Goal: Task Accomplishment & Management: Complete application form

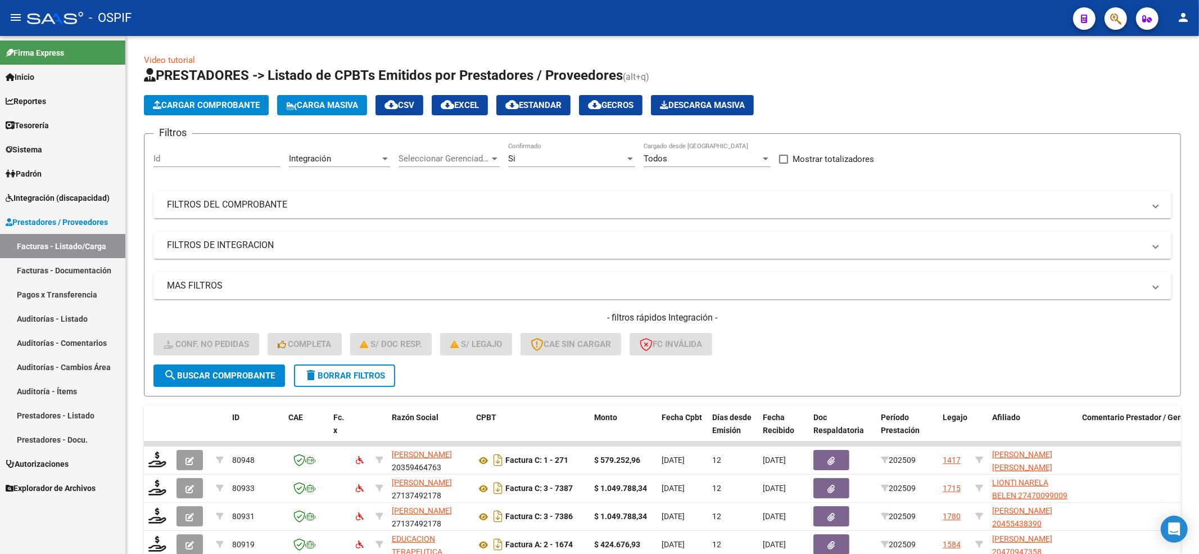
scroll to position [252, 0]
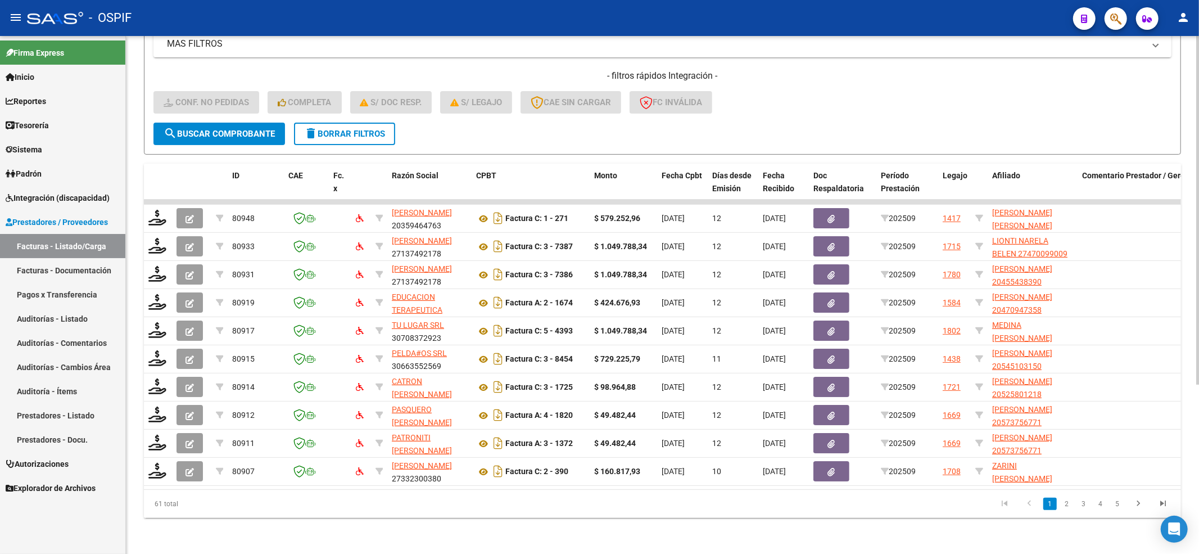
click at [252, 129] on span "search Buscar Comprobante" at bounding box center [219, 134] width 111 height 10
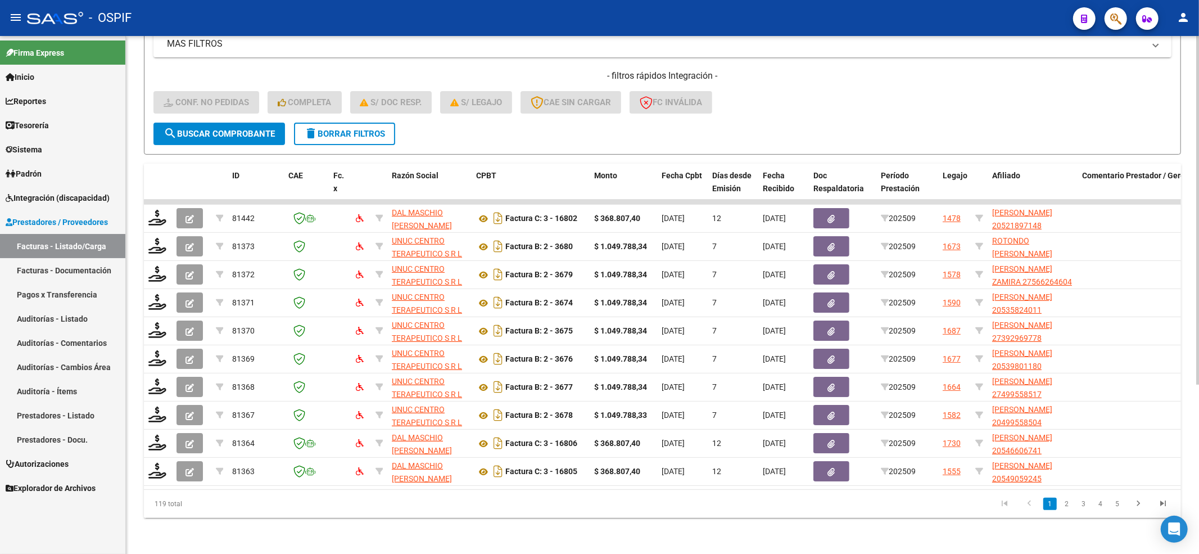
click at [237, 130] on button "search Buscar Comprobante" at bounding box center [219, 134] width 132 height 22
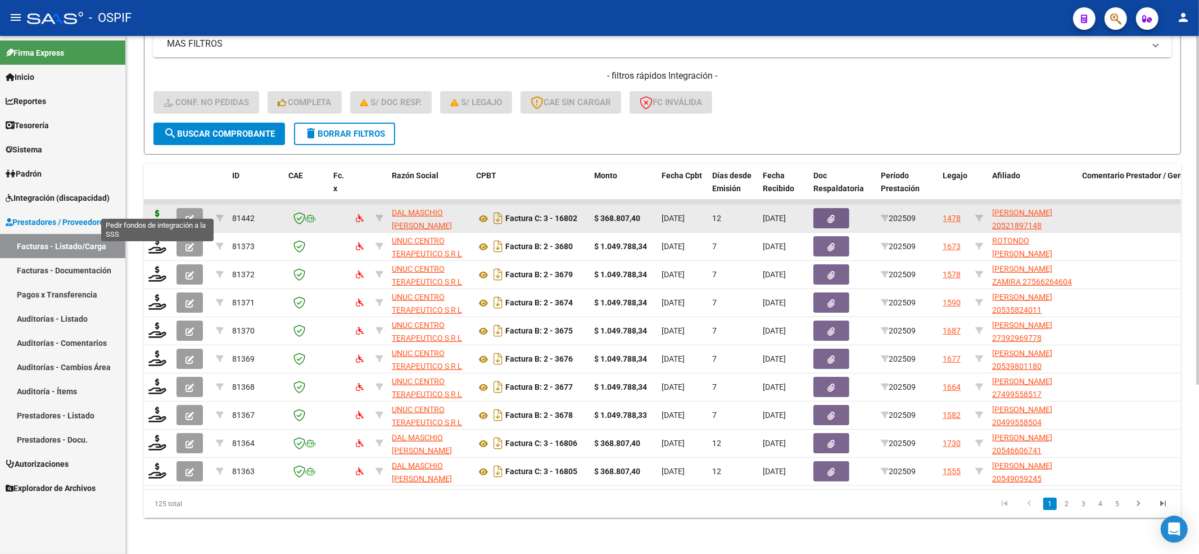
click at [160, 210] on icon at bounding box center [157, 218] width 18 height 16
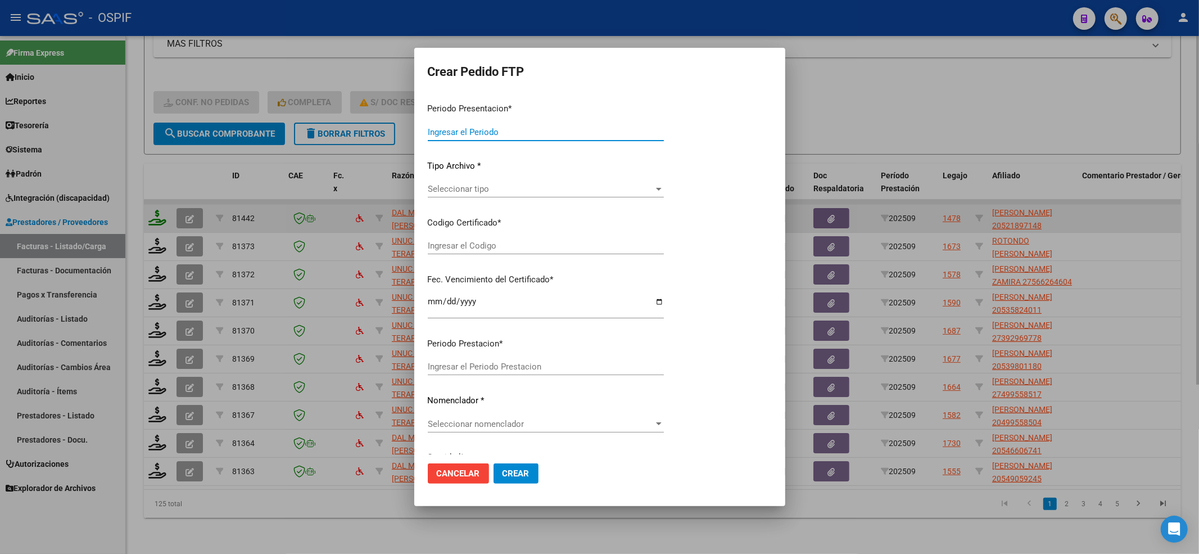
type input "202509"
type input "$ 368.807,40"
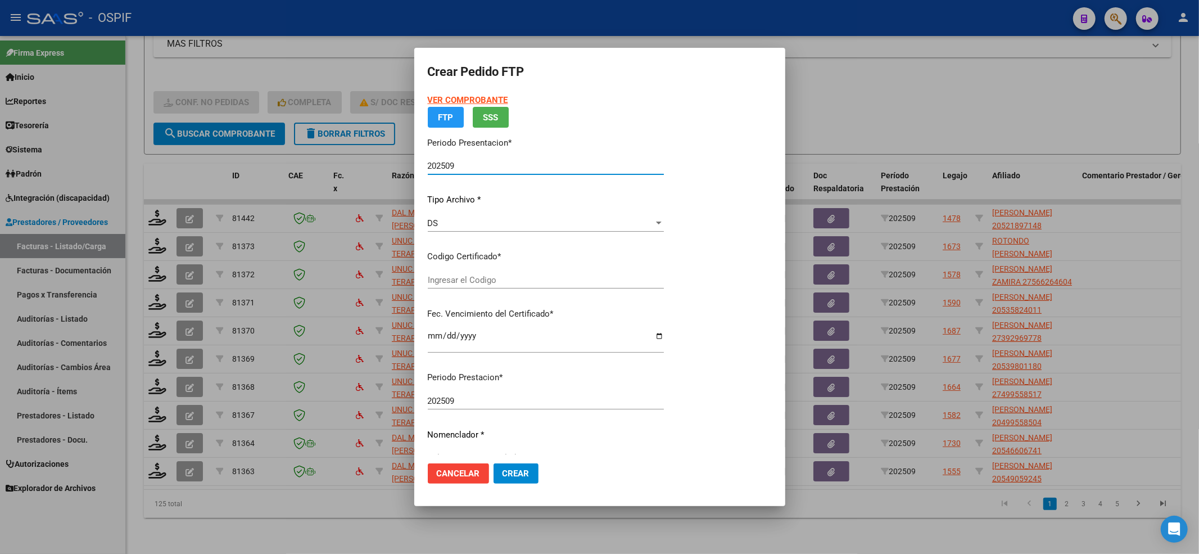
type input "02-00052189714-20220127-20270127-BS-427"
type input "2027-01-27"
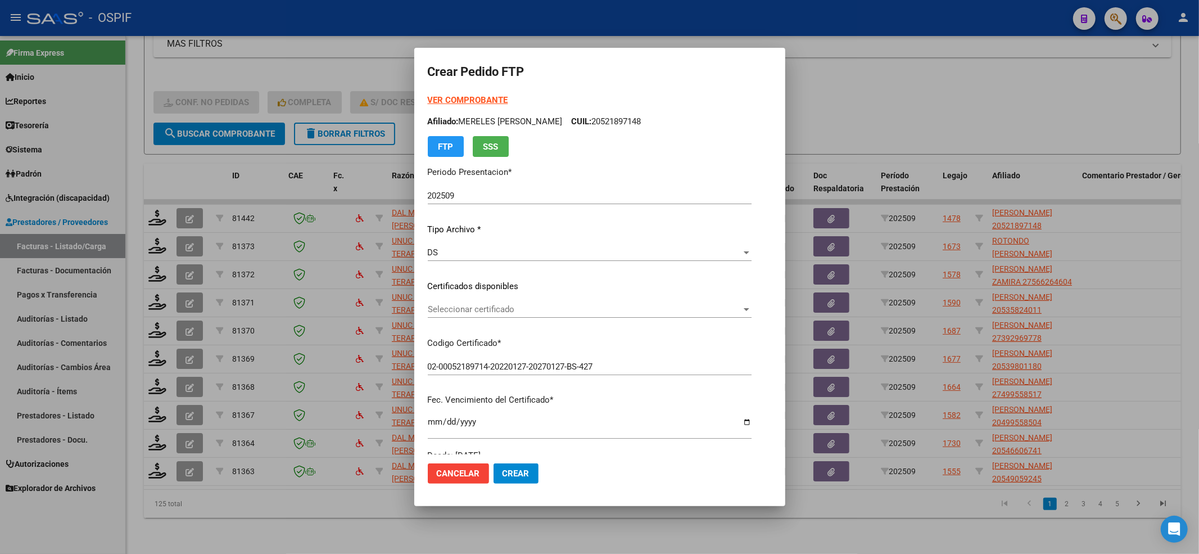
click at [438, 87] on form "Crear Pedido FTP VER COMPROBANTE ARCA Padrón Afiliado: MERELES JOEL IVAN CUIL: …" at bounding box center [600, 276] width 344 height 431
click at [440, 92] on form "Crear Pedido FTP VER COMPROBANTE ARCA Padrón Afiliado: MERELES JOEL IVAN CUIL: …" at bounding box center [600, 276] width 344 height 431
click at [445, 106] on div "VER COMPROBANTE ARCA Padrón Afiliado: MERELES JOEL IVAN CUIL: 20521897148 FTP S…" at bounding box center [590, 125] width 324 height 63
click at [452, 99] on strong "VER COMPROBANTE" at bounding box center [468, 100] width 80 height 10
click at [534, 313] on span "Seleccionar certificado" at bounding box center [585, 309] width 314 height 10
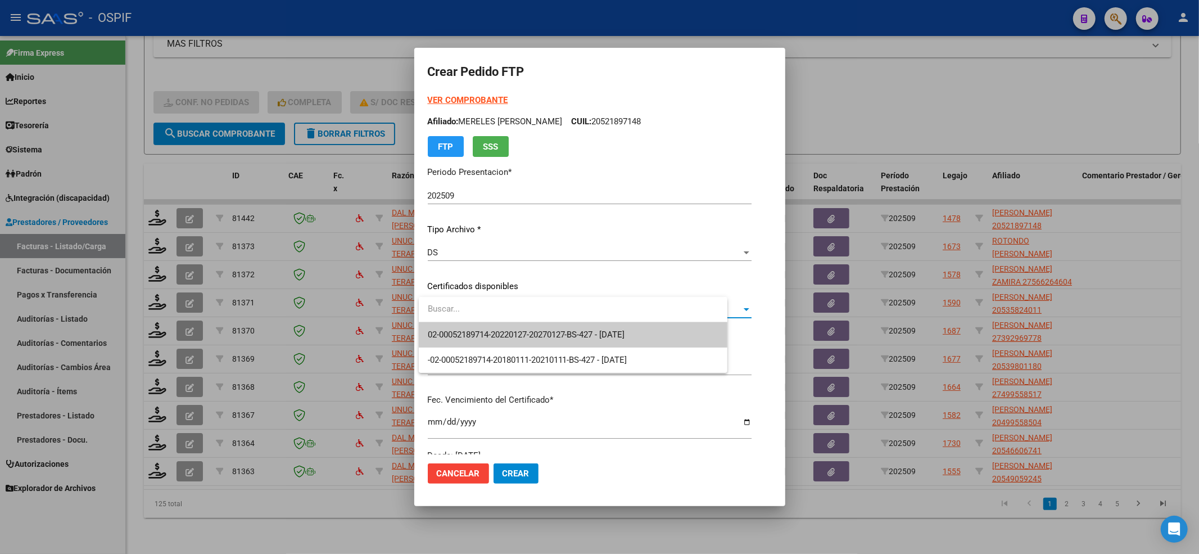
click at [530, 327] on span "02-00052189714-20220127-20270127-BS-427 - 2027-01-27" at bounding box center [573, 334] width 291 height 25
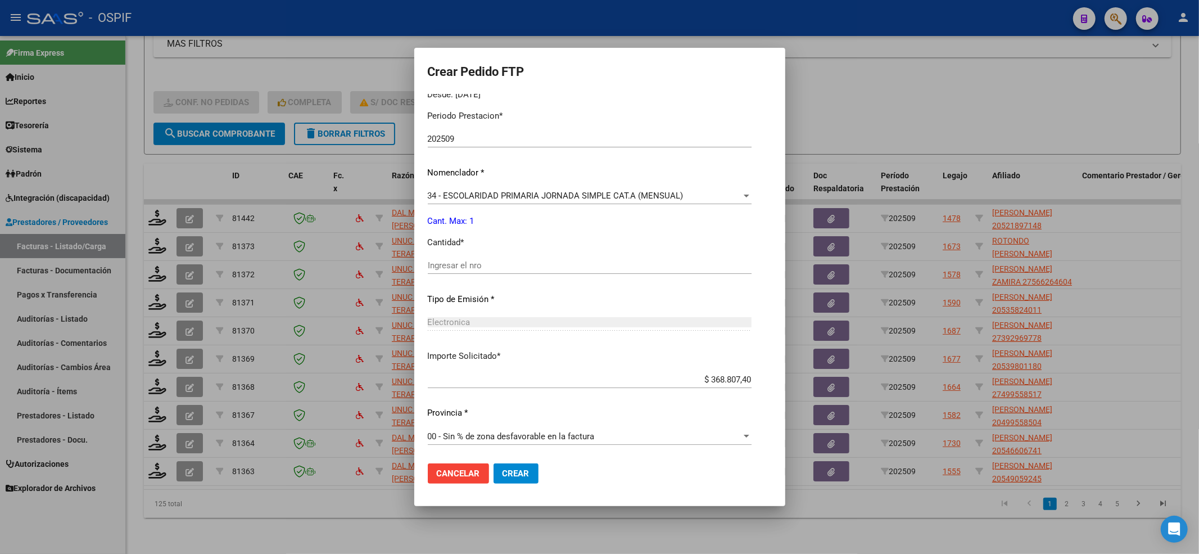
scroll to position [362, 0]
click at [506, 264] on input "Ingresar el nro" at bounding box center [590, 264] width 324 height 10
type input "1"
click at [524, 482] on button "Crear" at bounding box center [516, 473] width 45 height 20
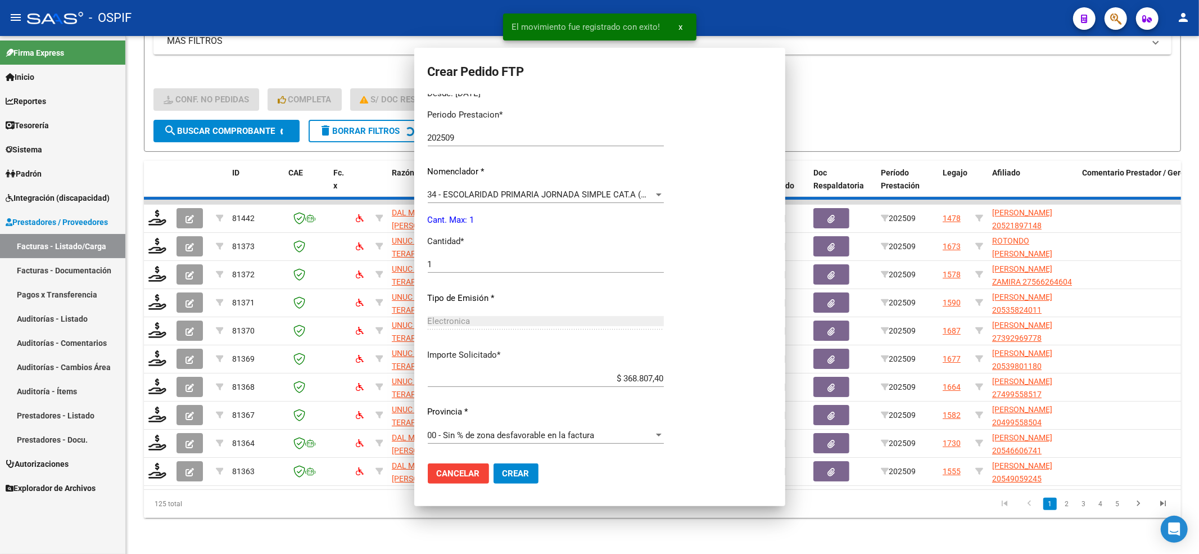
scroll to position [0, 0]
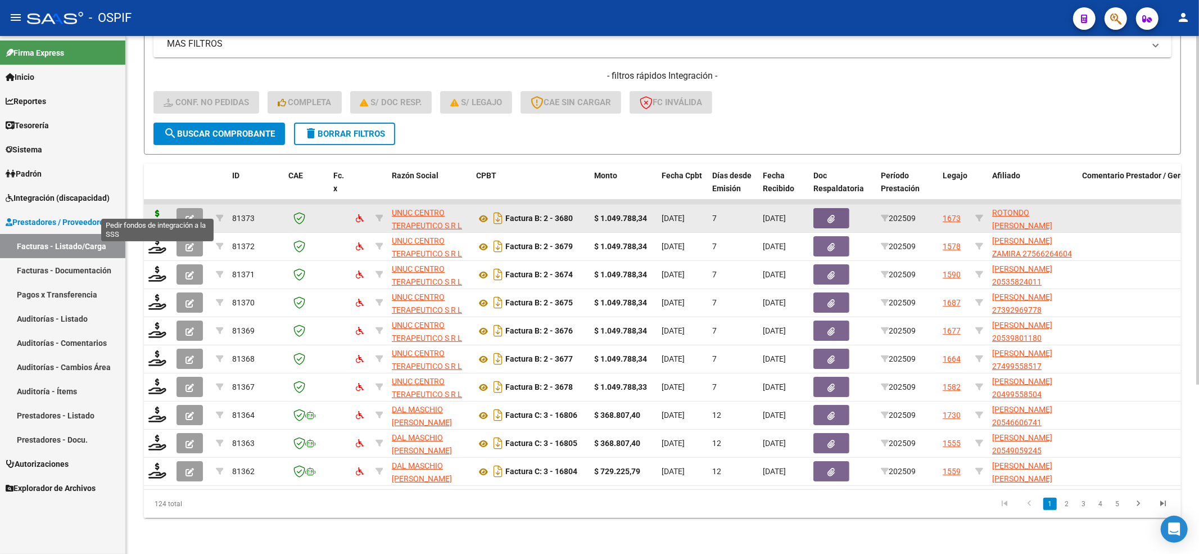
click at [151, 210] on icon at bounding box center [157, 218] width 18 height 16
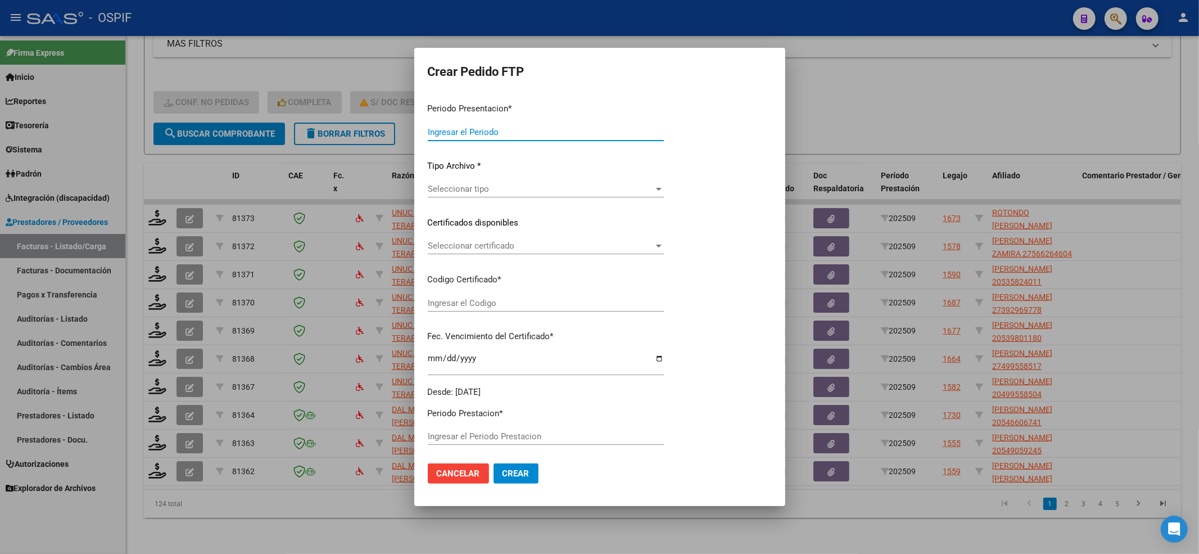
type input "202509"
type input "$ 1.049.788,34"
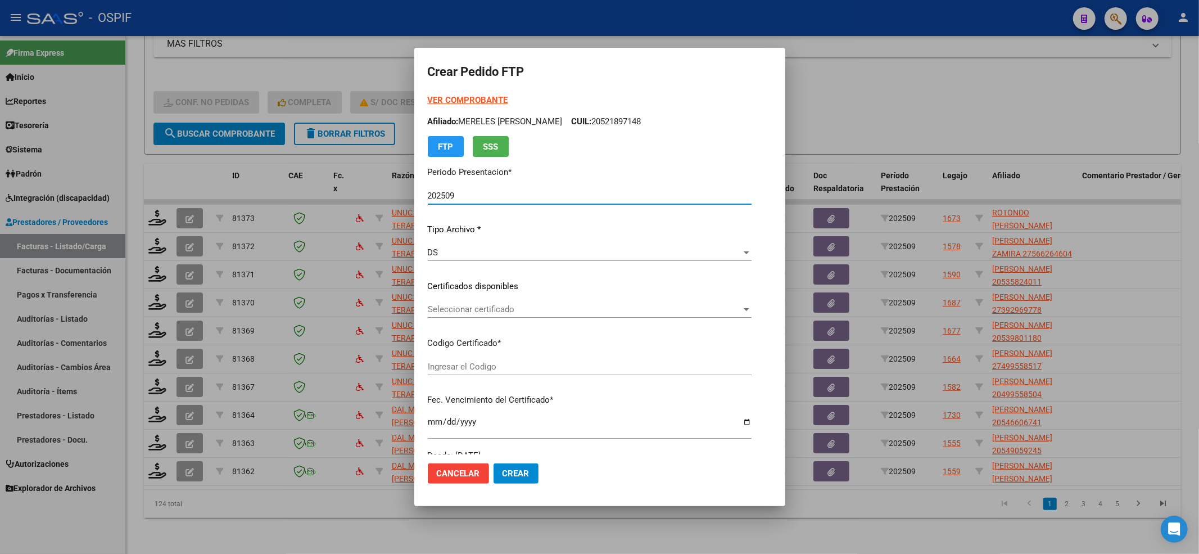
type input "0200051264957-20220311-20270311-BS-427"
type input "2027-03-11"
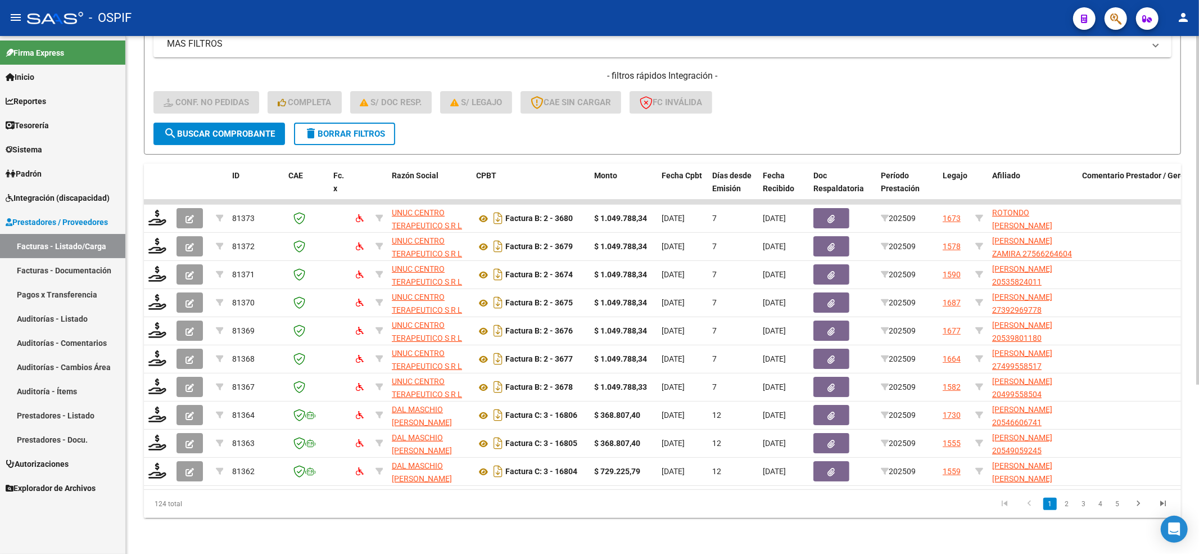
click at [216, 123] on button "search Buscar Comprobante" at bounding box center [219, 134] width 132 height 22
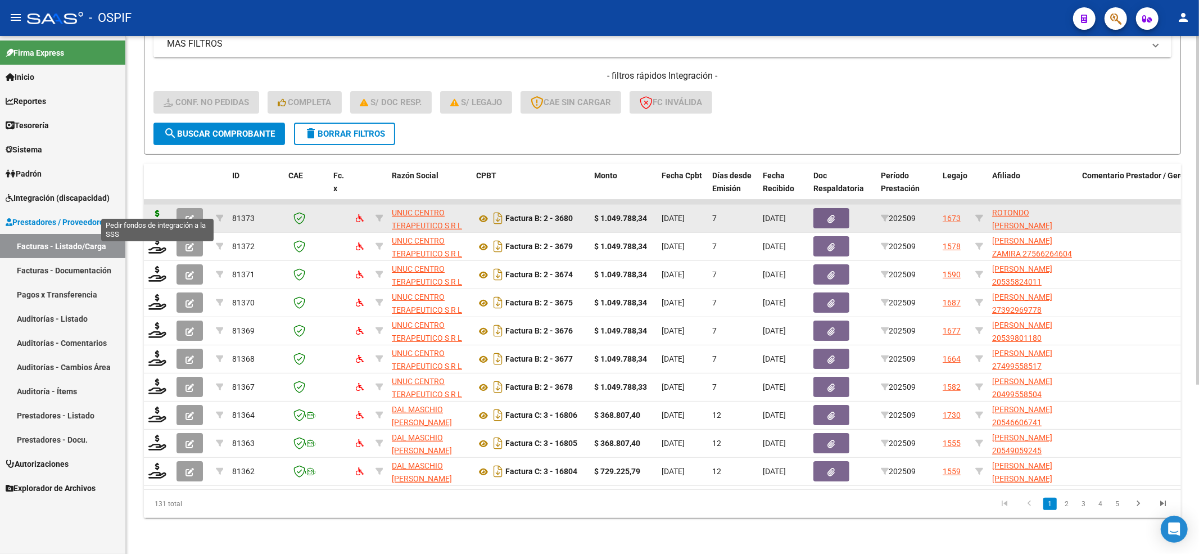
click at [161, 210] on icon at bounding box center [157, 218] width 18 height 16
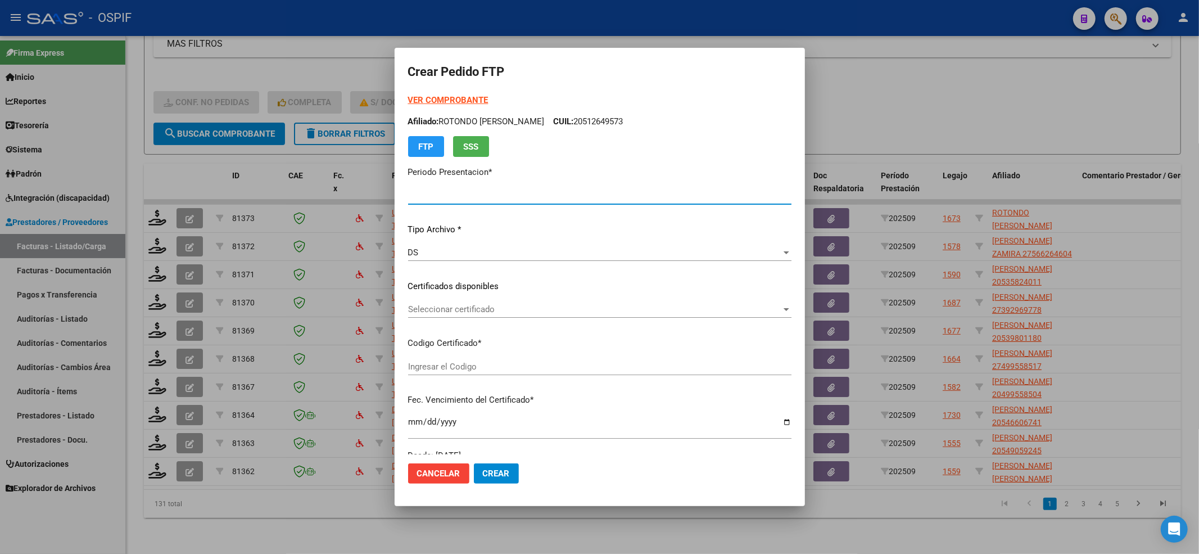
type input "202509"
type input "$ 1.049.788,34"
type input "0200051264957-20220311-20270311-BS-427"
type input "2027-03-11"
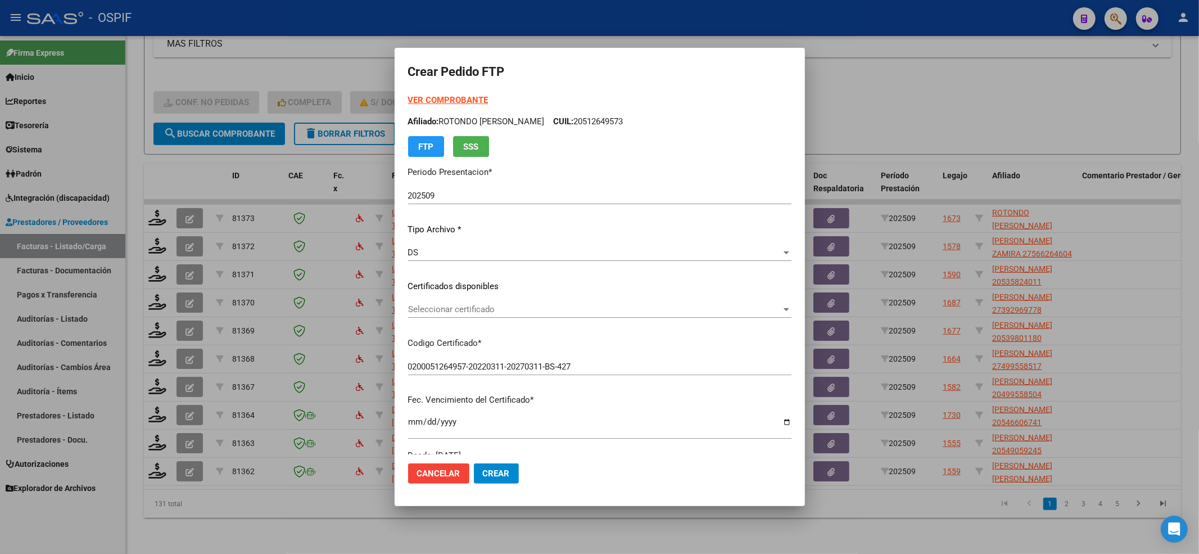
click at [443, 106] on div "VER COMPROBANTE ARCA Padrón Afiliado: ROTONDO OWEN ARIEL CUIL: 20512649573 FTP …" at bounding box center [599, 125] width 383 height 63
click at [443, 97] on strong "VER COMPROBANTE" at bounding box center [448, 100] width 80 height 10
click at [526, 297] on div "VER COMPROBANTE ARCA Padrón Afiliado: ROTONDO OWEN ARIEL CUIL: 20512649573 FTP …" at bounding box center [599, 278] width 383 height 368
click at [518, 306] on span "Seleccionar certificado" at bounding box center [594, 309] width 373 height 10
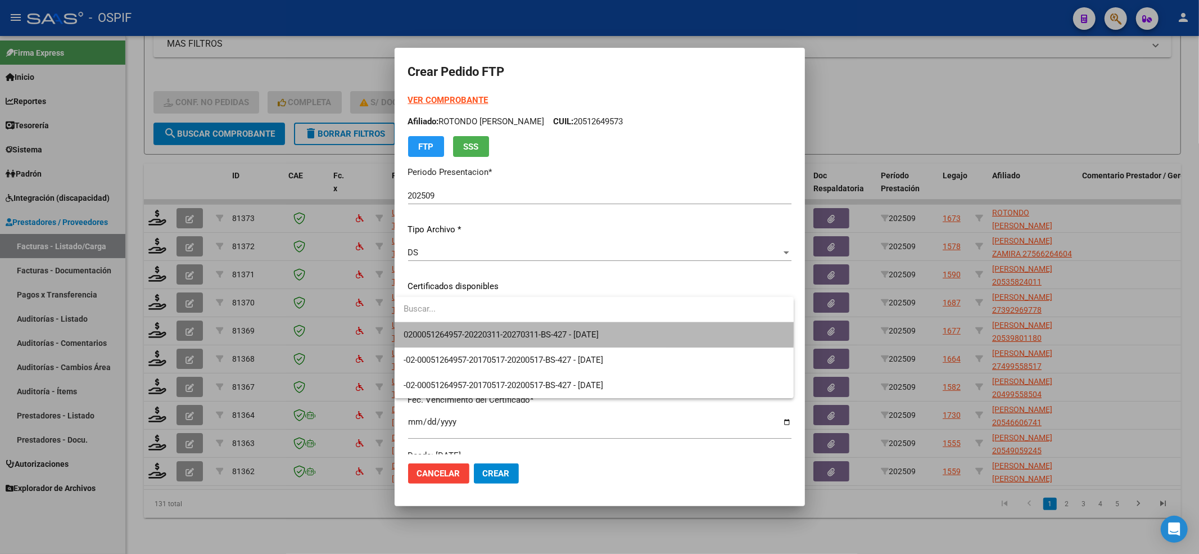
click at [515, 327] on span "0200051264957-20220311-20270311-BS-427 - 2027-03-11" at bounding box center [594, 334] width 381 height 25
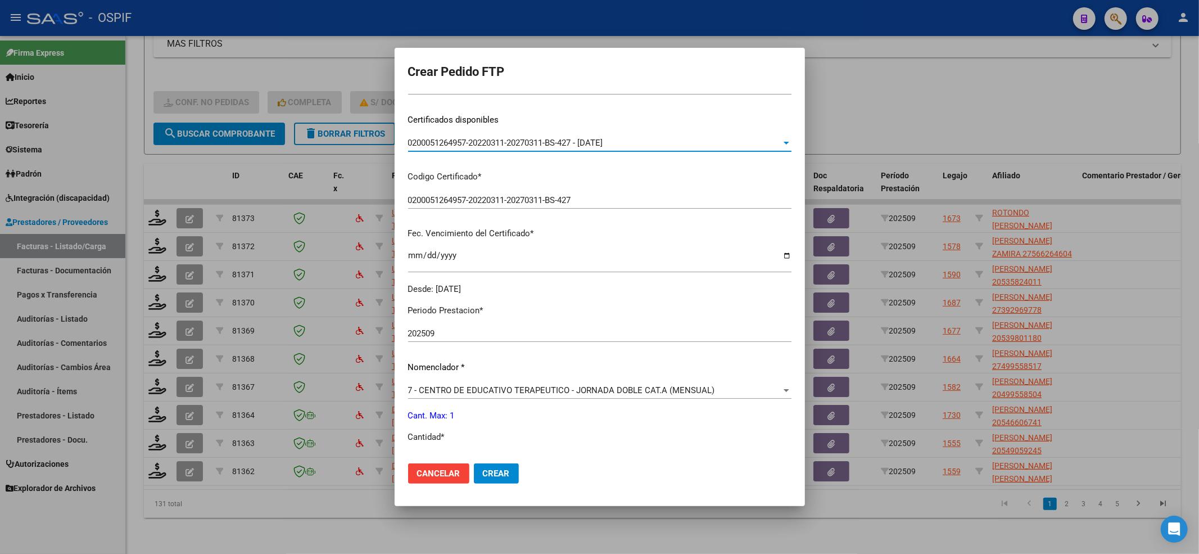
scroll to position [225, 0]
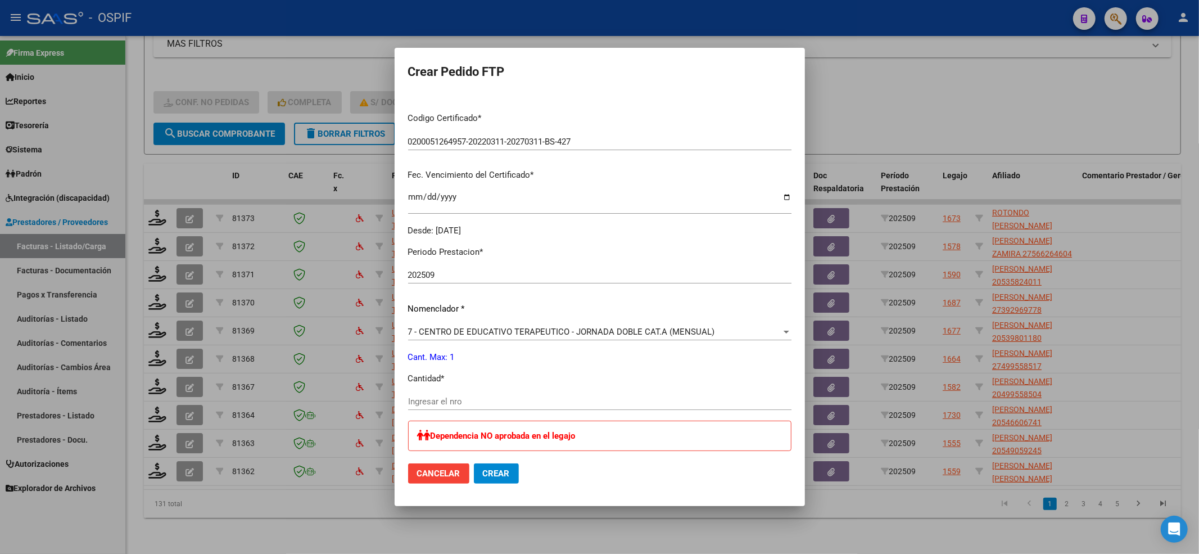
click at [459, 411] on div "Ingresar el nro" at bounding box center [599, 407] width 383 height 28
click at [459, 403] on input "Ingresar el nro" at bounding box center [599, 401] width 383 height 10
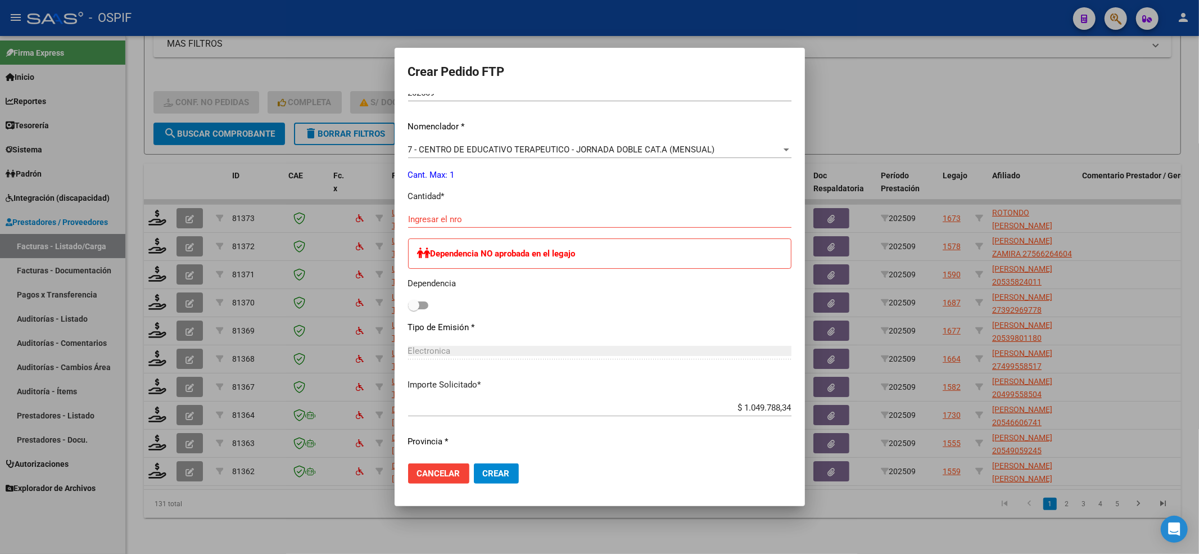
scroll to position [436, 0]
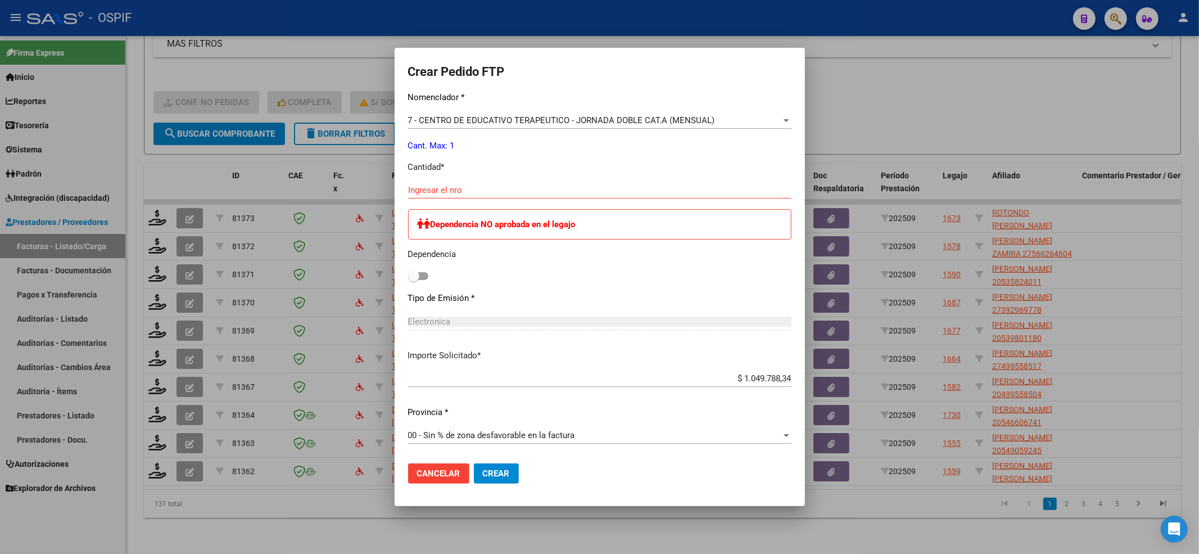
click at [414, 279] on span at bounding box center [413, 275] width 11 height 11
click at [414, 280] on input "checkbox" at bounding box center [413, 280] width 1 height 1
checkbox input "true"
drag, startPoint x: 442, startPoint y: 201, endPoint x: 444, endPoint y: 183, distance: 18.1
click at [442, 198] on div "Ingresar el nro" at bounding box center [599, 196] width 383 height 28
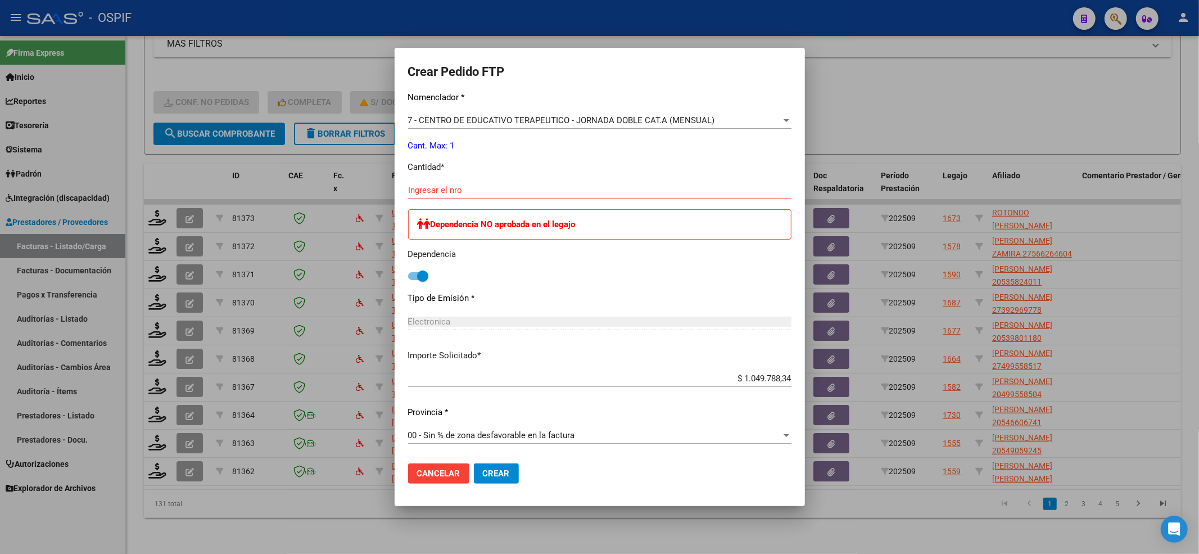
click at [444, 183] on div "Ingresar el nro" at bounding box center [599, 190] width 383 height 17
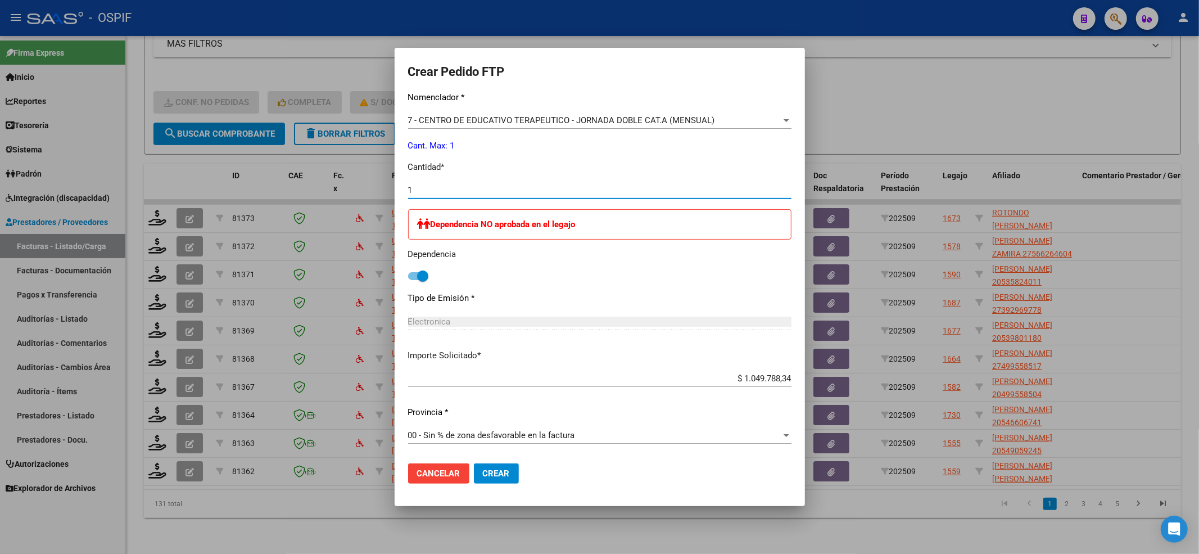
type input "1"
click at [513, 473] on button "Crear" at bounding box center [496, 473] width 45 height 20
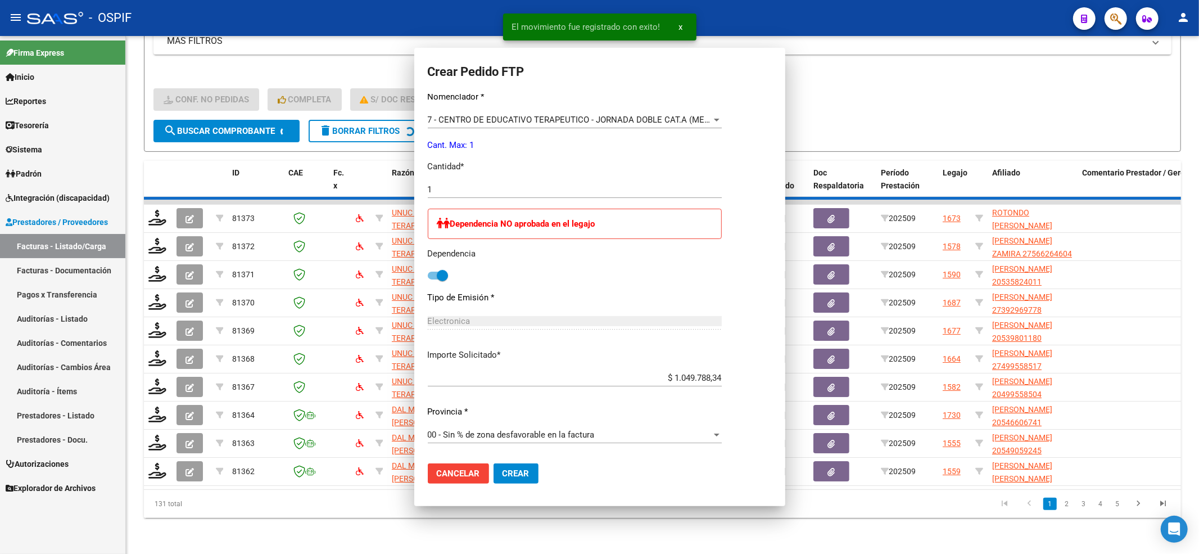
scroll to position [0, 0]
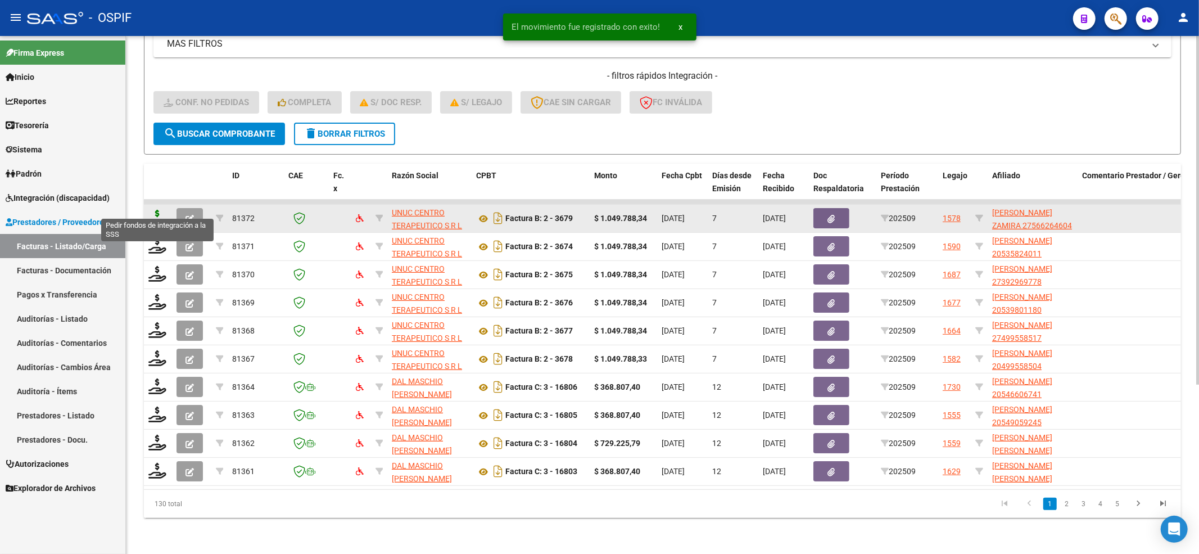
click at [154, 210] on icon at bounding box center [157, 218] width 18 height 16
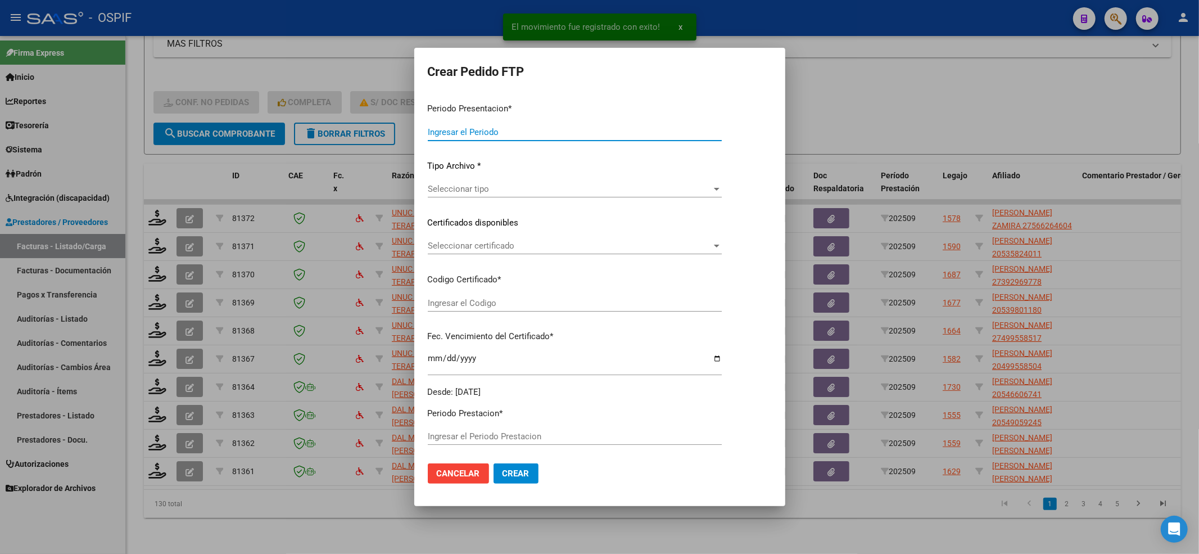
type input "202509"
type input "$ 1.049.788,34"
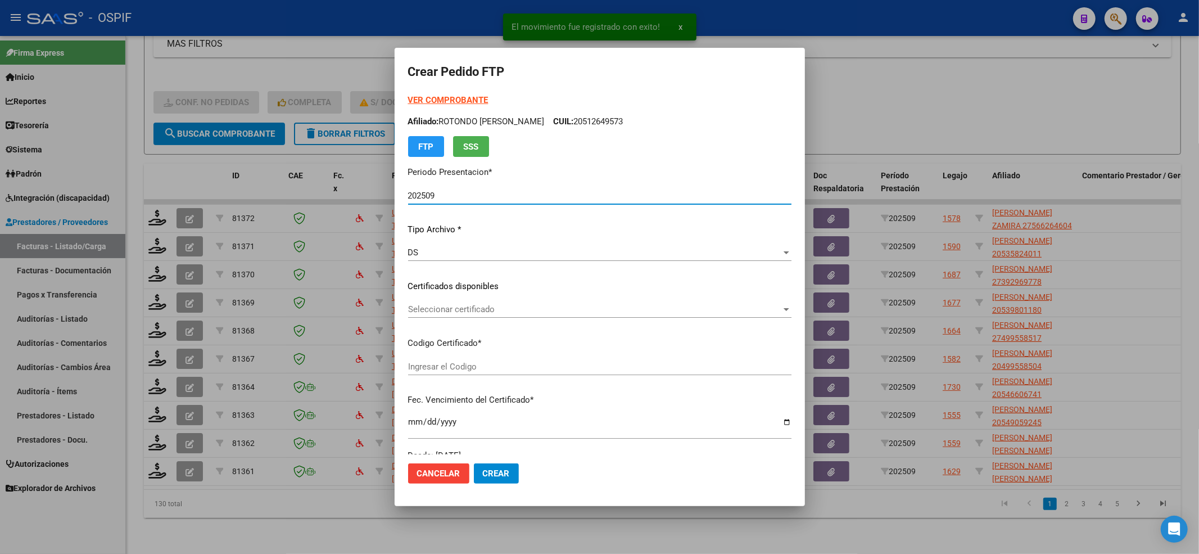
type input "ARG010005662646020250505-20350505"
type input "2035-05-05"
click at [482, 101] on div "VER COMPROBANTE ARCA Padrón Afiliado: ROTONDO OWEN ARIEL CUIL: 20512649573 FTP …" at bounding box center [599, 125] width 383 height 63
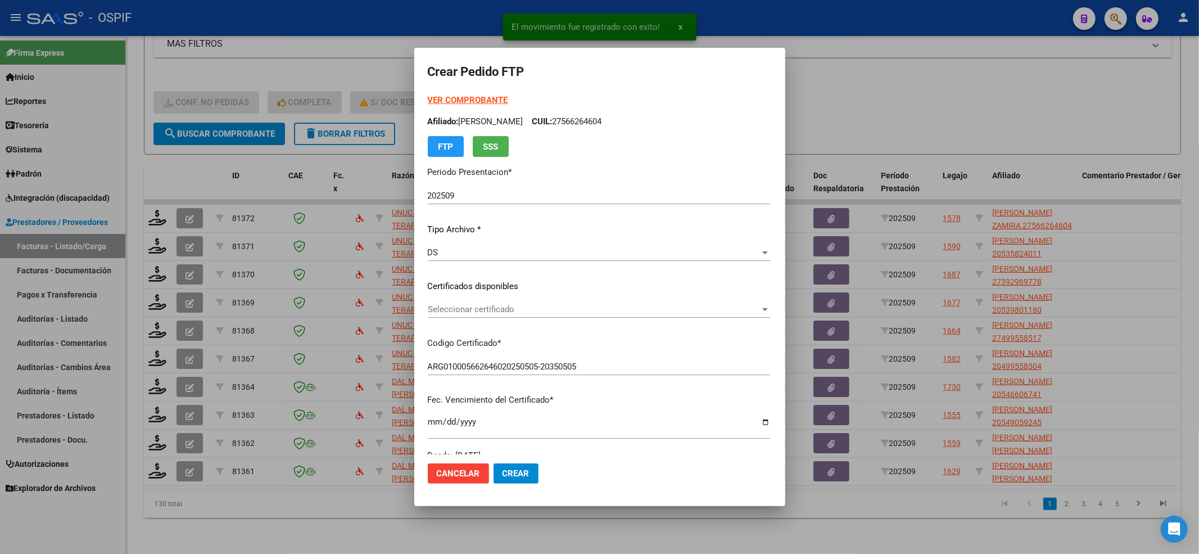
click at [456, 102] on strong "VER COMPROBANTE" at bounding box center [468, 100] width 80 height 10
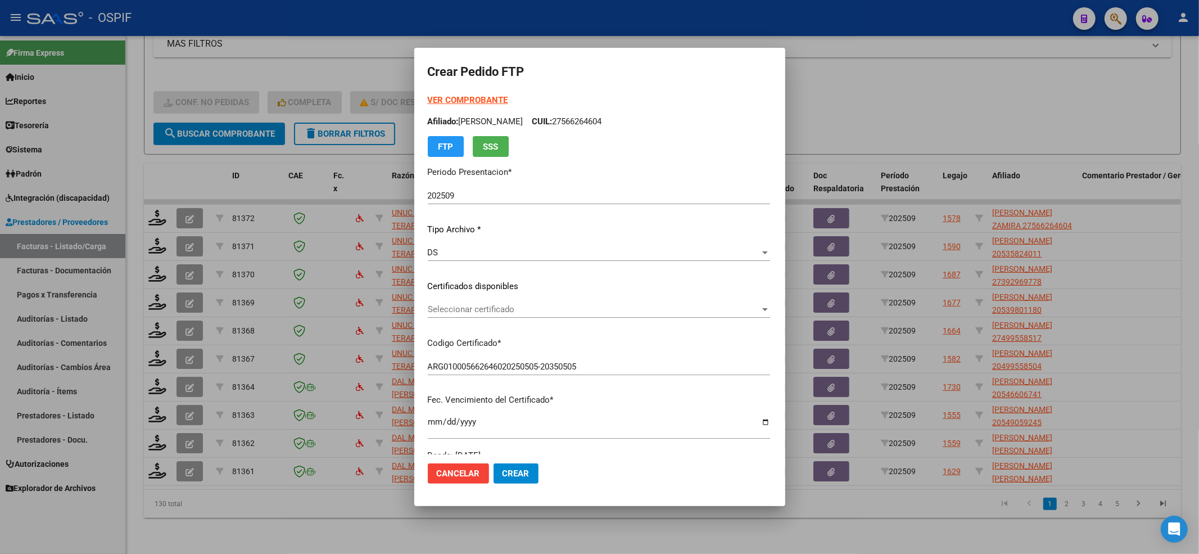
click at [494, 315] on div "Seleccionar certificado Seleccionar certificado" at bounding box center [599, 309] width 342 height 17
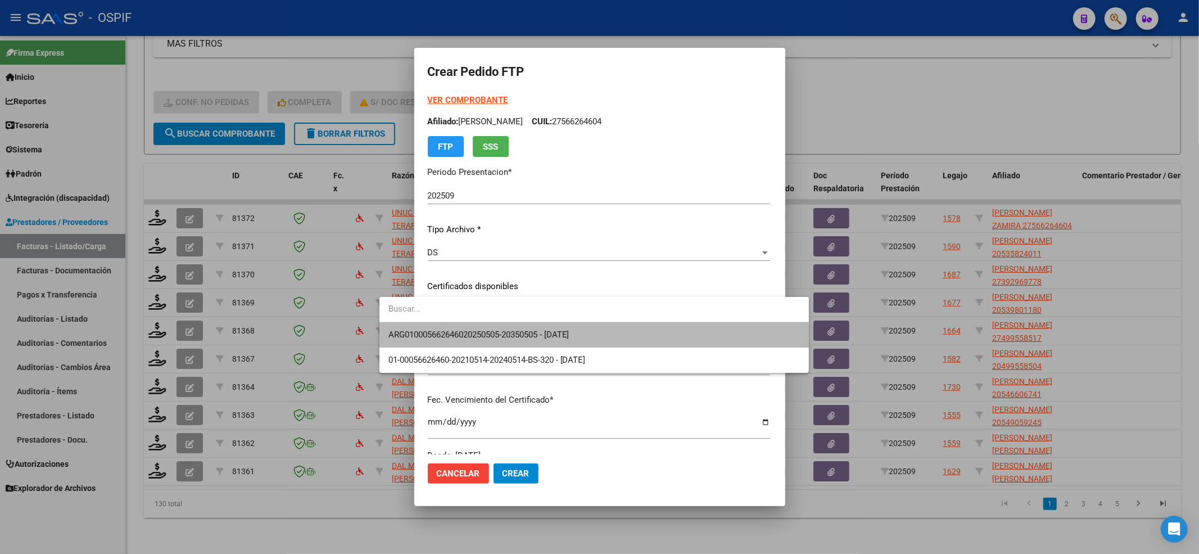
click at [489, 342] on span "ARG010005662646020250505-20350505 - 2035-05-05" at bounding box center [593, 334] width 411 height 25
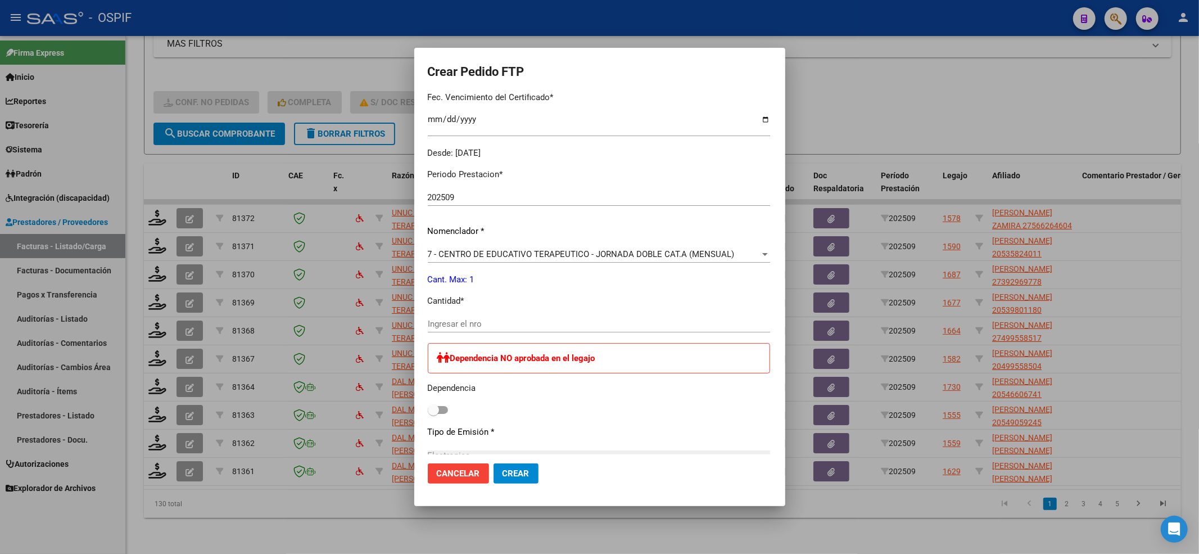
scroll to position [374, 0]
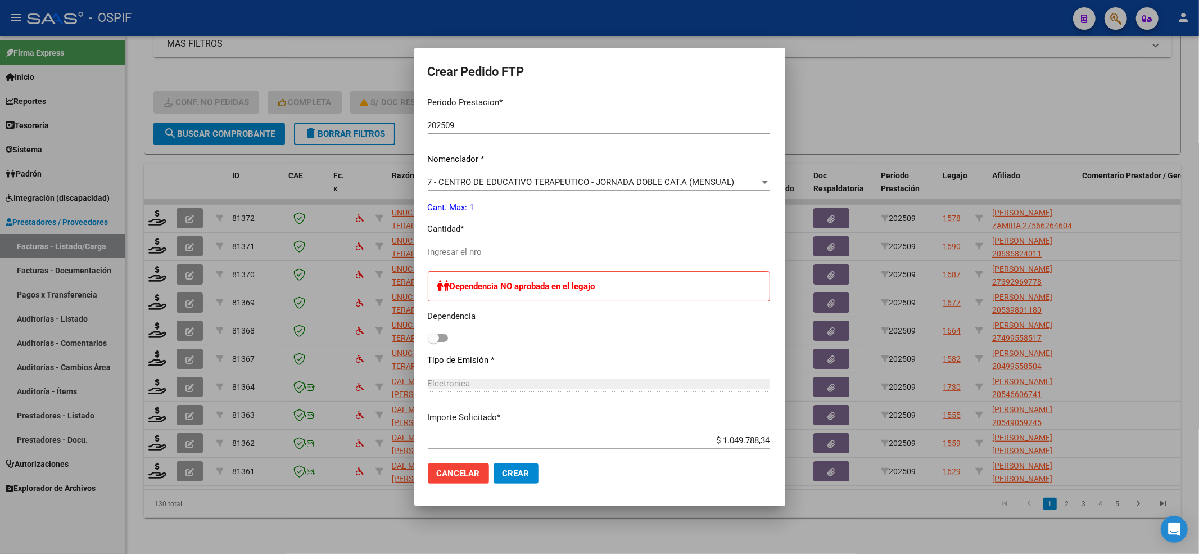
click at [428, 341] on span at bounding box center [438, 338] width 20 height 8
click at [433, 342] on input "checkbox" at bounding box center [433, 342] width 1 height 1
checkbox input "true"
click at [497, 248] on input "Ingresar el nro" at bounding box center [599, 252] width 342 height 10
type input "0"
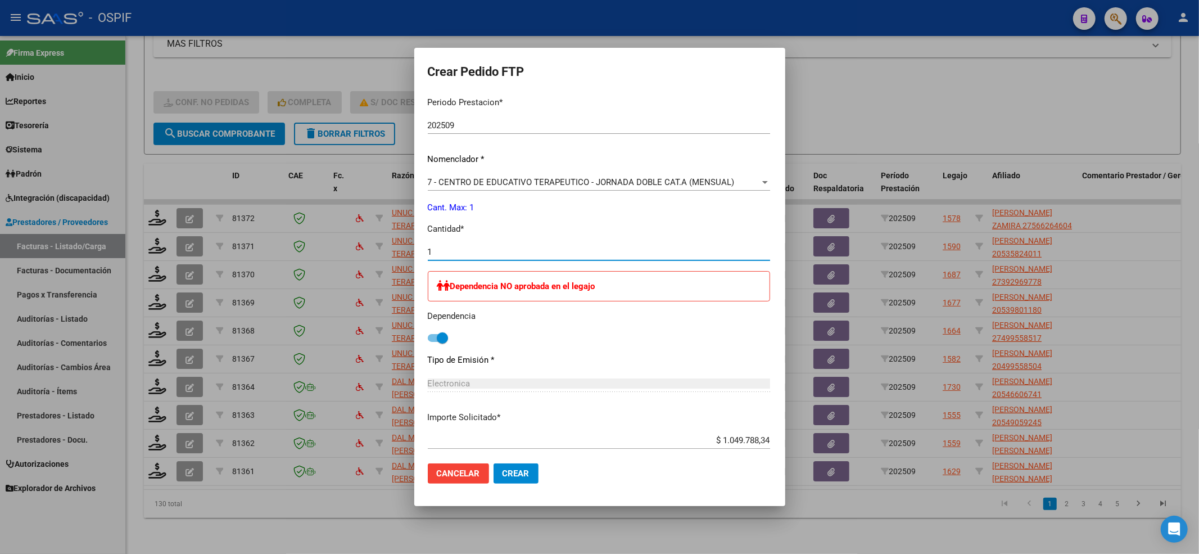
type input "1"
click at [503, 468] on span "Crear" at bounding box center [516, 473] width 27 height 10
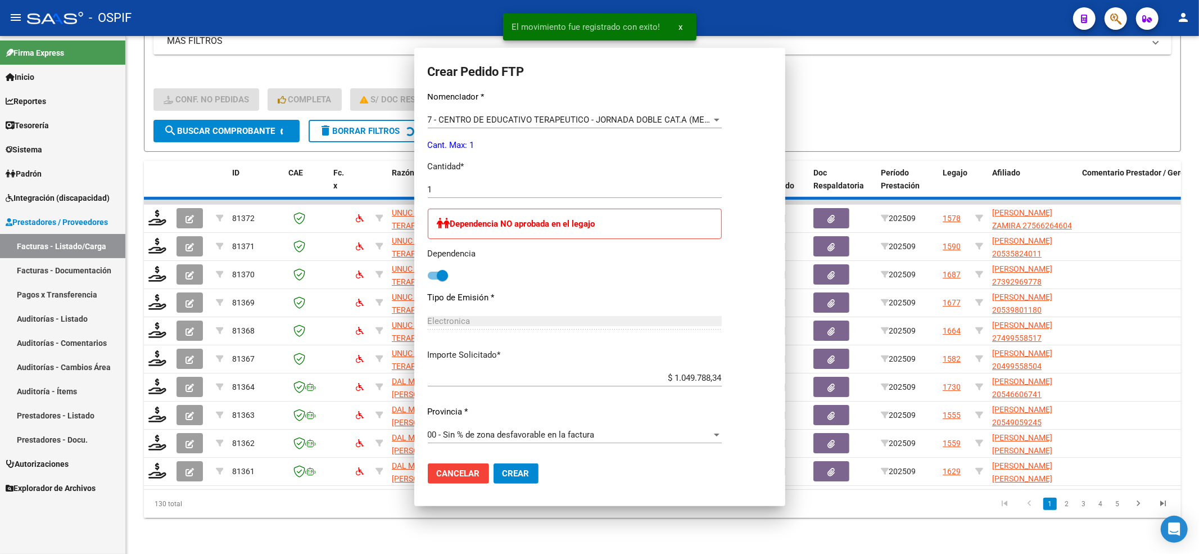
scroll to position [0, 0]
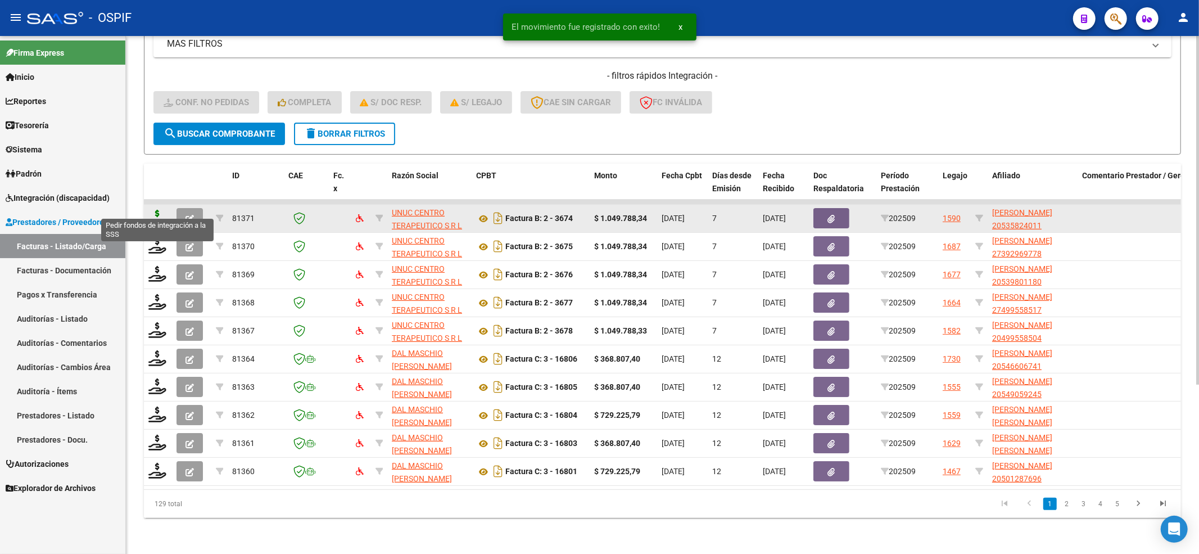
click at [162, 210] on icon at bounding box center [157, 218] width 18 height 16
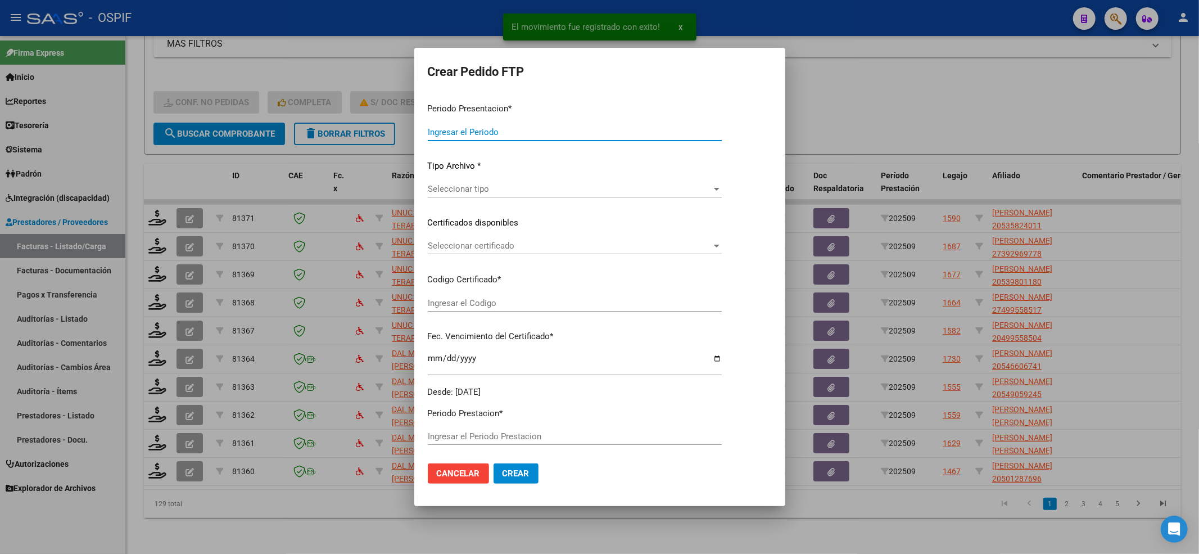
type input "202509"
type input "$ 1.049.788,34"
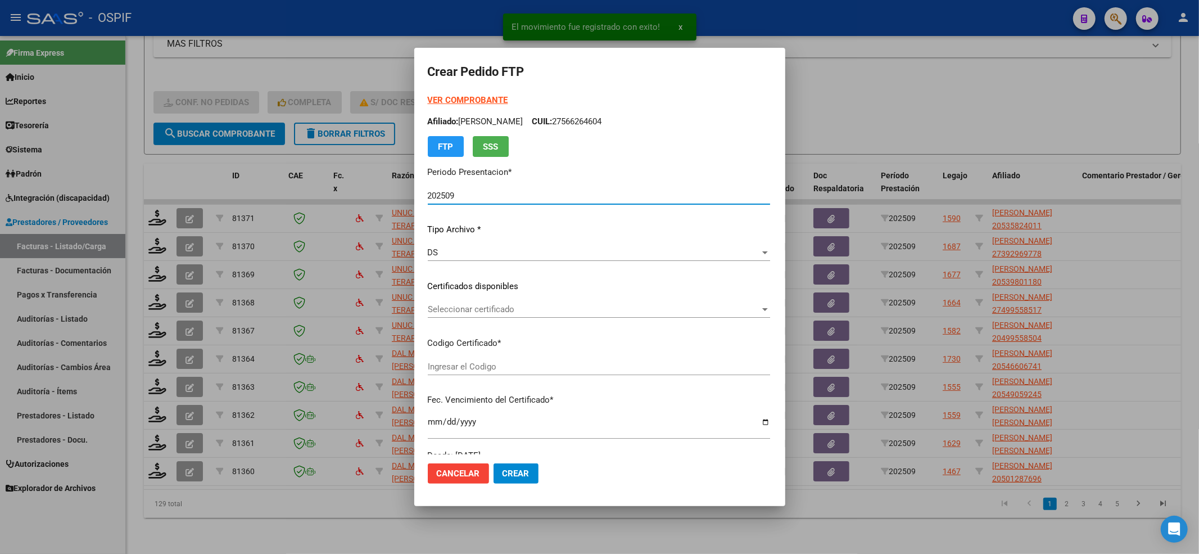
type input "0200053582401-20250623-99991223-BS-427"
type input "2099-01-01"
drag, startPoint x: 432, startPoint y: 110, endPoint x: 432, endPoint y: 96, distance: 14.6
click at [432, 106] on div "VER COMPROBANTE ARCA Padrón Afiliado: GAUNA LUCAS CUIL: 20535824011 FTP SSS" at bounding box center [599, 125] width 342 height 63
click at [432, 96] on strong "VER COMPROBANTE" at bounding box center [468, 100] width 80 height 10
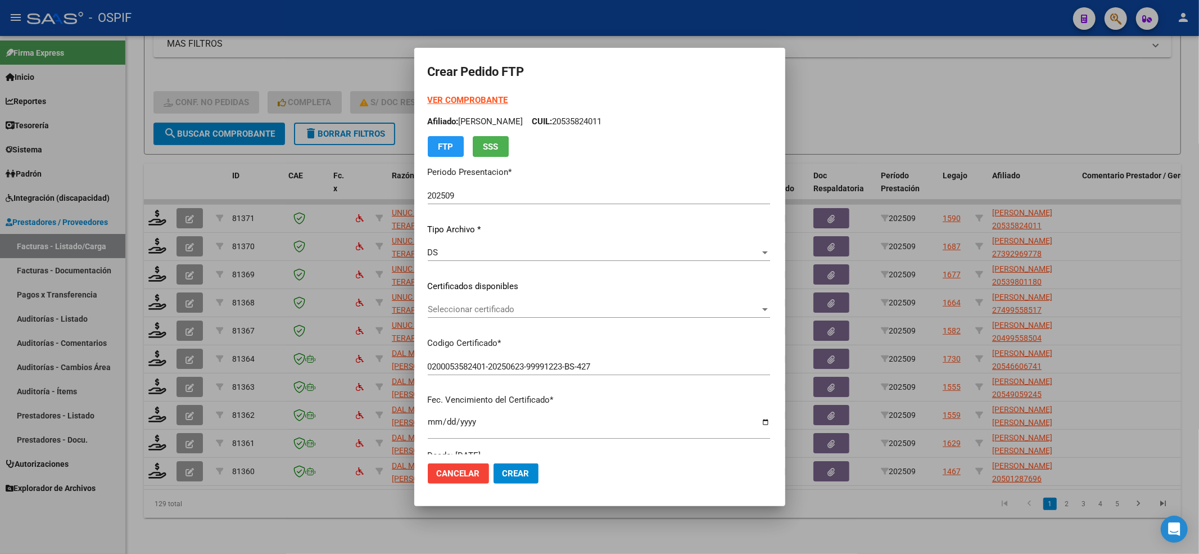
click at [482, 318] on div "Seleccionar certificado Seleccionar certificado" at bounding box center [599, 315] width 342 height 28
click at [482, 311] on span "Seleccionar certificado" at bounding box center [594, 309] width 332 height 10
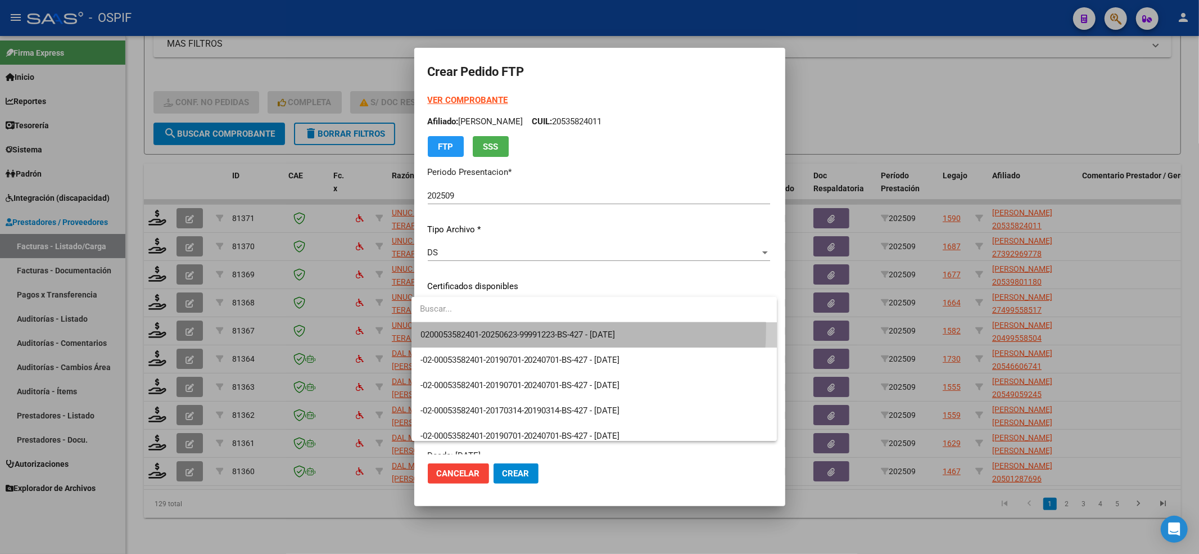
click at [473, 327] on span "0200053582401-20250623-99991223-BS-427 - 2099-01-01" at bounding box center [593, 334] width 347 height 25
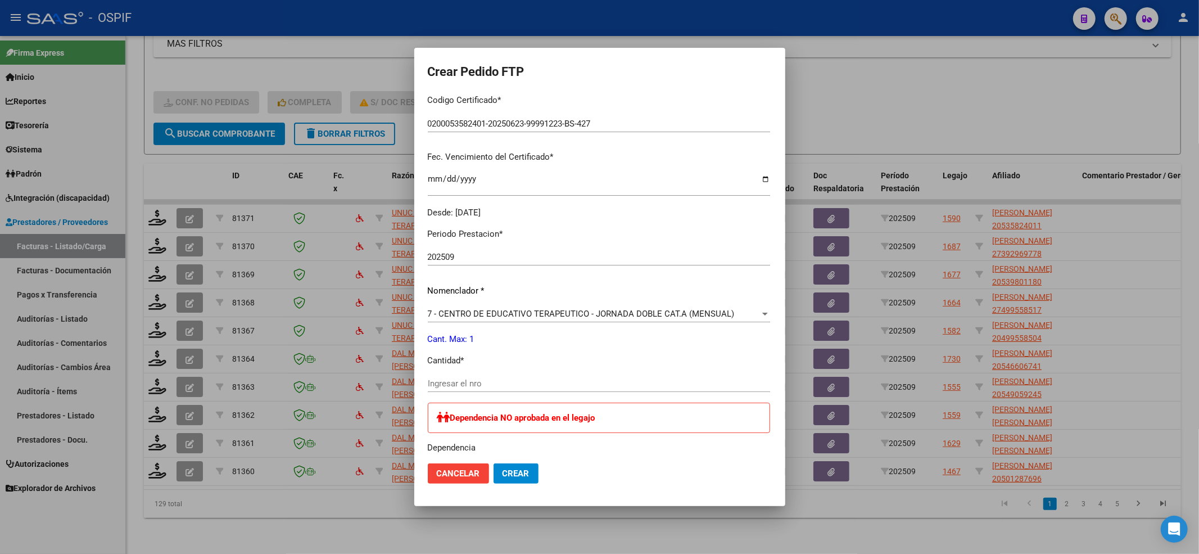
scroll to position [436, 0]
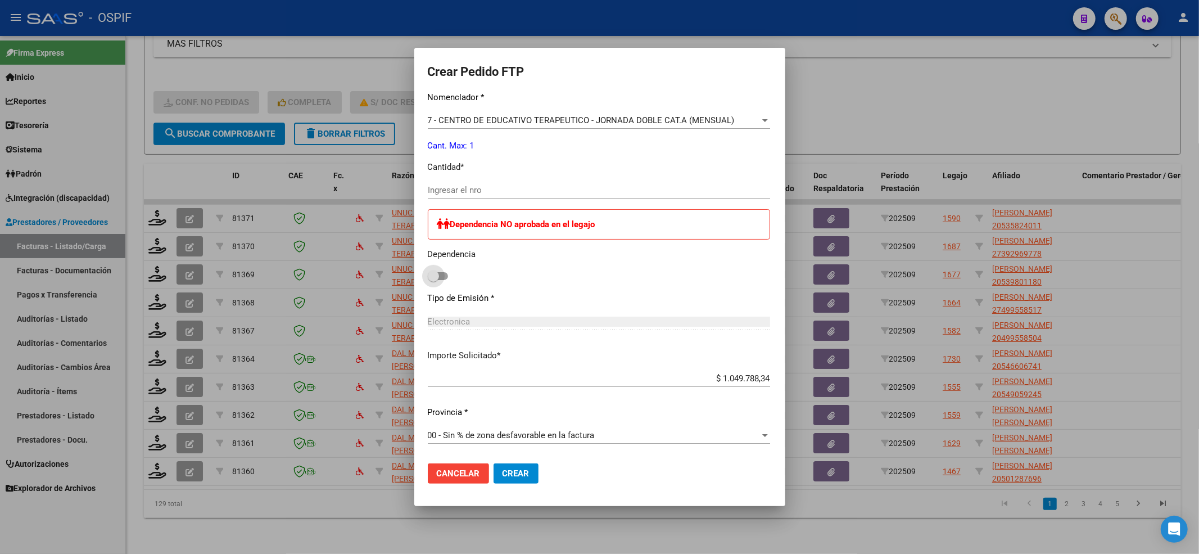
click at [428, 275] on span at bounding box center [433, 275] width 11 height 11
click at [433, 280] on input "checkbox" at bounding box center [433, 280] width 1 height 1
checkbox input "true"
click at [466, 194] on input "Ingresar el nro" at bounding box center [599, 190] width 342 height 10
type input "1"
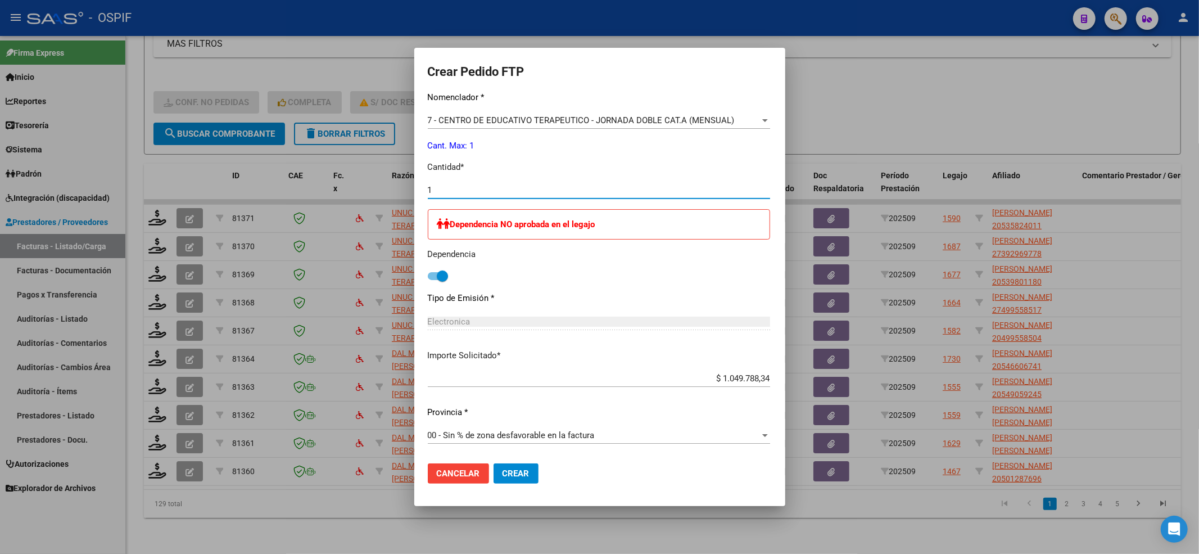
click at [505, 468] on span "Crear" at bounding box center [516, 473] width 27 height 10
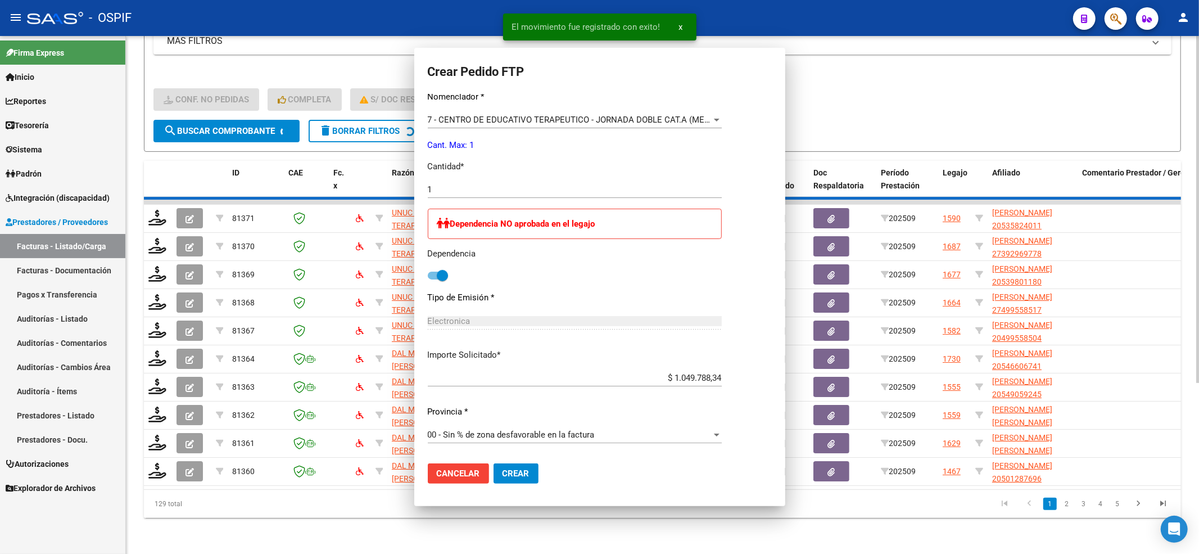
scroll to position [0, 0]
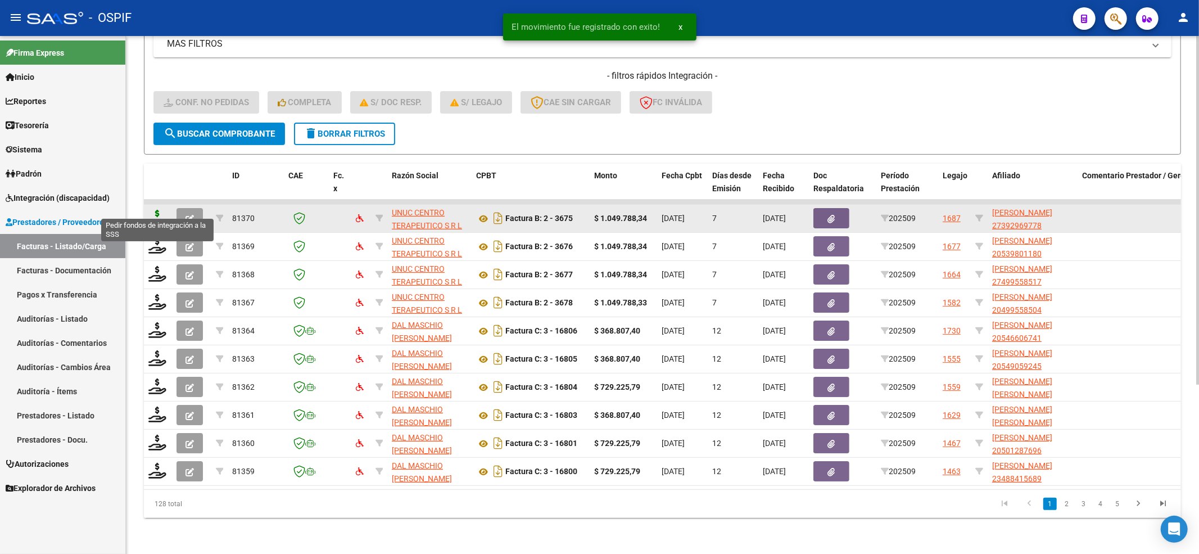
click at [156, 212] on icon at bounding box center [157, 218] width 18 height 16
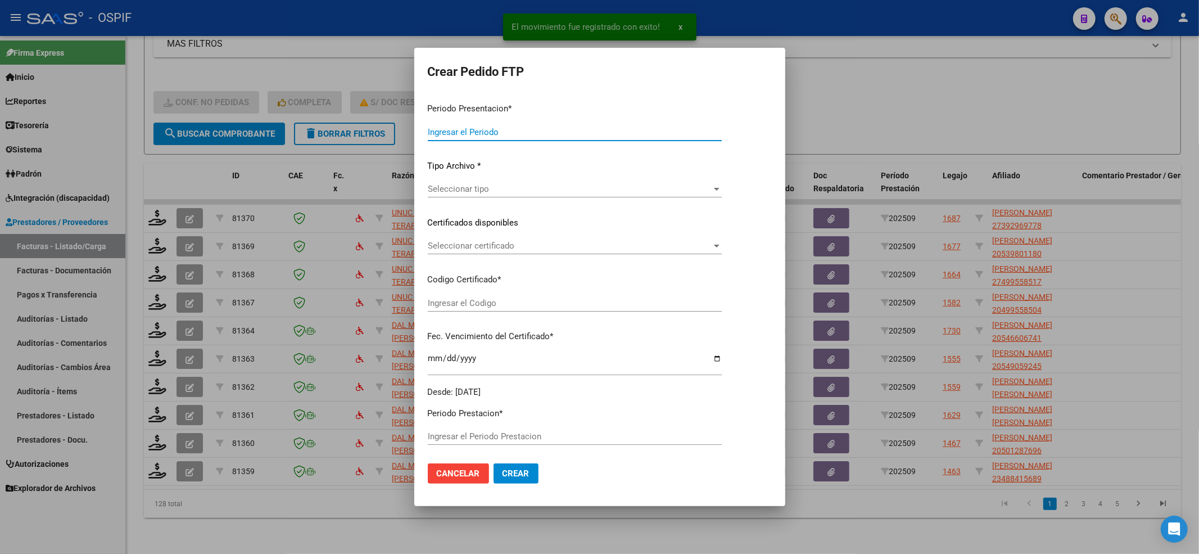
type input "202509"
type input "$ 1.049.788,34"
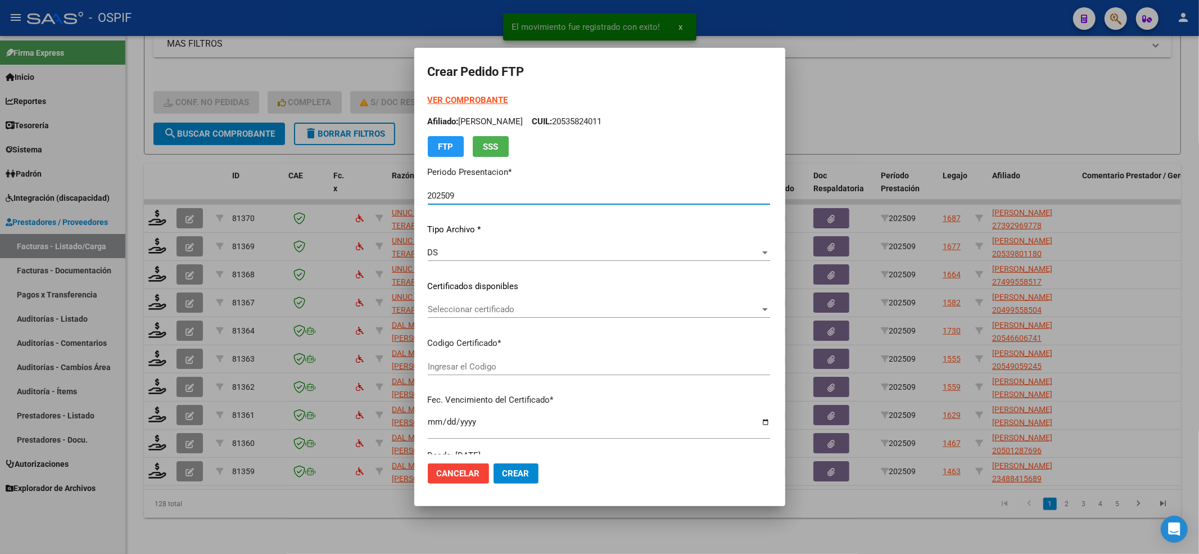
type input "-01-00039296977-20160926-20260926-BS-427"
type input "2026-09-26"
click at [455, 97] on strong "VER COMPROBANTE" at bounding box center [468, 100] width 80 height 10
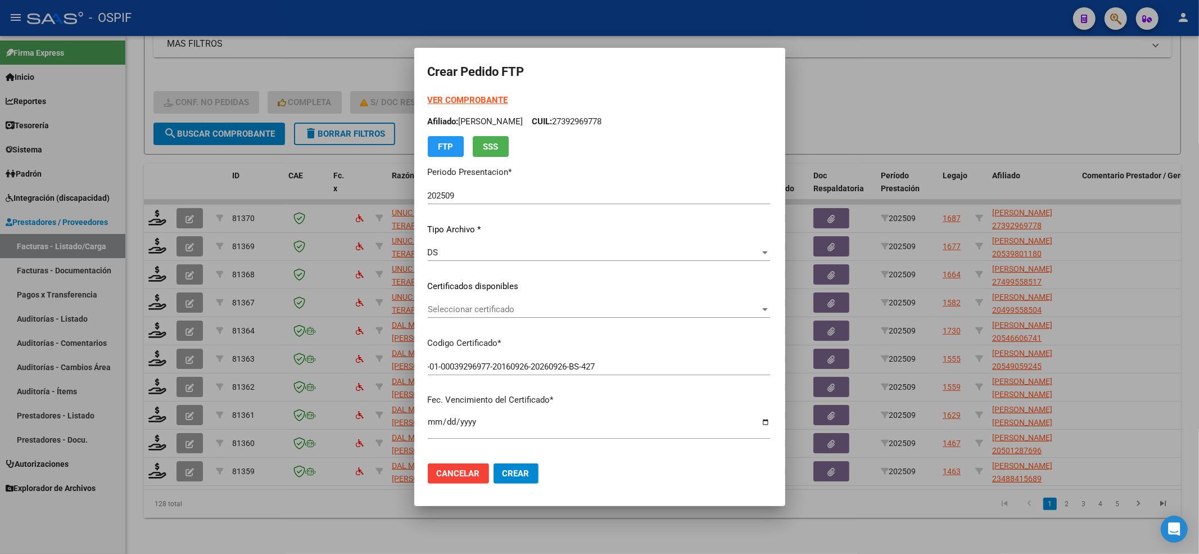
click at [493, 316] on div "Seleccionar certificado Seleccionar certificado" at bounding box center [599, 315] width 342 height 28
click at [497, 309] on span "Seleccionar certificado" at bounding box center [594, 309] width 332 height 10
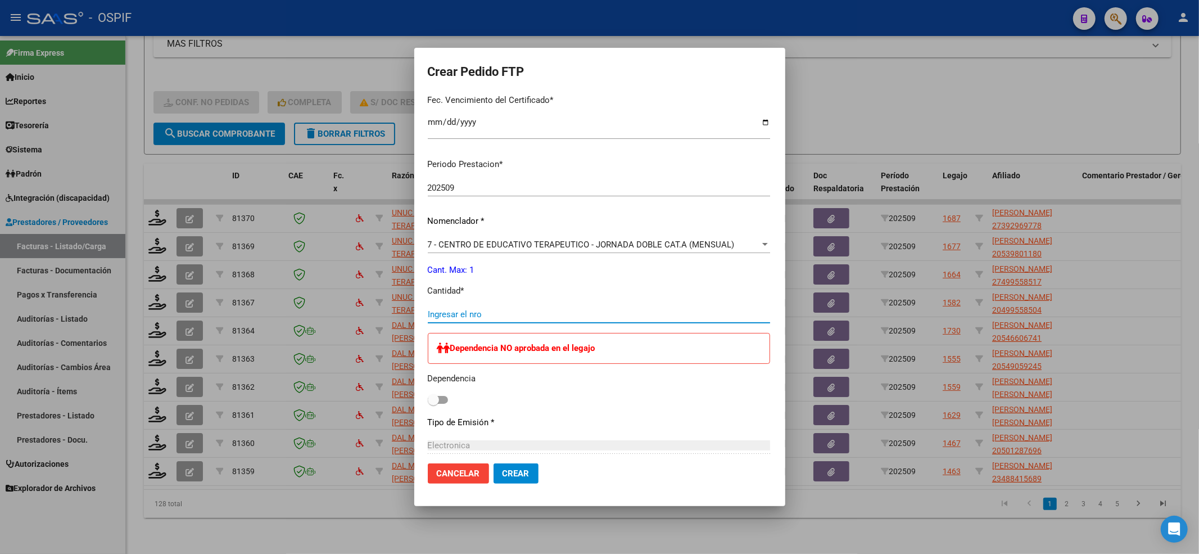
click at [446, 311] on input "Ingresar el nro" at bounding box center [599, 314] width 342 height 10
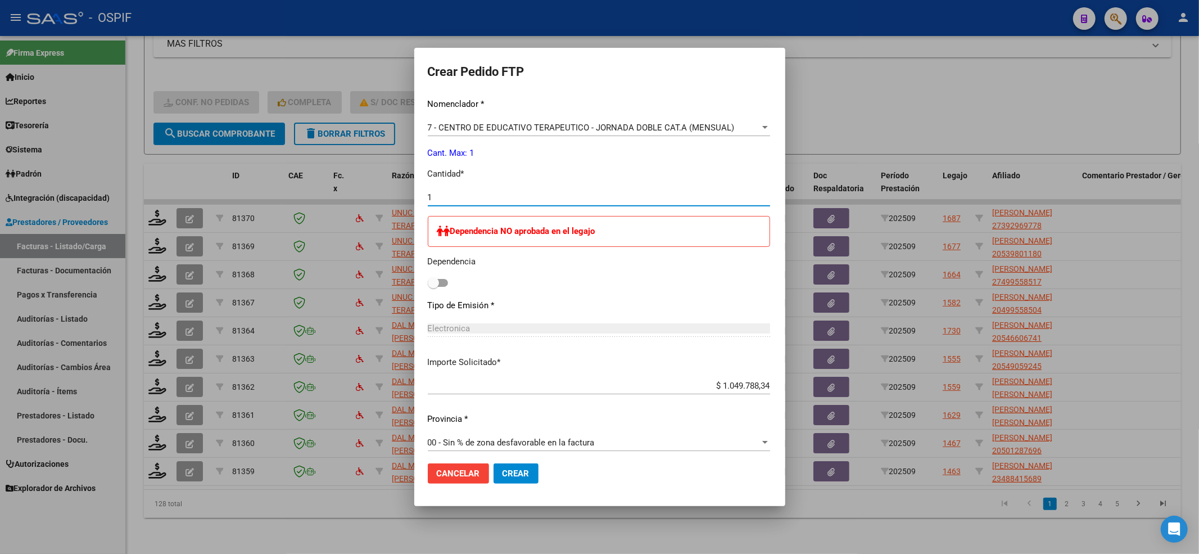
scroll to position [424, 0]
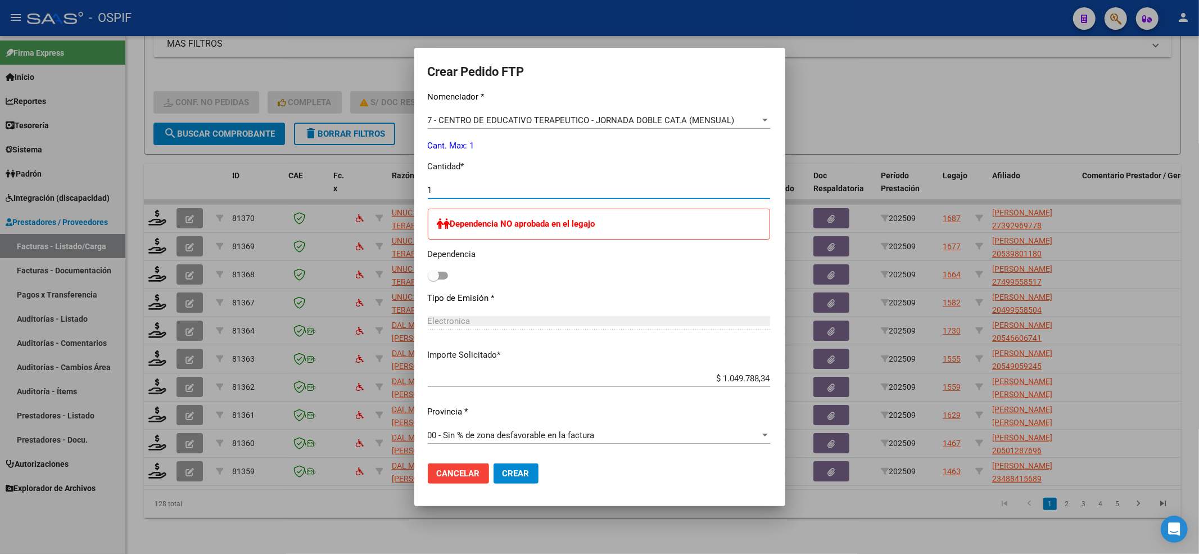
type input "1"
click at [428, 282] on div "Dependencia NO aprobada en el legajo Dependencia" at bounding box center [599, 246] width 342 height 75
click at [428, 273] on span at bounding box center [438, 276] width 20 height 8
click at [433, 279] on input "checkbox" at bounding box center [433, 279] width 1 height 1
checkbox input "true"
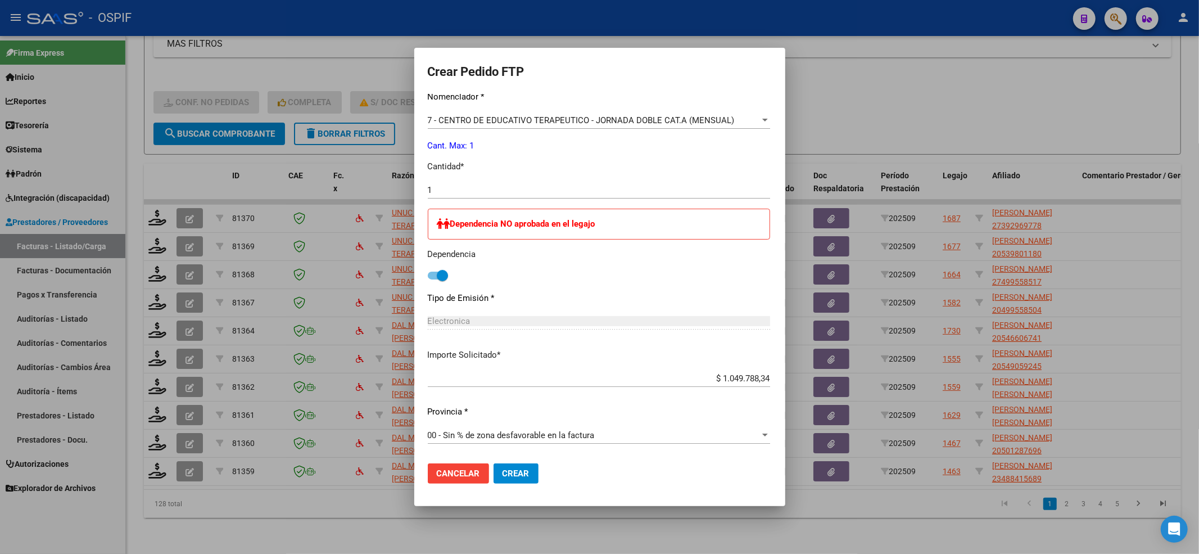
click at [472, 463] on mat-dialog-actions "Cancelar Crear" at bounding box center [600, 473] width 344 height 38
click at [494, 463] on button "Crear" at bounding box center [516, 473] width 45 height 20
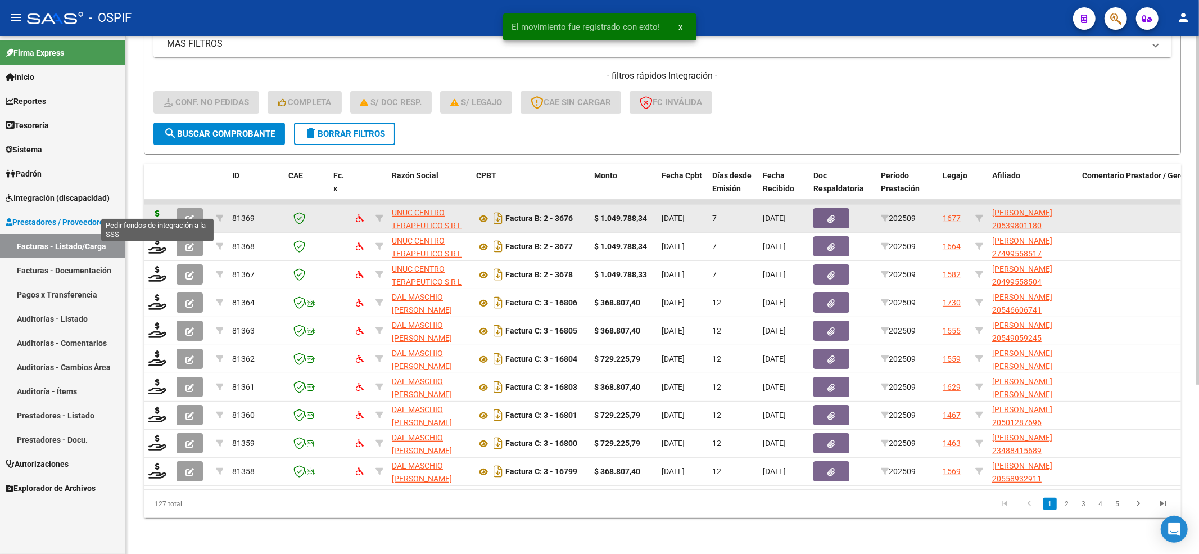
click at [160, 210] on icon at bounding box center [157, 218] width 18 height 16
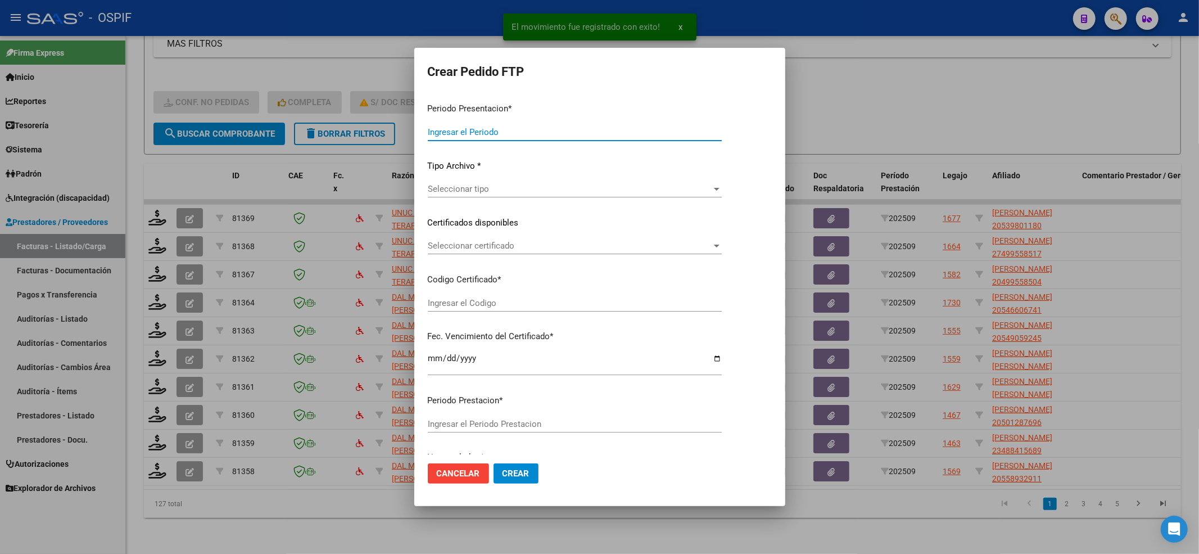
type input "202509"
type input "$ 1.049.788,34"
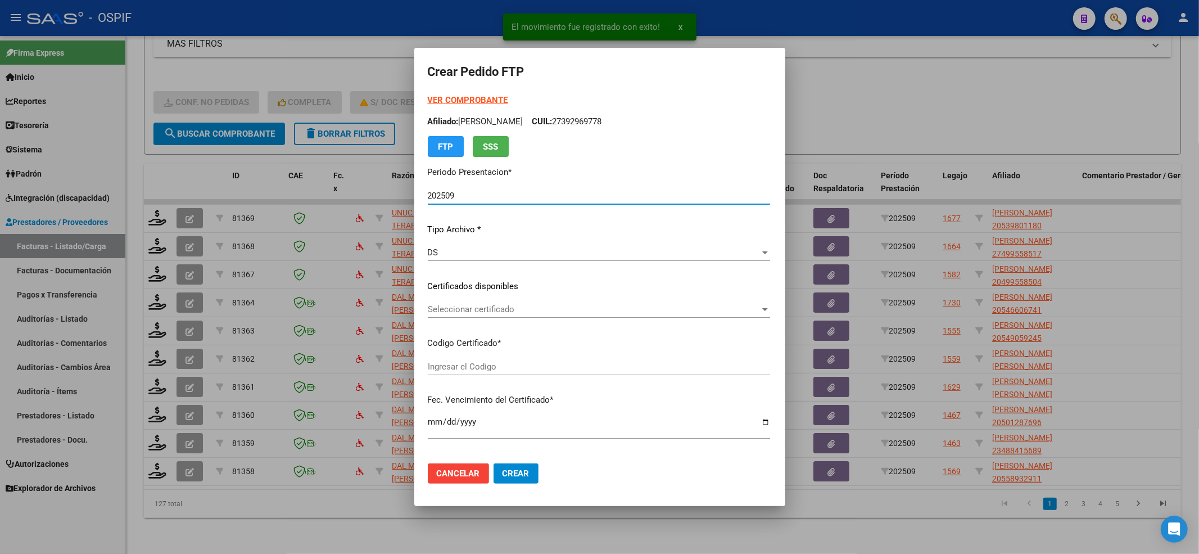
type input "-02-00053980118-20191205-20221205-BS-427"
type input "2022-12-15"
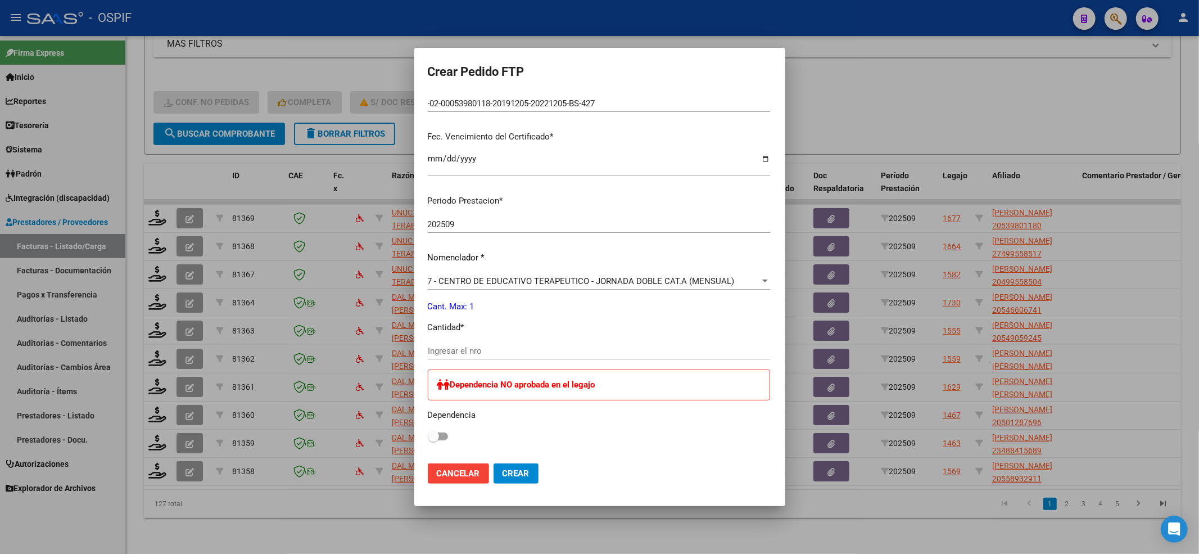
scroll to position [150, 0]
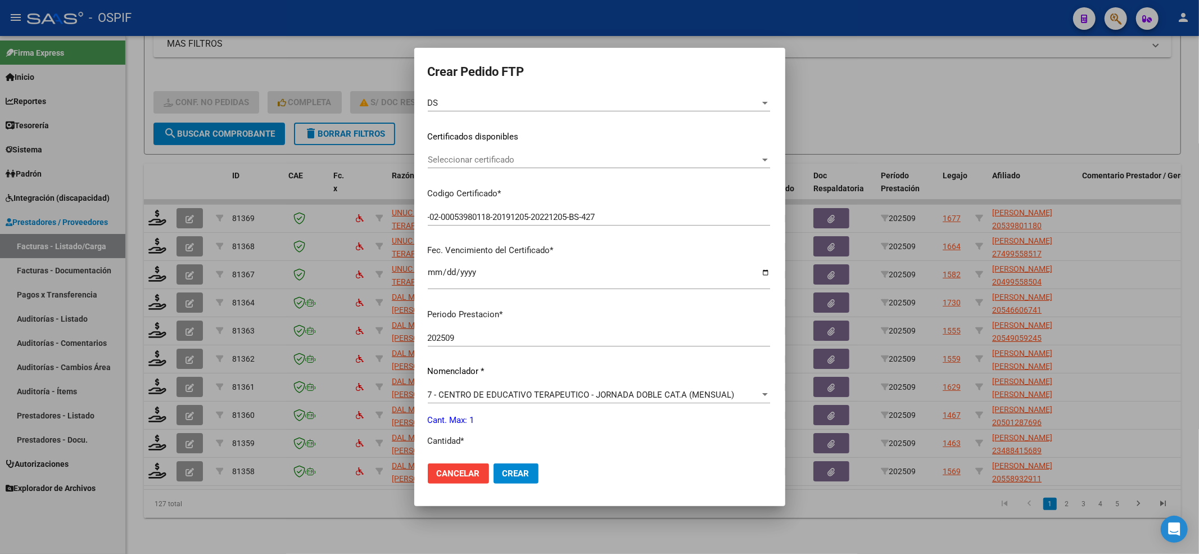
click at [441, 167] on div "Seleccionar certificado Seleccionar certificado" at bounding box center [599, 159] width 342 height 17
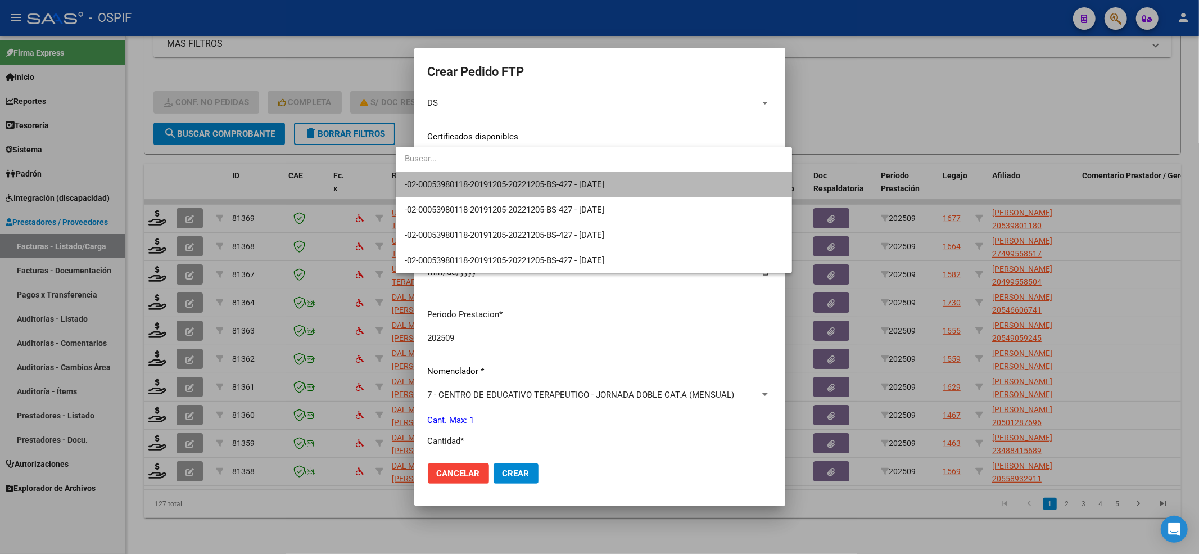
click at [432, 173] on span "-02-00053980118-20191205-20221205-BS-427 - 2022-12-15" at bounding box center [594, 184] width 378 height 25
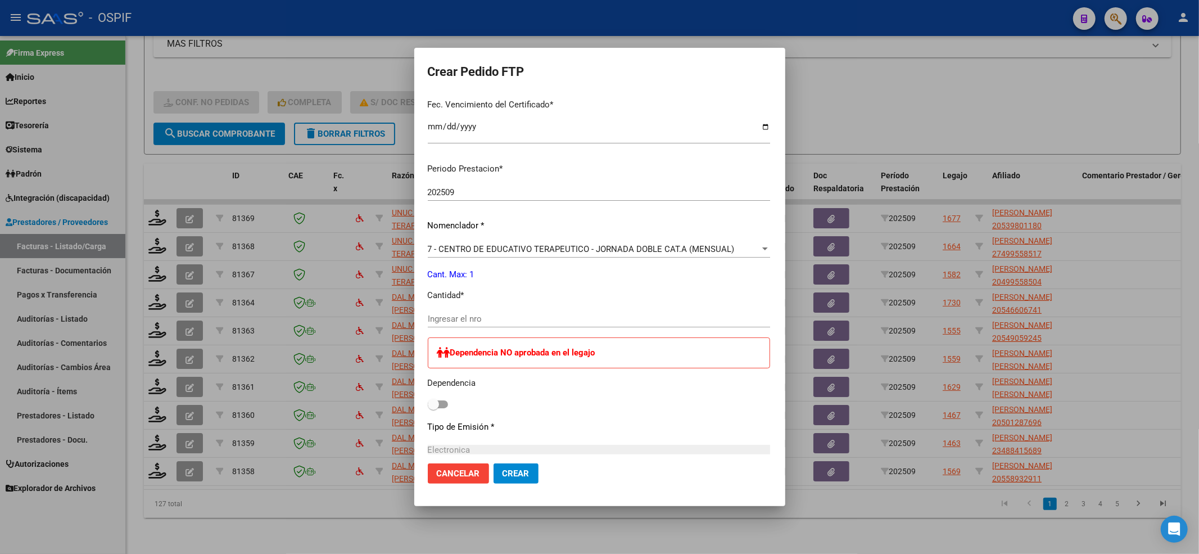
scroll to position [424, 0]
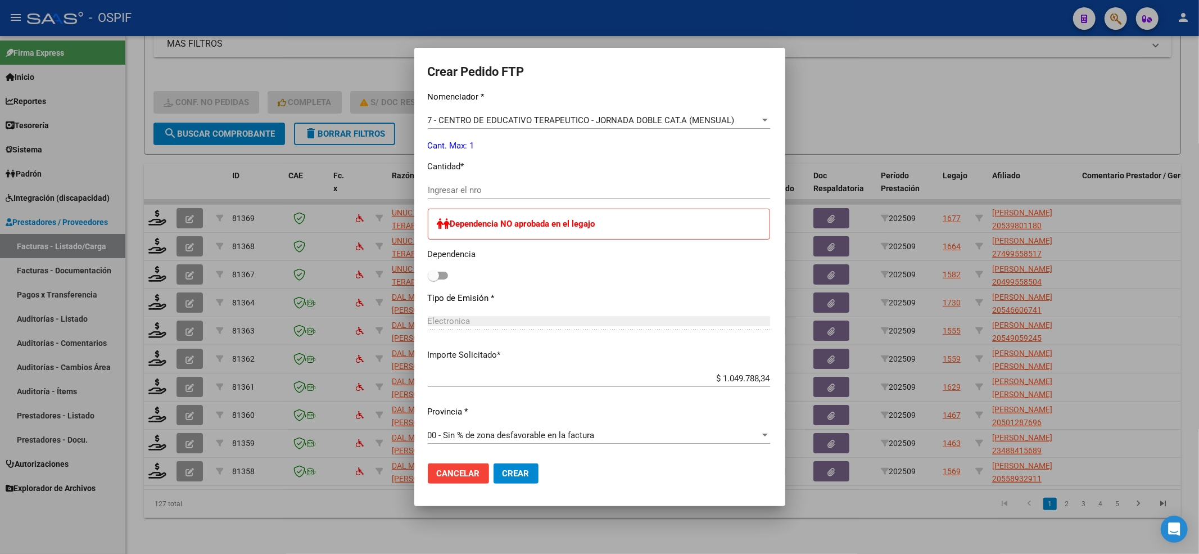
click at [433, 180] on div "Periodo Prestacion * 202509 Ingresar el Periodo Prestacion Nomenclador * 7 - CE…" at bounding box center [599, 239] width 342 height 429
click at [433, 188] on input "Ingresar el nro" at bounding box center [599, 190] width 342 height 10
type input "1"
click at [428, 275] on span at bounding box center [438, 276] width 20 height 8
click at [433, 279] on input "checkbox" at bounding box center [433, 279] width 1 height 1
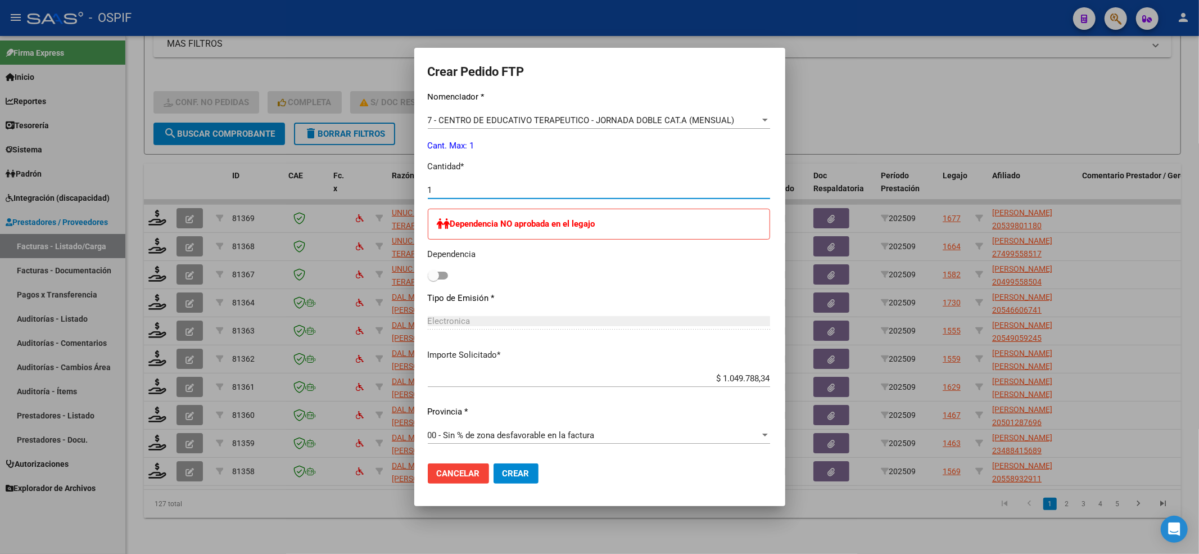
checkbox input "true"
click at [494, 466] on button "Crear" at bounding box center [516, 473] width 45 height 20
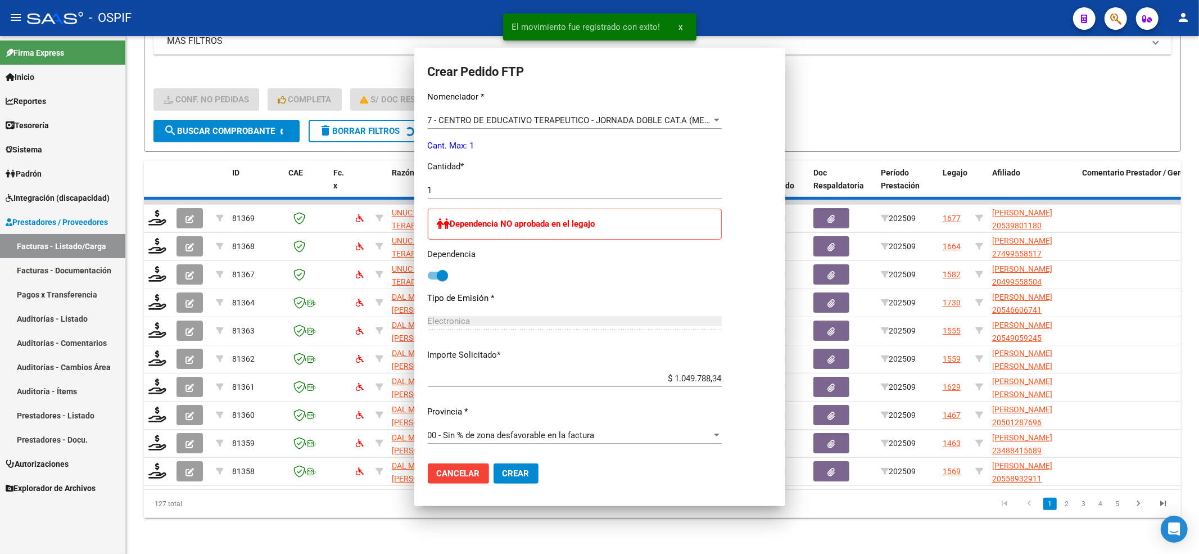
scroll to position [0, 0]
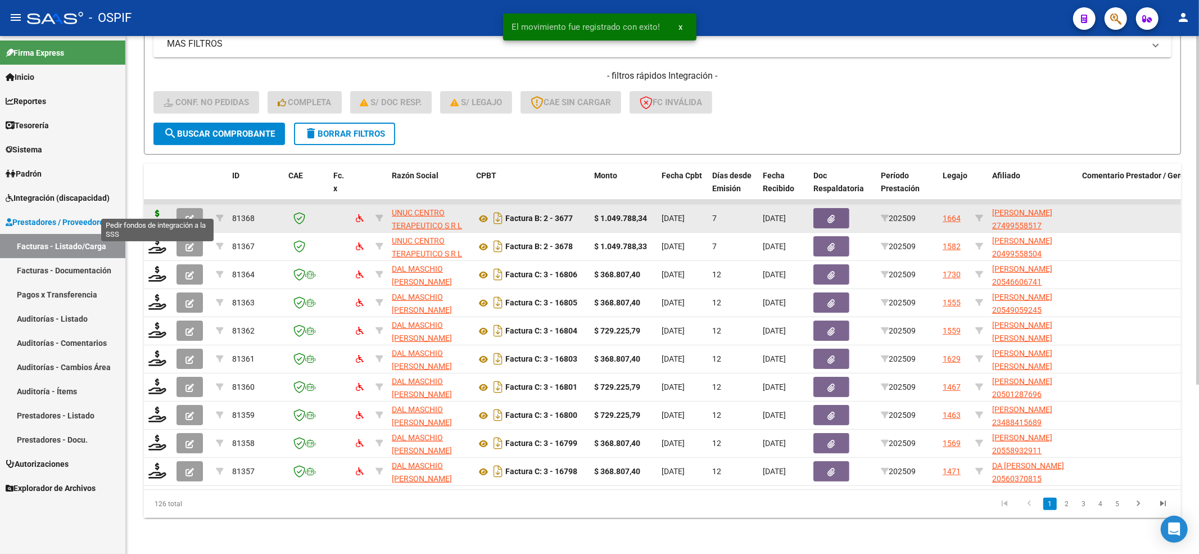
click at [161, 210] on icon at bounding box center [157, 218] width 18 height 16
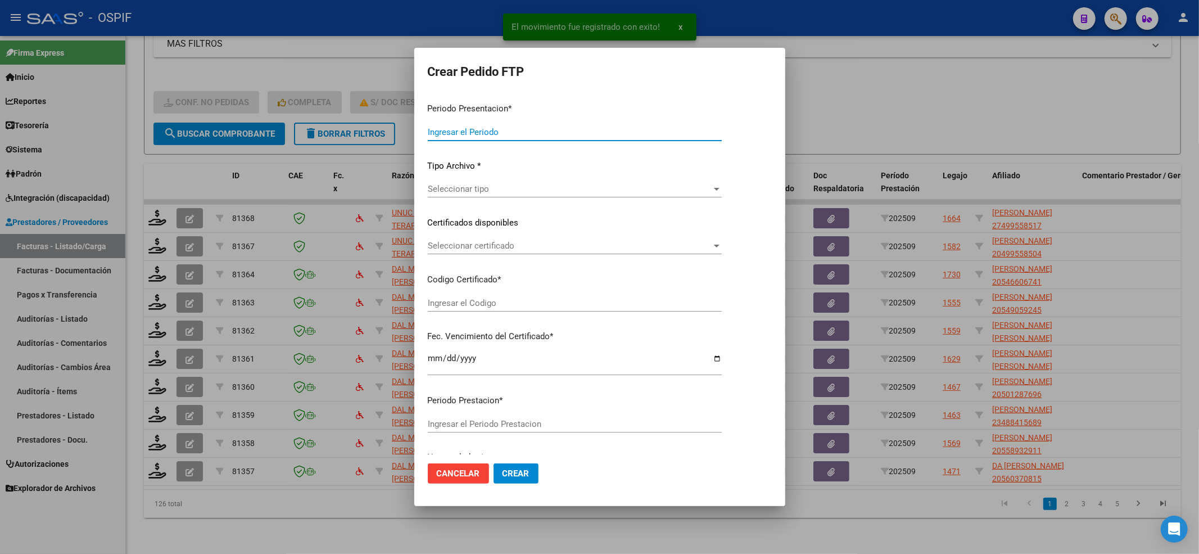
type input "202509"
type input "$ 1.049.788,34"
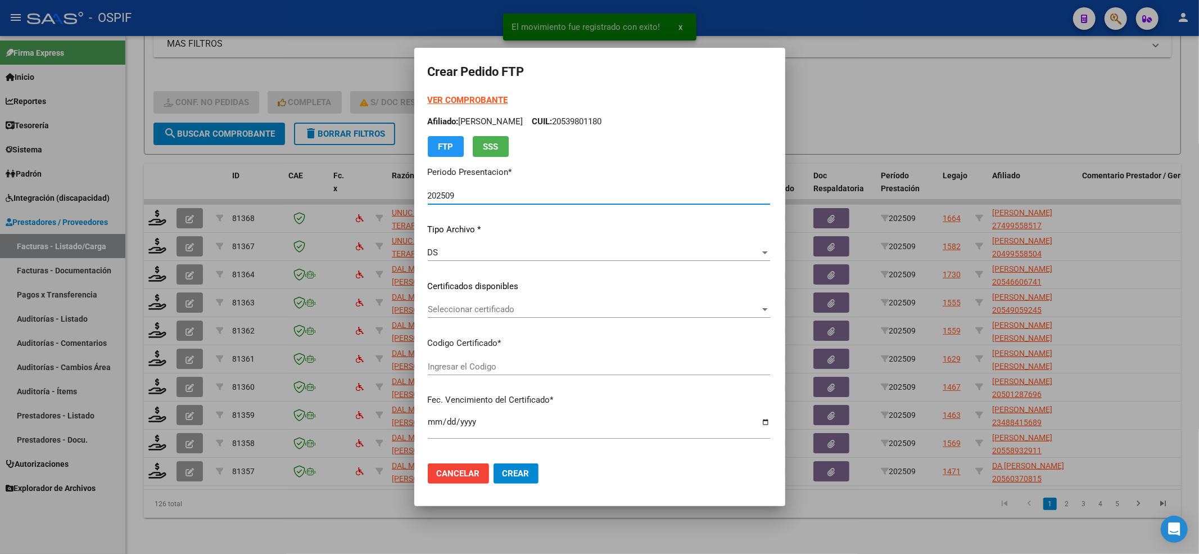
type input "010004995585120220905-20270905-BS-427"
type input "2027-09-05"
click at [464, 306] on span "Seleccionar certificado" at bounding box center [594, 309] width 332 height 10
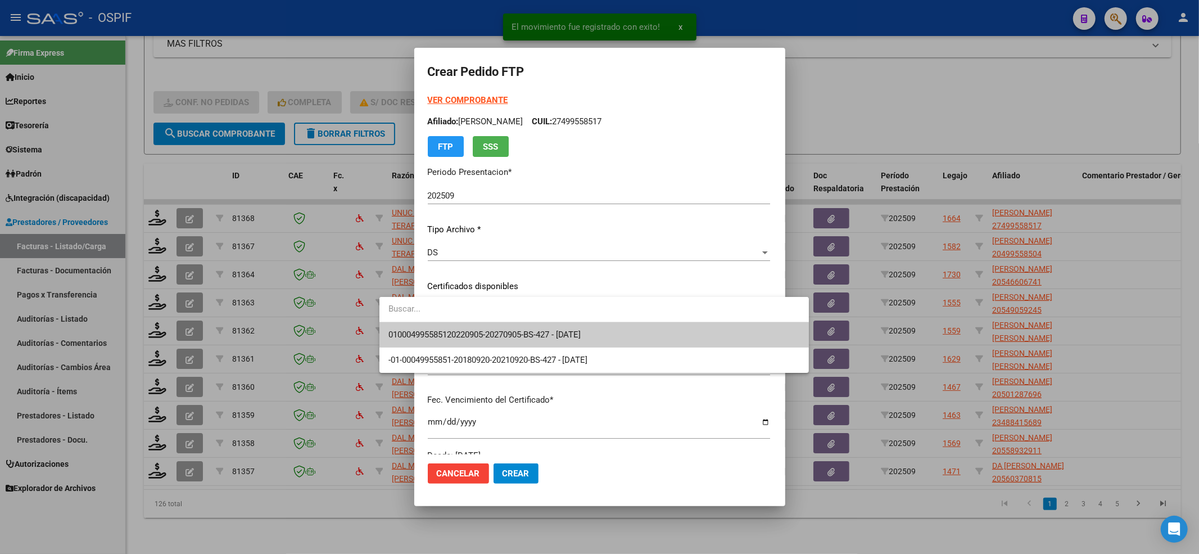
click at [440, 342] on span "010004995585120220905-20270905-BS-427 - 2027-09-05" at bounding box center [593, 334] width 411 height 25
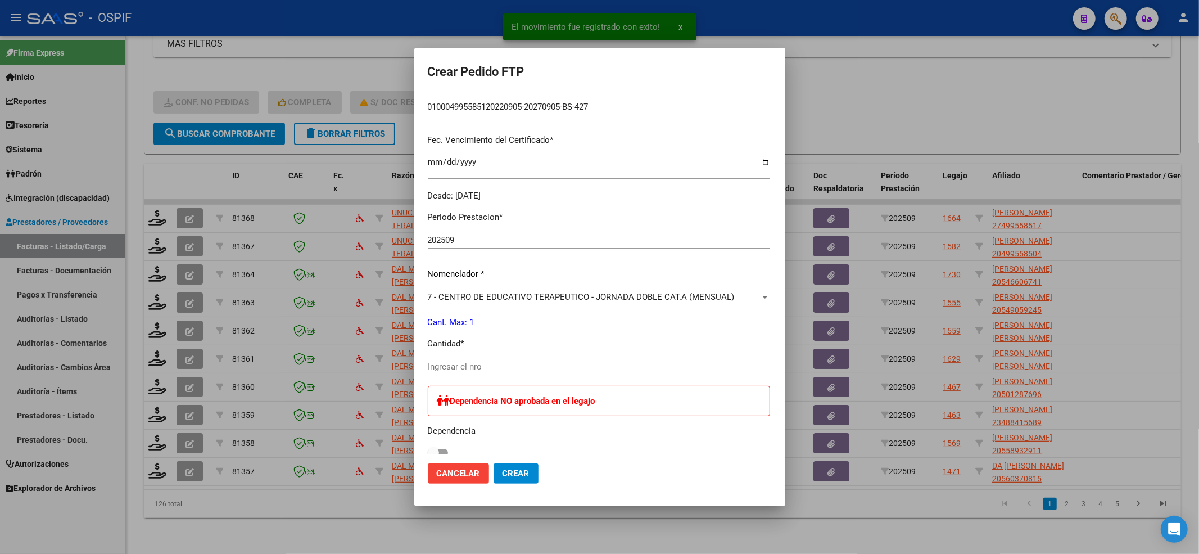
scroll to position [300, 0]
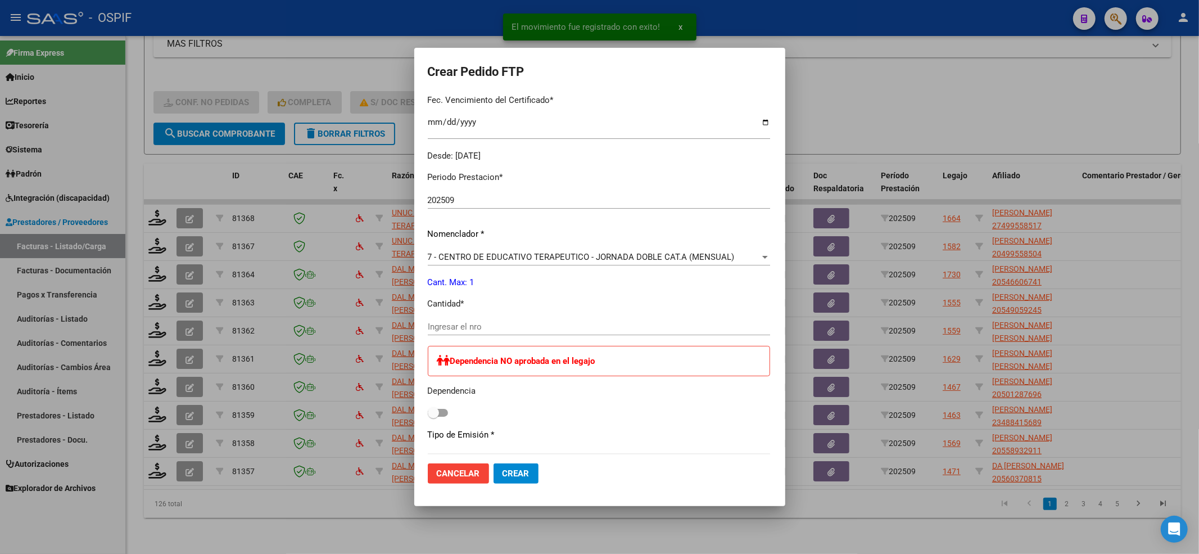
click at [435, 325] on input "Ingresar el nro" at bounding box center [599, 327] width 342 height 10
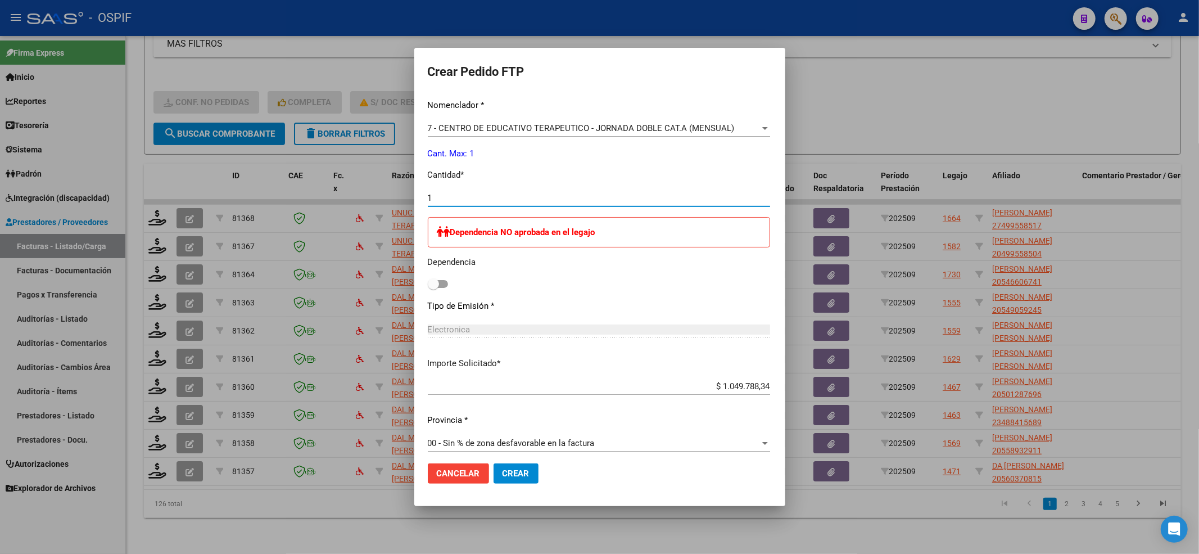
scroll to position [436, 0]
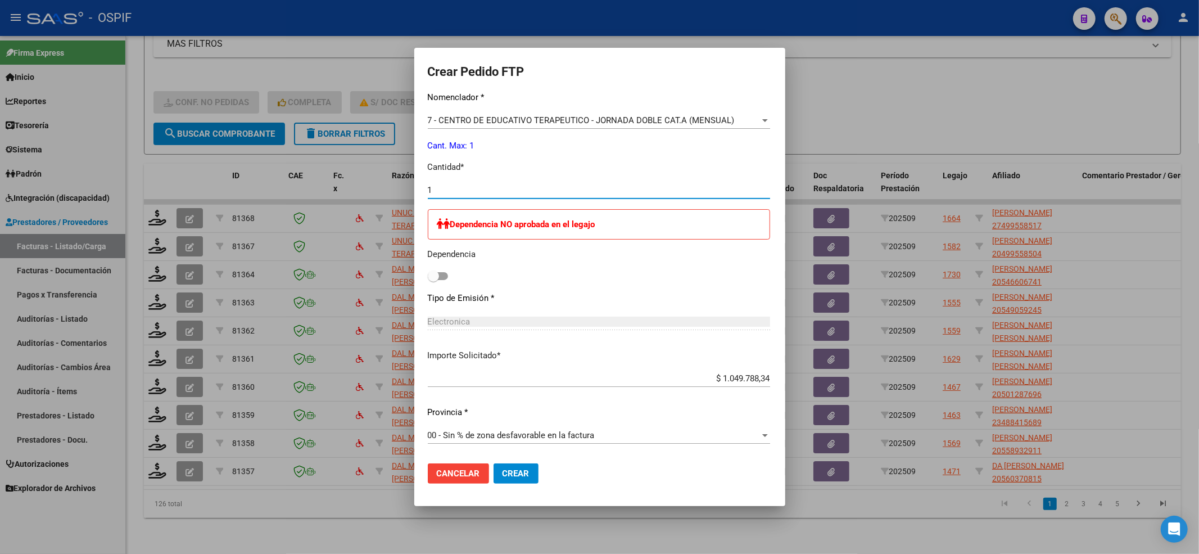
type input "1"
click at [428, 277] on span at bounding box center [433, 275] width 11 height 11
click at [433, 280] on input "checkbox" at bounding box center [433, 280] width 1 height 1
checkbox input "true"
click at [495, 474] on button "Crear" at bounding box center [516, 473] width 45 height 20
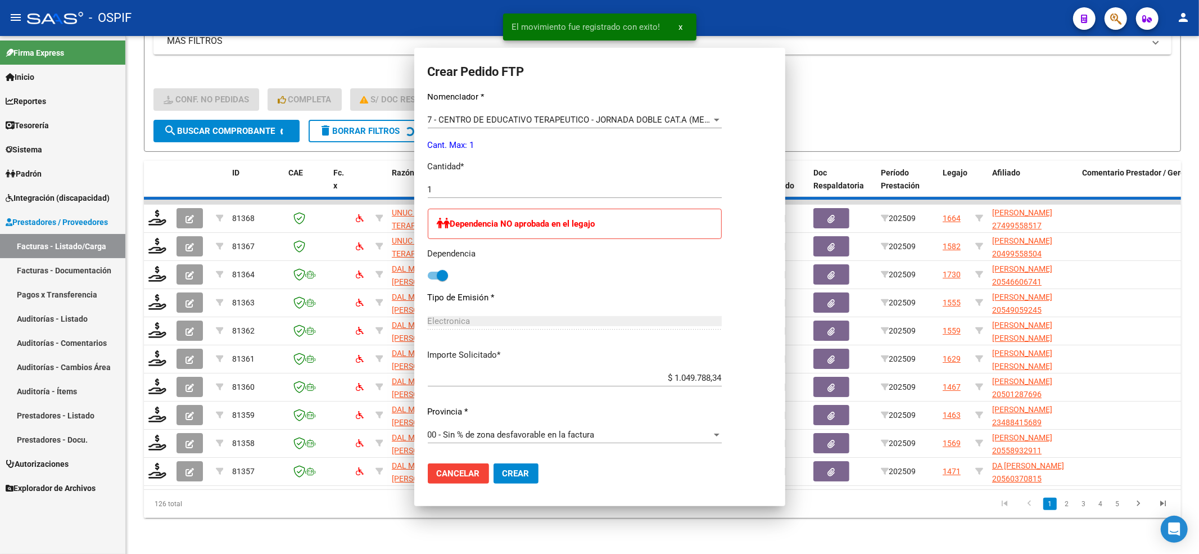
scroll to position [0, 0]
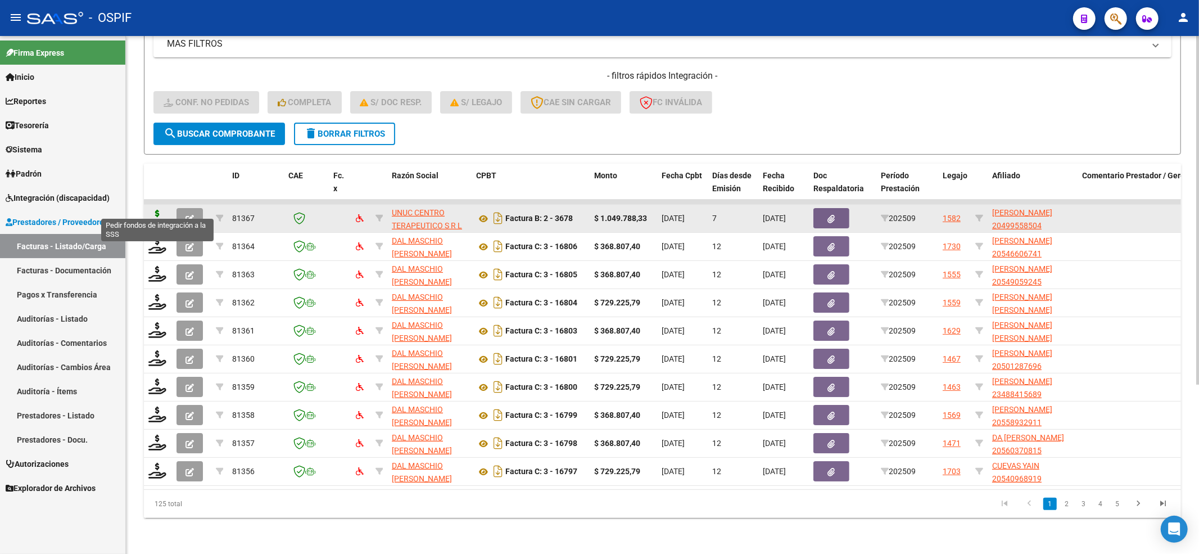
click at [155, 210] on icon at bounding box center [157, 218] width 18 height 16
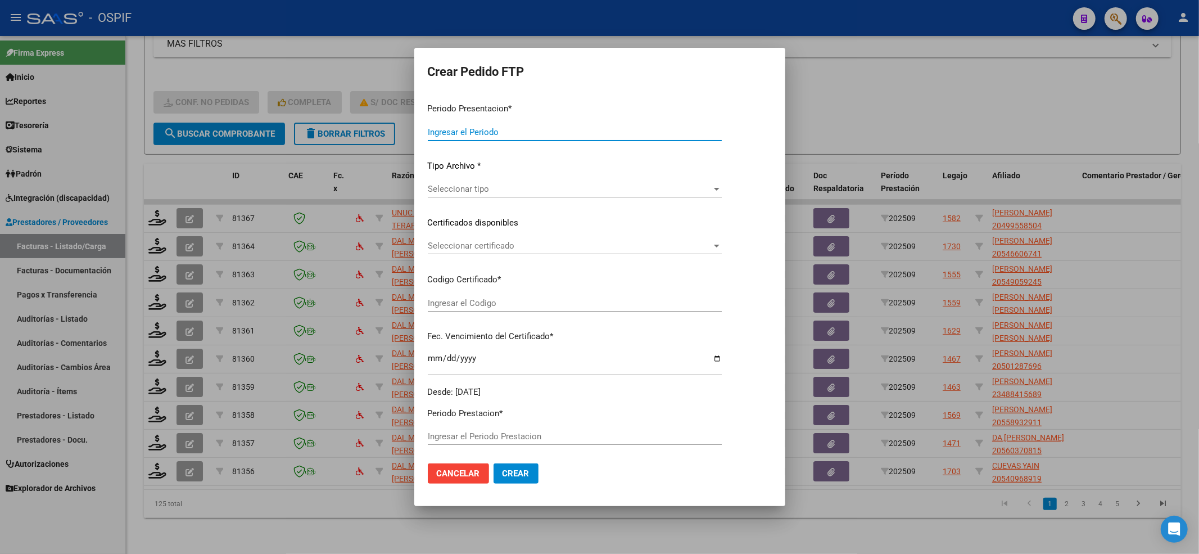
type input "202509"
type input "$ 1.049.788,33"
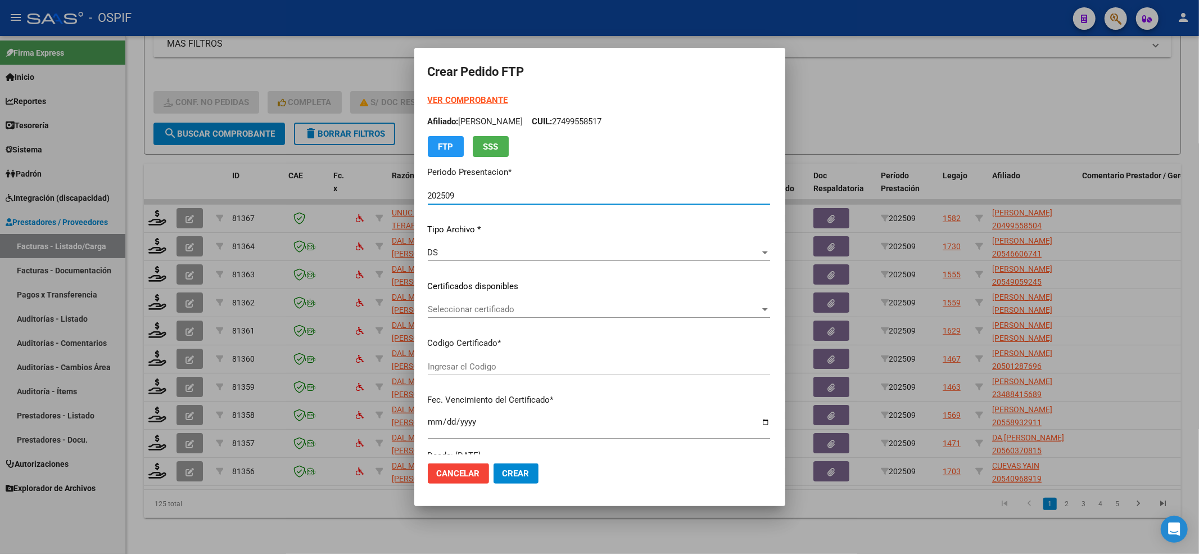
type input "-02-00049955850-20180920-20210920-BS-427"
type input "2029-06-05"
click at [579, 295] on div "VER COMPROBANTE ARCA Padrón Afiliado: JIMENEZ LUCAS FRANCISCO CUIL: 20499558504…" at bounding box center [599, 271] width 342 height 355
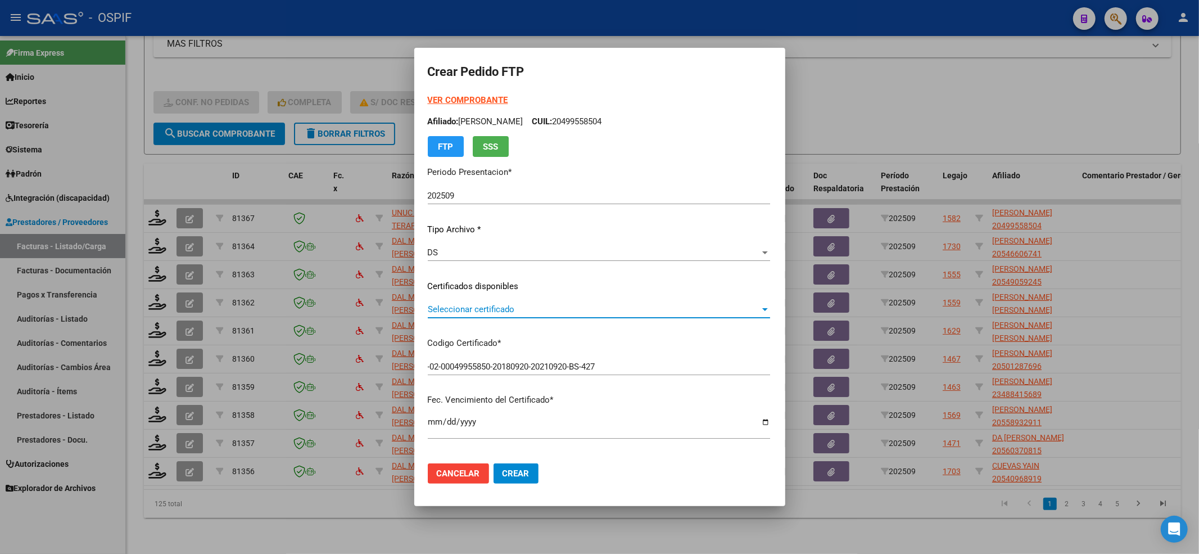
click at [576, 311] on span "Seleccionar certificado" at bounding box center [594, 309] width 332 height 10
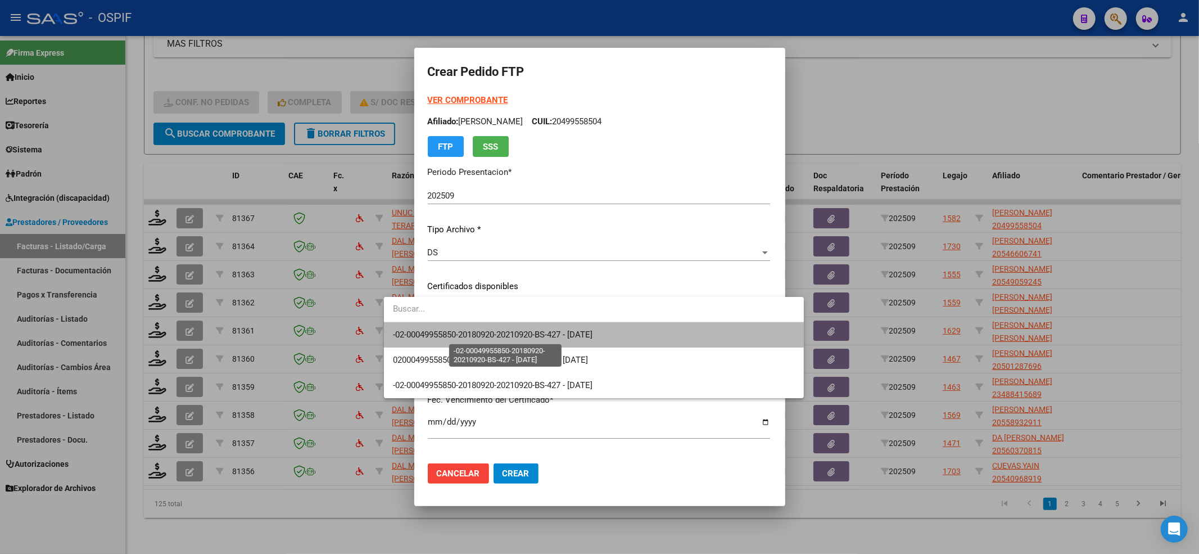
click at [569, 331] on span "-02-00049955850-20180920-20210920-BS-427 - 2029-06-05" at bounding box center [493, 334] width 200 height 10
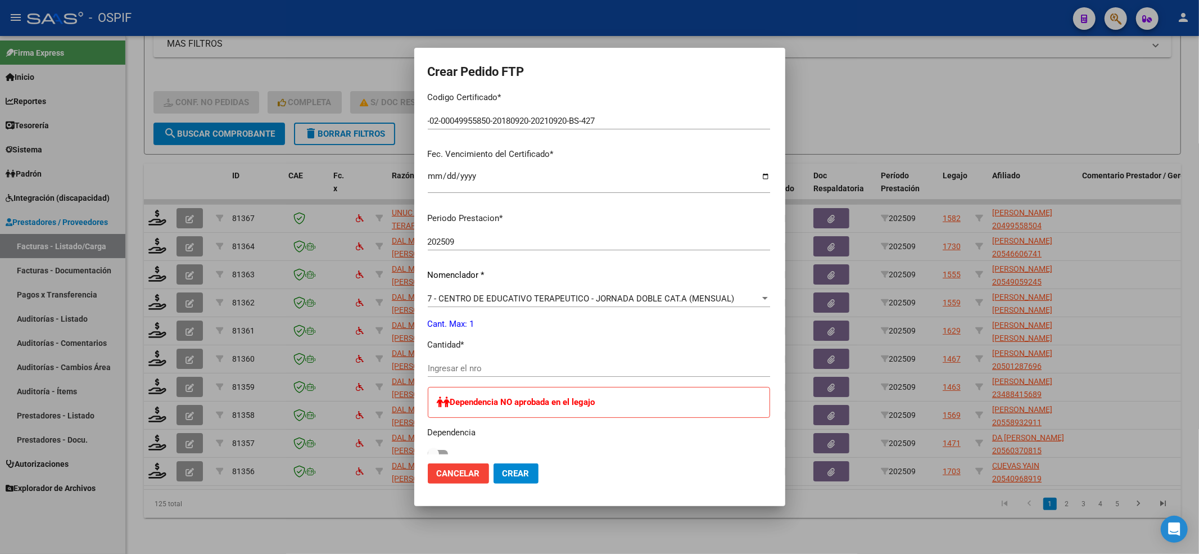
scroll to position [374, 0]
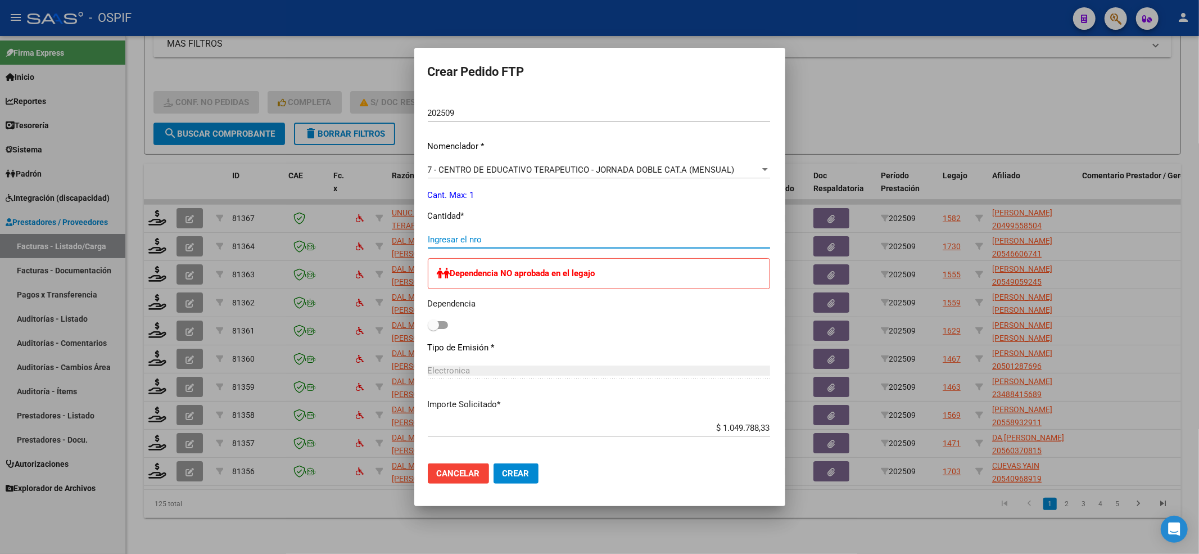
click at [523, 239] on input "Ingresar el nro" at bounding box center [599, 239] width 342 height 10
type input "1"
click at [428, 323] on span at bounding box center [438, 325] width 20 height 8
click at [433, 329] on input "checkbox" at bounding box center [433, 329] width 1 height 1
checkbox input "true"
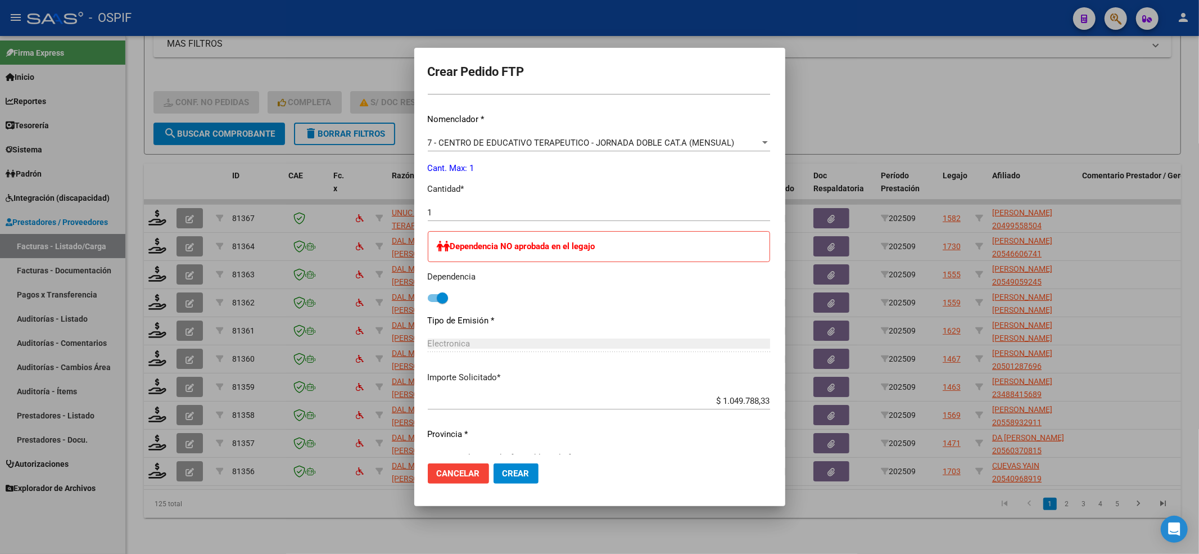
scroll to position [424, 0]
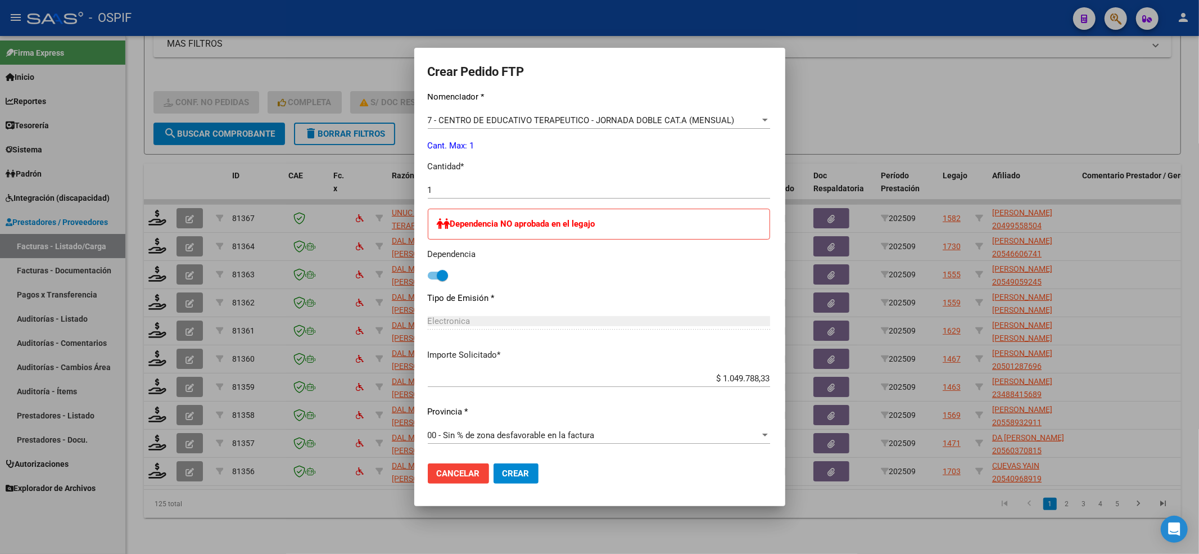
click at [494, 473] on button "Crear" at bounding box center [516, 473] width 45 height 20
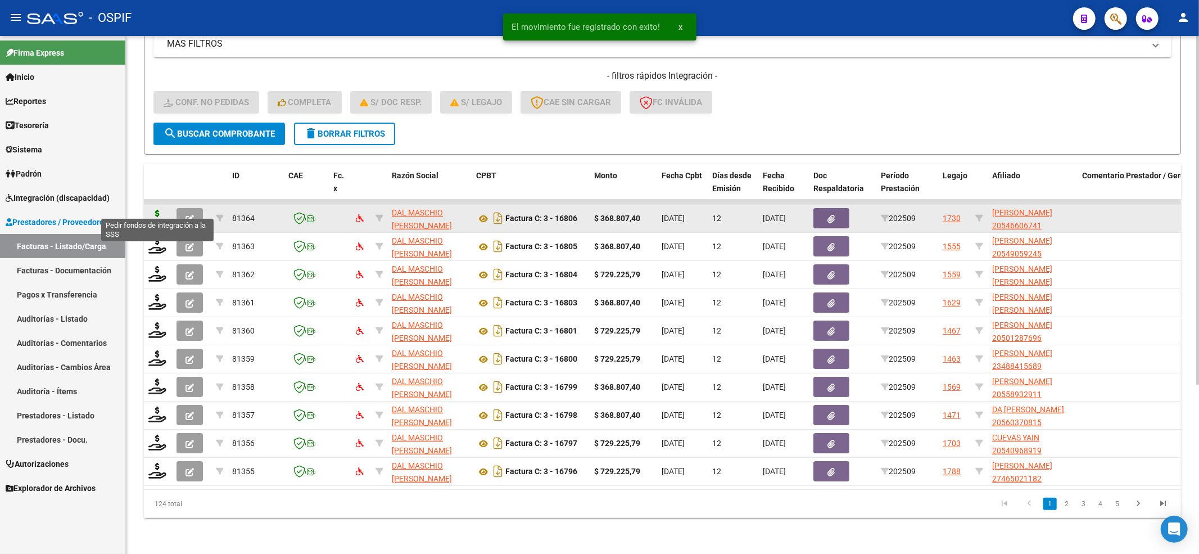
click at [155, 214] on icon at bounding box center [157, 218] width 18 height 16
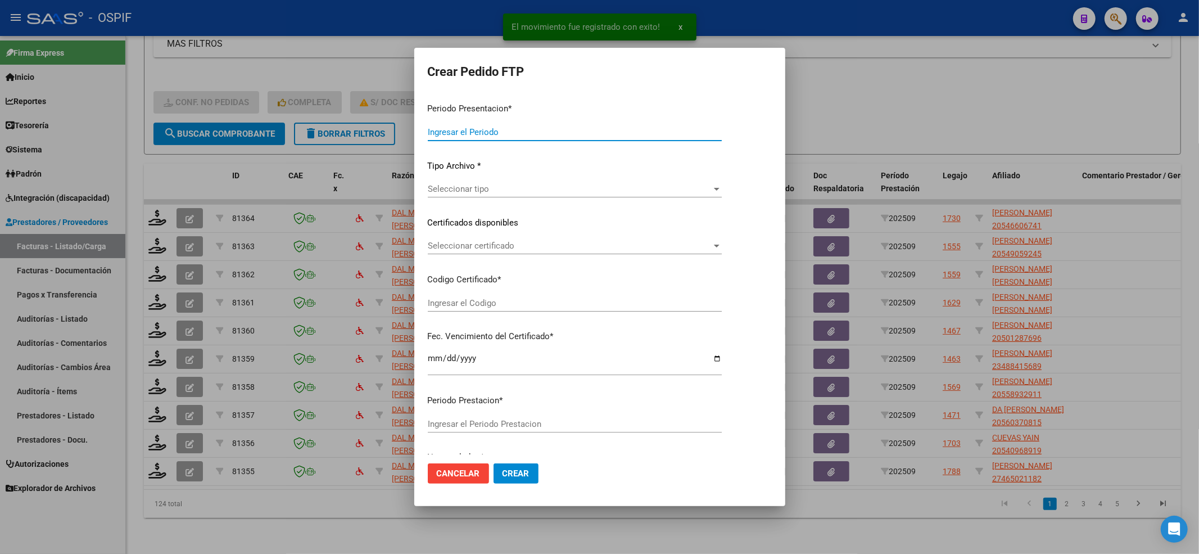
type input "202509"
type input "$ 368.807,40"
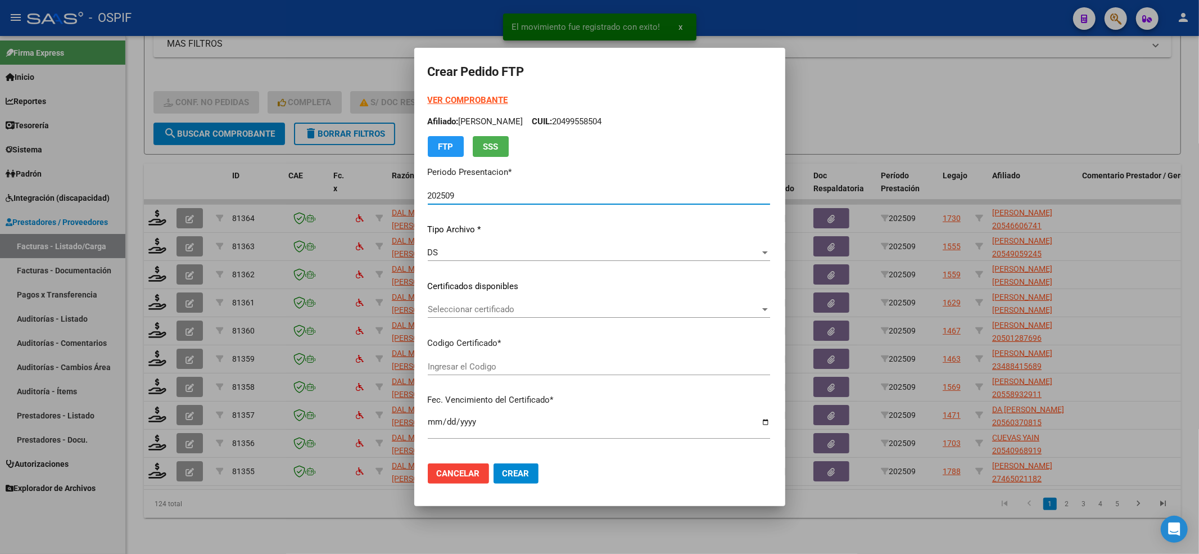
type input "0005466067420250218-20300218-BS AS-427"
type input "2030-02-18"
click at [417, 102] on mat-dialog-content "VER COMPROBANTE ARCA Padrón Afiliado: SOSA ORIANA SELENE CUIL: 20546606741 FTP …" at bounding box center [599, 274] width 371 height 360
click at [511, 93] on form "Crear Pedido FTP VER COMPROBANTE ARCA Padrón Afiliado: SOSA ORIANA SELENE CUIL:…" at bounding box center [600, 276] width 344 height 431
click at [500, 96] on strong "VER COMPROBANTE" at bounding box center [468, 100] width 80 height 10
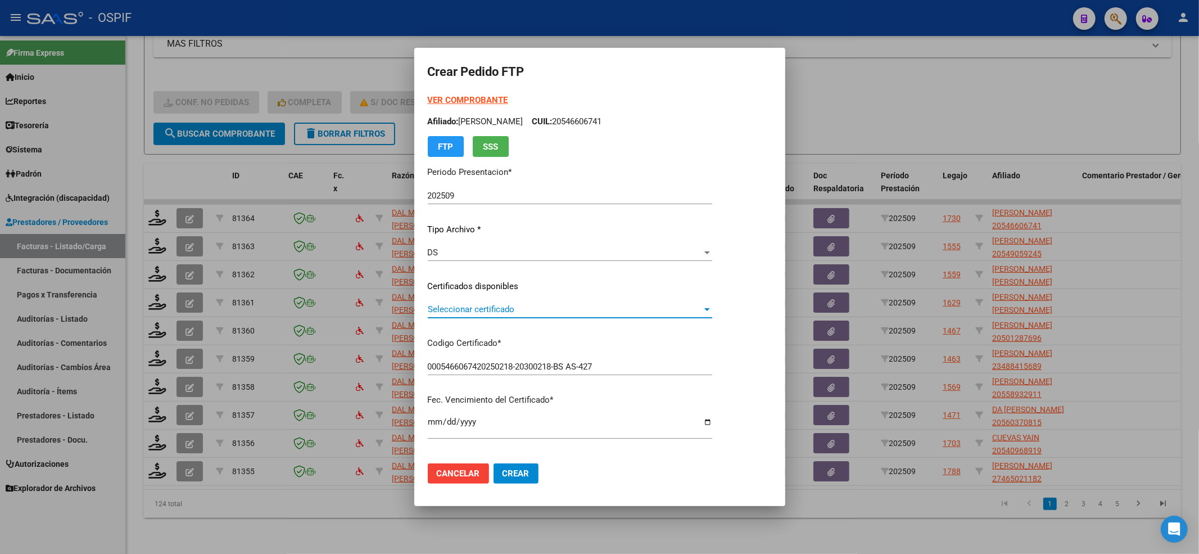
click at [488, 306] on span "Seleccionar certificado" at bounding box center [565, 309] width 274 height 10
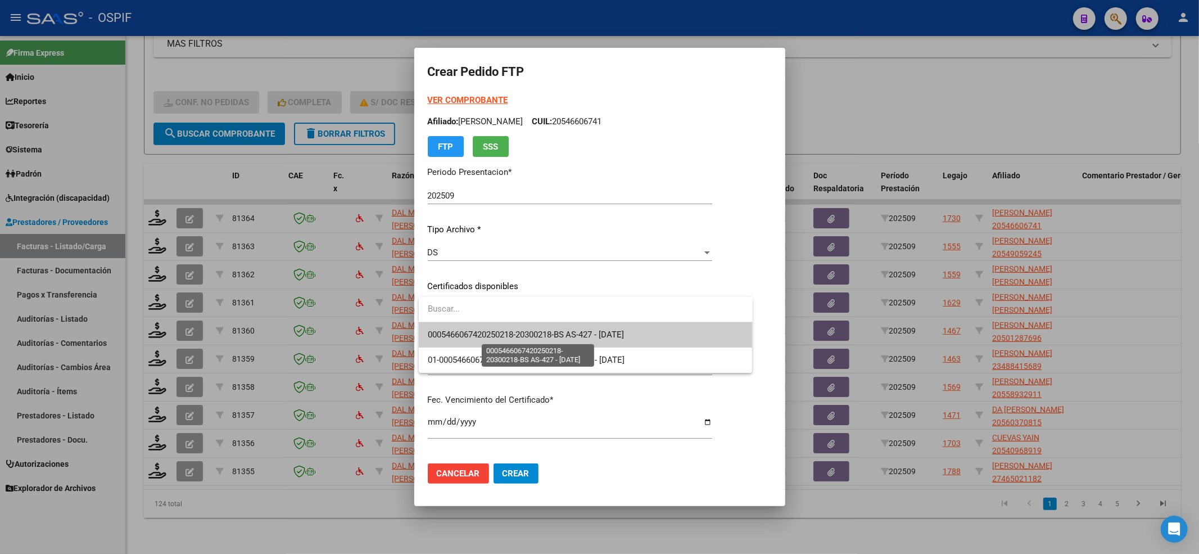
click at [481, 333] on span "0005466067420250218-20300218-BS AS-427 - 2030-02-18" at bounding box center [526, 334] width 197 height 10
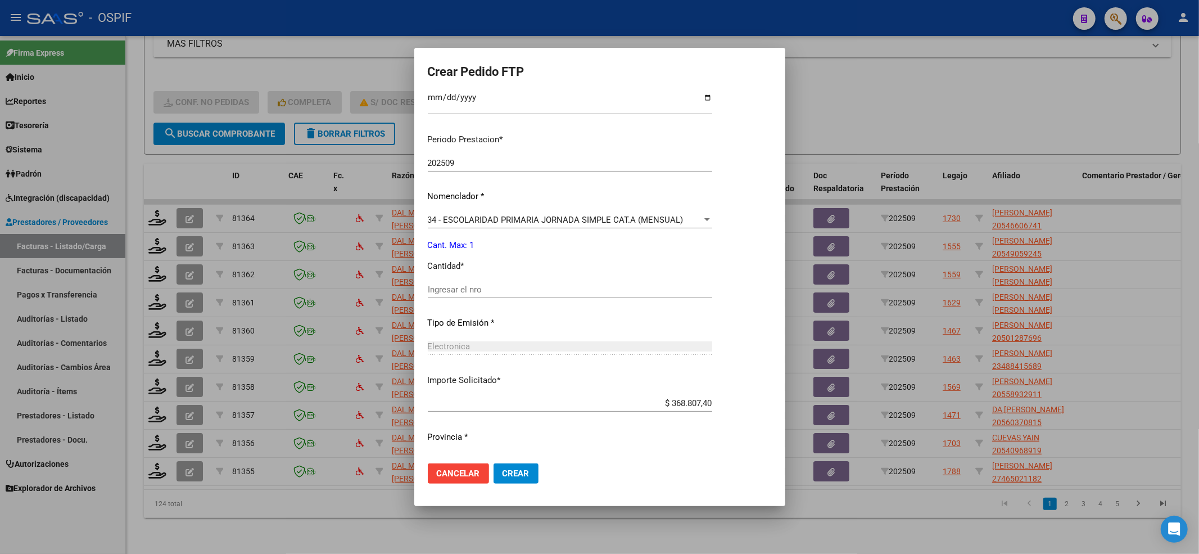
scroll to position [349, 0]
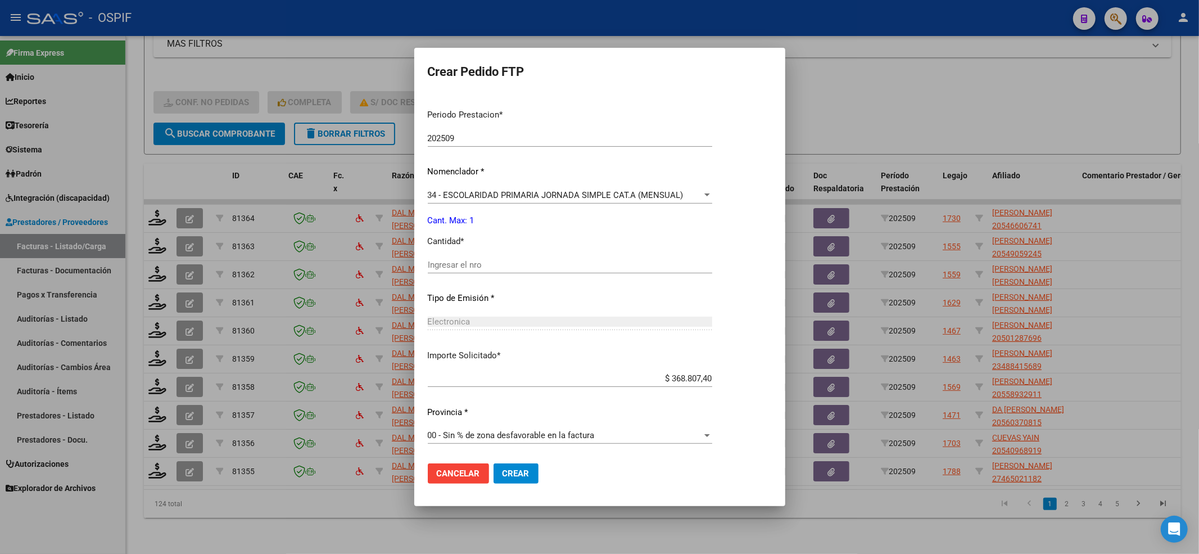
click at [472, 273] on div "Ingresar el nro" at bounding box center [570, 270] width 284 height 28
click at [472, 265] on input "Ingresar el nro" at bounding box center [570, 265] width 284 height 10
type input "1"
click at [513, 468] on span "Crear" at bounding box center [516, 473] width 27 height 10
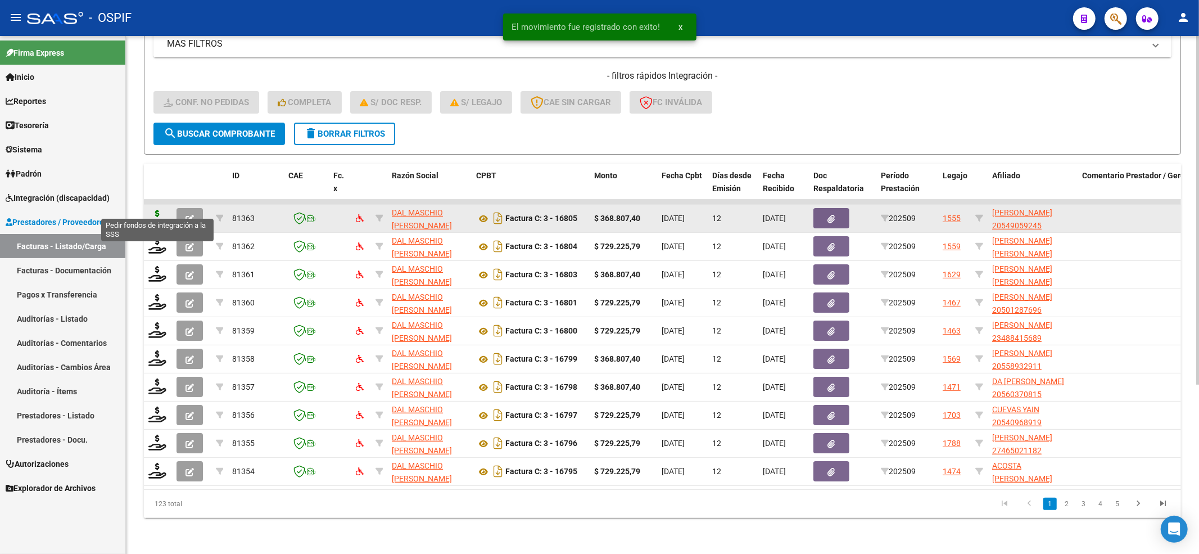
click at [157, 210] on icon at bounding box center [157, 218] width 18 height 16
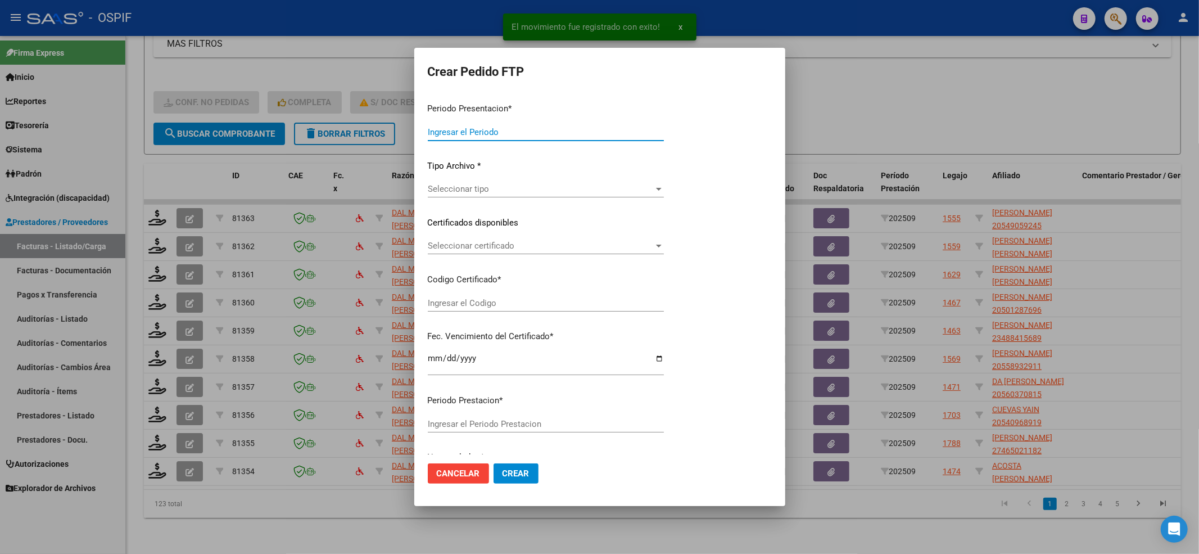
type input "202509"
type input "$ 368.807,40"
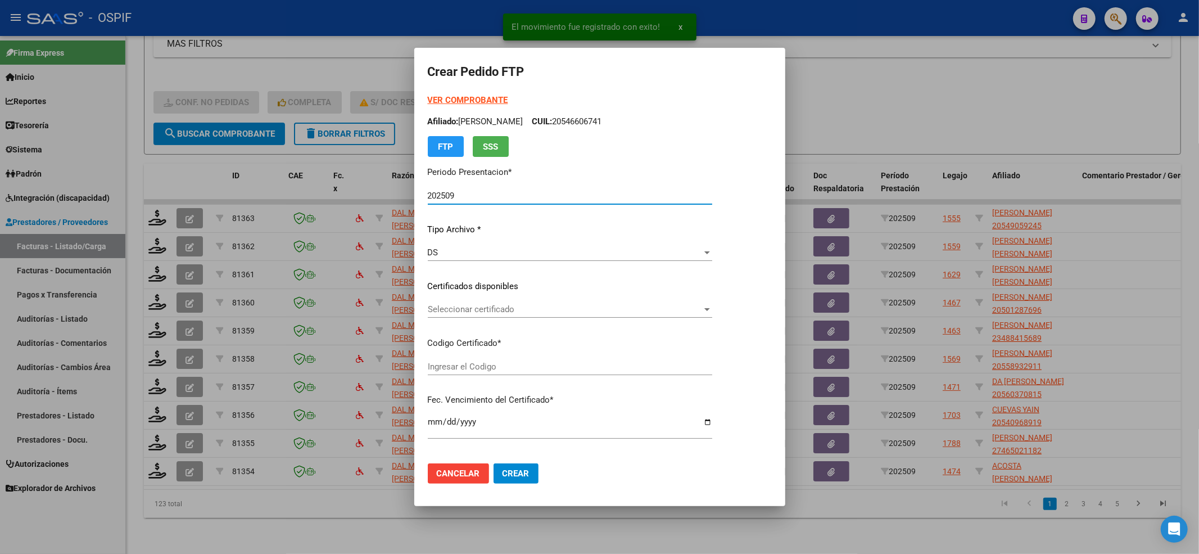
type input "0200054905924-20221110-20271110-BS-427"
type input "2027-11-10"
click at [434, 297] on div "VER COMPROBANTE ARCA Padrón Afiliado: SORIA MARCH BAUTISTA ERNESTO CUIL: 205490…" at bounding box center [570, 278] width 284 height 368
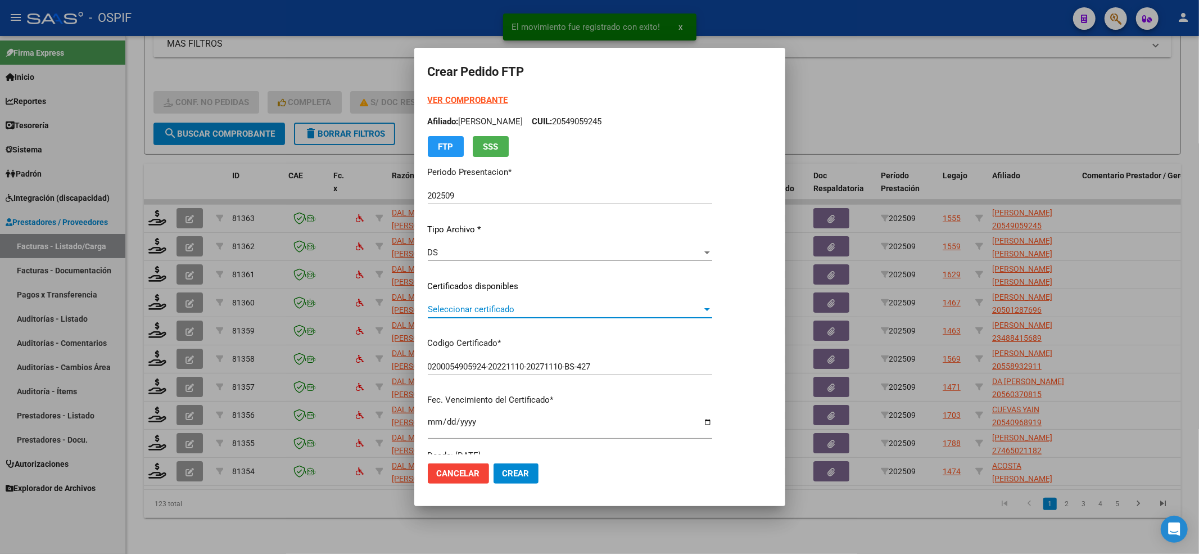
click at [435, 304] on span "Seleccionar certificado" at bounding box center [565, 309] width 274 height 10
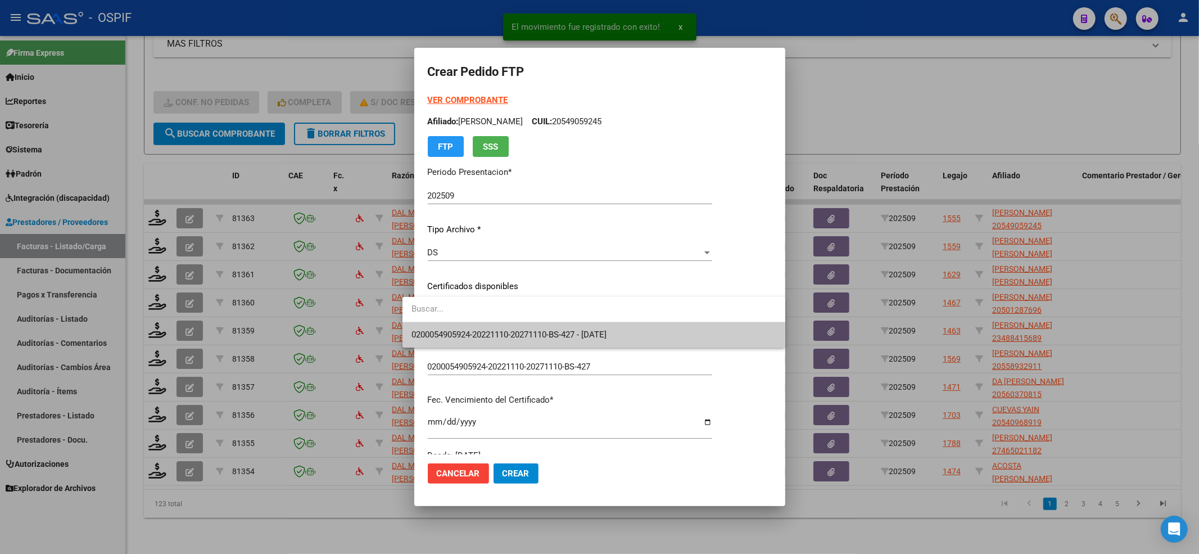
click at [444, 331] on span "0200054905924-20221110-20271110-BS-427 - 2027-11-10" at bounding box center [508, 334] width 195 height 10
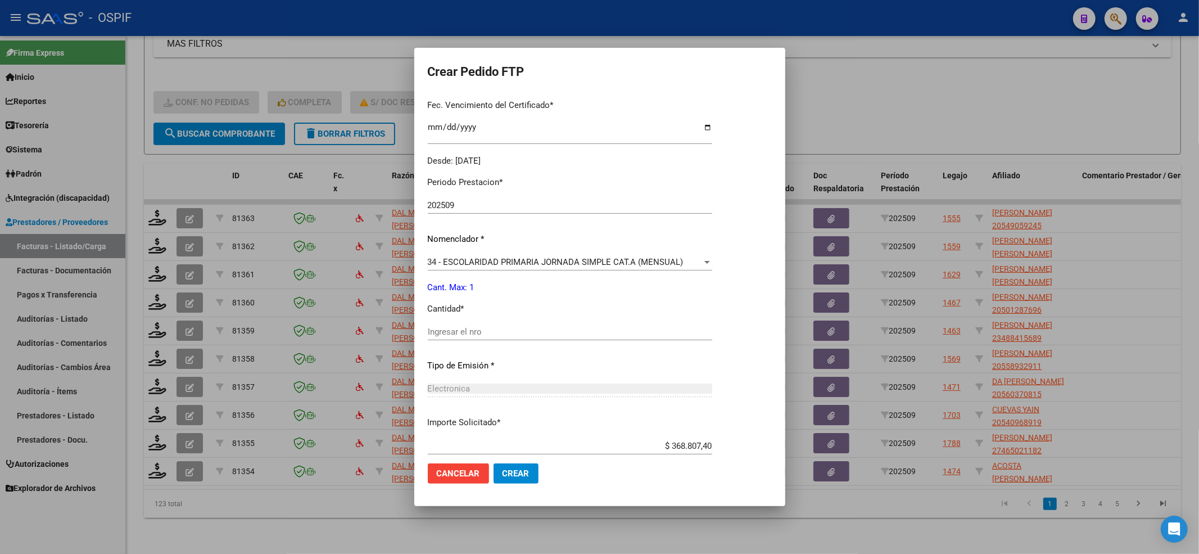
scroll to position [362, 0]
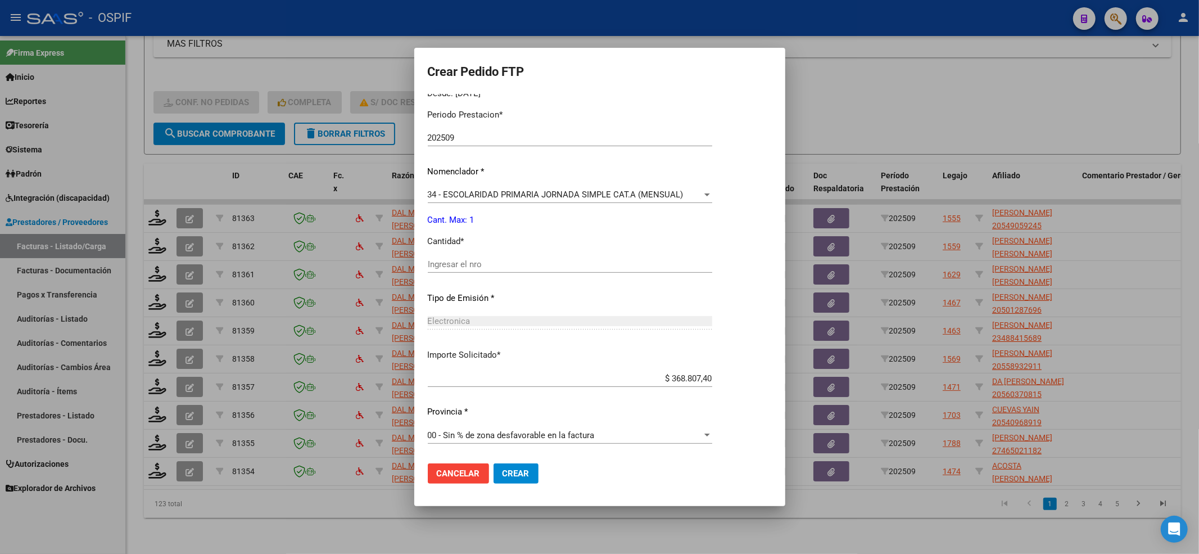
click at [471, 257] on div "Ingresar el nro" at bounding box center [570, 264] width 284 height 17
type input "1"
click at [518, 474] on button "Crear" at bounding box center [516, 473] width 45 height 20
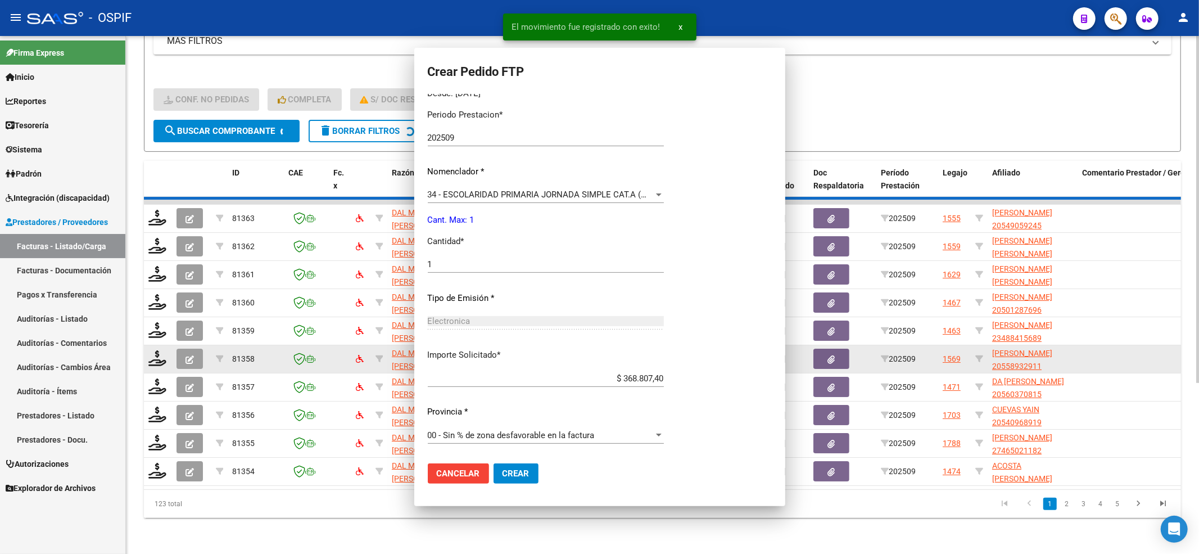
scroll to position [0, 0]
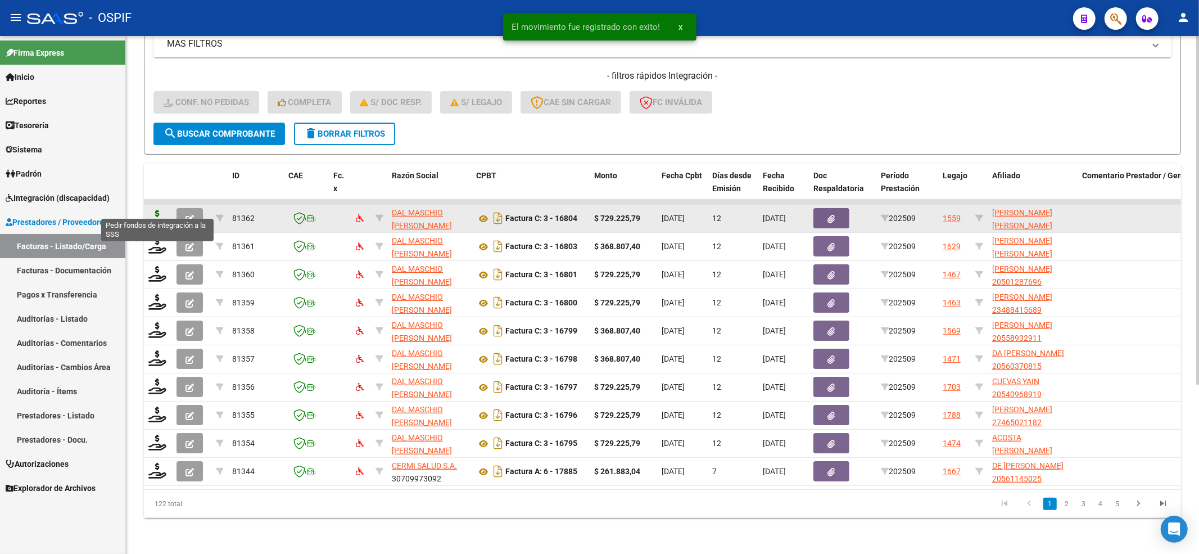
click at [151, 210] on icon at bounding box center [157, 218] width 18 height 16
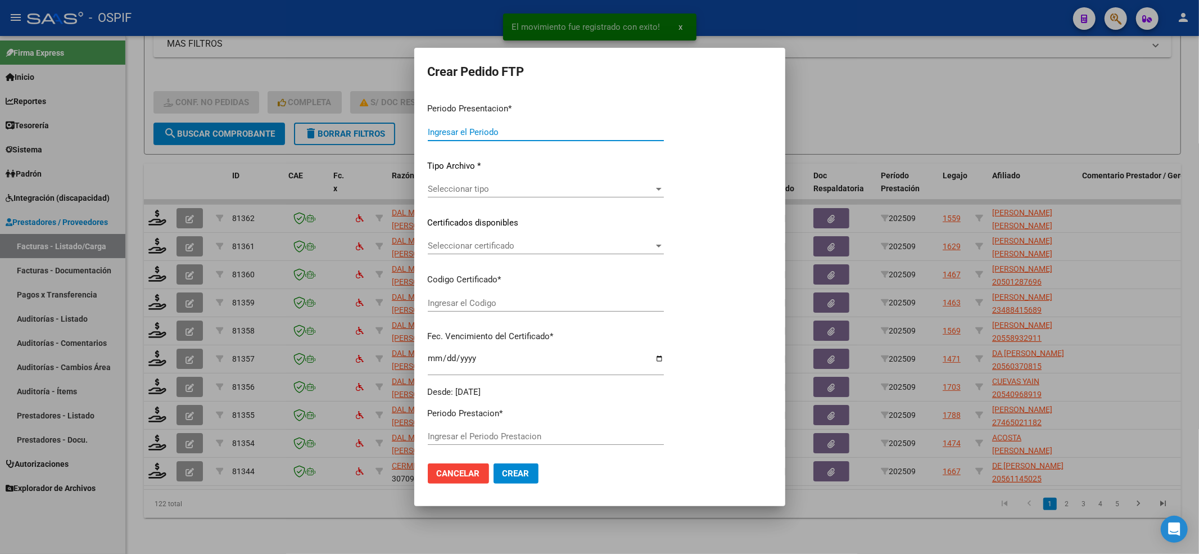
type input "202509"
type input "$ 729.225,79"
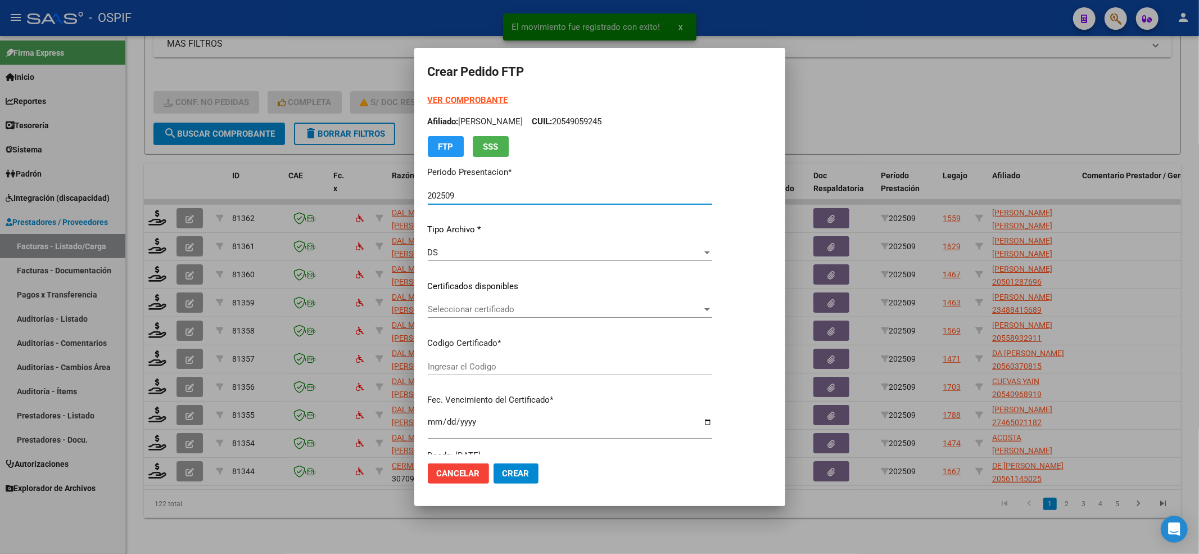
type input "020005032255920230523-20280523-BS-427"
type input "2028-05-24"
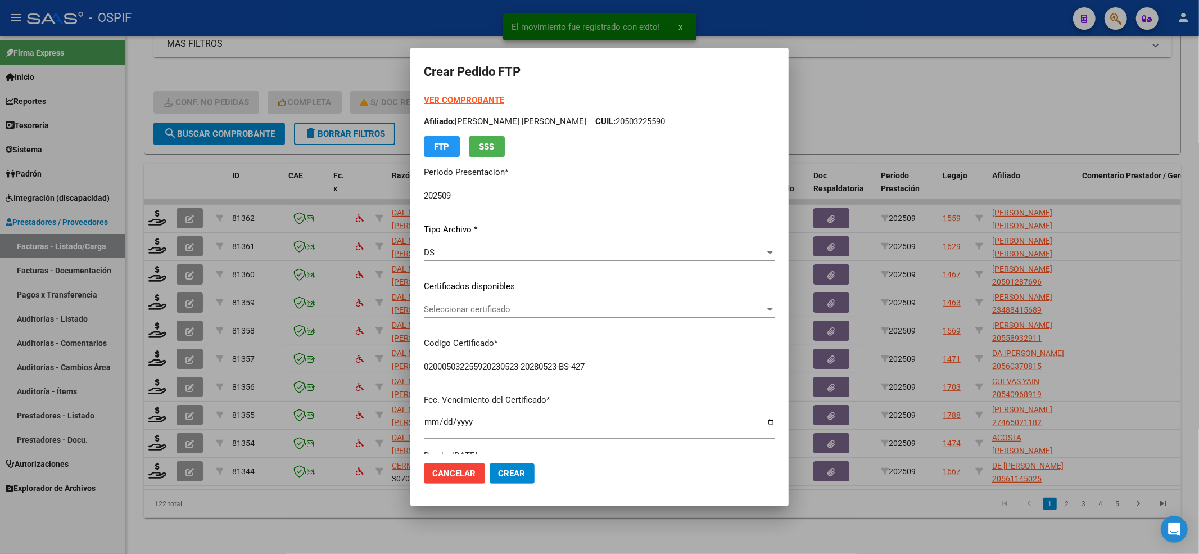
click at [635, 316] on div "Seleccionar certificado Seleccionar certificado" at bounding box center [599, 309] width 351 height 17
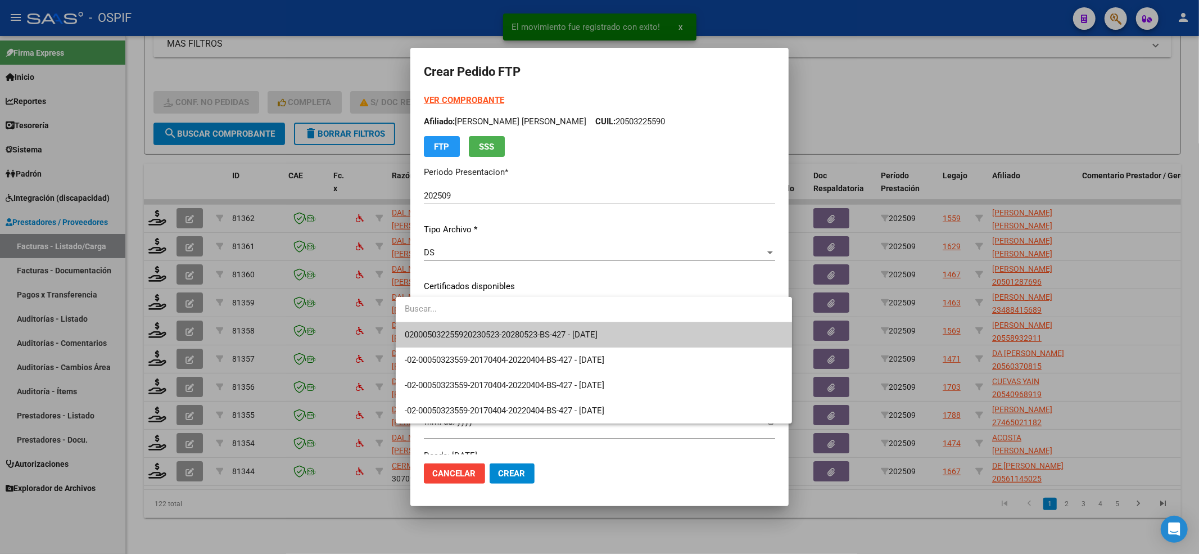
click at [598, 332] on span "020005032255920230523-20280523-BS-427 - 2028-05-24" at bounding box center [501, 334] width 193 height 10
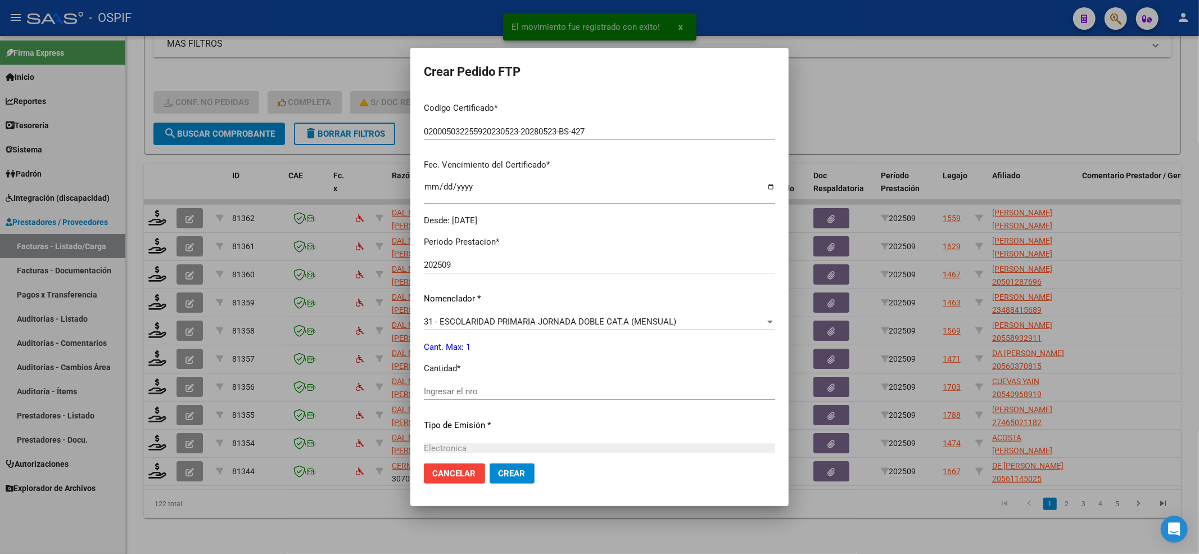
scroll to position [362, 0]
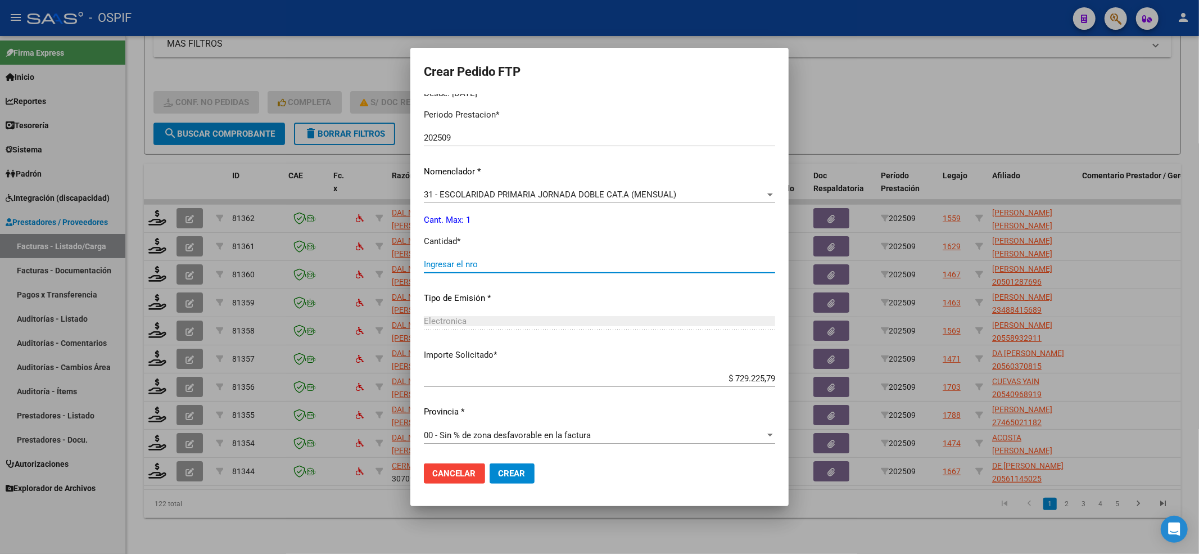
click at [506, 263] on input "Ingresar el nro" at bounding box center [599, 264] width 351 height 10
type input "1"
click at [493, 459] on mat-dialog-actions "Cancelar Crear" at bounding box center [599, 473] width 351 height 38
click at [493, 461] on mat-dialog-actions "Cancelar Crear" at bounding box center [599, 473] width 351 height 38
drag, startPoint x: 515, startPoint y: 469, endPoint x: 506, endPoint y: 469, distance: 9.6
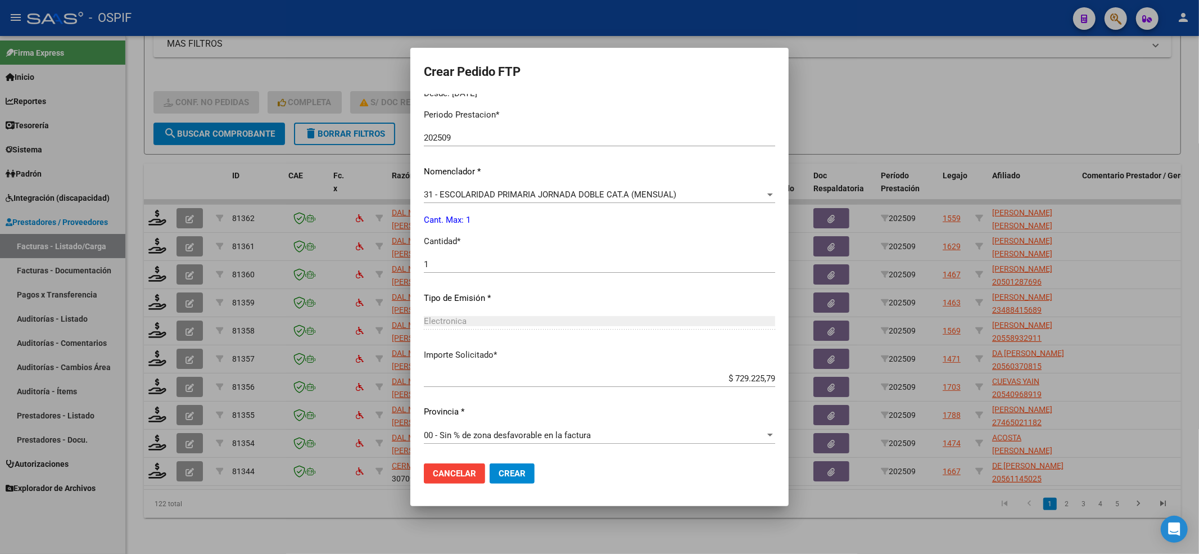
click at [514, 469] on mat-dialog-actions "Cancelar Crear" at bounding box center [599, 473] width 351 height 38
click at [499, 473] on span "Crear" at bounding box center [512, 473] width 27 height 10
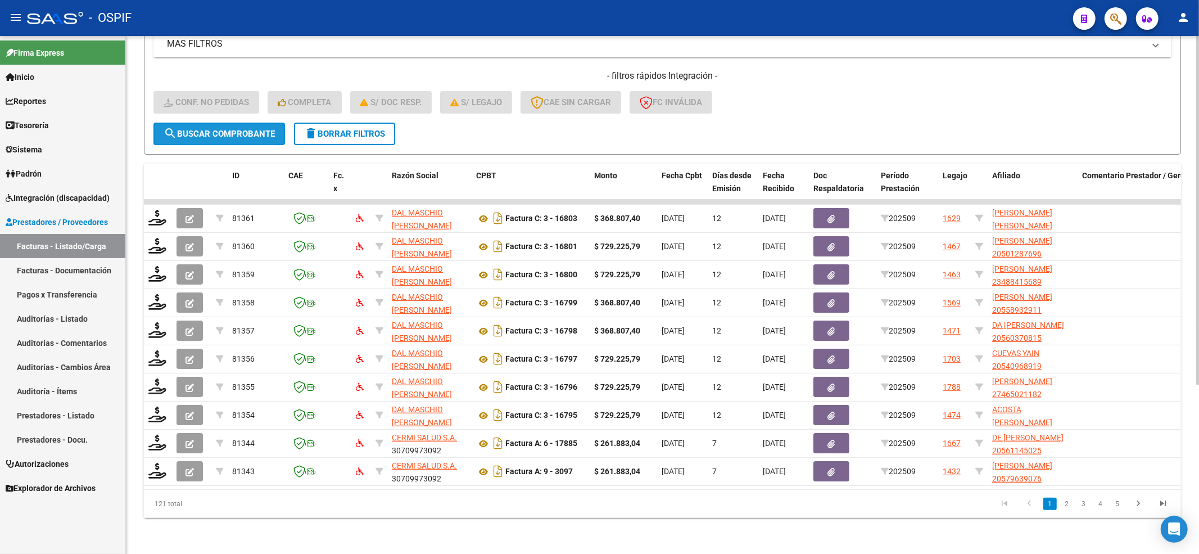
click at [200, 129] on span "search Buscar Comprobante" at bounding box center [219, 134] width 111 height 10
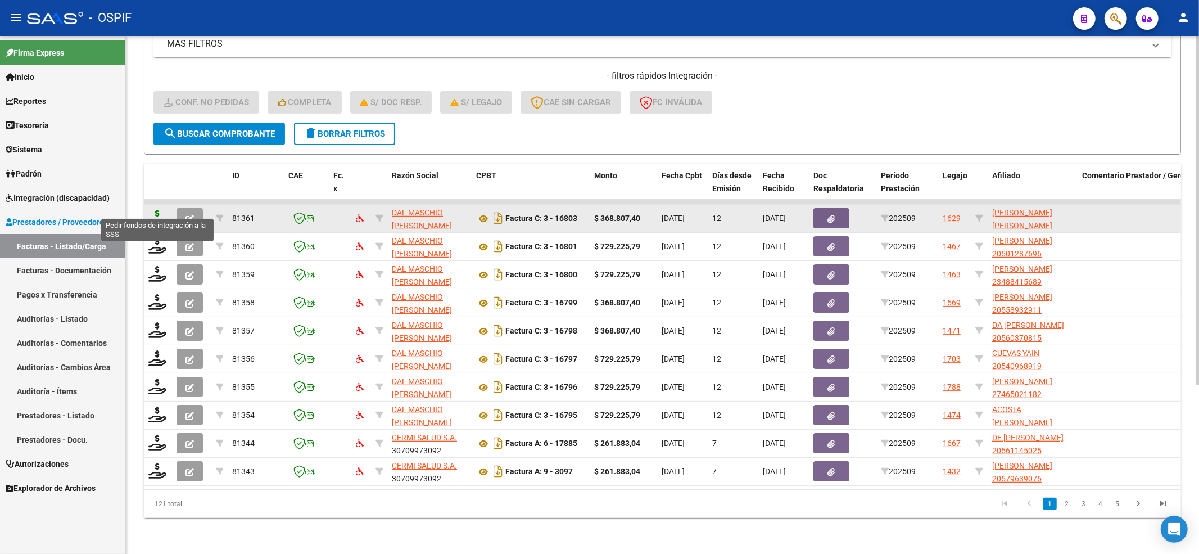
click at [156, 210] on icon at bounding box center [157, 218] width 18 height 16
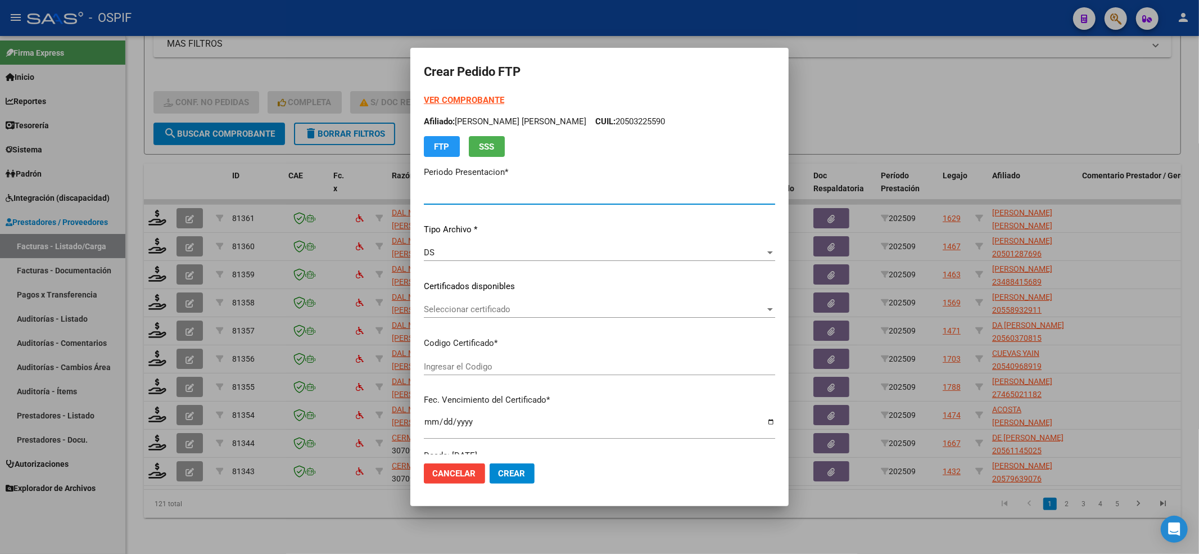
type input "202509"
type input "$ 368.807,40"
type input "-01-00056878976-20190130-20240130-BS-427"
type input "2024-01-30"
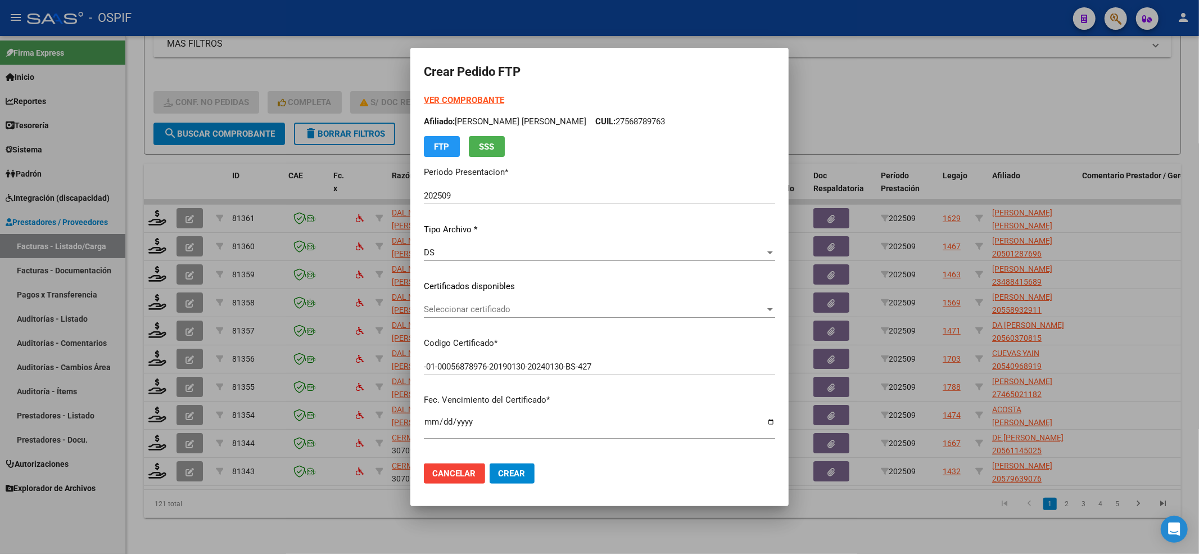
click at [459, 96] on strong "VER COMPROBANTE" at bounding box center [464, 100] width 80 height 10
drag, startPoint x: 462, startPoint y: 318, endPoint x: 447, endPoint y: 328, distance: 17.7
click at [462, 318] on div "Seleccionar certificado Seleccionar certificado" at bounding box center [599, 315] width 351 height 28
click at [440, 306] on span "Seleccionar certificado" at bounding box center [594, 309] width 341 height 10
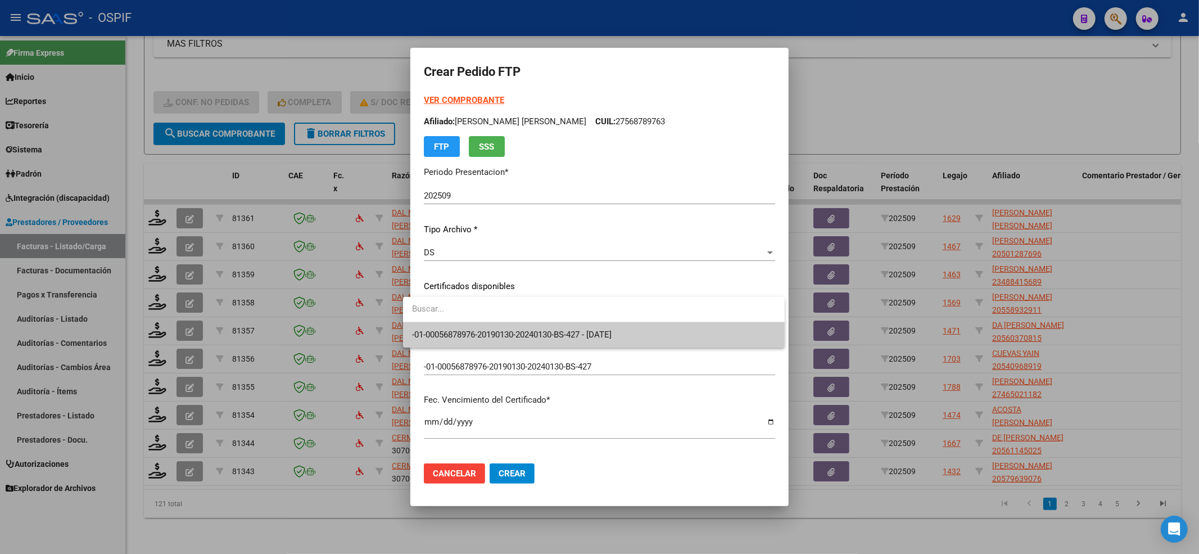
drag, startPoint x: 430, startPoint y: 322, endPoint x: 428, endPoint y: 335, distance: 13.7
click at [430, 323] on div "-01-00056878976-20190130-20240130-BS-427 - 2024-01-30" at bounding box center [594, 322] width 382 height 51
click at [428, 335] on span "-01-00056878976-20190130-20240130-BS-427 - 2024-01-30" at bounding box center [512, 334] width 200 height 10
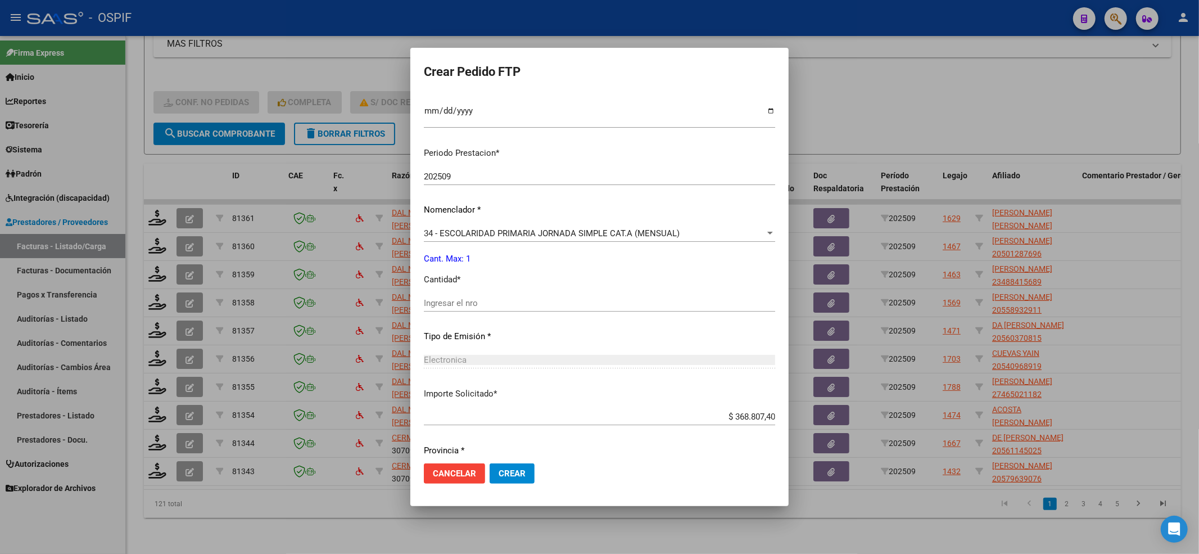
scroll to position [349, 0]
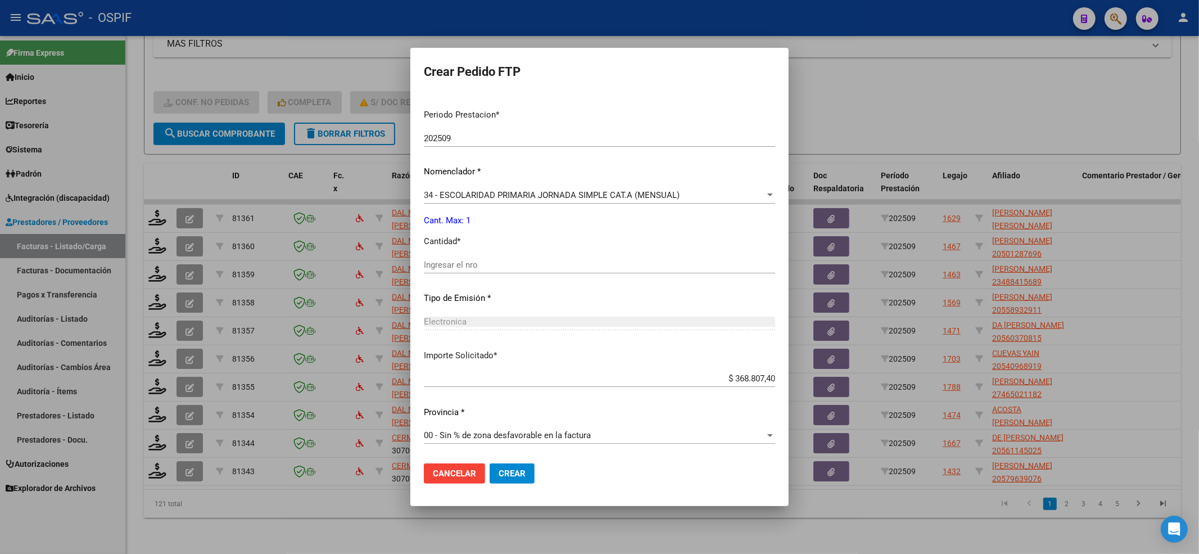
click at [435, 260] on input "Ingresar el nro" at bounding box center [599, 265] width 351 height 10
type input "1"
drag, startPoint x: 471, startPoint y: 470, endPoint x: 500, endPoint y: 478, distance: 30.8
click at [500, 478] on div "Cancelar Crear" at bounding box center [479, 473] width 111 height 20
click at [500, 478] on button "Crear" at bounding box center [512, 473] width 45 height 20
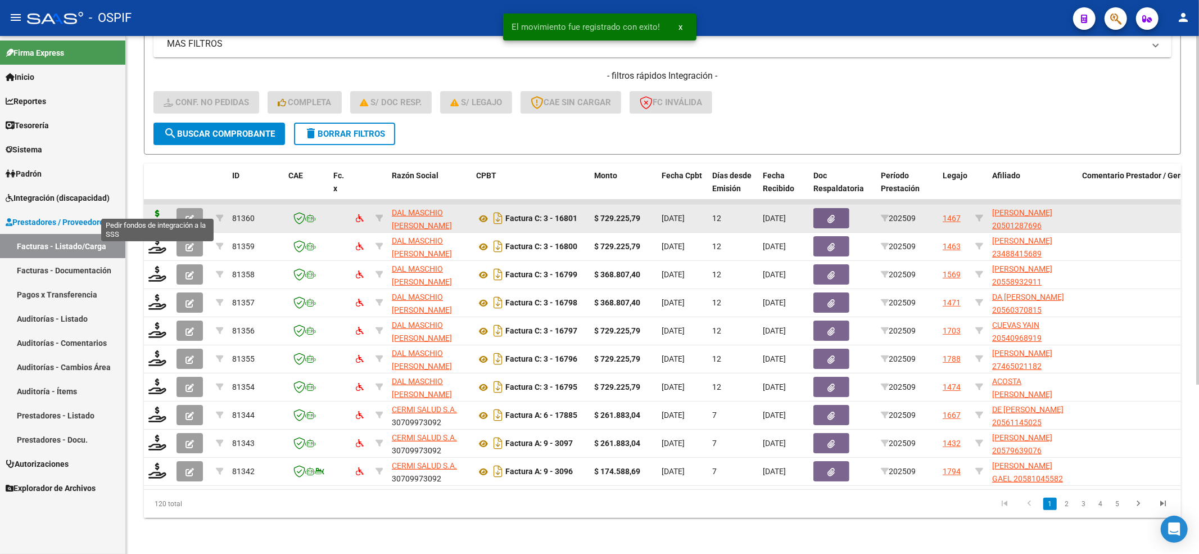
click at [153, 210] on icon at bounding box center [157, 218] width 18 height 16
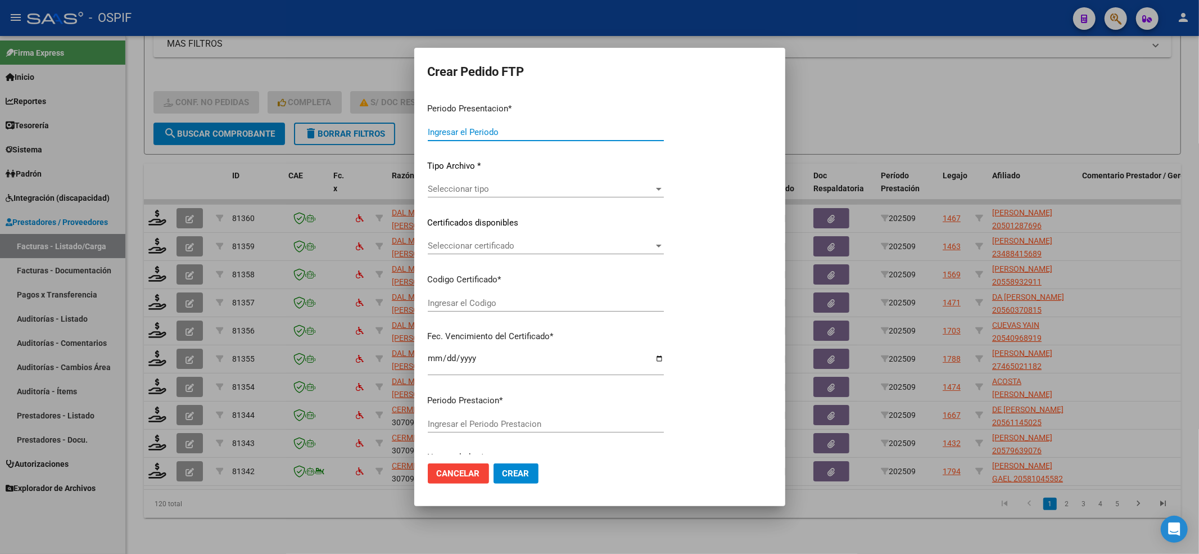
type input "202509"
type input "$ 729.225,79"
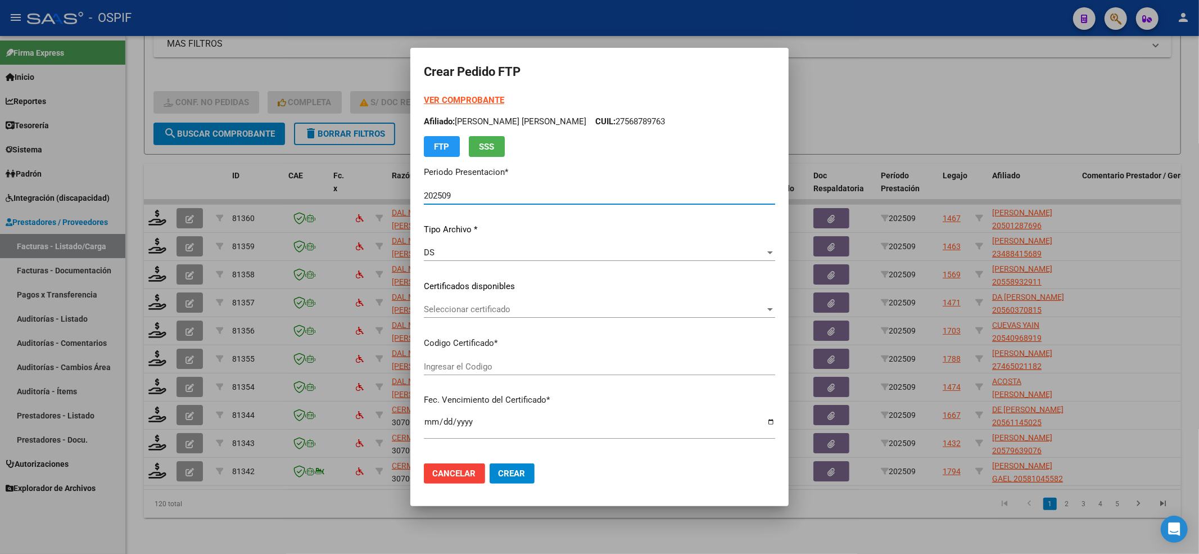
type input "-02-00050128769-20190411-20210411-BS-427"
type input "2021-04-11"
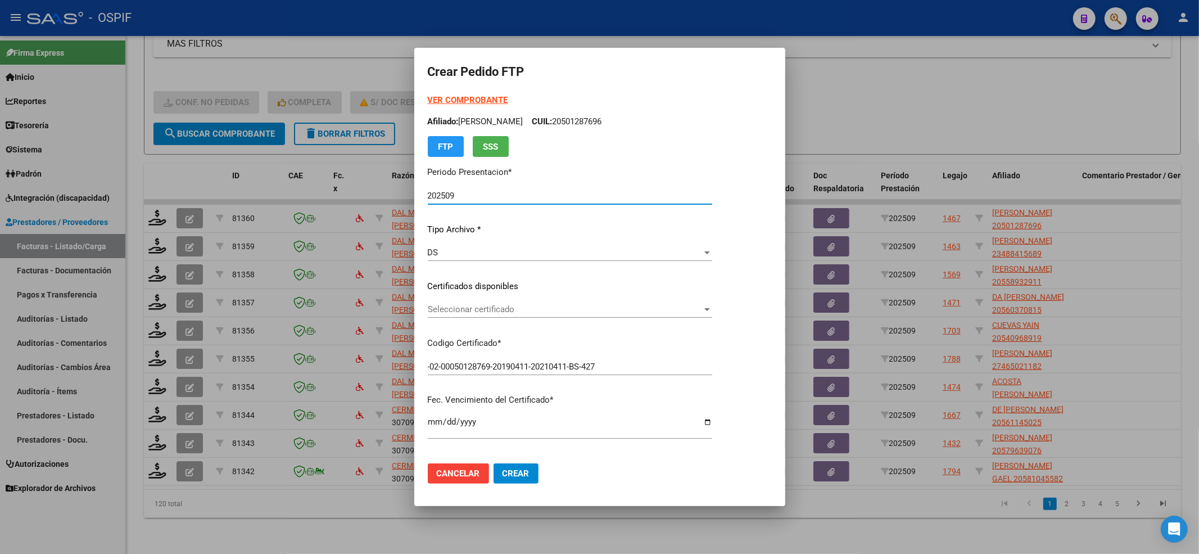
click at [555, 309] on span "Seleccionar certificado" at bounding box center [565, 309] width 274 height 10
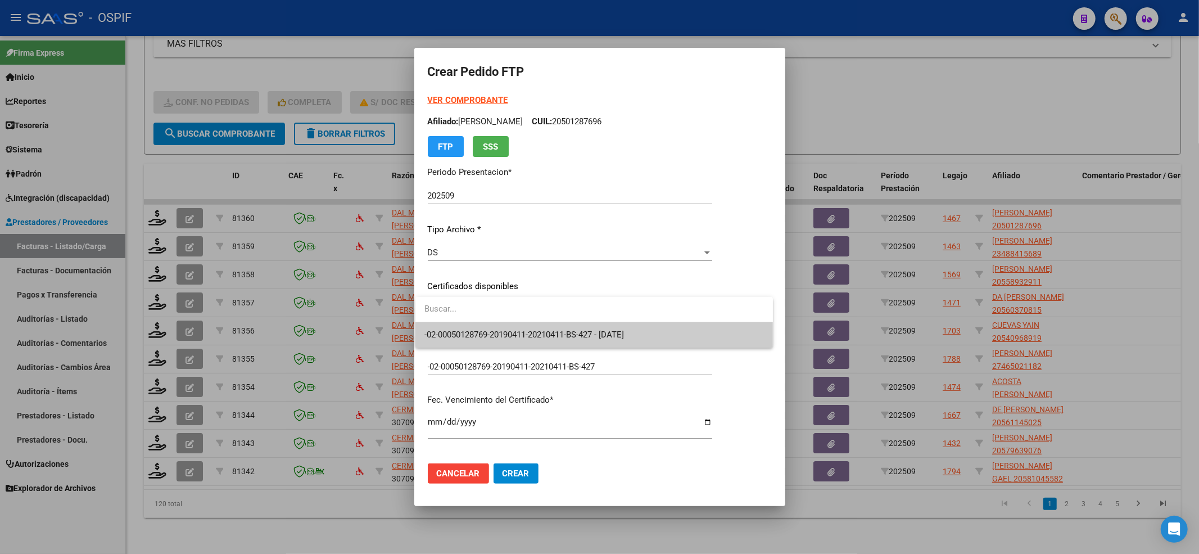
click at [542, 326] on span "-02-00050128769-20190411-20210411-BS-427 - 2021-04-11" at bounding box center [594, 334] width 340 height 25
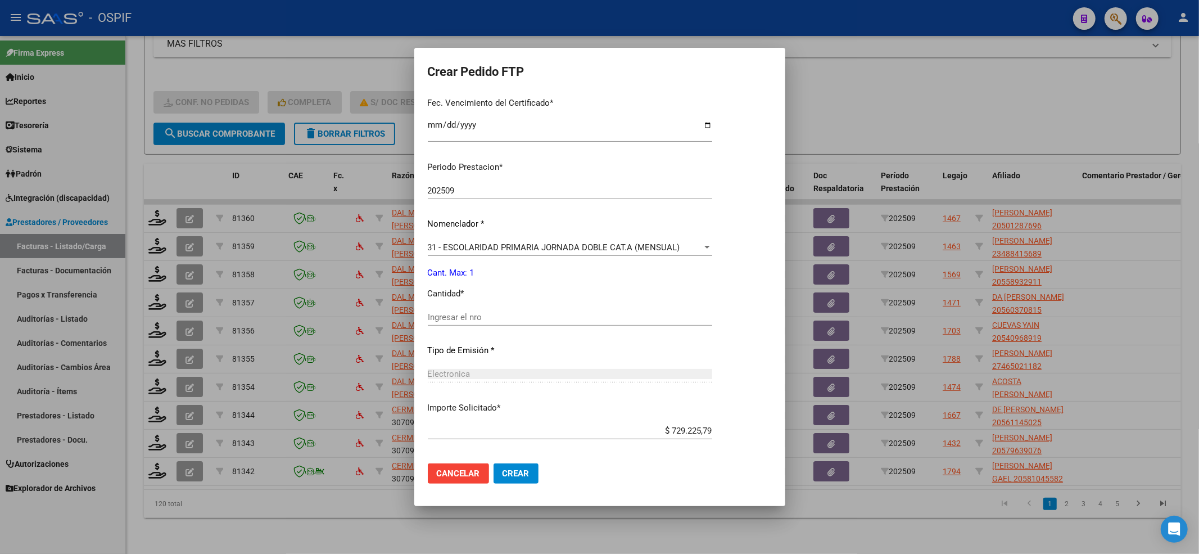
scroll to position [300, 0]
click at [456, 311] on input "Ingresar el nro" at bounding box center [570, 314] width 284 height 10
type input "1"
click at [506, 476] on span "Crear" at bounding box center [516, 473] width 27 height 10
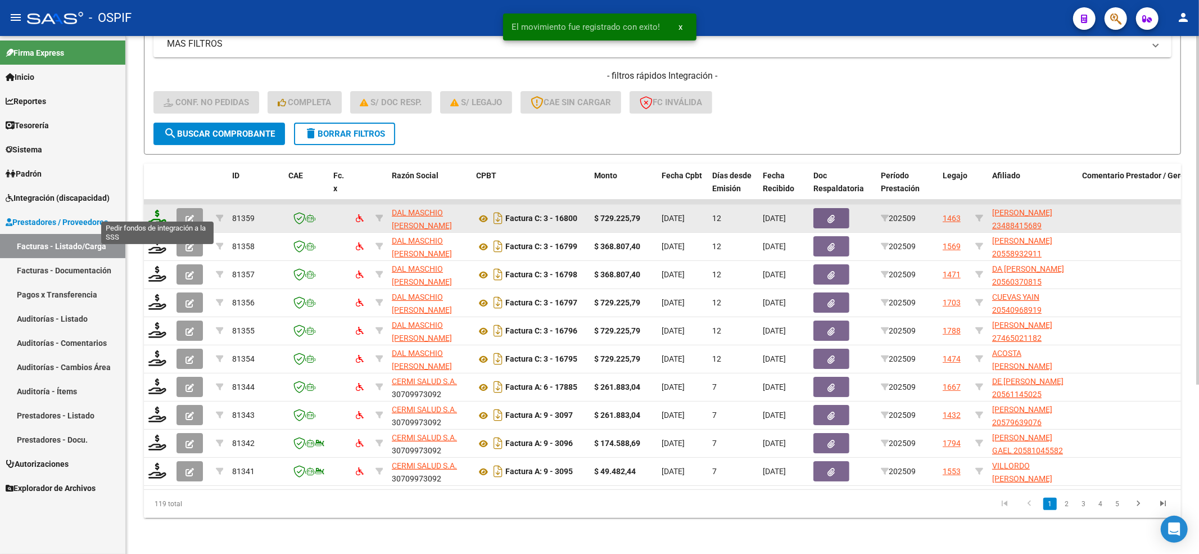
click at [161, 210] on icon at bounding box center [157, 218] width 18 height 16
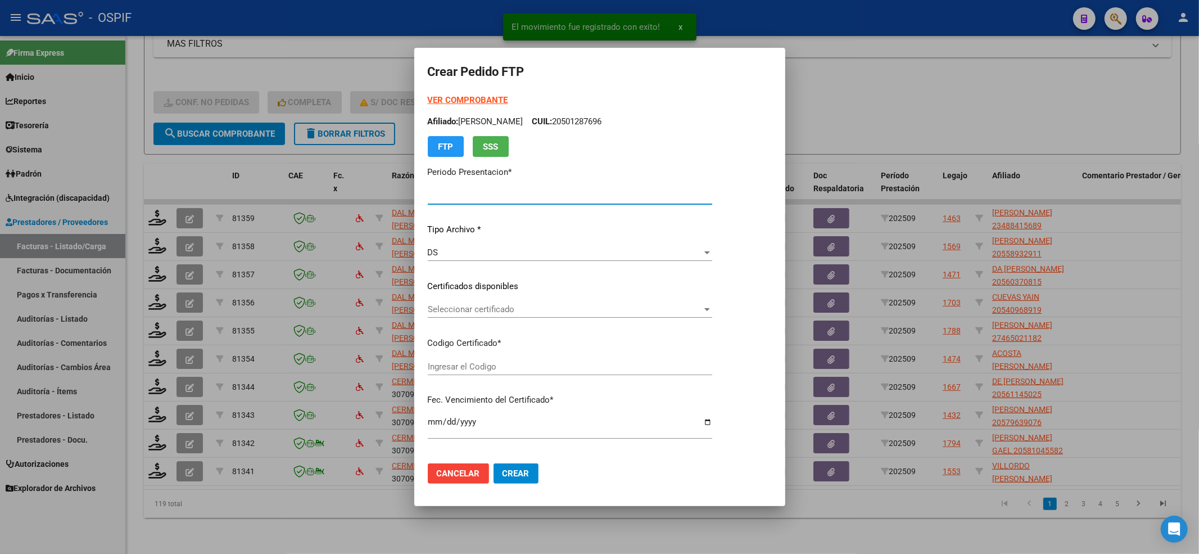
type input "202509"
type input "$ 729.225,79"
type input "02-00048841568-20210915-20260915-BS-427"
type input "2026-09-10"
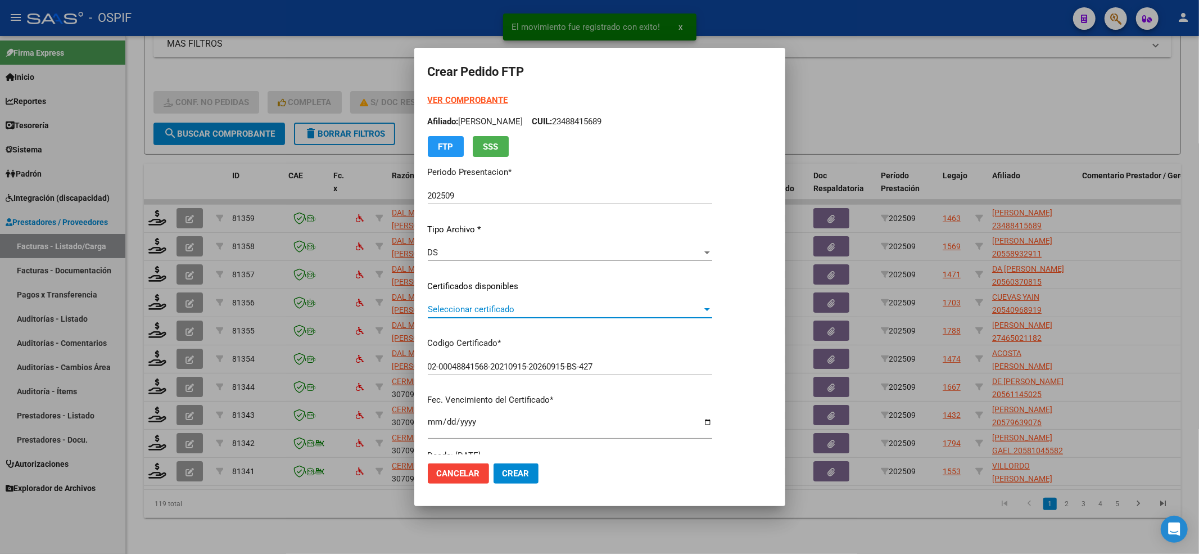
click at [466, 309] on span "Seleccionar certificado" at bounding box center [565, 309] width 274 height 10
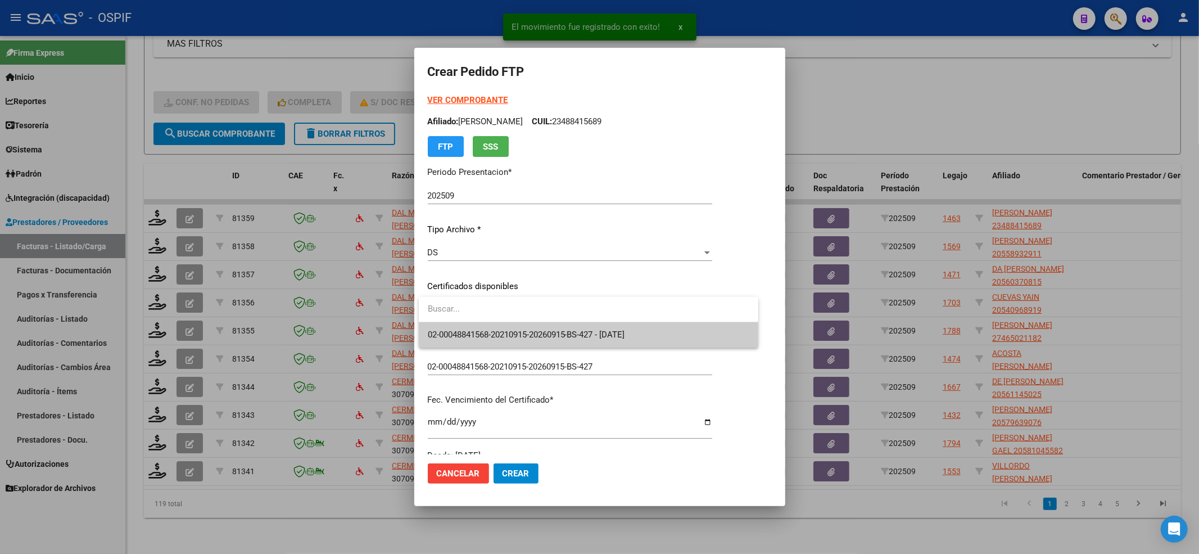
click at [466, 324] on span "02-00048841568-20210915-20260915-BS-427 - 2026-09-10" at bounding box center [589, 334] width 322 height 25
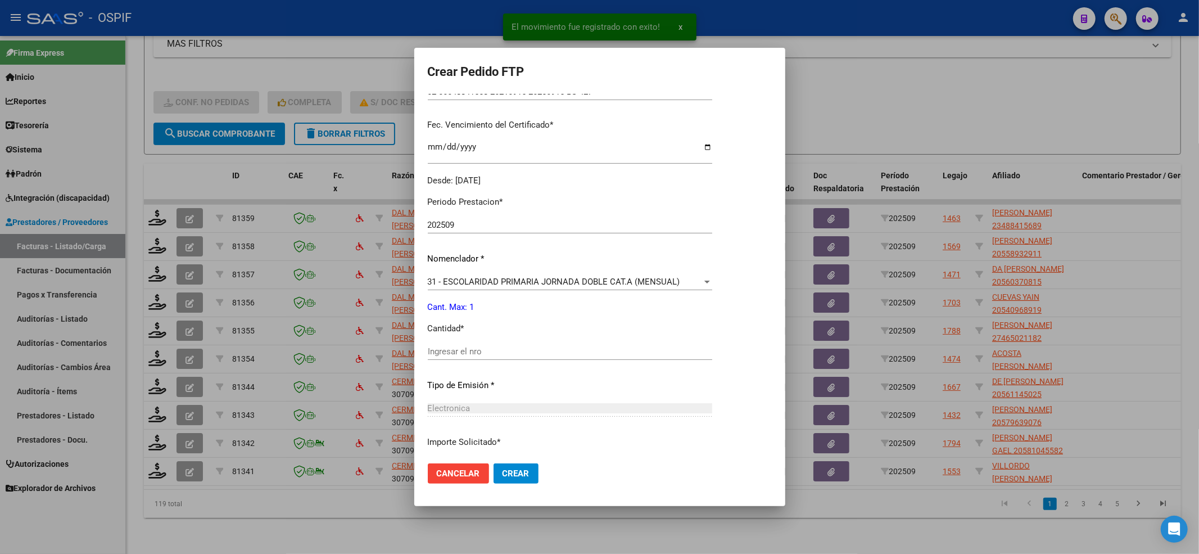
scroll to position [362, 0]
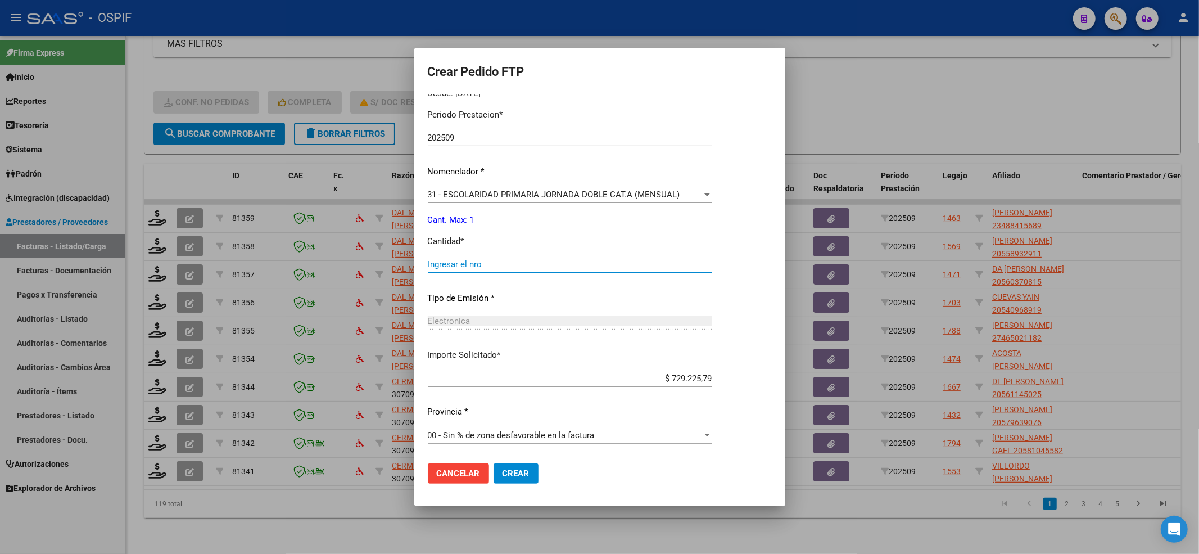
click at [497, 264] on input "Ingresar el nro" at bounding box center [570, 264] width 284 height 10
type input "1"
drag, startPoint x: 523, startPoint y: 456, endPoint x: 516, endPoint y: 466, distance: 11.7
click at [521, 460] on mat-dialog-actions "Cancelar Crear" at bounding box center [600, 473] width 344 height 38
click at [515, 468] on span "Crear" at bounding box center [516, 473] width 27 height 10
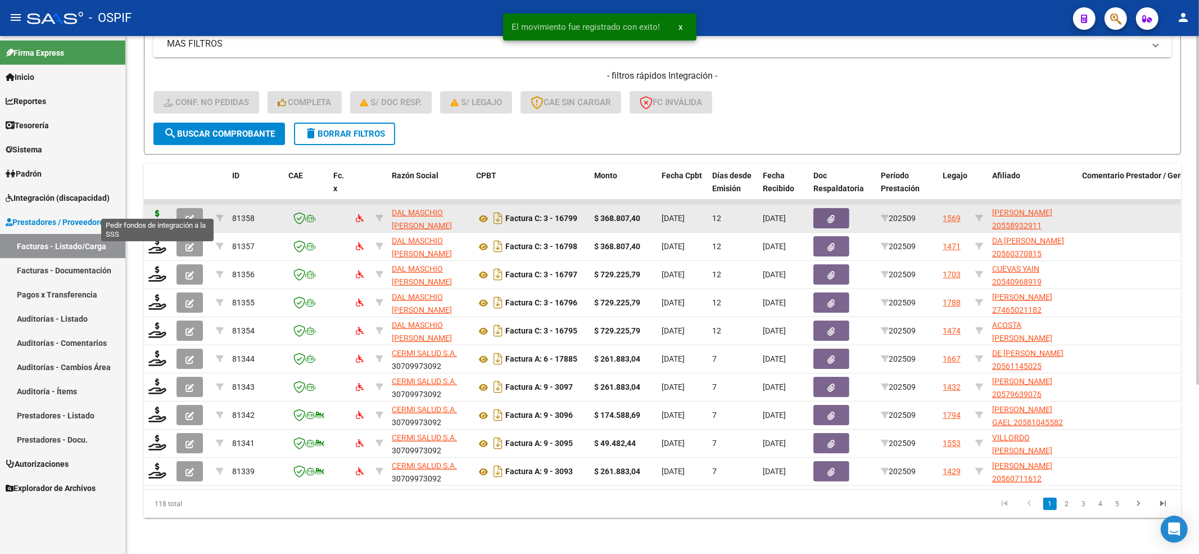
click at [153, 210] on icon at bounding box center [157, 218] width 18 height 16
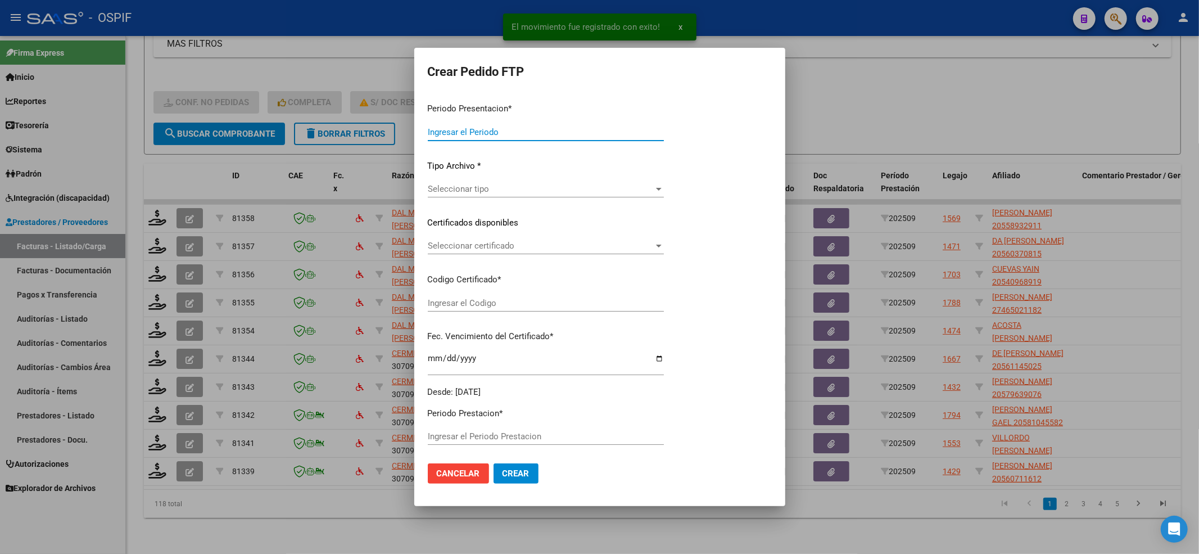
type input "202509"
type input "$ 368.807,40"
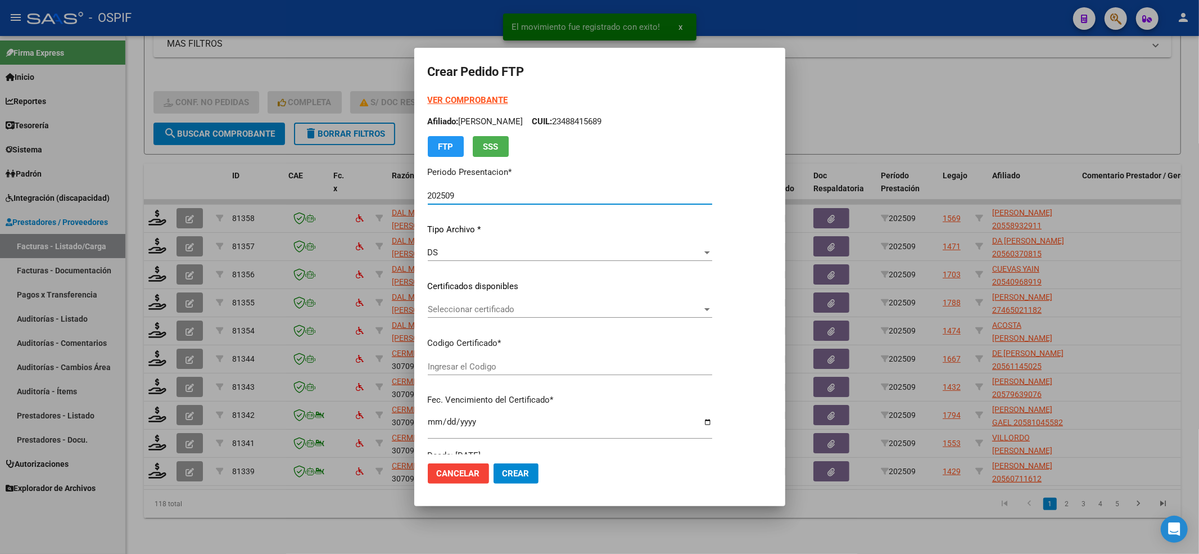
type input "02000558932912022051120270511-bs-427"
type input "2027-05-11"
drag, startPoint x: 660, startPoint y: 301, endPoint x: 654, endPoint y: 302, distance: 5.7
click at [654, 302] on div "Seleccionar certificado Seleccionar certificado" at bounding box center [570, 309] width 284 height 17
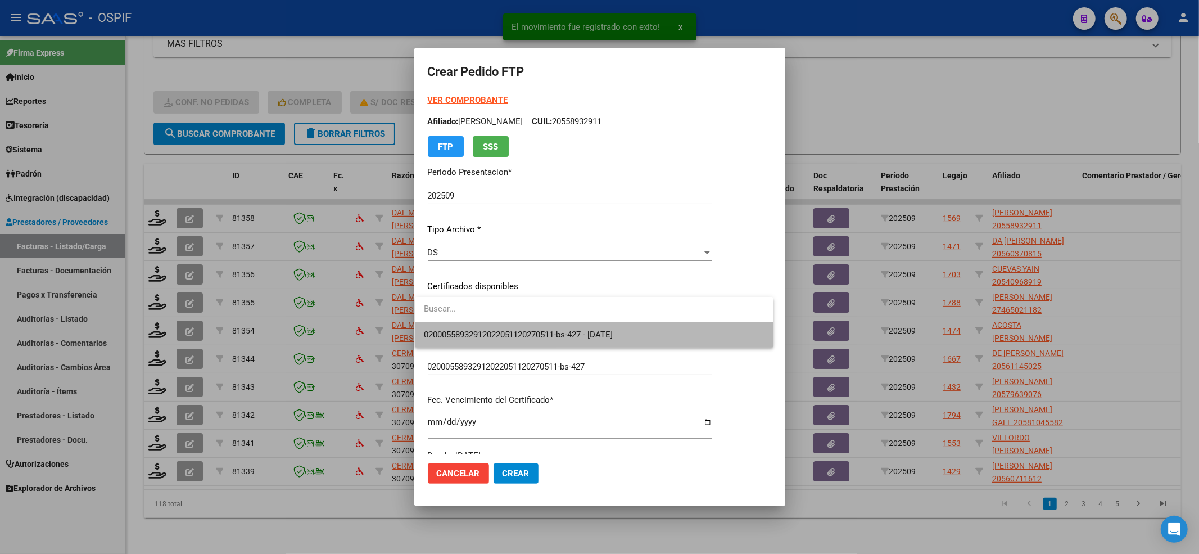
click at [608, 325] on span "02000558932912022051120270511-bs-427 - 2027-05-11" at bounding box center [594, 334] width 341 height 25
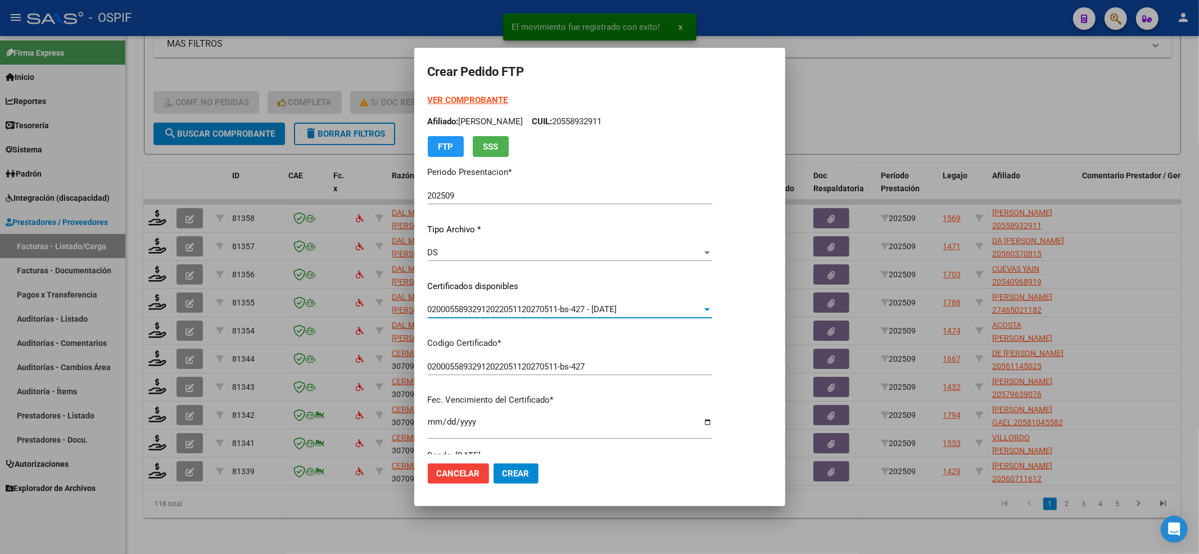
scroll to position [225, 0]
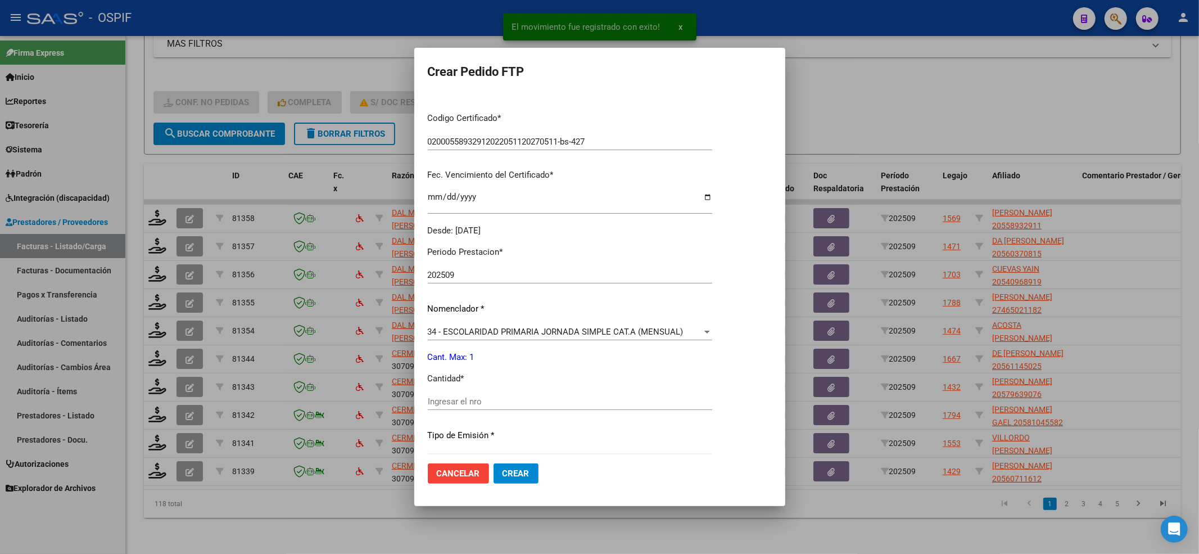
click at [500, 393] on div "Ingresar el nro" at bounding box center [570, 401] width 284 height 17
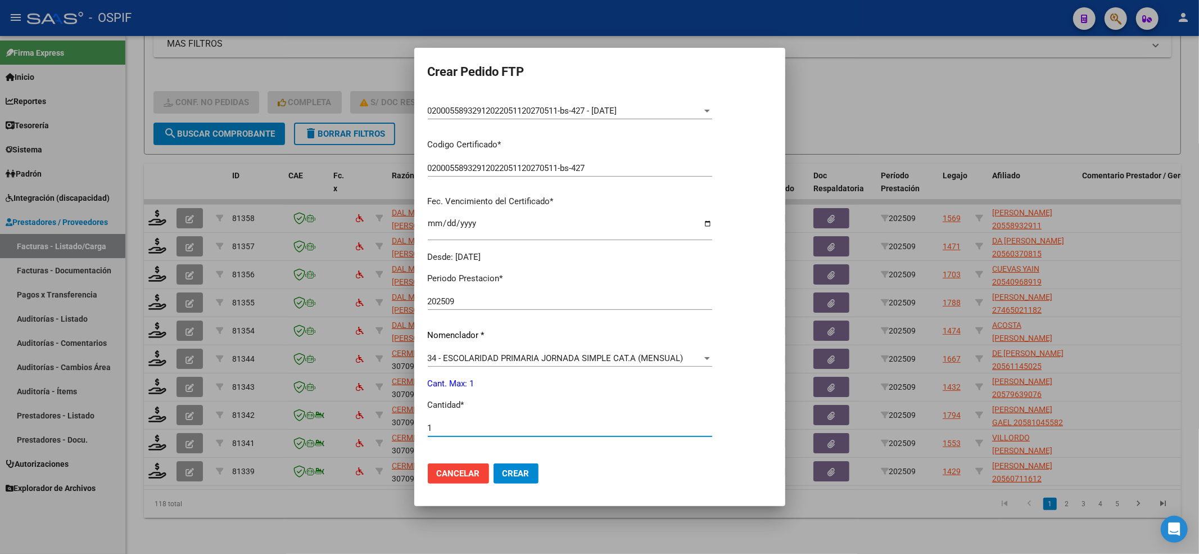
scroll to position [0, 0]
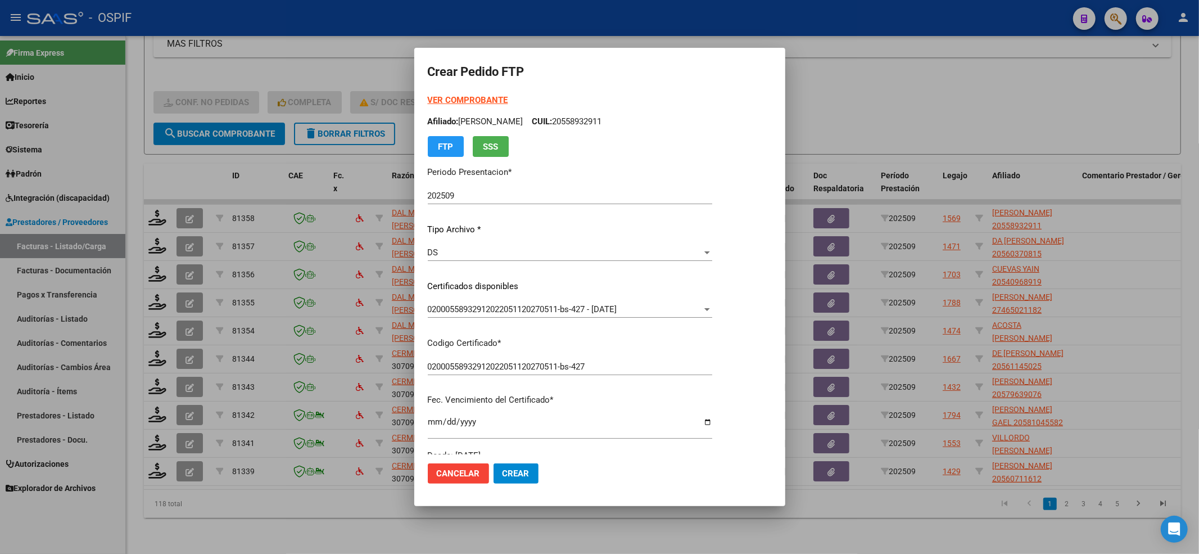
type input "1"
click at [501, 101] on strong "VER COMPROBANTE" at bounding box center [468, 100] width 80 height 10
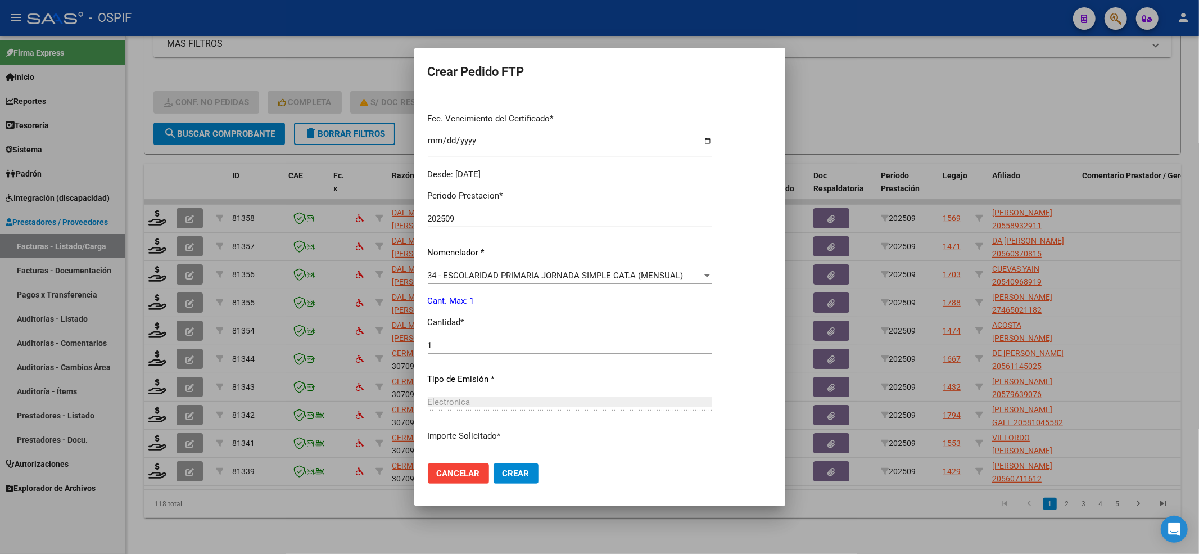
scroll to position [362, 0]
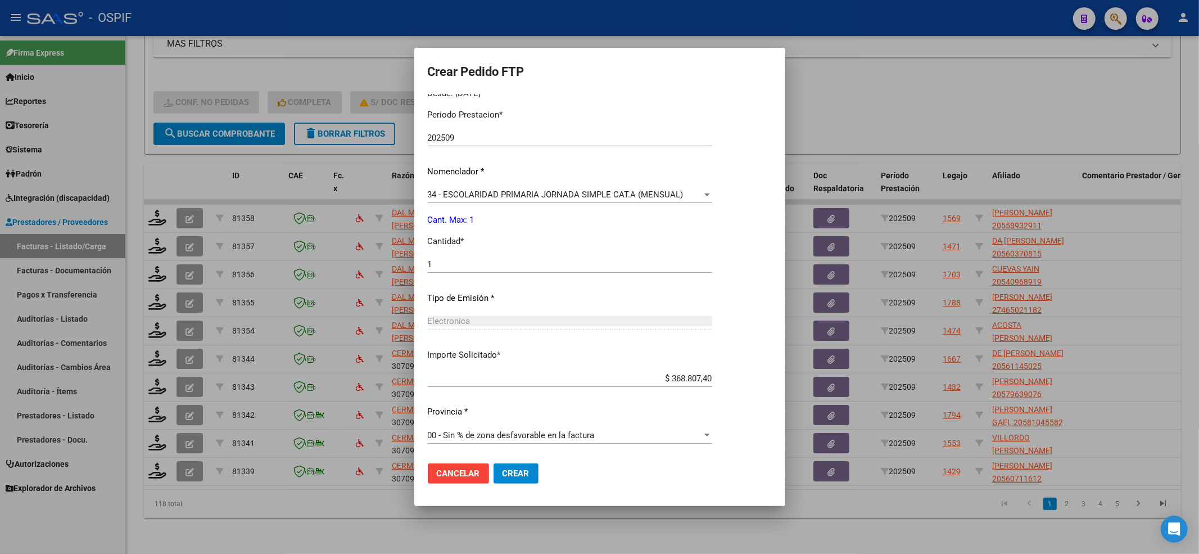
click at [513, 462] on mat-dialog-actions "Cancelar Crear" at bounding box center [600, 473] width 344 height 38
click at [516, 463] on button "Crear" at bounding box center [516, 473] width 45 height 20
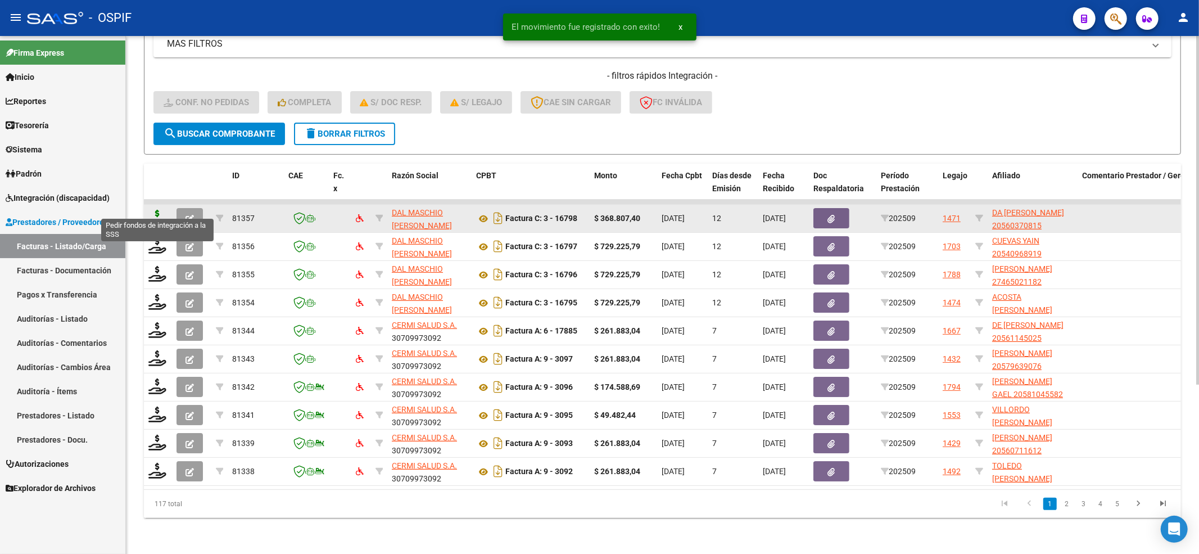
click at [155, 210] on icon at bounding box center [157, 218] width 18 height 16
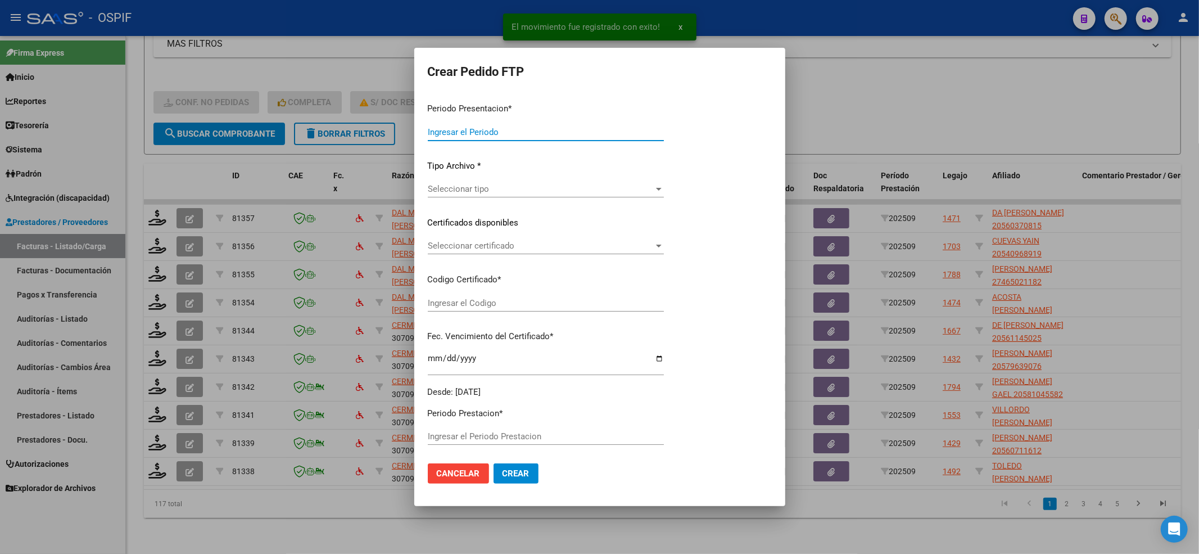
type input "202509"
type input "$ 368.807,40"
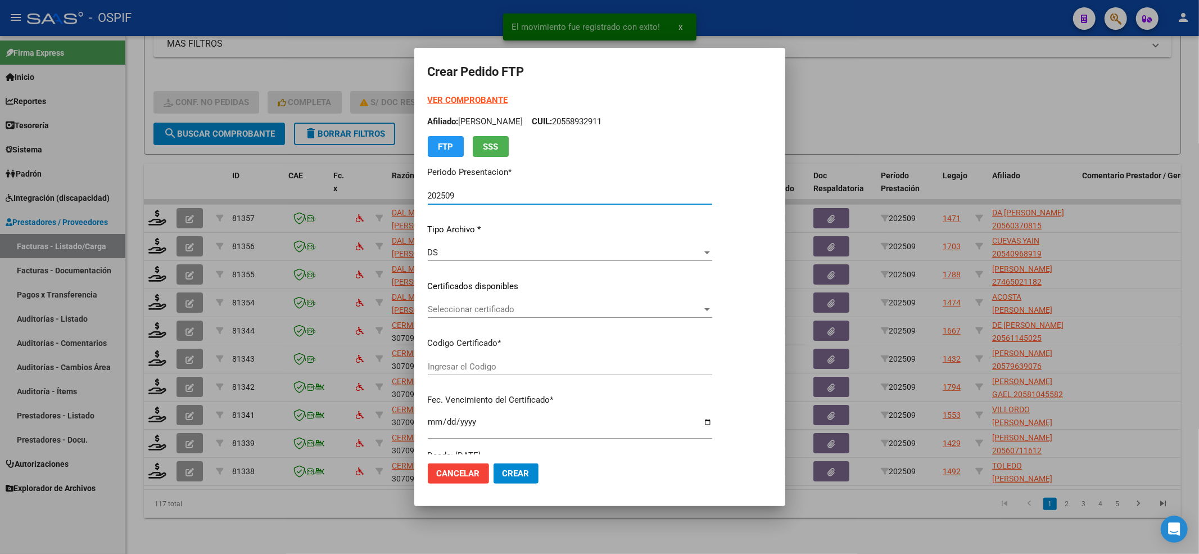
type input "0200056037081-20220605-20270606-BS-427"
type input "2027-06-06"
click at [446, 99] on strong "VER COMPROBANTE" at bounding box center [468, 100] width 80 height 10
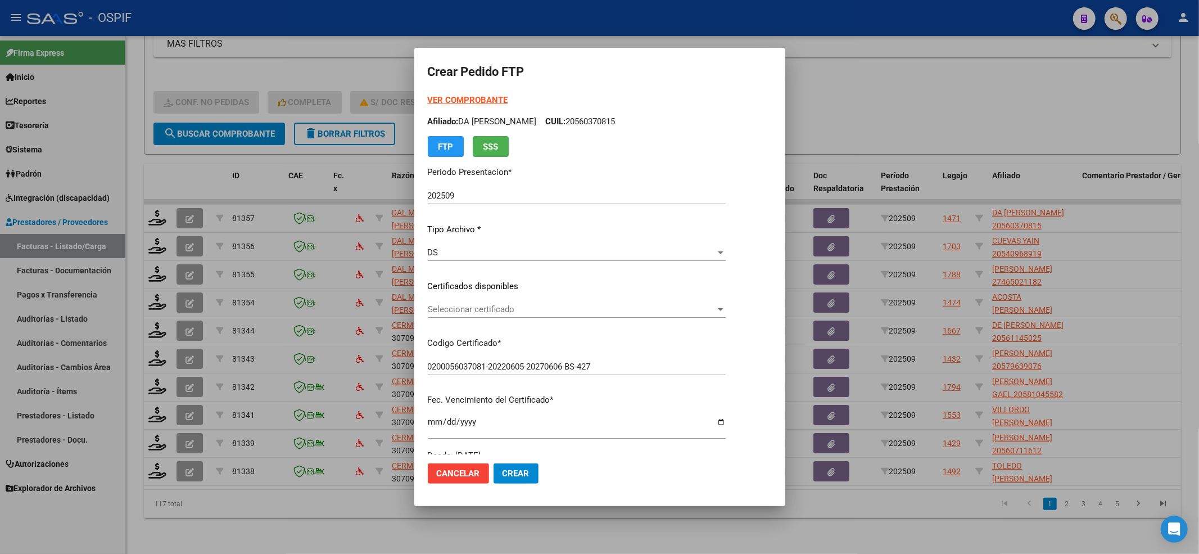
click at [480, 304] on span "Seleccionar certificado" at bounding box center [572, 309] width 288 height 10
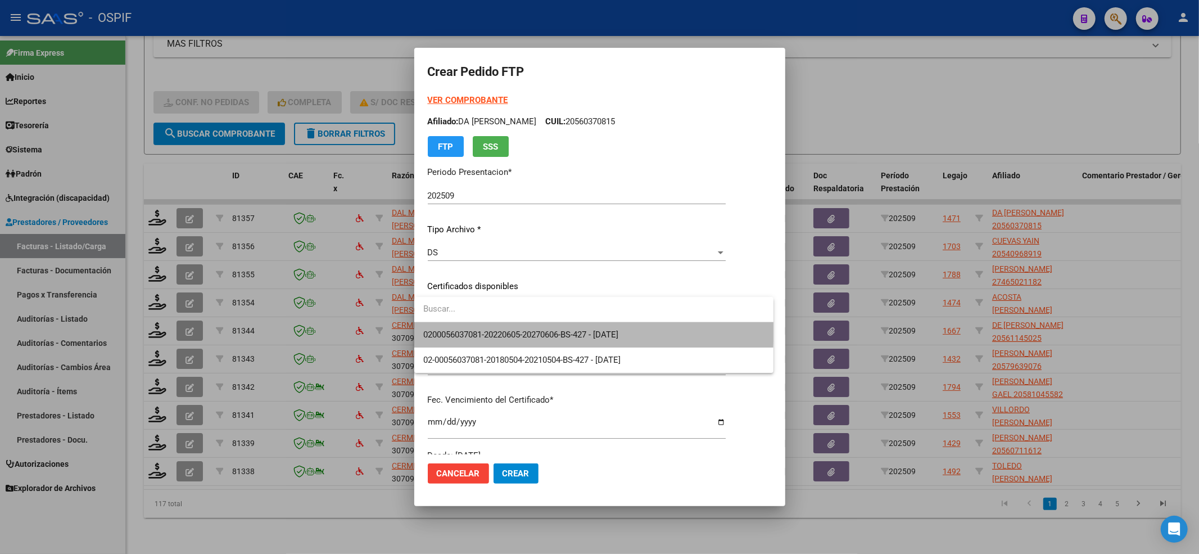
click at [471, 325] on span "0200056037081-20220605-20270606-BS-427 - 2027-06-06" at bounding box center [593, 334] width 341 height 25
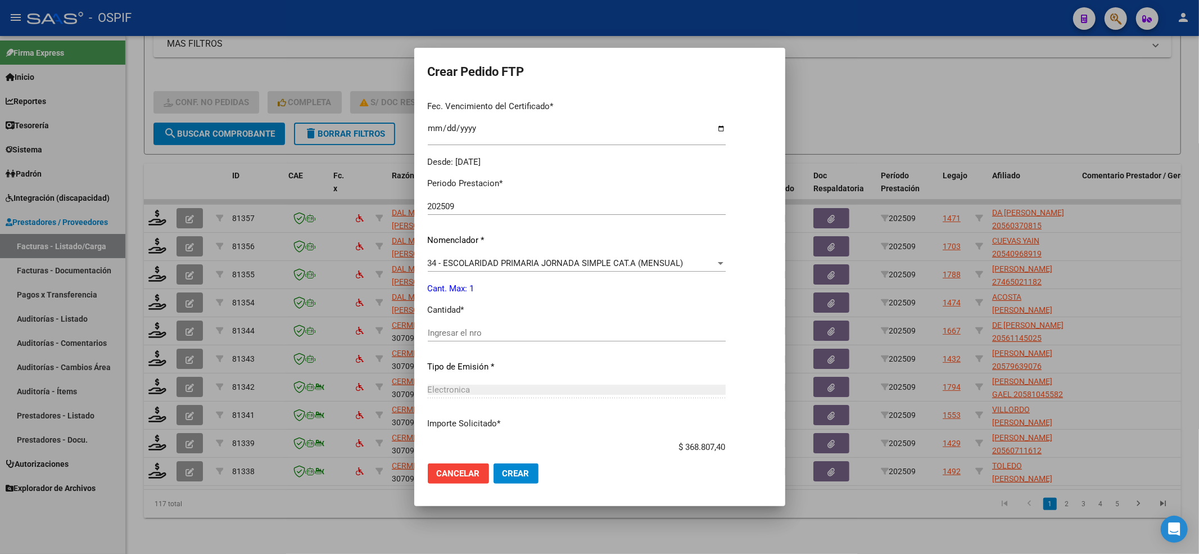
scroll to position [300, 0]
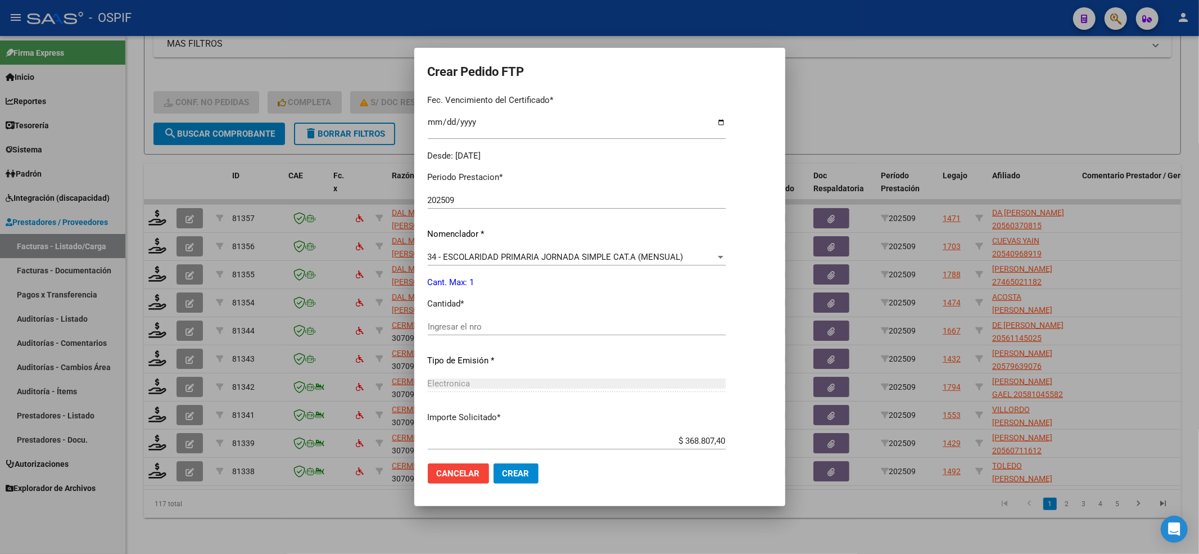
click at [472, 320] on div "Ingresar el nro" at bounding box center [577, 326] width 298 height 17
type input "1"
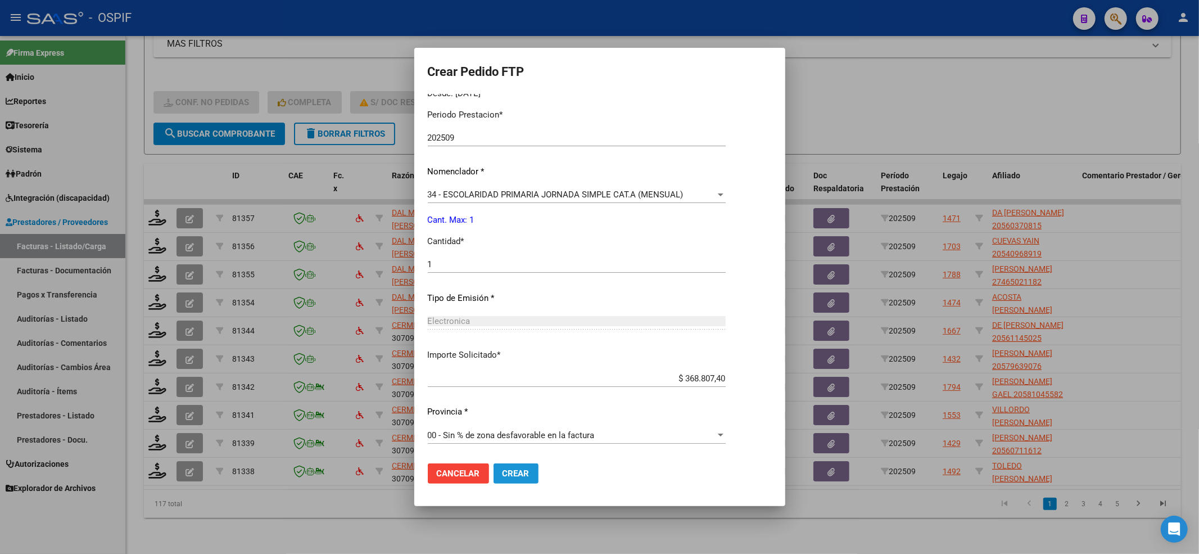
click at [518, 472] on span "Crear" at bounding box center [516, 473] width 27 height 10
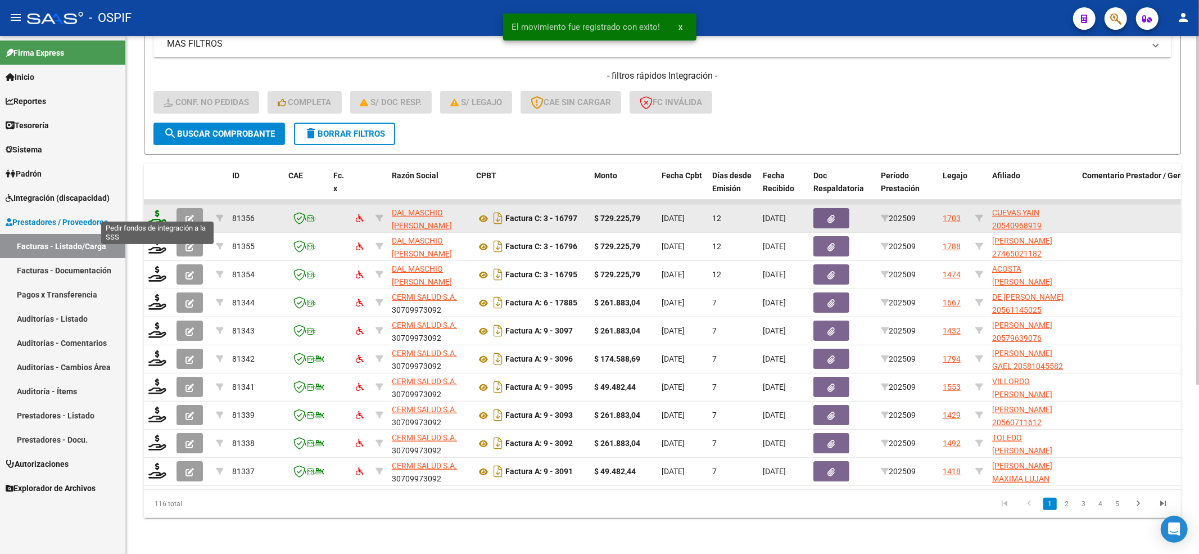
click at [154, 210] on icon at bounding box center [157, 218] width 18 height 16
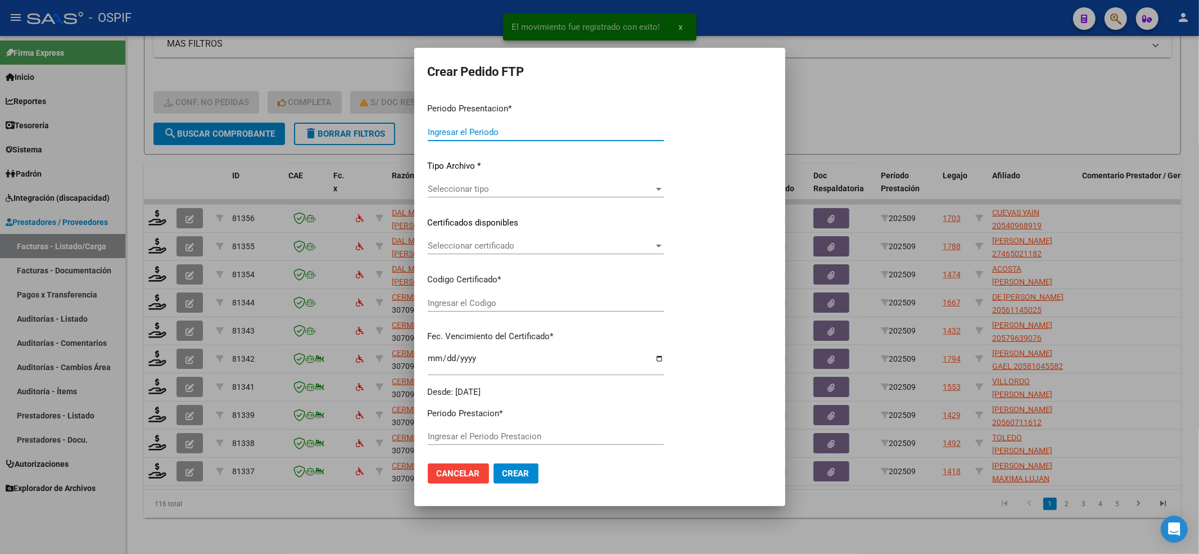
type input "202509"
type input "$ 729.225,79"
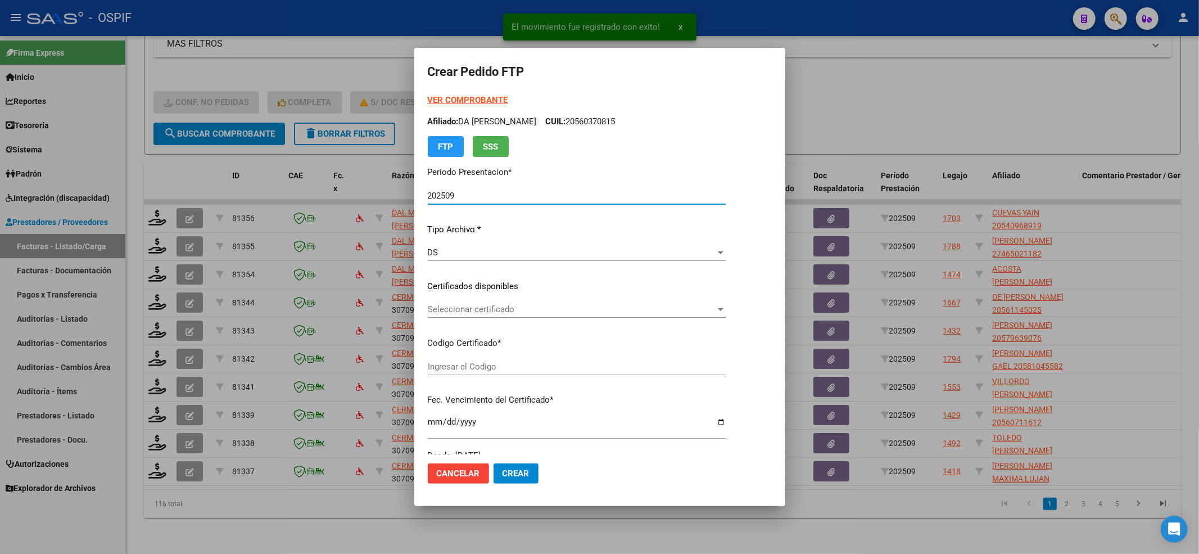
type input "02-00054096891-20220610-20250610-BS-427"
type input "2025-06-10"
click at [444, 95] on strong "VER COMPROBANTE" at bounding box center [468, 100] width 80 height 10
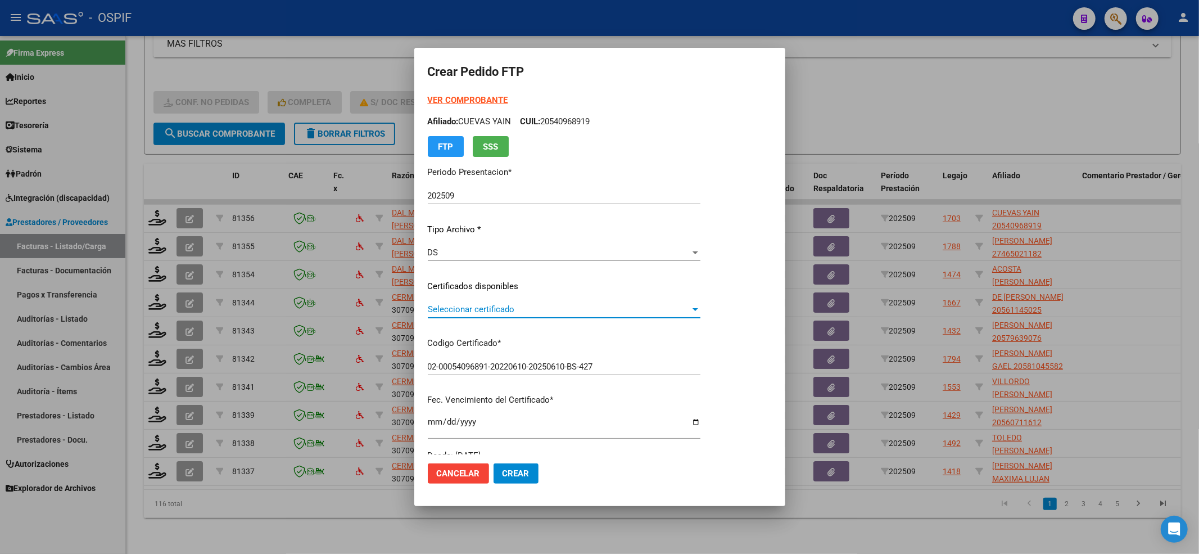
click at [463, 314] on span "Seleccionar certificado" at bounding box center [559, 309] width 263 height 10
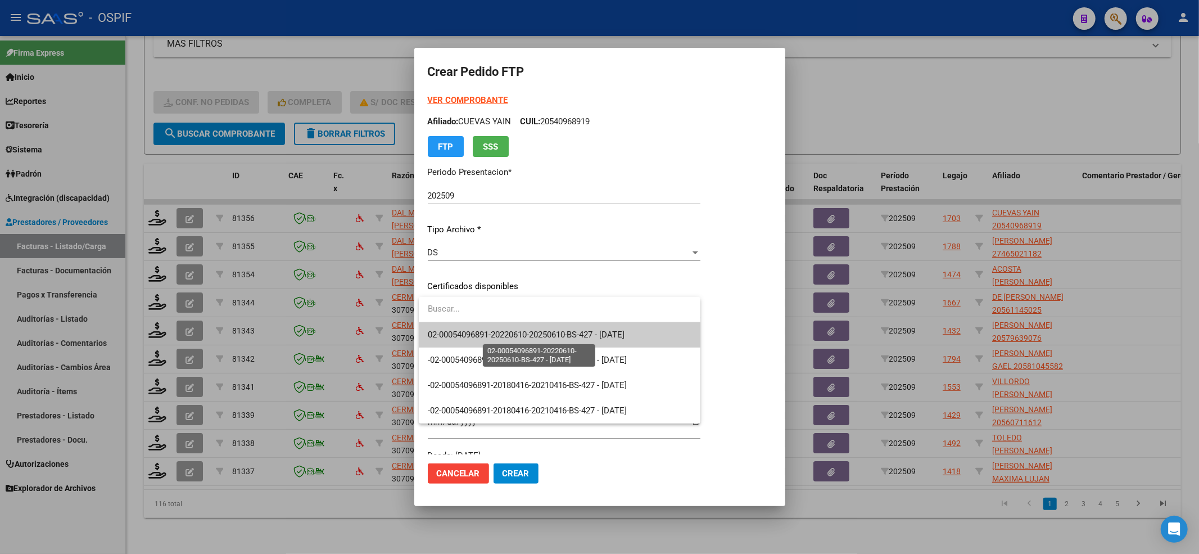
click at [455, 338] on span "02-00054096891-20220610-20250610-BS-427 - 2025-06-10" at bounding box center [526, 334] width 197 height 10
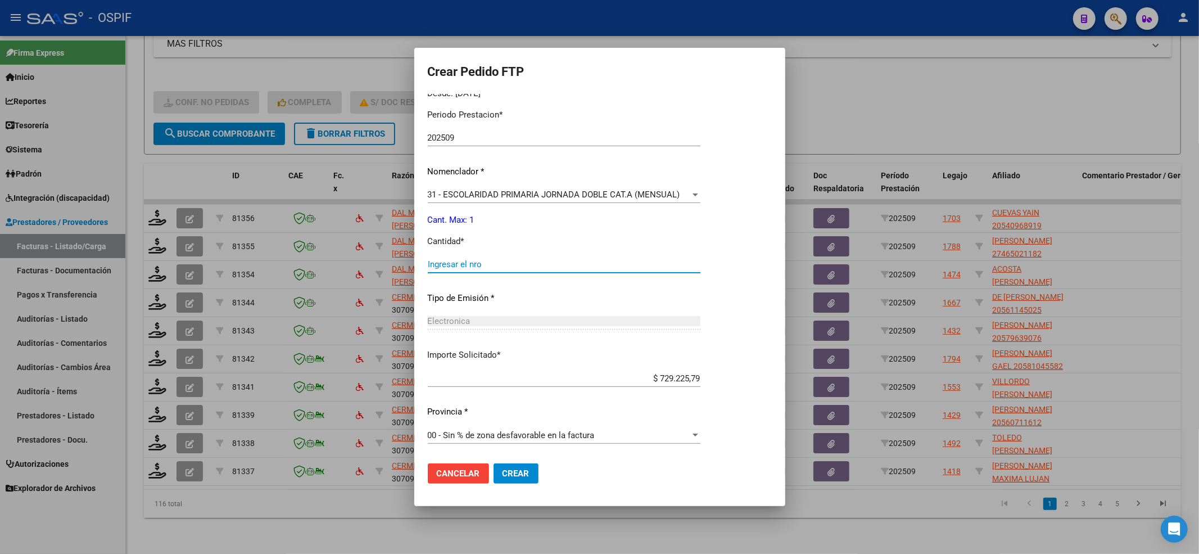
click at [462, 269] on input "Ingresar el nro" at bounding box center [564, 264] width 273 height 10
type input "1"
drag, startPoint x: 519, startPoint y: 460, endPoint x: 515, endPoint y: 472, distance: 13.0
click at [518, 460] on mat-dialog-actions "Cancelar Crear" at bounding box center [600, 473] width 344 height 38
click at [515, 472] on span "Crear" at bounding box center [516, 473] width 27 height 10
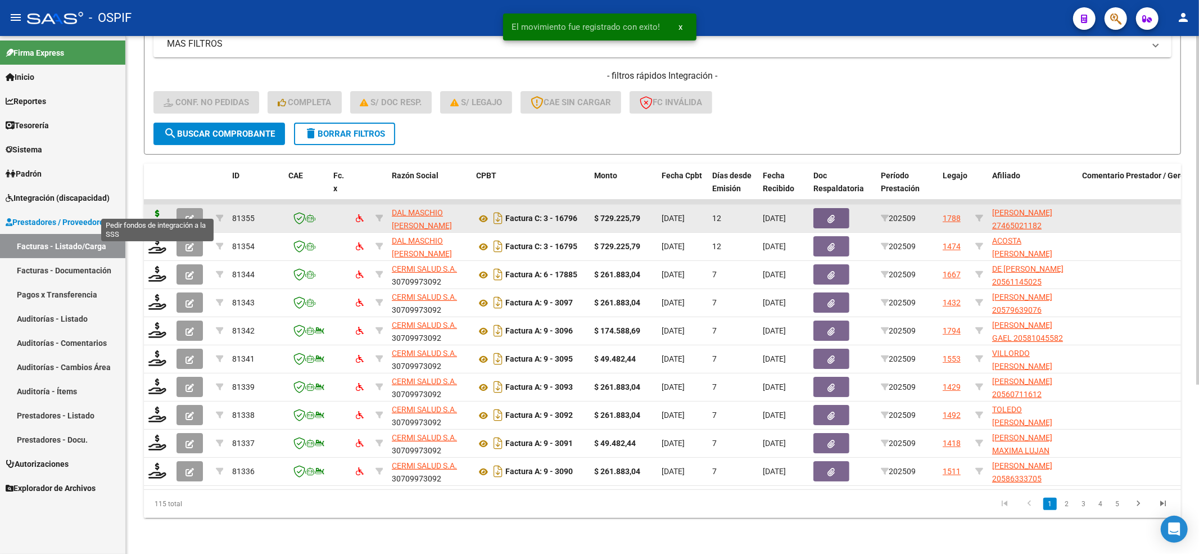
click at [152, 210] on icon at bounding box center [157, 218] width 18 height 16
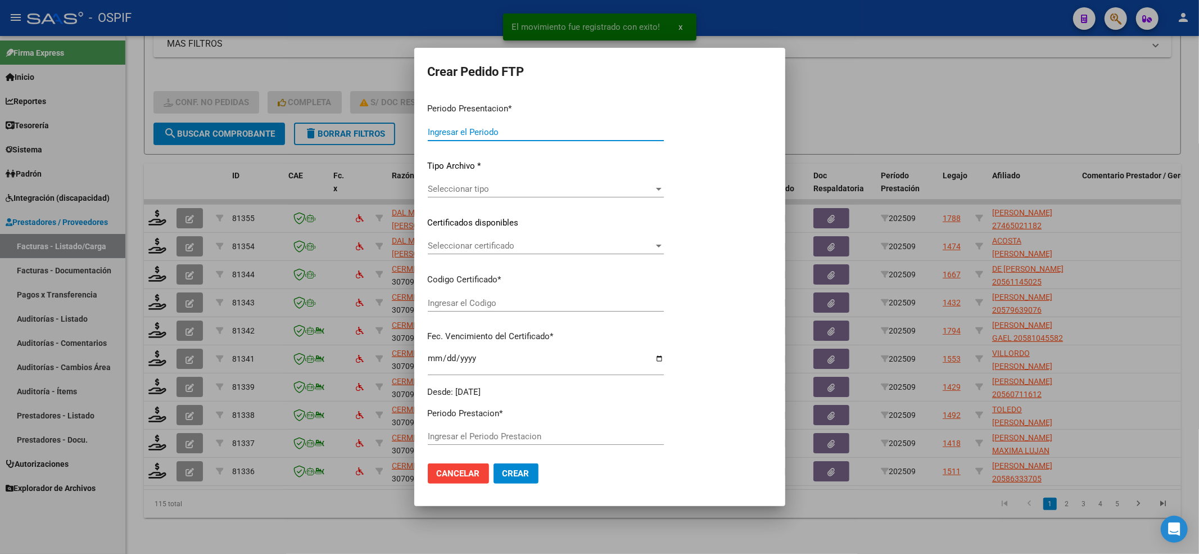
type input "202509"
type input "$ 729.225,79"
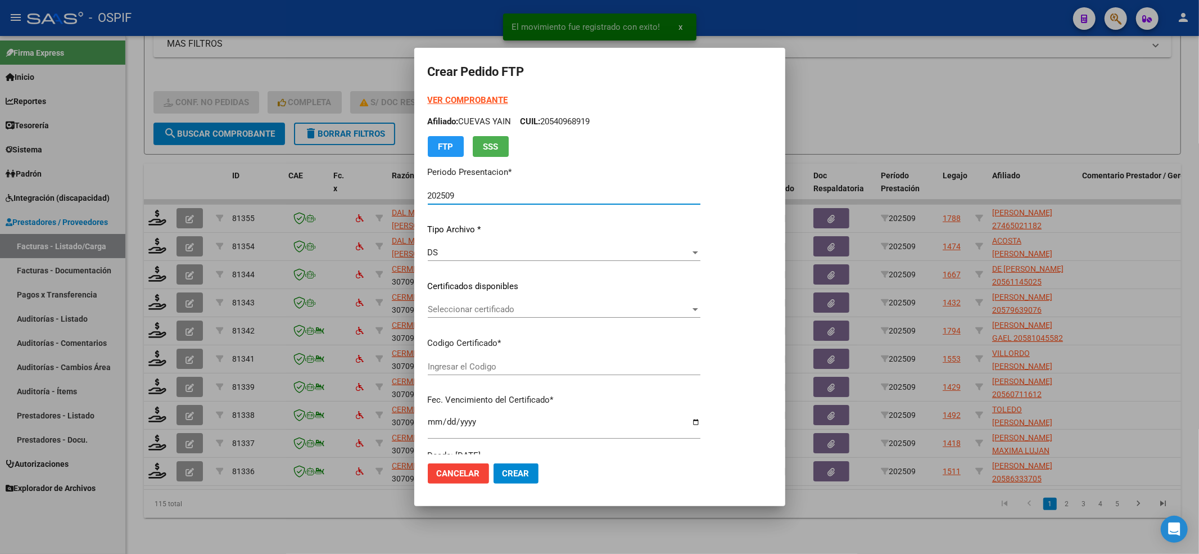
type input "01-00046502118-20200303-20300303-BS-427"
type input "2030-03-03"
drag, startPoint x: 450, startPoint y: 115, endPoint x: 452, endPoint y: 103, distance: 11.4
click at [451, 110] on div "VER COMPROBANTE ARCA Padrón Afiliado: BRIONES AGUSTINA AYLEN CUIL: 27465021182 …" at bounding box center [570, 125] width 284 height 63
click at [453, 97] on strong "VER COMPROBANTE" at bounding box center [468, 100] width 80 height 10
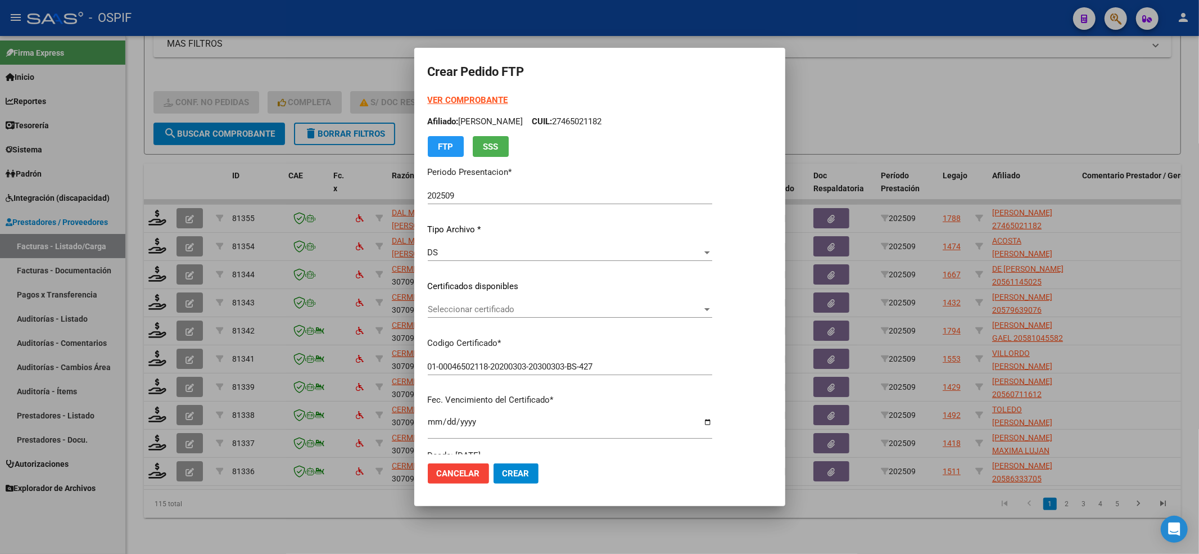
click at [521, 309] on span "Seleccionar certificado" at bounding box center [565, 309] width 274 height 10
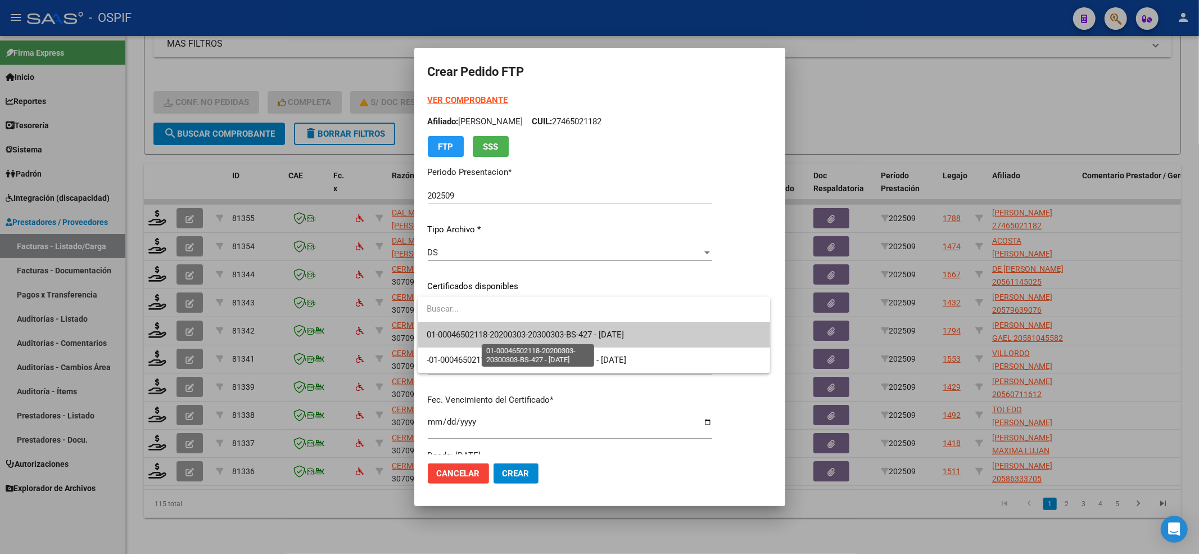
click at [484, 331] on span "01-00046502118-20200303-20300303-BS-427 - 2030-03-03" at bounding box center [525, 334] width 197 height 10
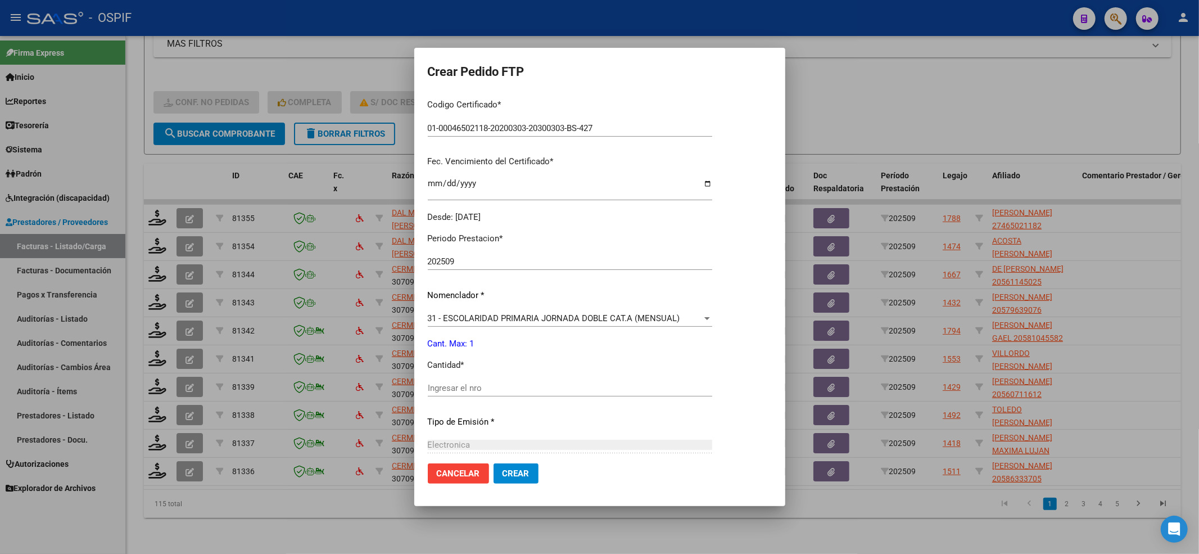
scroll to position [300, 0]
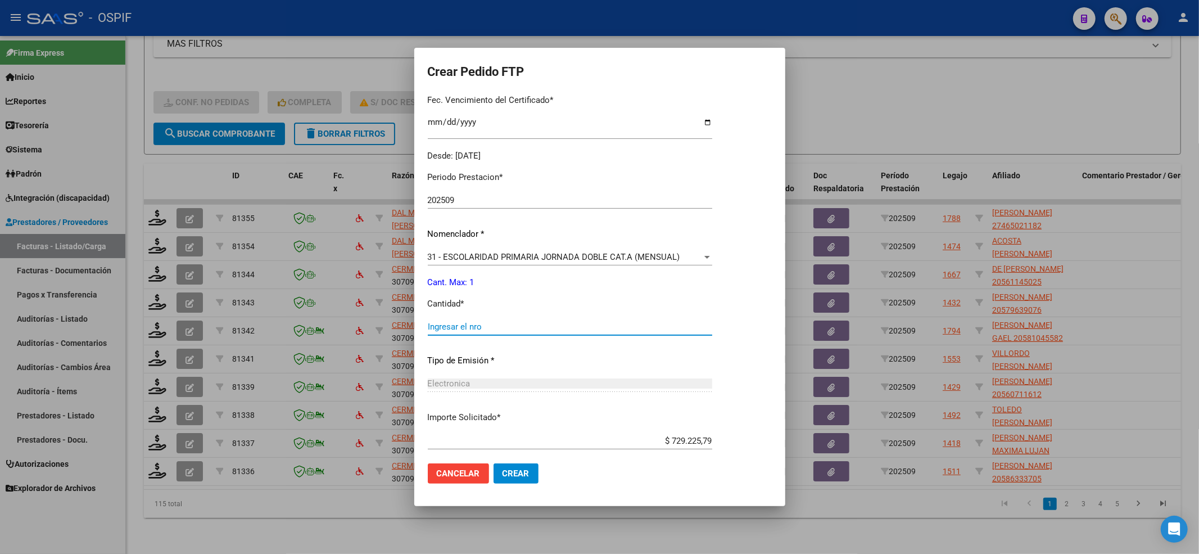
click at [484, 322] on input "Ingresar el nro" at bounding box center [570, 327] width 284 height 10
type input "1"
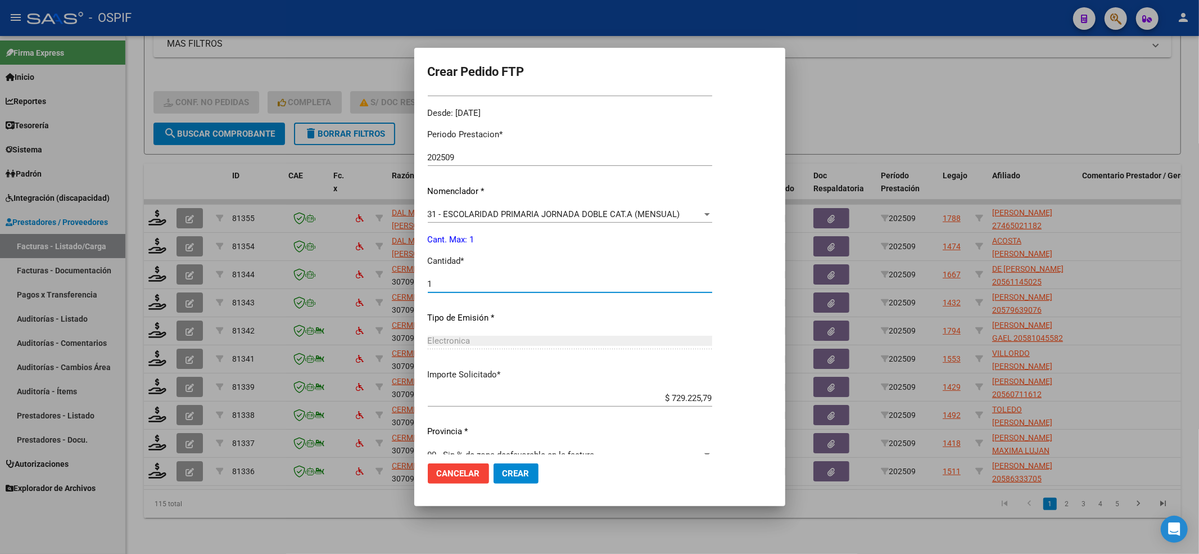
scroll to position [362, 0]
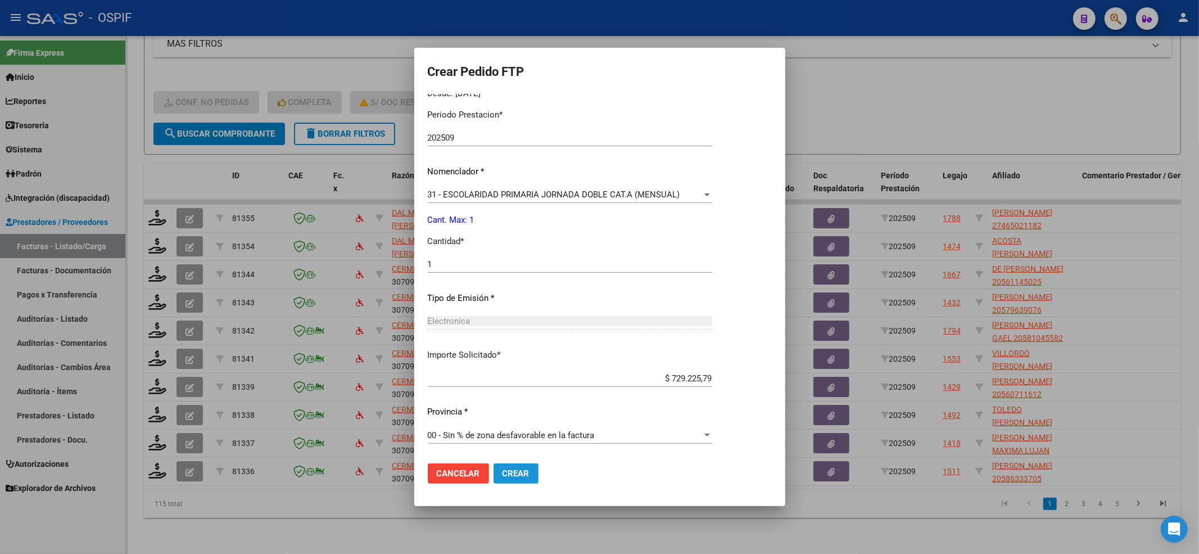
click at [516, 469] on span "Crear" at bounding box center [516, 473] width 27 height 10
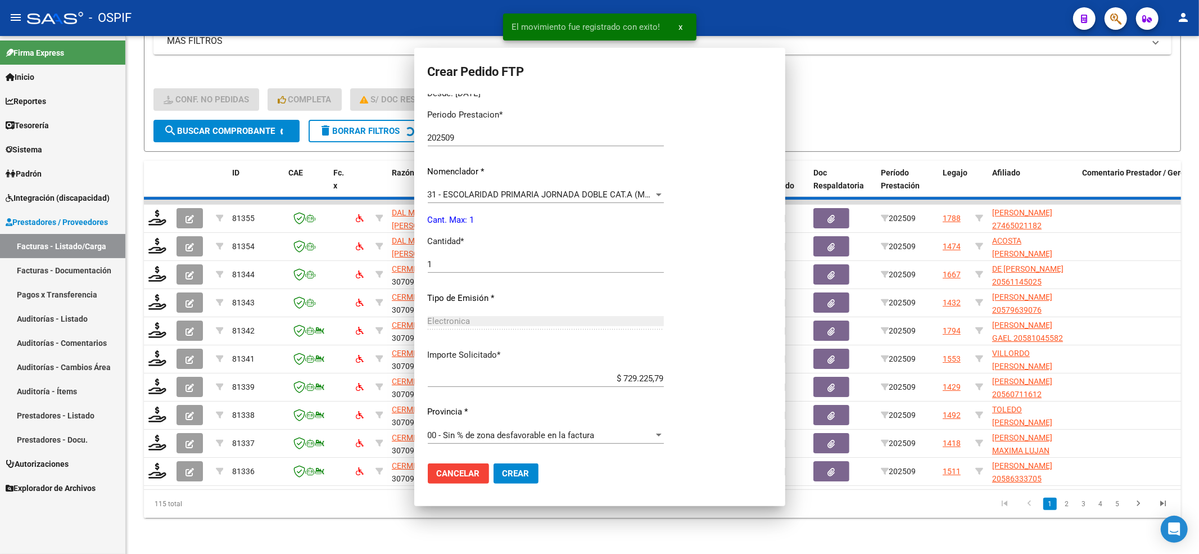
scroll to position [0, 0]
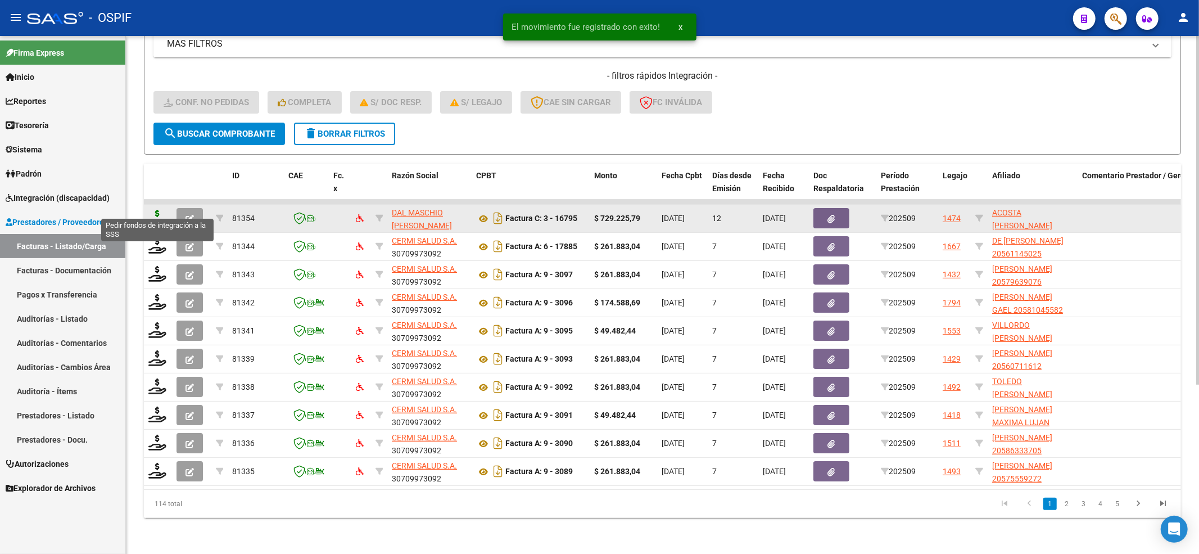
click at [158, 210] on icon at bounding box center [157, 218] width 18 height 16
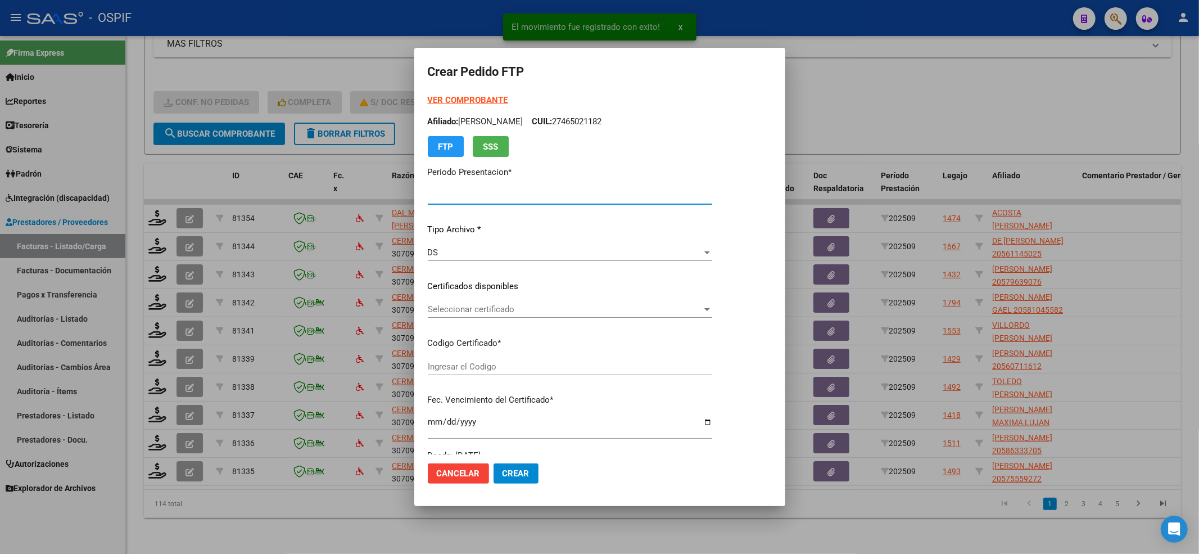
type input "202509"
type input "$ 729.225,79"
type input "0200052587356-20230522-20330522-AND-297"
type input "2033-05-22"
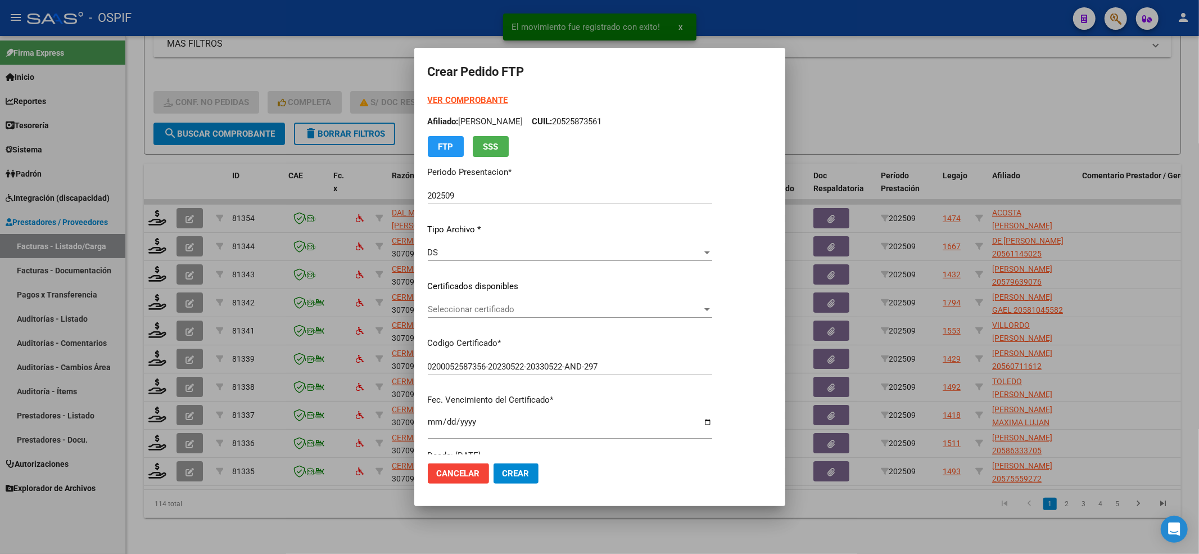
click at [481, 97] on strong "VER COMPROBANTE" at bounding box center [468, 100] width 80 height 10
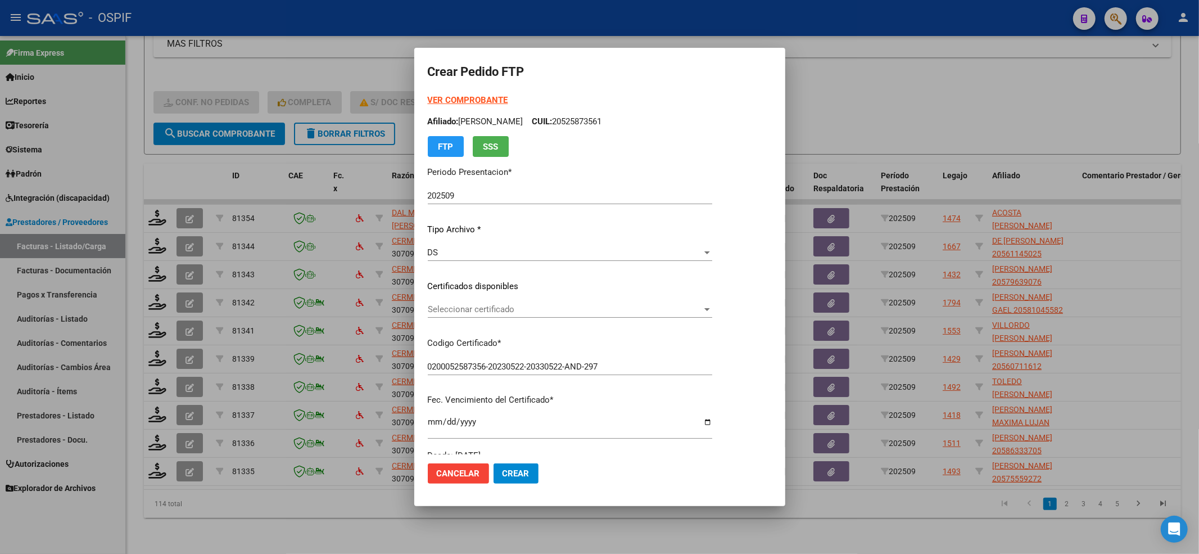
click at [558, 302] on div "Seleccionar certificado Seleccionar certificado" at bounding box center [570, 309] width 284 height 17
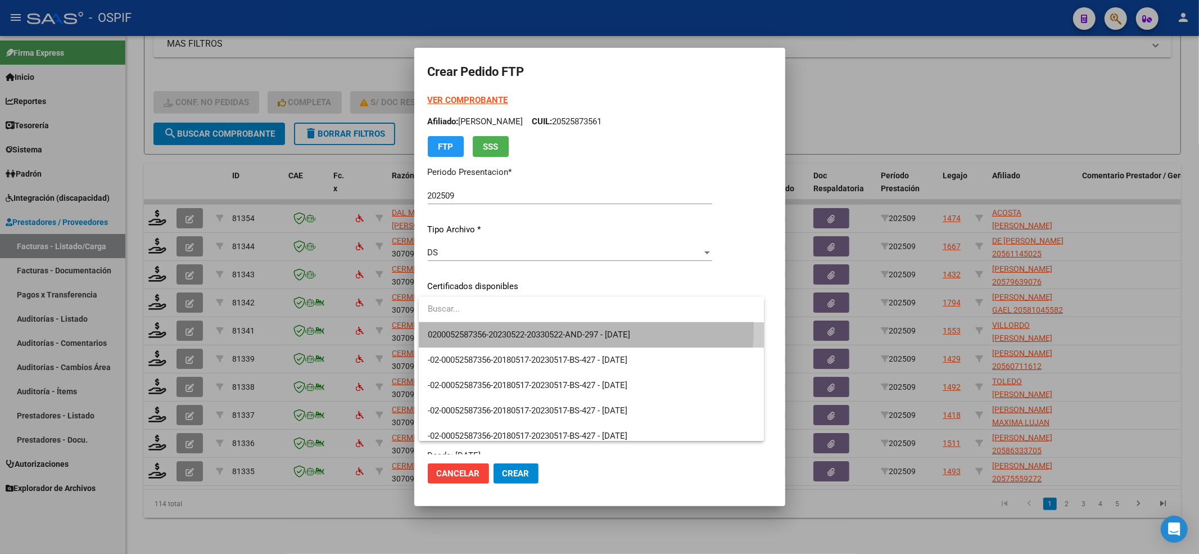
click at [533, 327] on span "0200052587356-20230522-20330522-AND-297 - 2033-05-22" at bounding box center [592, 334] width 328 height 25
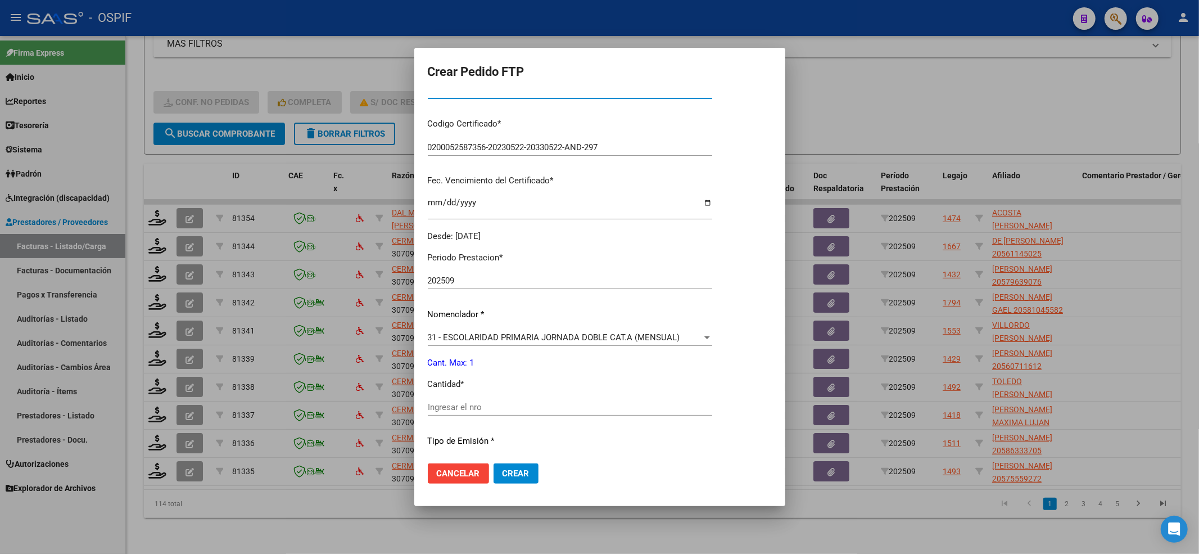
scroll to position [300, 0]
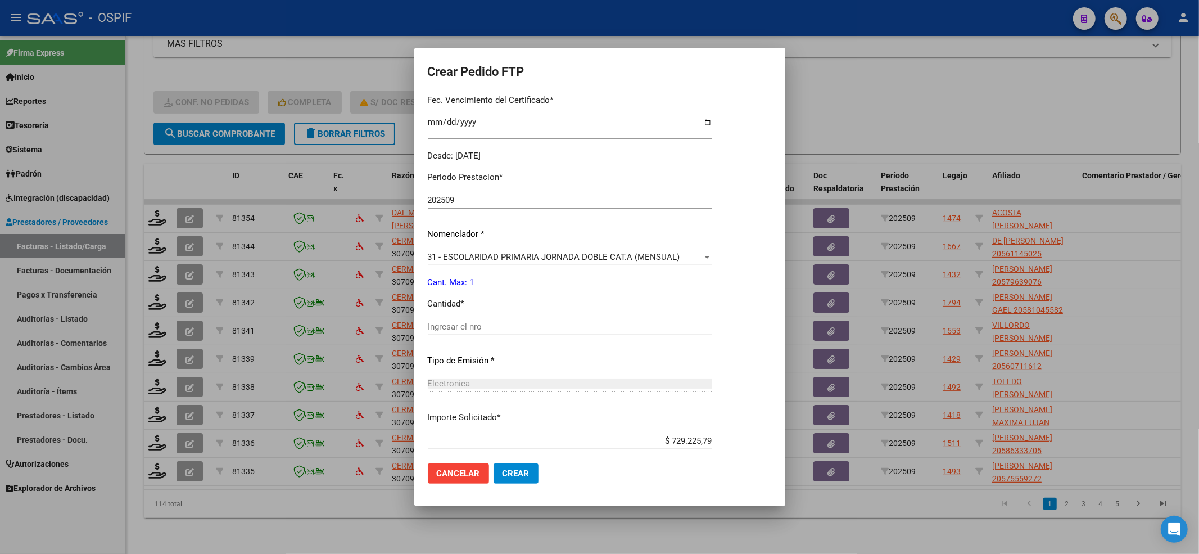
click at [533, 313] on div "Periodo Prestacion * 202509 Ingresar el Periodo Prestacion Nomenclador * 31 - E…" at bounding box center [570, 339] width 284 height 354
click at [530, 324] on input "Ingresar el nro" at bounding box center [570, 327] width 284 height 10
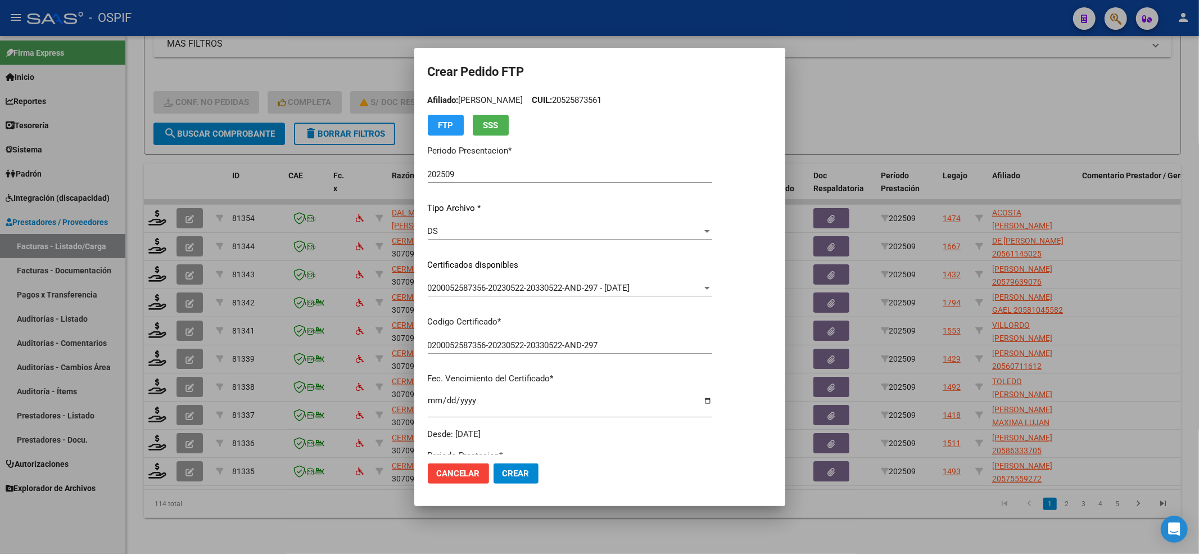
scroll to position [0, 0]
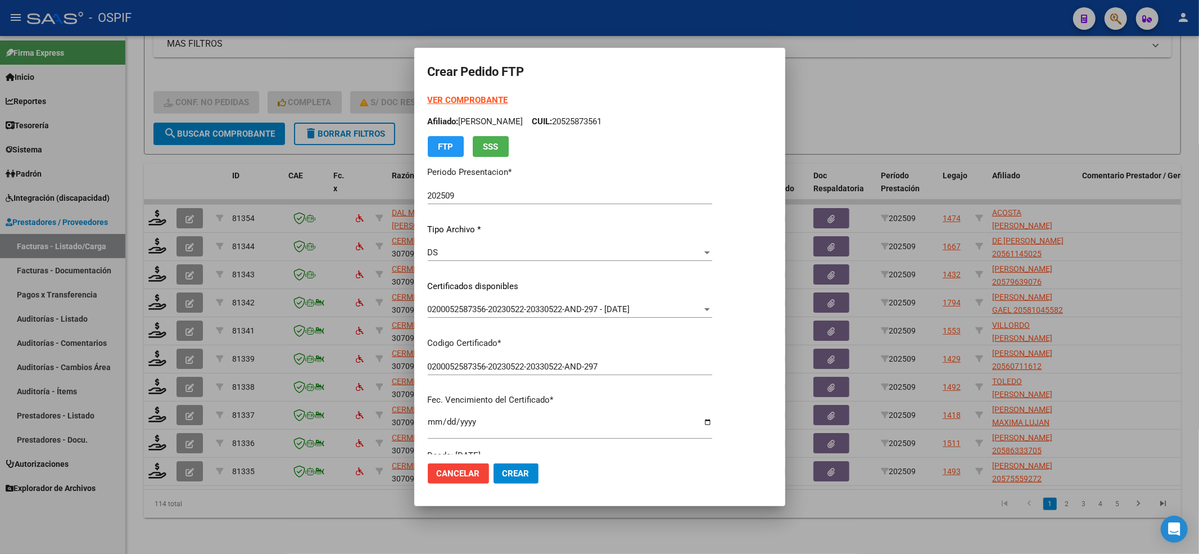
type input "1"
click at [488, 103] on strong "VER COMPROBANTE" at bounding box center [468, 100] width 80 height 10
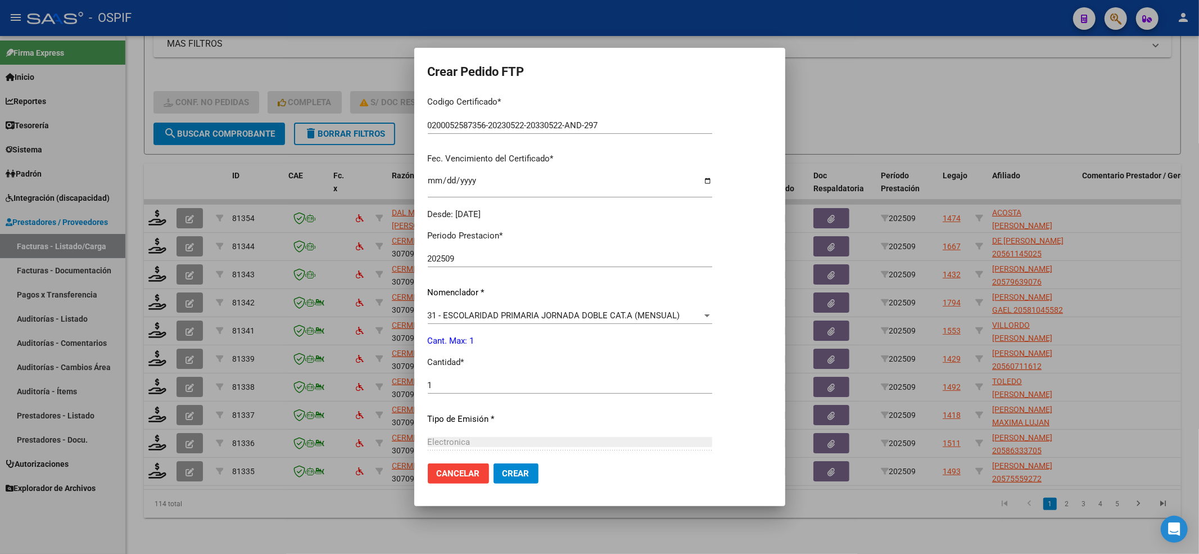
scroll to position [362, 0]
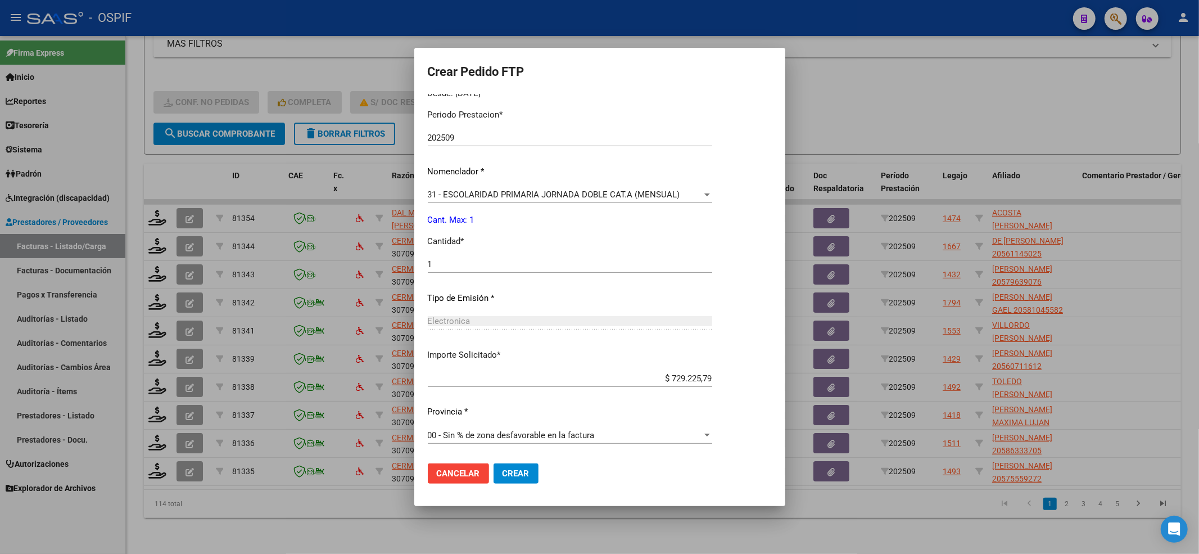
click at [528, 468] on span "Crear" at bounding box center [516, 473] width 27 height 10
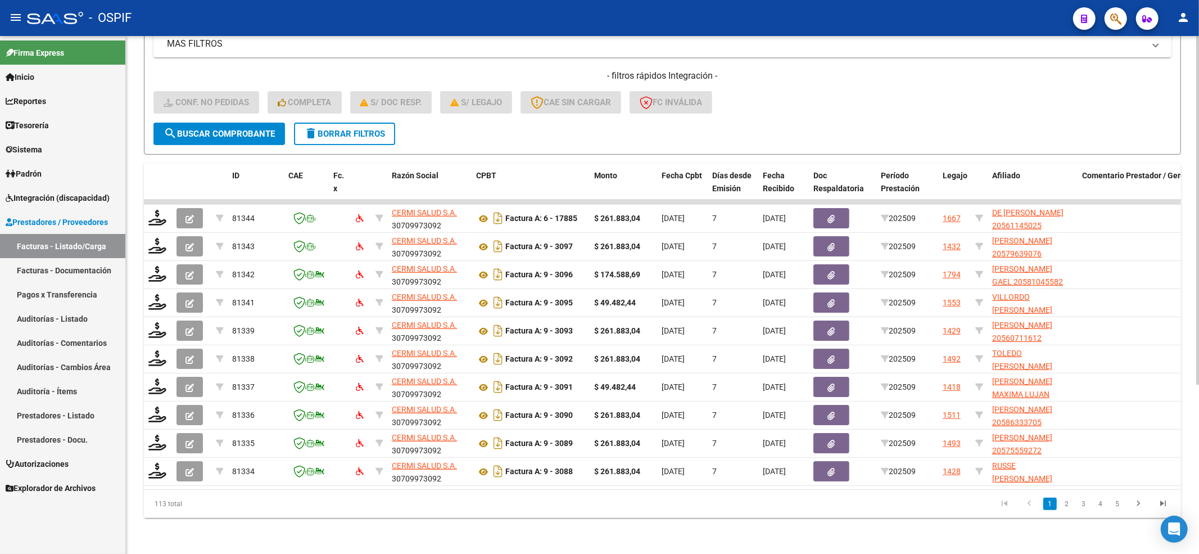
drag, startPoint x: 252, startPoint y: 125, endPoint x: 247, endPoint y: 145, distance: 20.9
click at [247, 145] on div "Video tutorial PRESTADORES -> Listado de CPBTs Emitidos por Prestadores / Prove…" at bounding box center [662, 164] width 1037 height 705
click at [253, 129] on span "search Buscar Comprobante" at bounding box center [219, 134] width 111 height 10
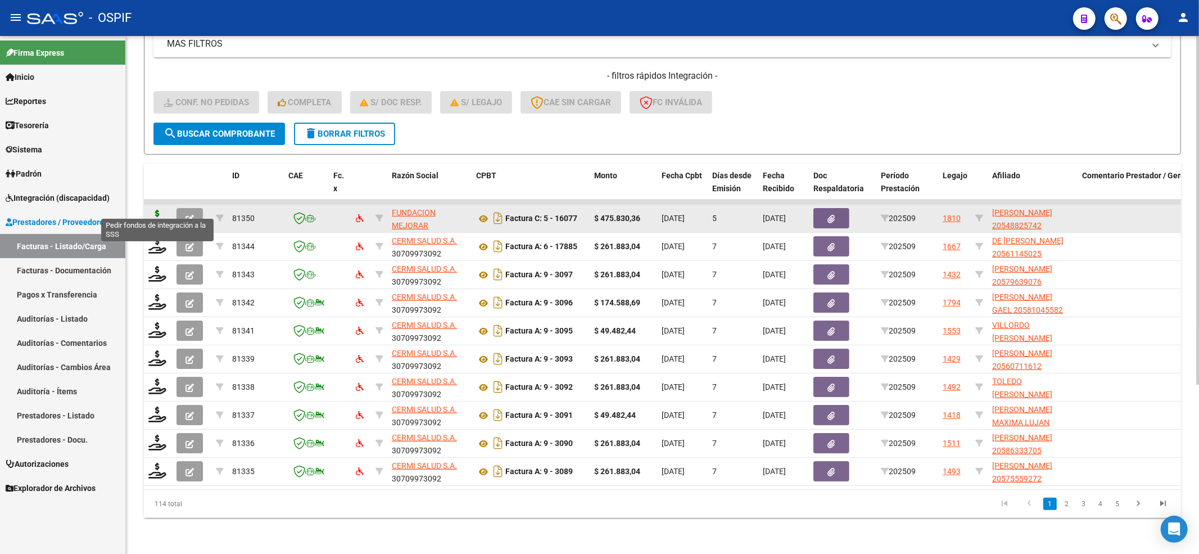
click at [158, 210] on icon at bounding box center [157, 218] width 18 height 16
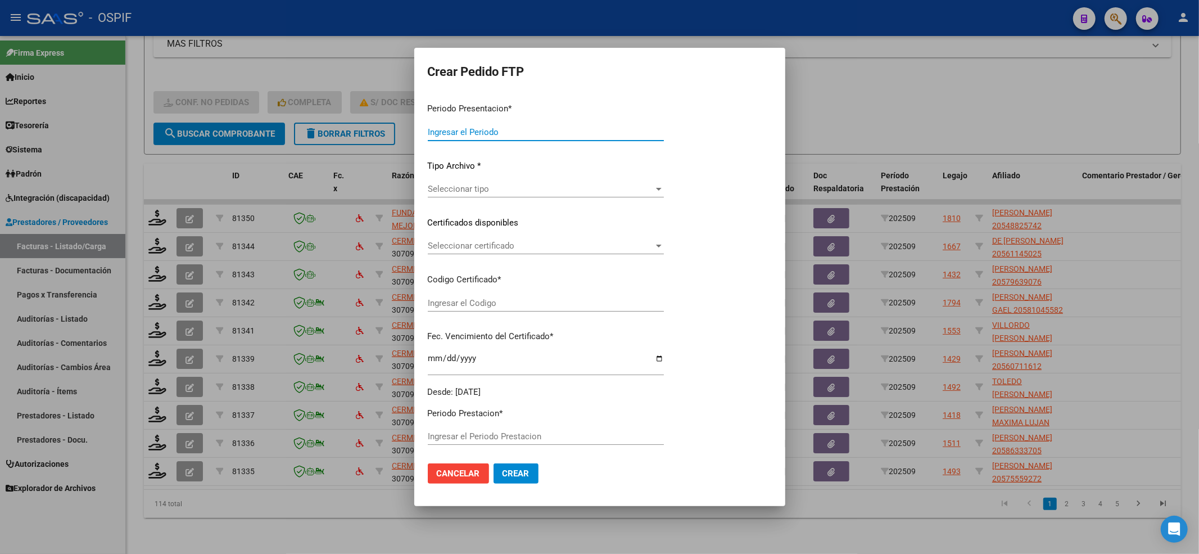
type input "202509"
type input "$ 475.830,36"
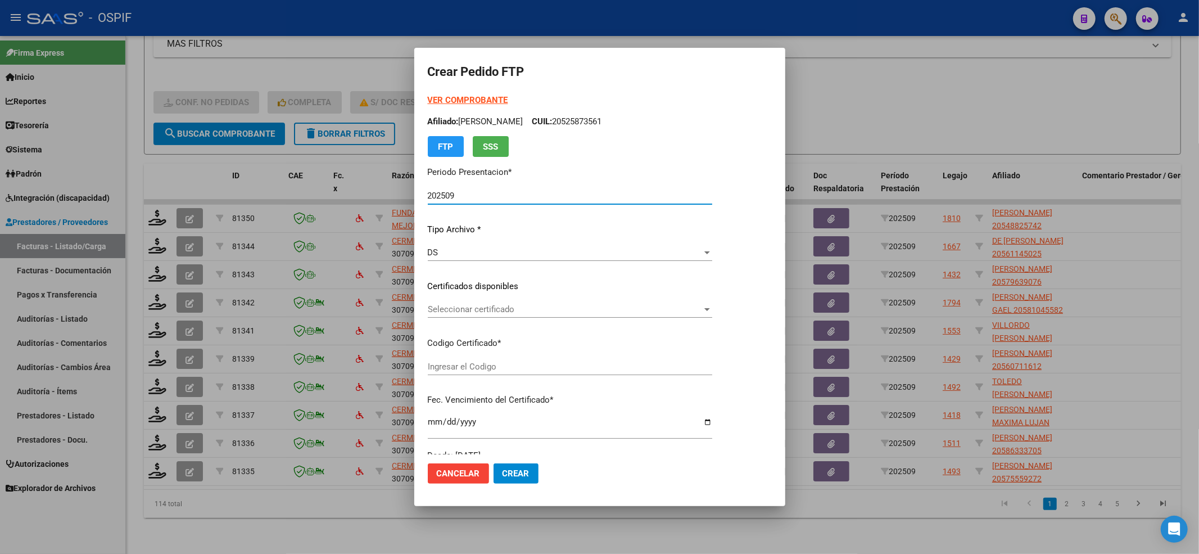
type input "0200054882574-20250423-20270423-bue-427"
type input "2027-04-23"
click at [471, 99] on strong "VER COMPROBANTE" at bounding box center [468, 100] width 80 height 10
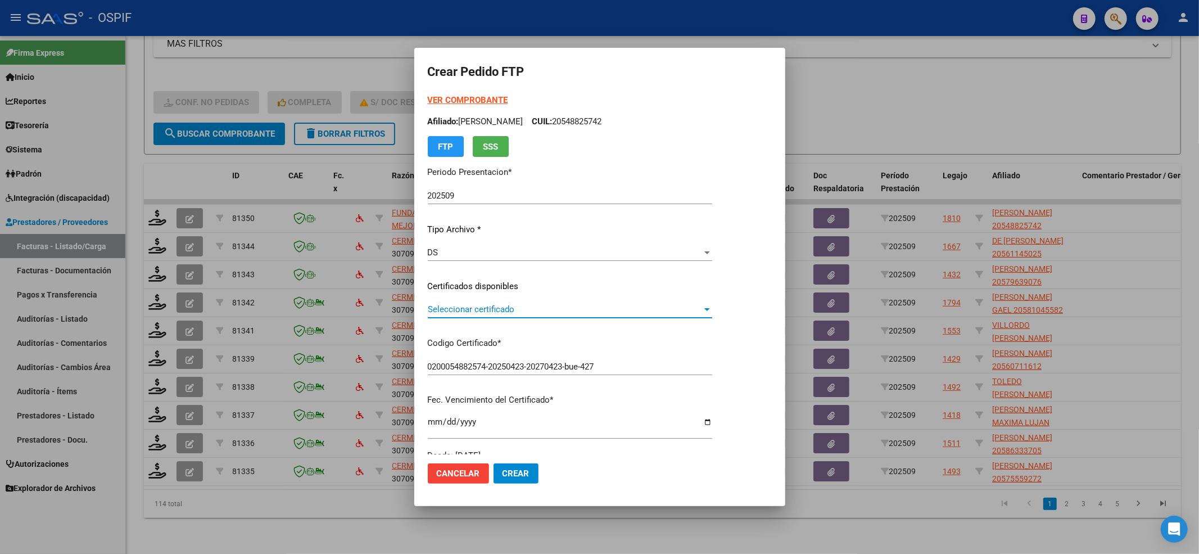
click at [459, 308] on span "Seleccionar certificado" at bounding box center [565, 309] width 274 height 10
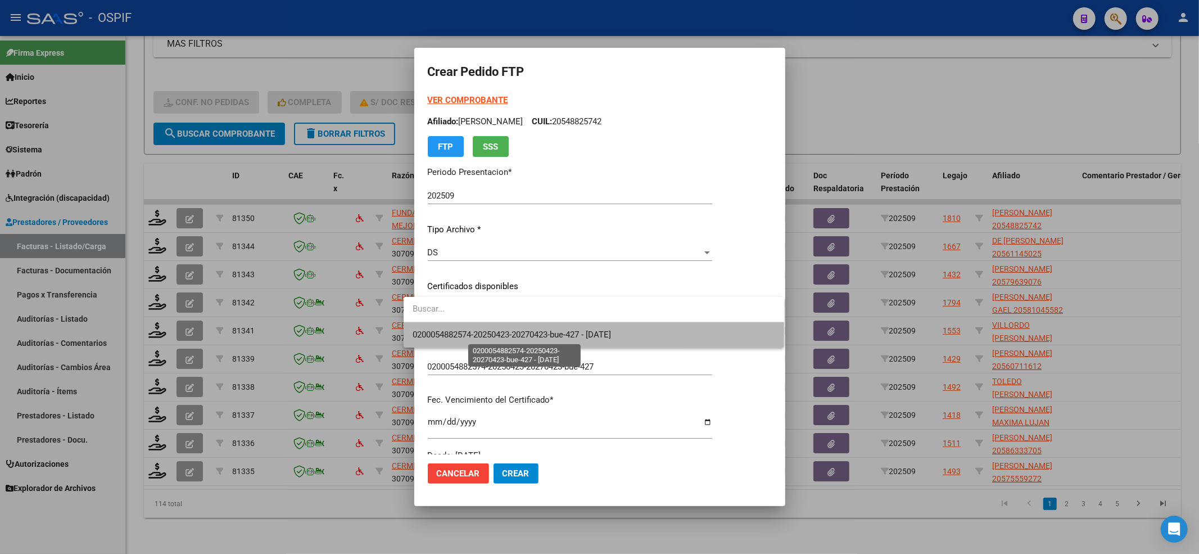
click at [448, 331] on span "0200054882574-20250423-20270423-bue-427 - 2027-04-23" at bounding box center [512, 334] width 198 height 10
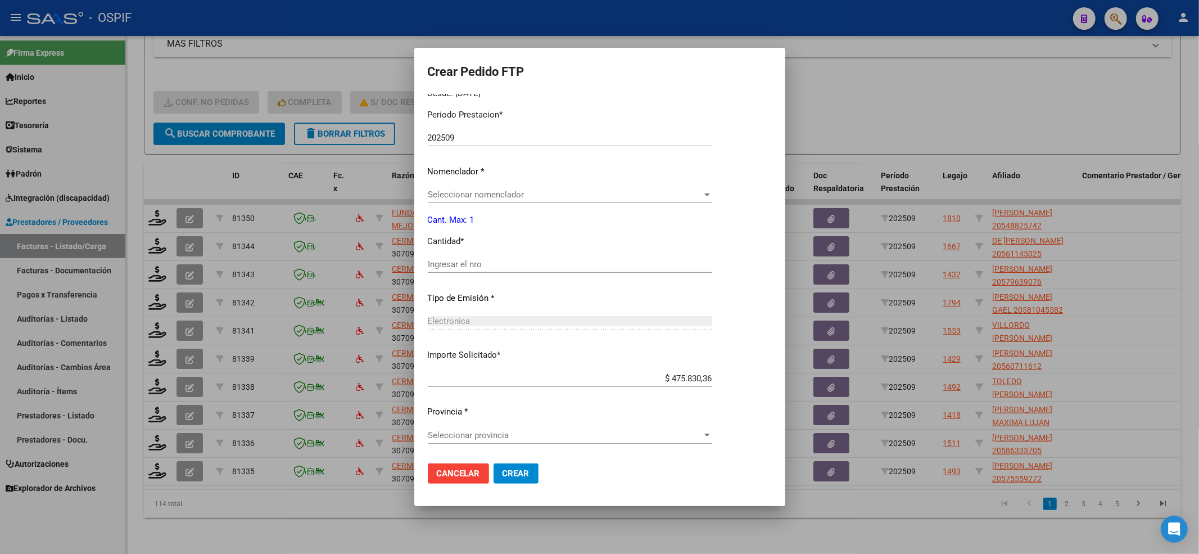
click at [438, 261] on input "Ingresar el nro" at bounding box center [570, 264] width 284 height 10
click at [452, 201] on div "Seleccionar nomenclador Seleccionar nomenclador" at bounding box center [570, 194] width 284 height 17
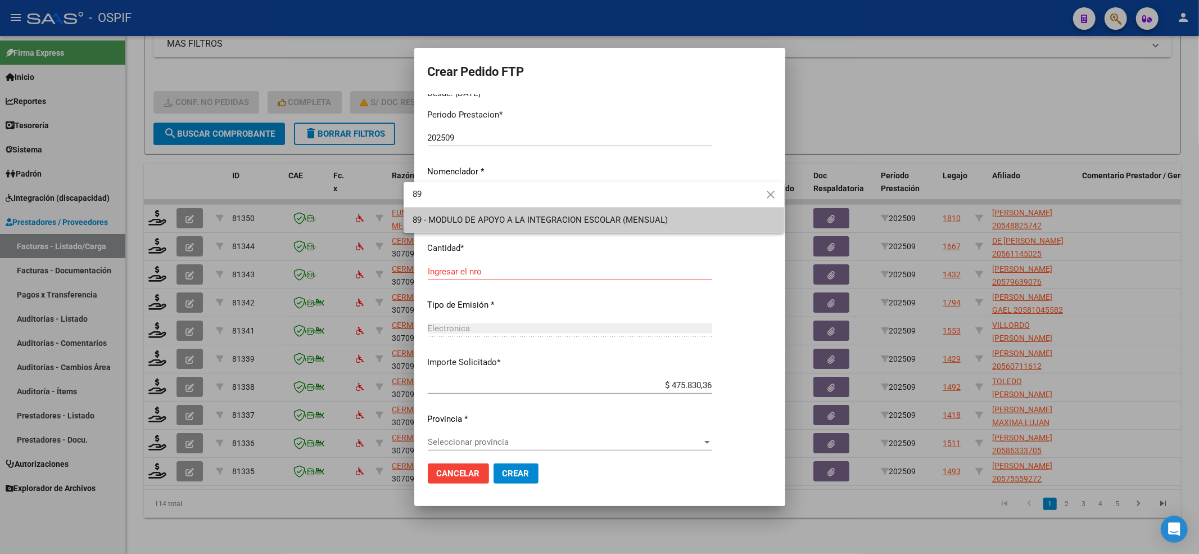
type input "89"
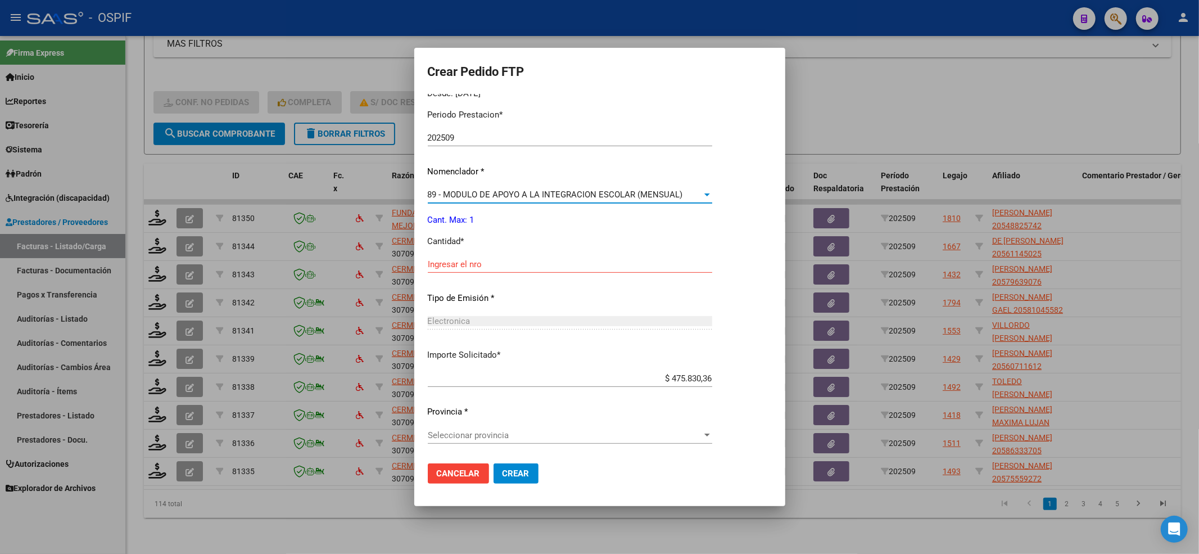
click at [464, 275] on div "Ingresar el nro" at bounding box center [570, 270] width 284 height 28
click at [464, 268] on input "Ingresar el nro" at bounding box center [570, 264] width 284 height 10
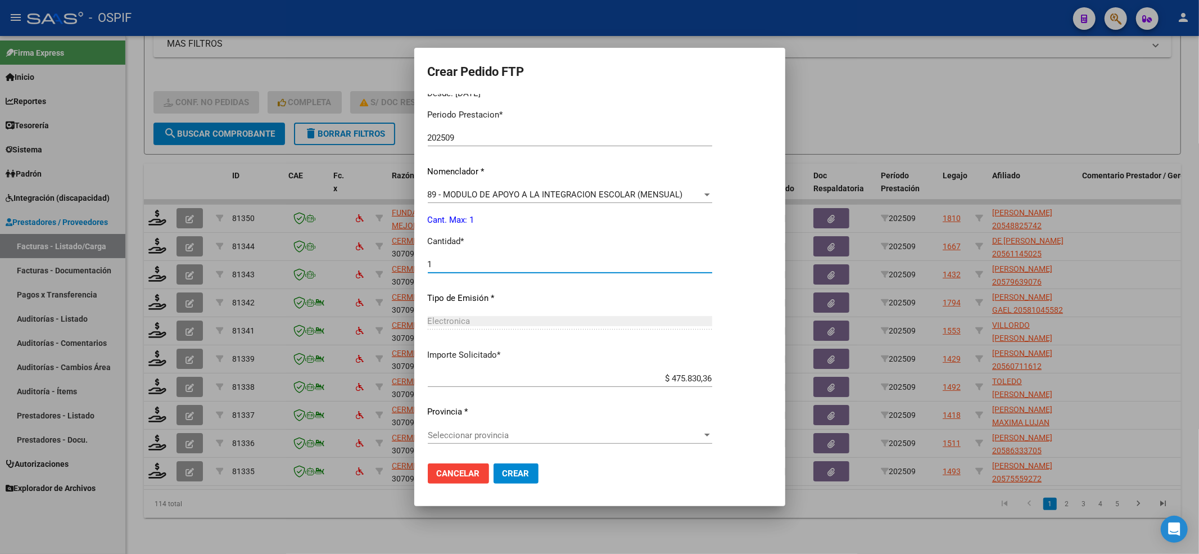
type input "1"
click at [452, 449] on div "Seleccionar provincia Seleccionar provincia" at bounding box center [570, 441] width 284 height 28
click at [452, 438] on span "Seleccionar provincia" at bounding box center [565, 435] width 274 height 10
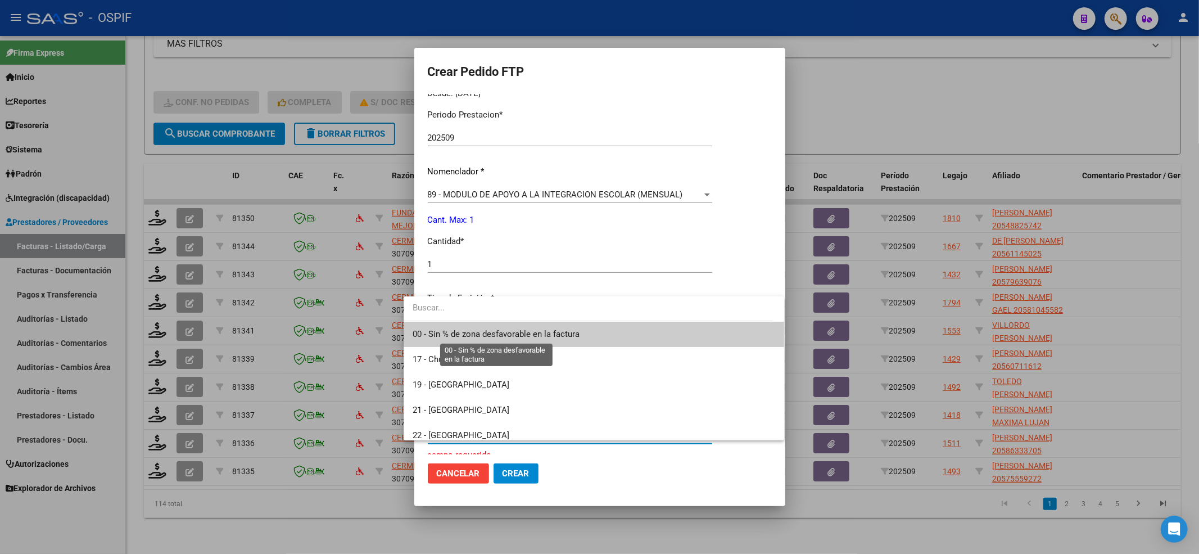
click at [445, 325] on span "00 - Sin % de zona desfavorable en la factura" at bounding box center [594, 334] width 363 height 25
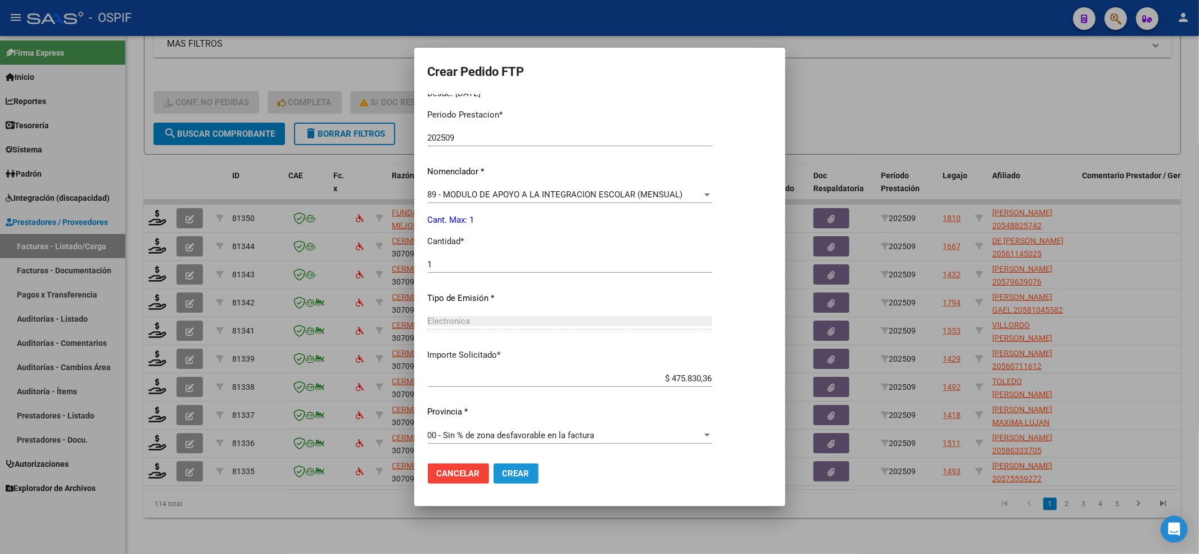
click at [503, 477] on span "Crear" at bounding box center [516, 473] width 27 height 10
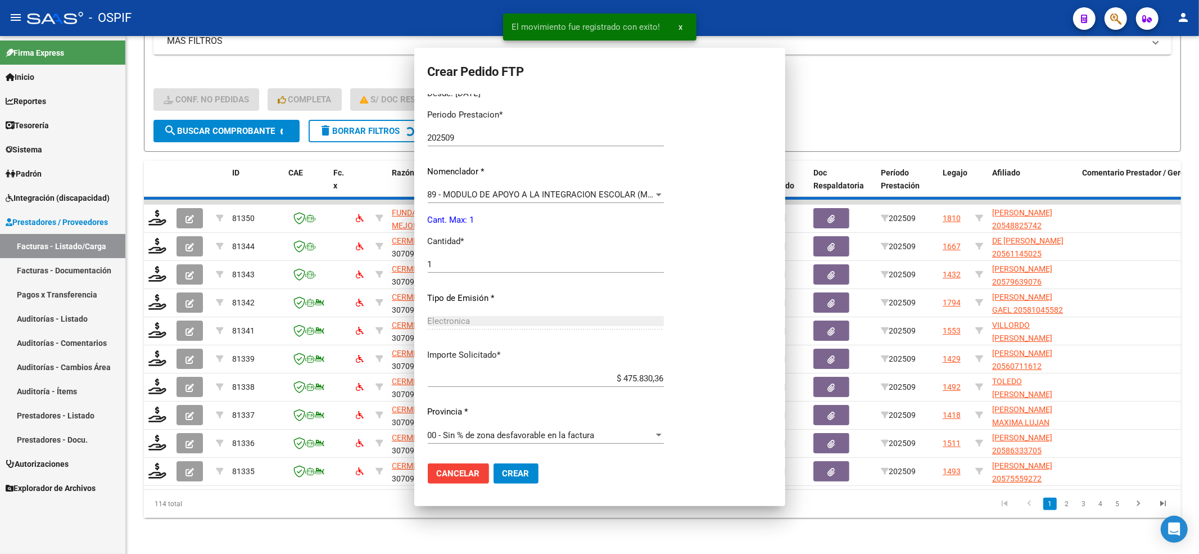
scroll to position [0, 0]
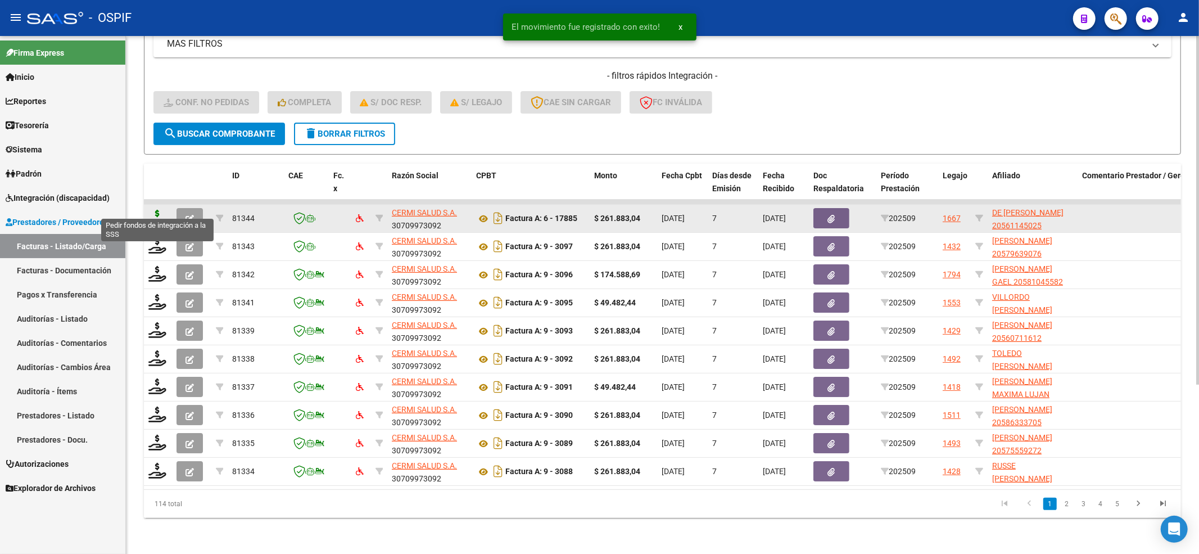
click at [161, 210] on icon at bounding box center [157, 218] width 18 height 16
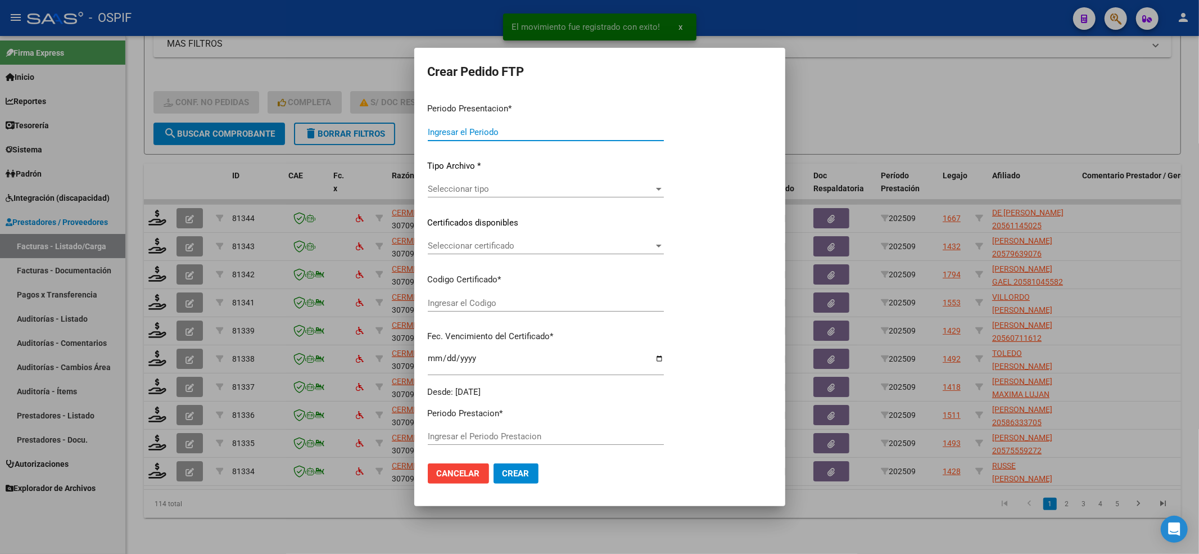
type input "202509"
type input "$ 261.883,04"
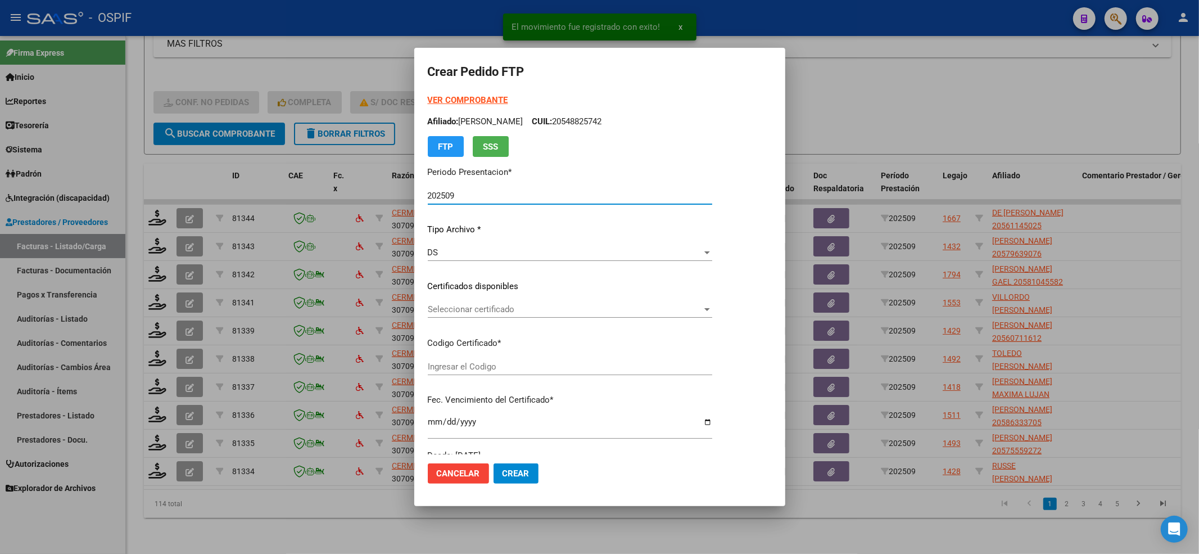
type input "0200056114502-20240521-20270521-BUE-427"
type input "2027-05-21"
click at [432, 106] on div "VER COMPROBANTE ARCA Padrón Afiliado: DE GIULI LUCAS JOSUE CUIL: 20561145025 FT…" at bounding box center [576, 125] width 297 height 63
drag, startPoint x: 432, startPoint y: 106, endPoint x: 464, endPoint y: 84, distance: 38.0
click at [435, 105] on div "VER COMPROBANTE ARCA Padrón Afiliado: DE GIULI LUCAS JOSUE CUIL: 20561145025 FT…" at bounding box center [576, 125] width 297 height 63
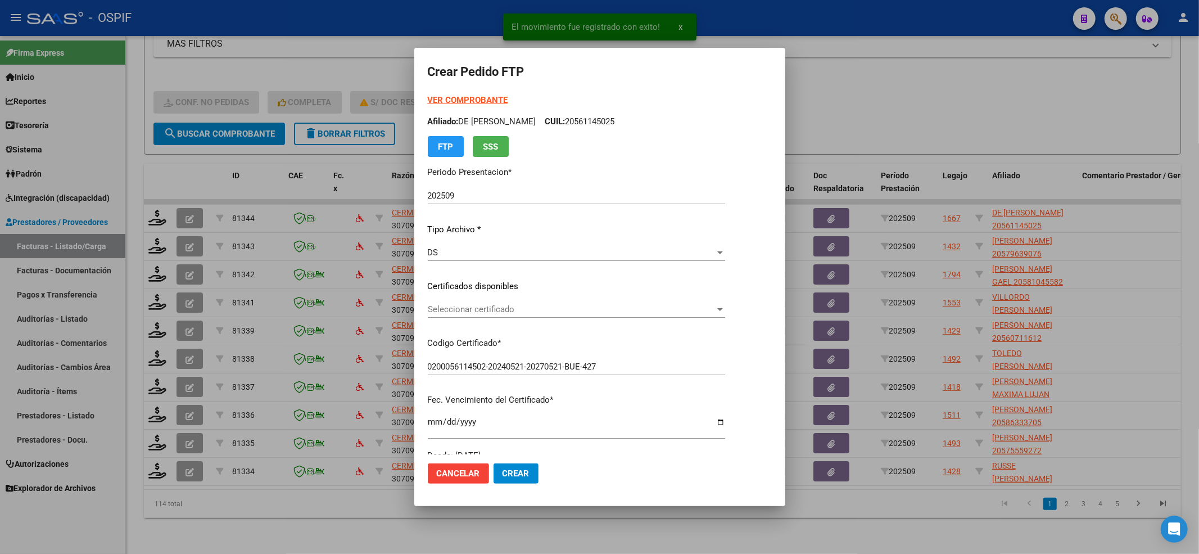
click at [464, 105] on strong "VER COMPROBANTE" at bounding box center [468, 100] width 80 height 10
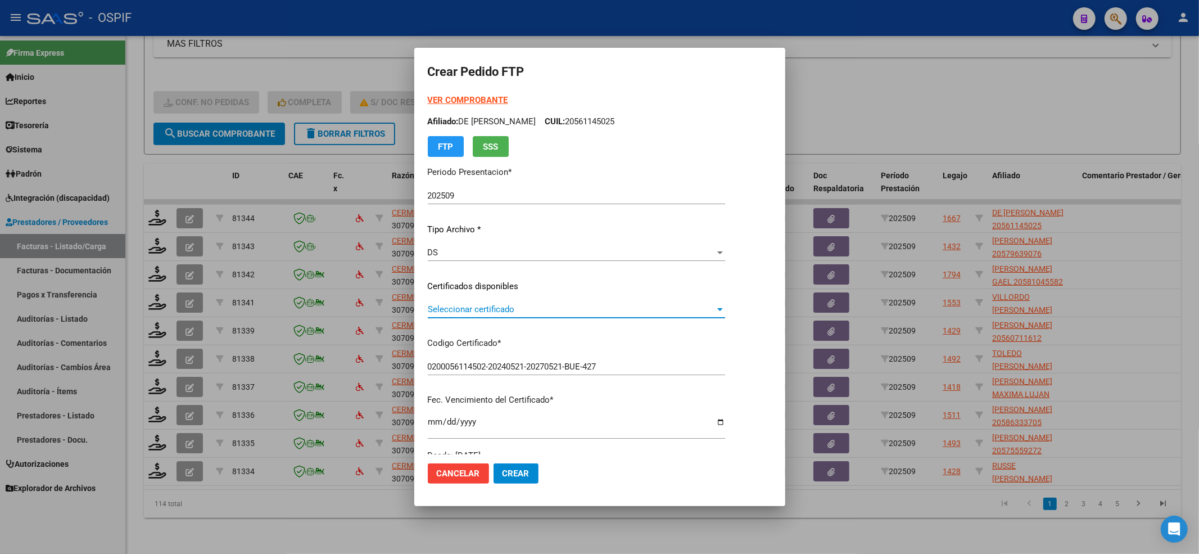
click at [472, 306] on span "Seleccionar certificado" at bounding box center [571, 309] width 287 height 10
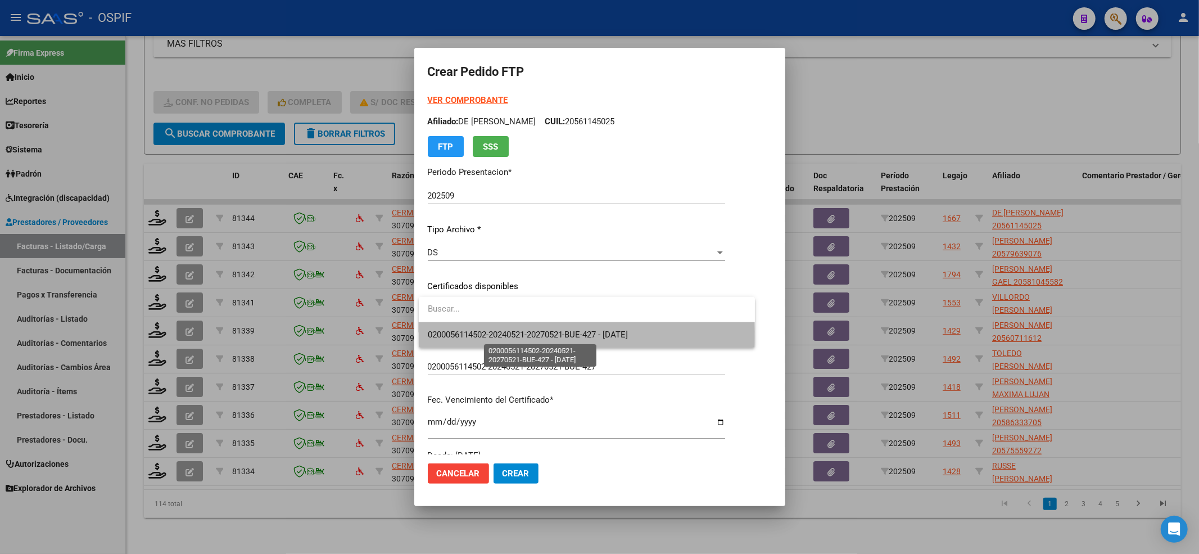
click at [463, 338] on span "0200056114502-20240521-20270521-BUE-427 - 2027-05-21" at bounding box center [528, 334] width 201 height 10
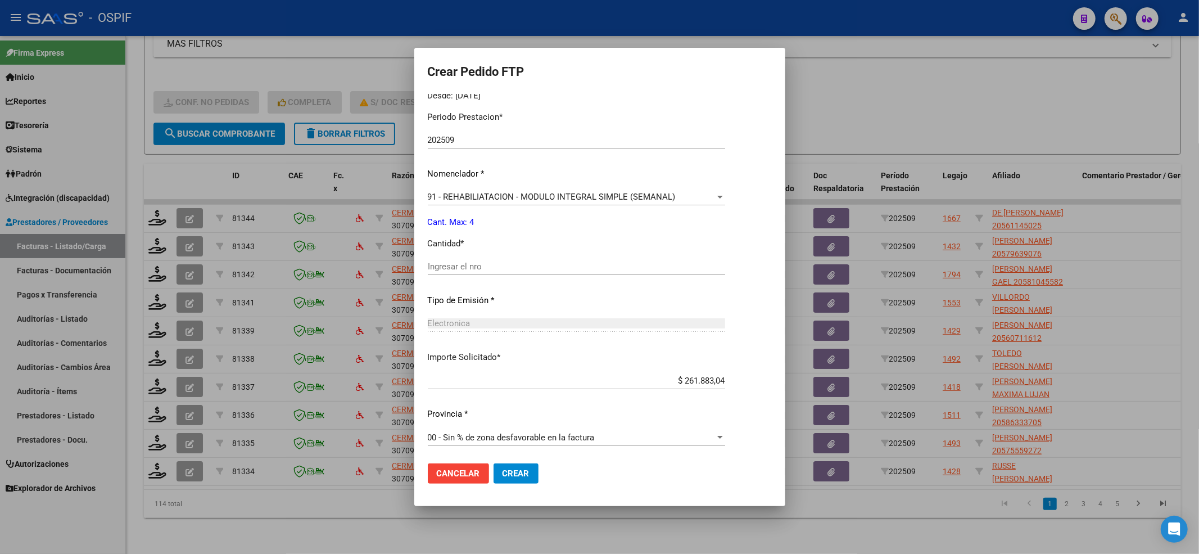
scroll to position [362, 0]
click at [464, 266] on input "Ingresar el nro" at bounding box center [576, 264] width 297 height 10
type input "4"
drag, startPoint x: 526, startPoint y: 462, endPoint x: 520, endPoint y: 469, distance: 9.2
click at [521, 468] on mat-dialog-actions "Cancelar Crear" at bounding box center [600, 473] width 344 height 38
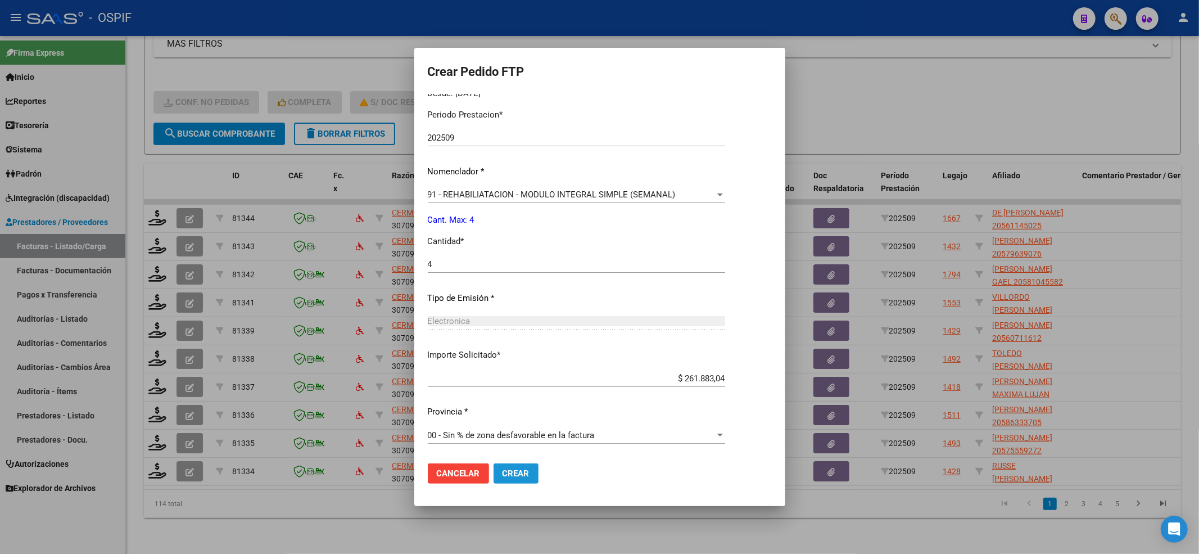
click at [518, 471] on span "Crear" at bounding box center [516, 473] width 27 height 10
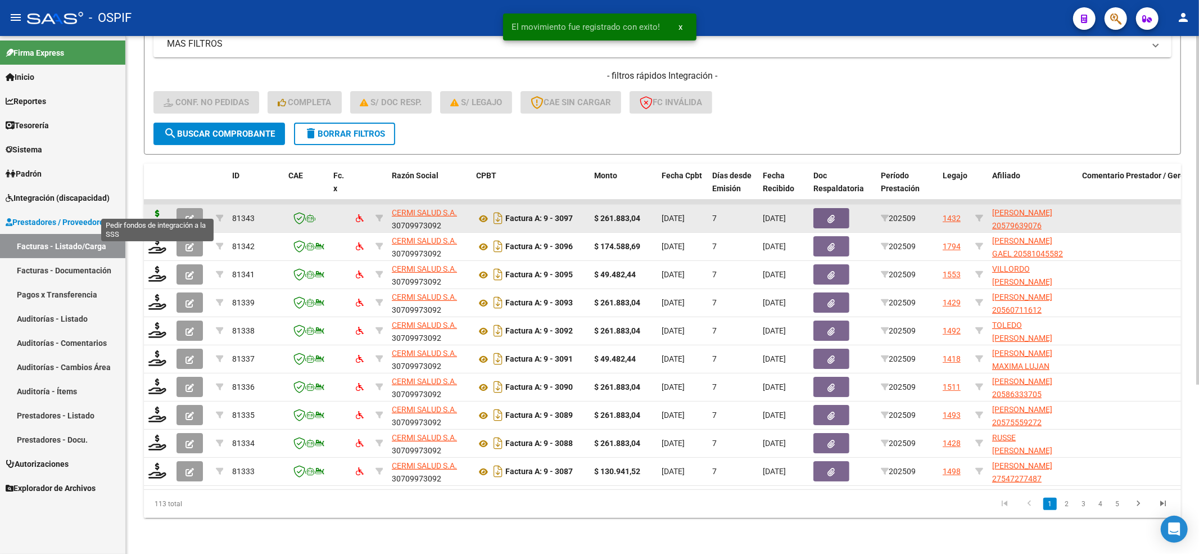
click at [160, 210] on icon at bounding box center [157, 218] width 18 height 16
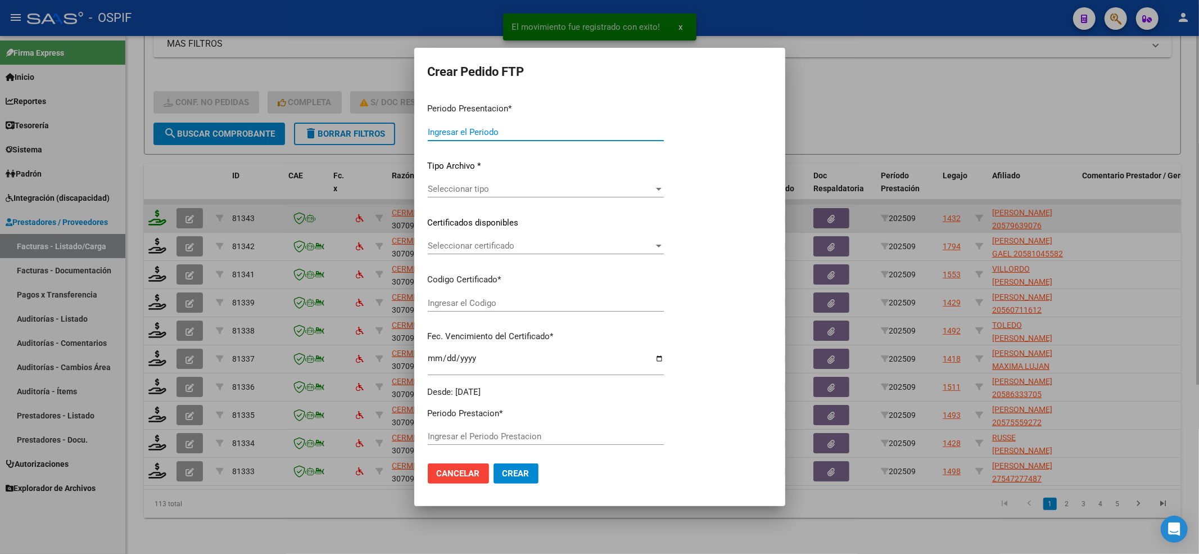
type input "202509"
type input "$ 261.883,04"
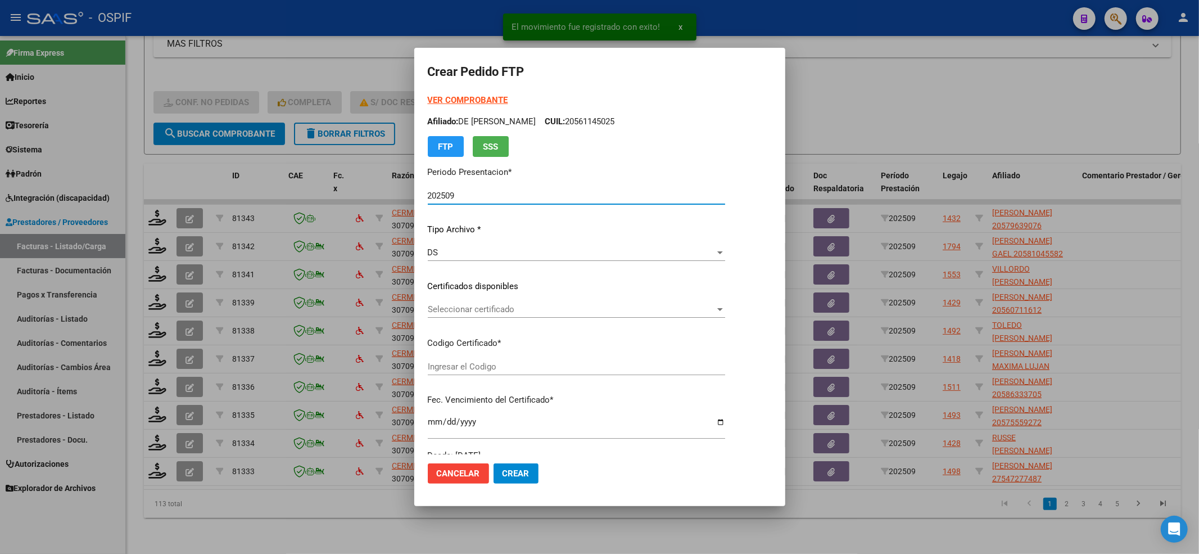
type input "020005796390720230802-20280802-BS-427"
type input "2028-08-11"
drag, startPoint x: 464, startPoint y: 89, endPoint x: 459, endPoint y: 102, distance: 14.6
click at [464, 91] on form "Crear Pedido FTP VER COMPROBANTE ARCA Padrón Afiliado: ZUÑIGA ROJAS NOAH EYTHAN…" at bounding box center [600, 276] width 344 height 431
click at [459, 104] on strong "VER COMPROBANTE" at bounding box center [468, 100] width 80 height 10
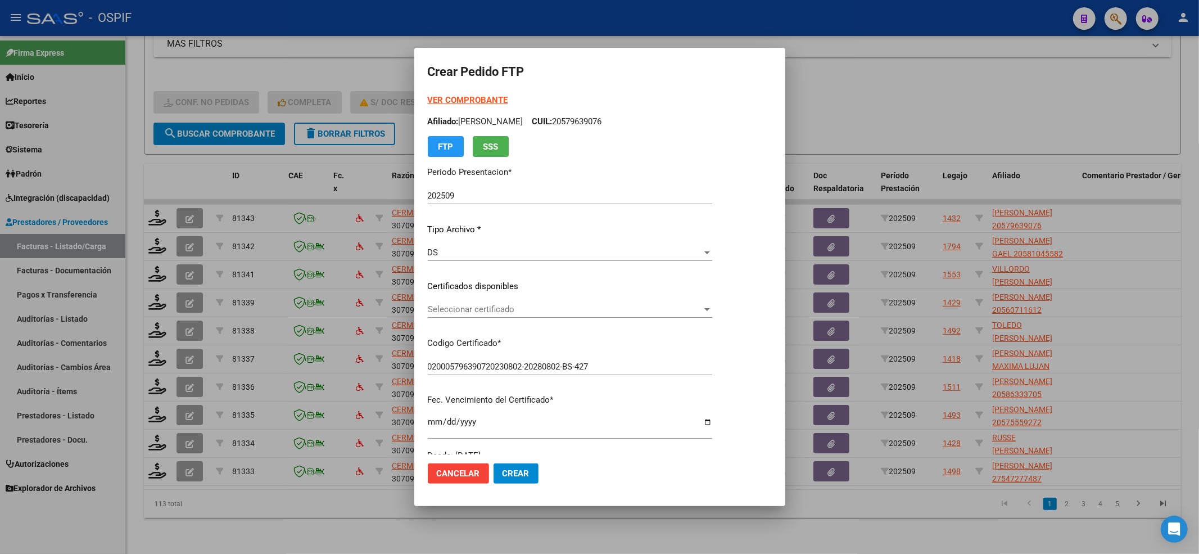
click at [527, 323] on div "Seleccionar certificado Seleccionar certificado" at bounding box center [570, 315] width 284 height 28
click at [523, 307] on span "Seleccionar certificado" at bounding box center [565, 309] width 274 height 10
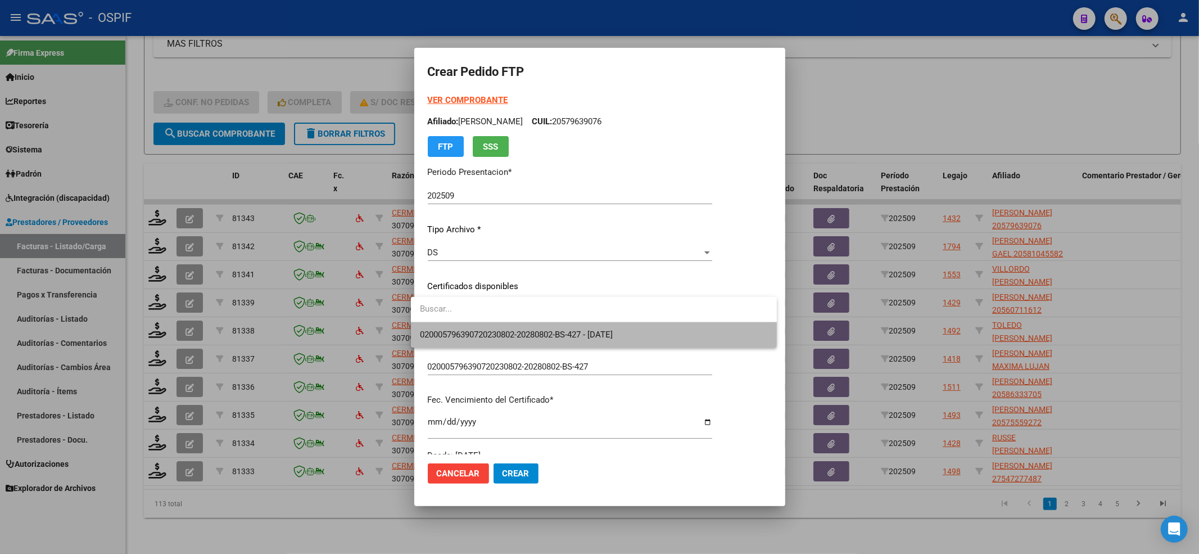
click at [509, 326] on span "020005796390720230802-20280802-BS-427 - 2028-08-11" at bounding box center [594, 334] width 348 height 25
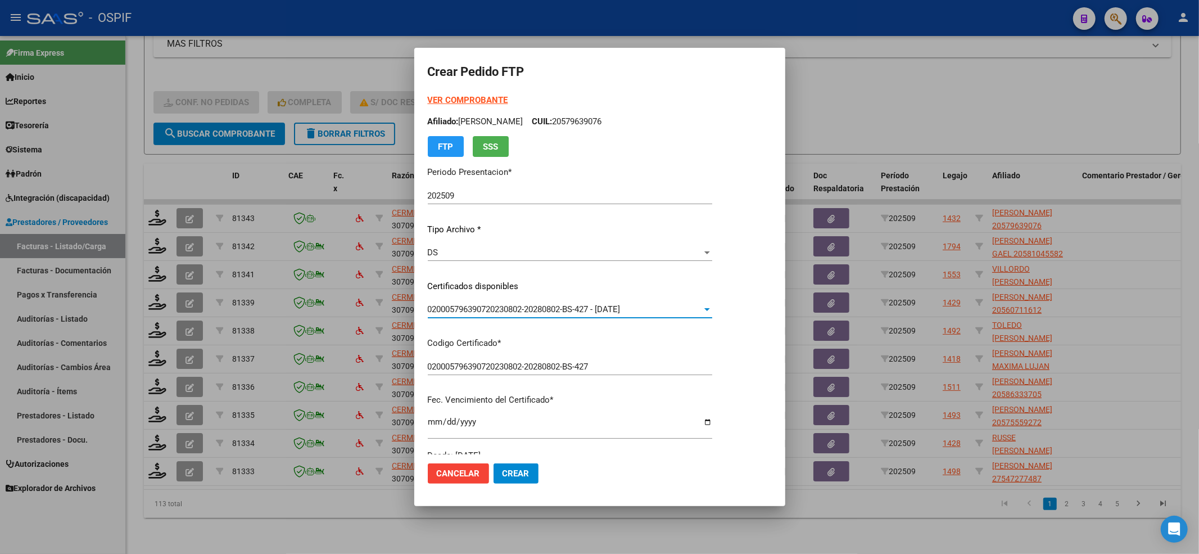
scroll to position [225, 0]
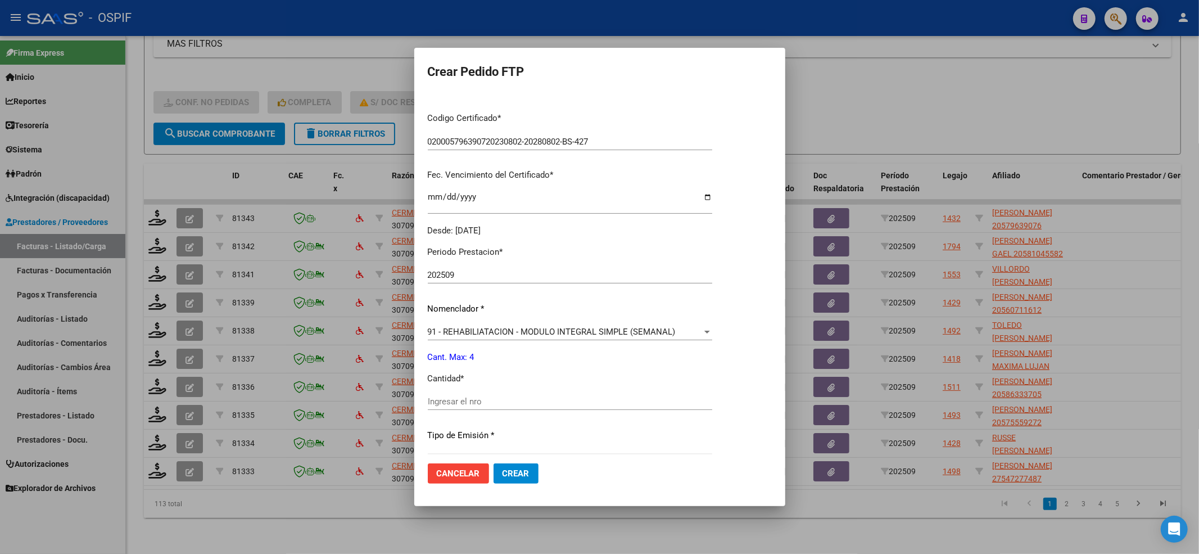
click at [453, 398] on input "Ingresar el nro" at bounding box center [570, 401] width 284 height 10
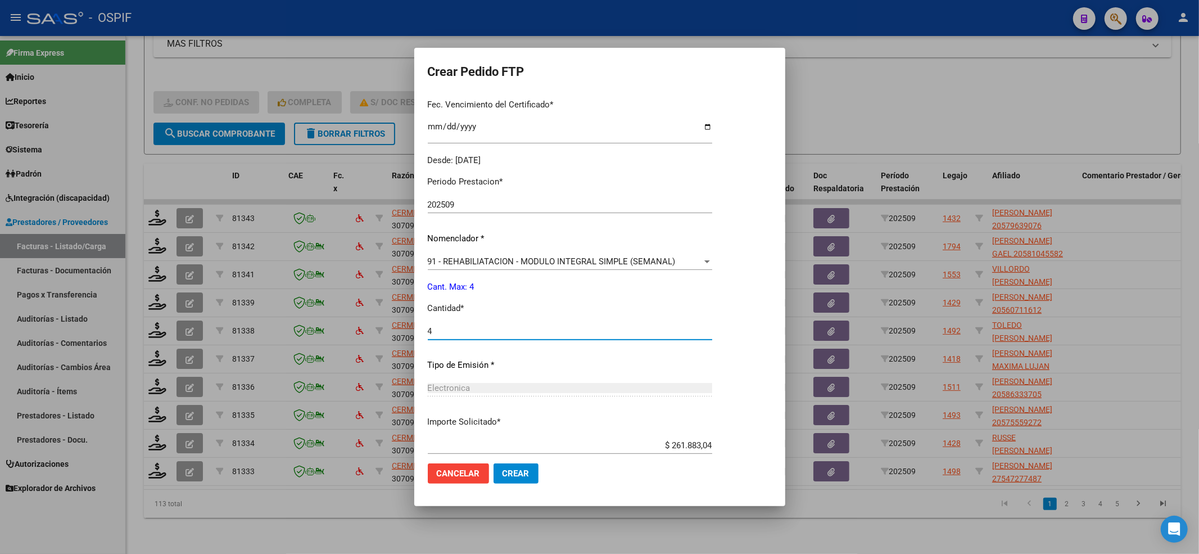
scroll to position [362, 0]
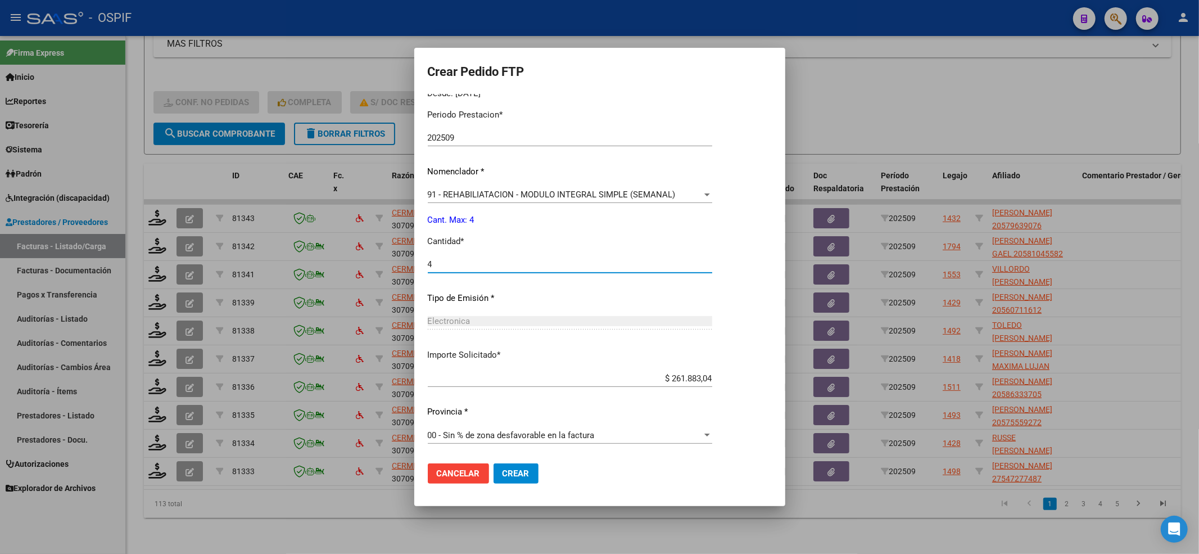
type input "4"
click at [503, 473] on span "Crear" at bounding box center [516, 473] width 27 height 10
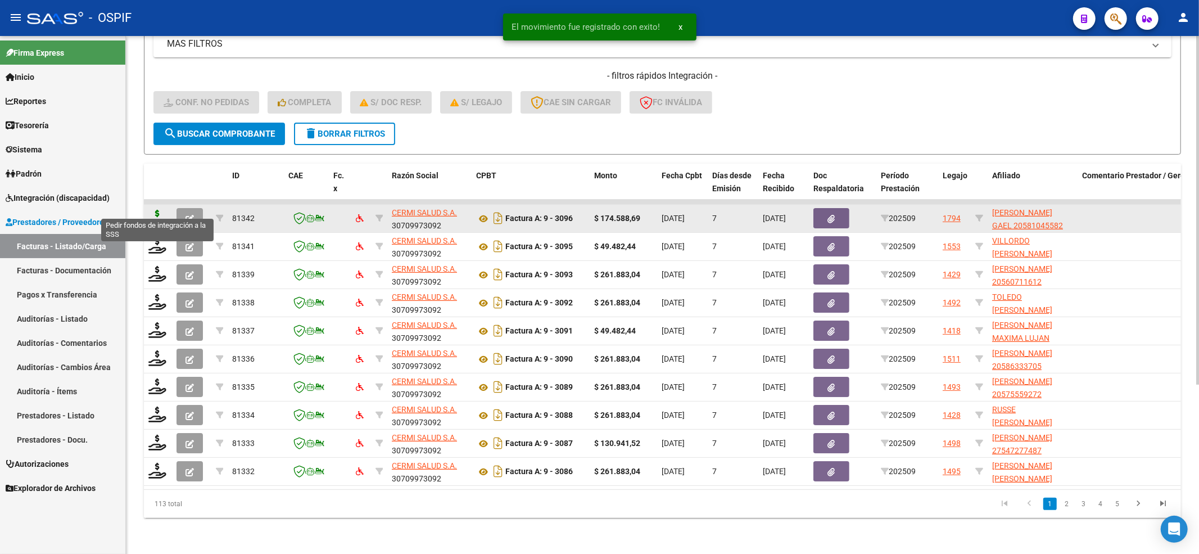
click at [160, 211] on icon at bounding box center [157, 218] width 18 height 16
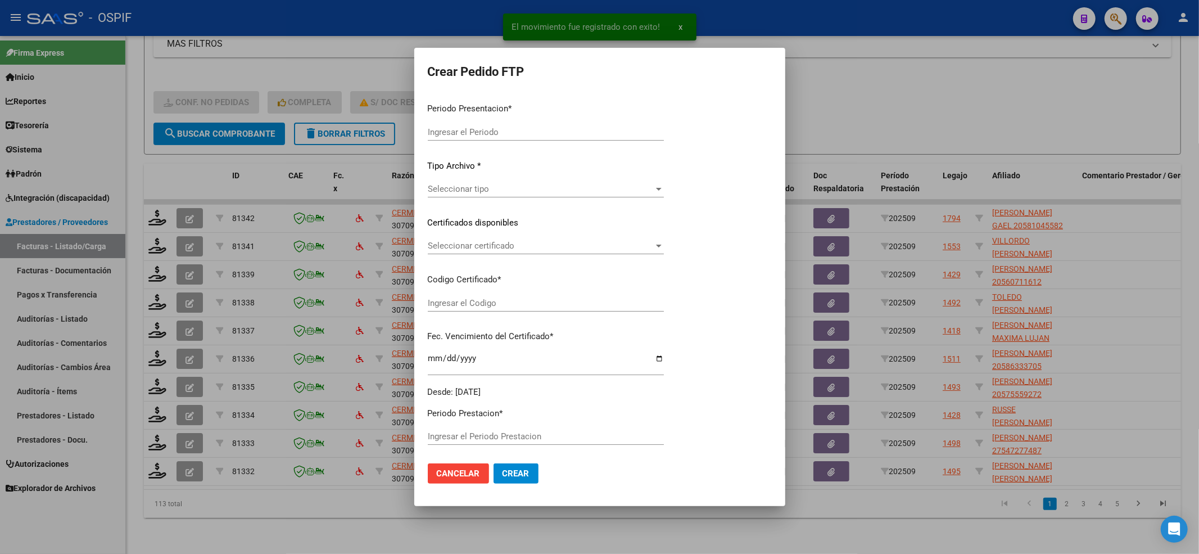
type input "202509"
type input "$ 174.588,69"
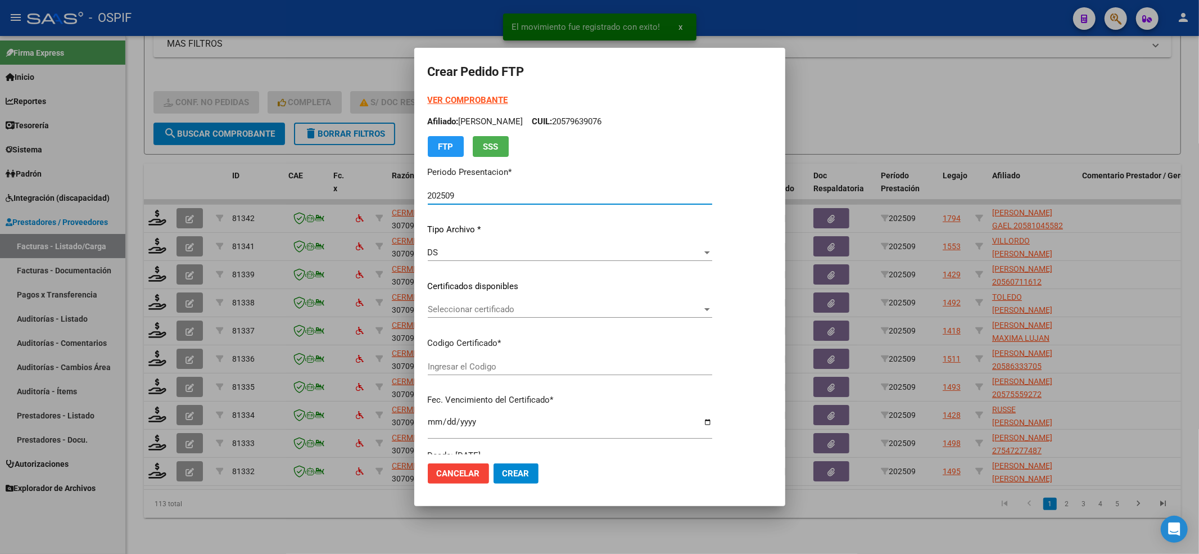
type input "020005810455820250113-20300113-and-129"
type input "2030-01-13"
click at [441, 93] on form "Crear Pedido FTP VER COMPROBANTE ARCA Padrón Afiliado: YUHAK DANTE GAEL CUIL: 2…" at bounding box center [600, 276] width 344 height 431
click at [444, 96] on strong "VER COMPROBANTE" at bounding box center [468, 100] width 80 height 10
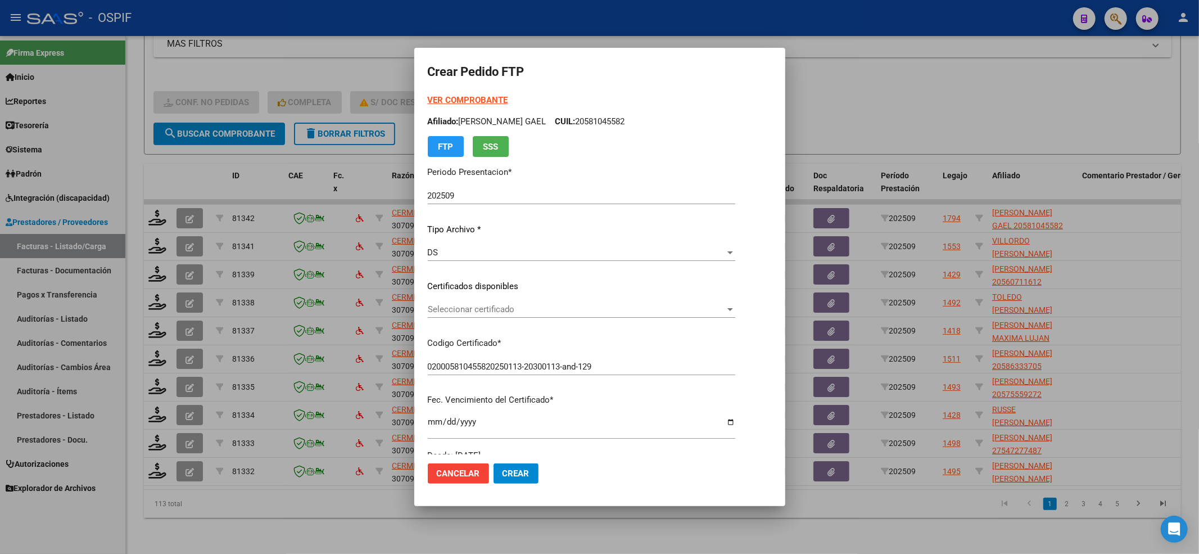
click at [531, 320] on div "Seleccionar certificado Seleccionar certificado" at bounding box center [581, 315] width 307 height 28
click at [526, 309] on span "Seleccionar certificado" at bounding box center [576, 309] width 297 height 10
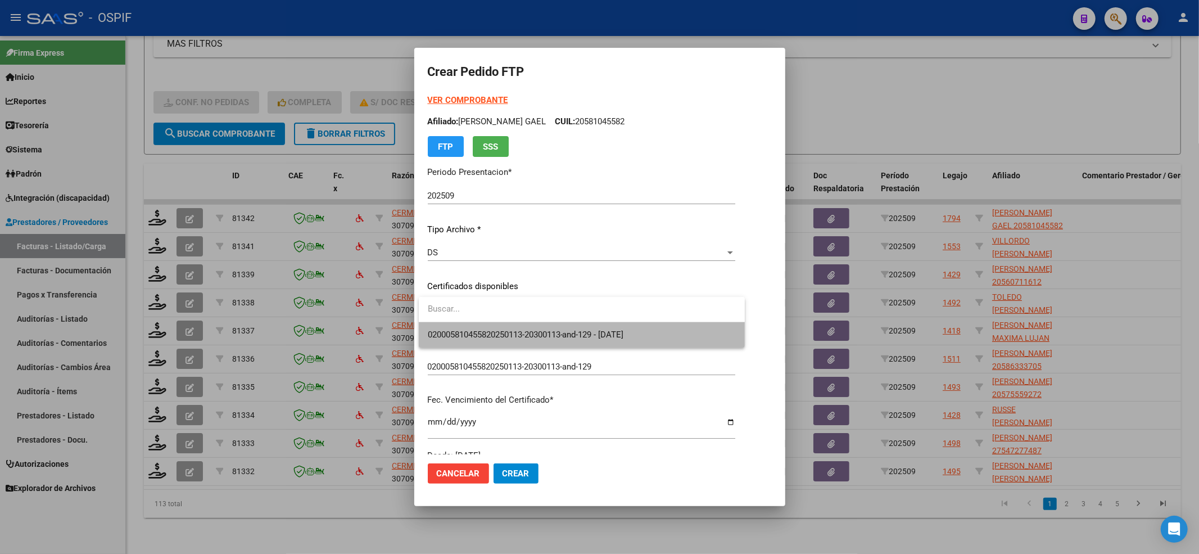
click at [518, 324] on span "020005810455820250113-20300113-and-129 - 2030-01-13" at bounding box center [582, 334] width 308 height 25
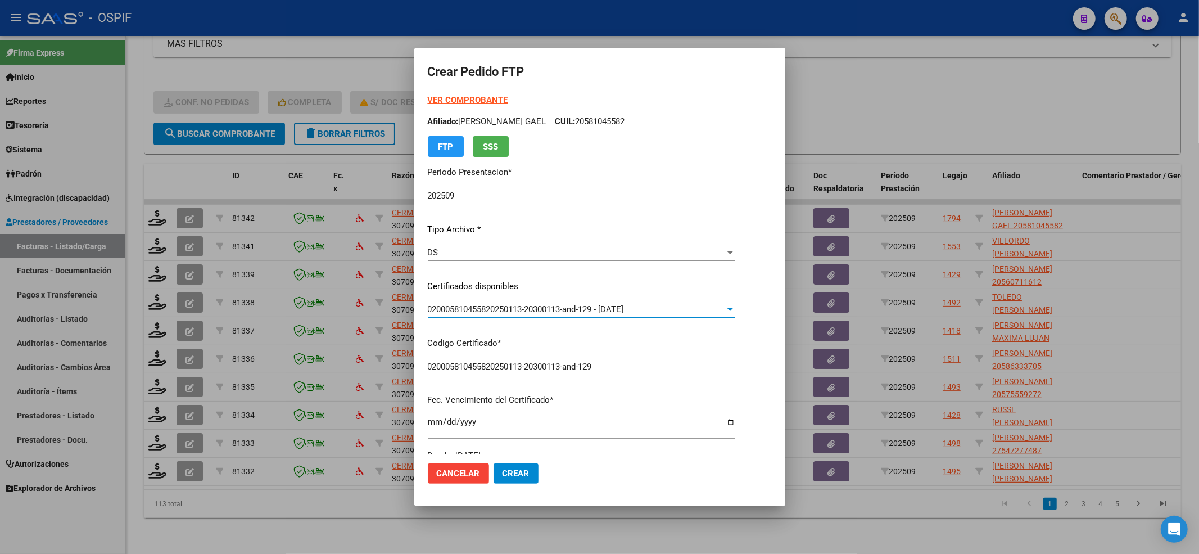
scroll to position [300, 0]
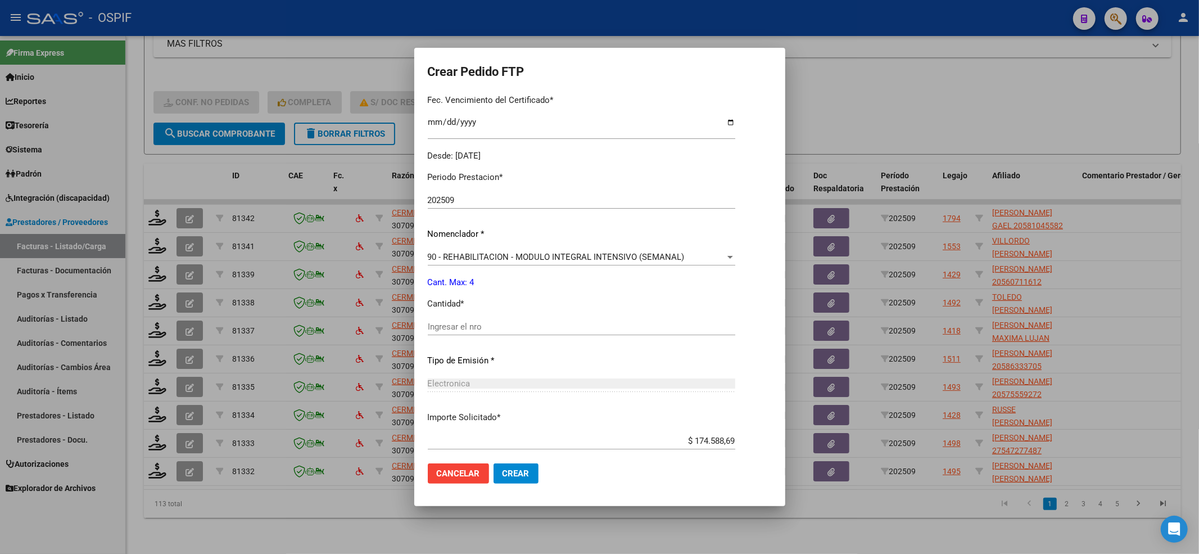
click at [516, 327] on input "Ingresar el nro" at bounding box center [581, 327] width 307 height 10
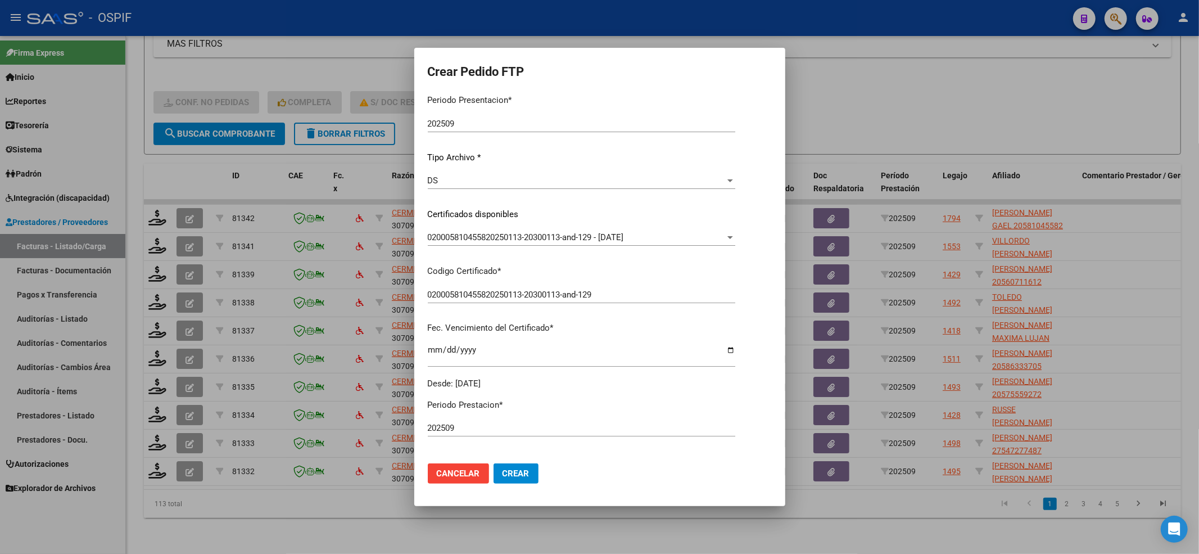
scroll to position [0, 0]
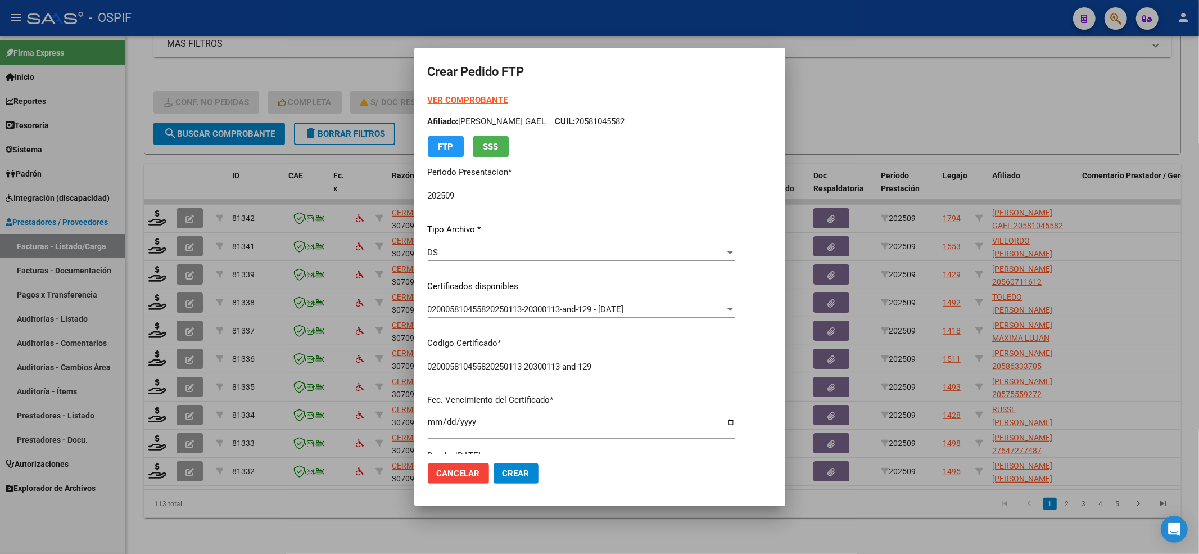
type input "4"
drag, startPoint x: 640, startPoint y: 119, endPoint x: 576, endPoint y: 120, distance: 63.5
click at [576, 120] on p "Afiliado: YUHAK DANTE GAEL CUIL: 20581045582" at bounding box center [581, 121] width 307 height 13
drag, startPoint x: 570, startPoint y: 122, endPoint x: 630, endPoint y: 117, distance: 60.3
click at [630, 117] on p "Afiliado: YUHAK DANTE GAEL CUIL: 20581045582" at bounding box center [581, 121] width 307 height 13
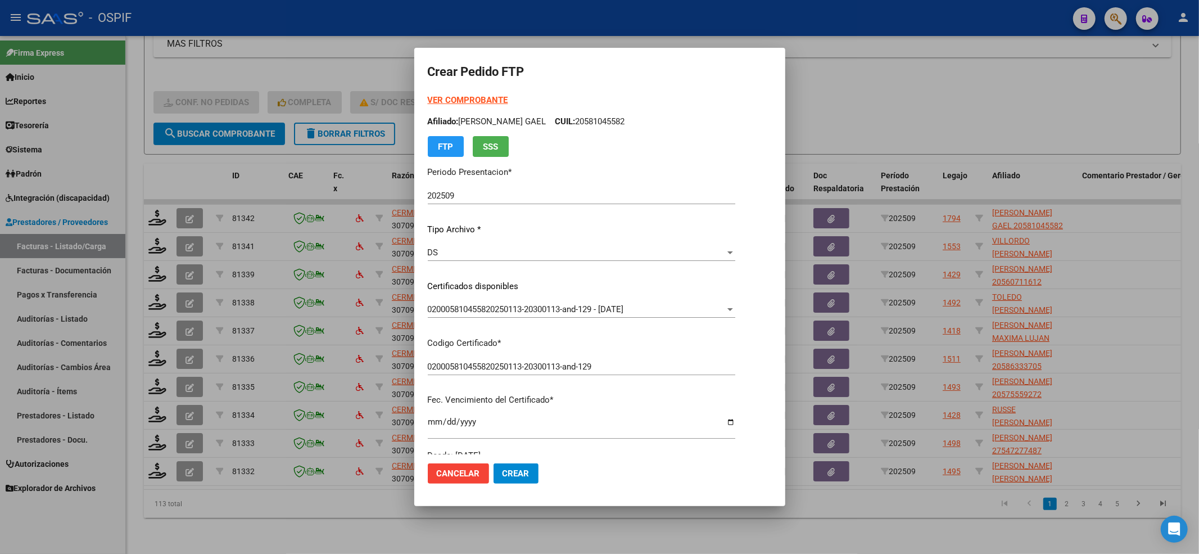
copy p "20581045582"
click at [519, 482] on button "Crear" at bounding box center [516, 473] width 45 height 20
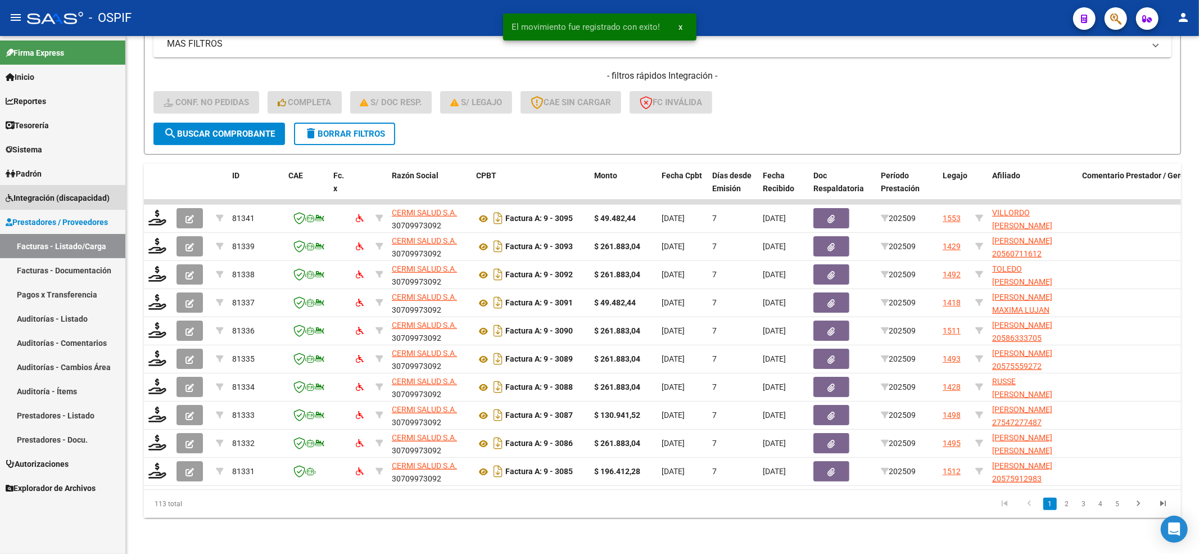
click at [44, 192] on span "Integración (discapacidad)" at bounding box center [58, 198] width 104 height 12
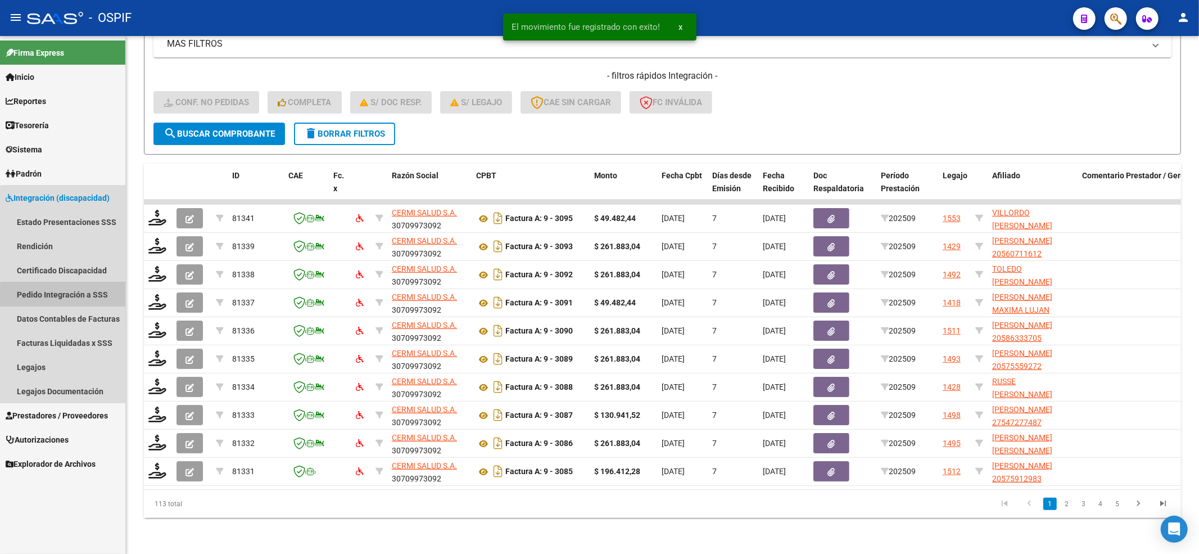
click at [78, 300] on link "Pedido Integración a SSS" at bounding box center [62, 294] width 125 height 24
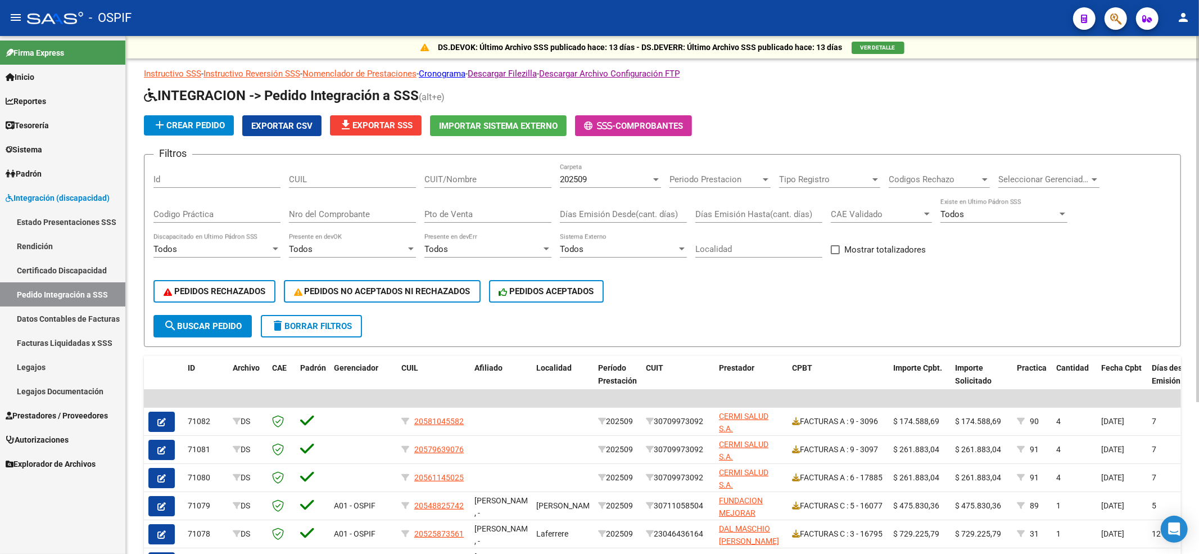
click at [336, 182] on input "CUIL" at bounding box center [352, 179] width 127 height 10
paste input "20581045582"
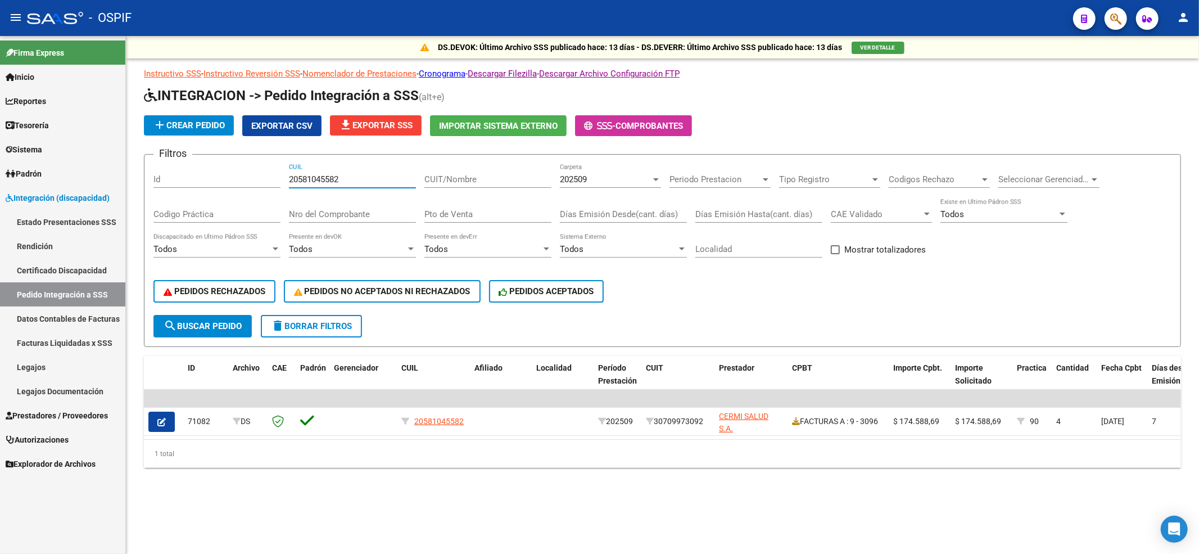
type input "20581045582"
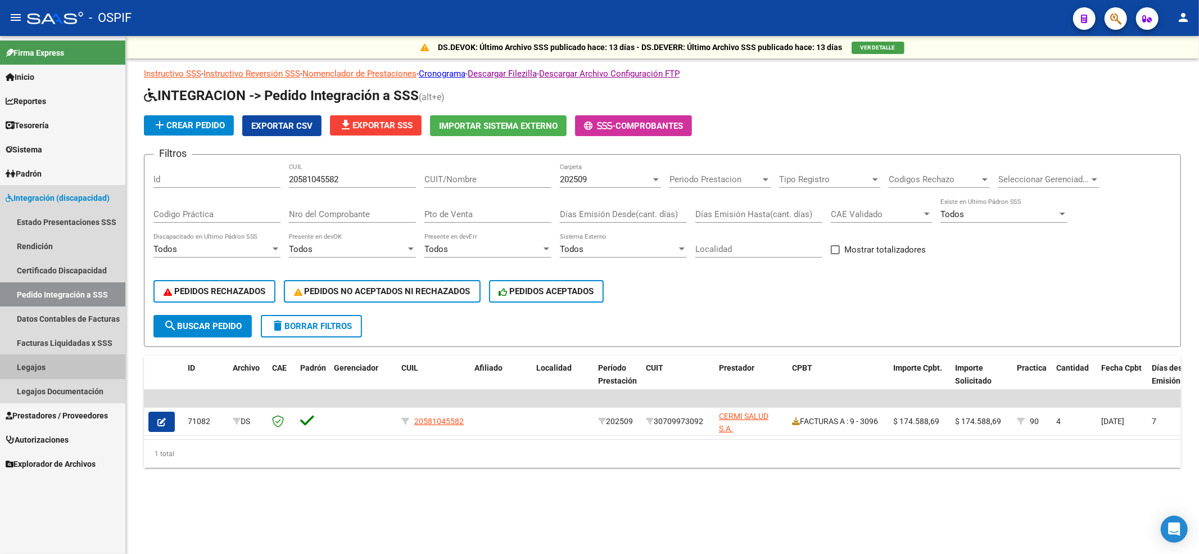
click at [49, 378] on link "Legajos" at bounding box center [62, 367] width 125 height 24
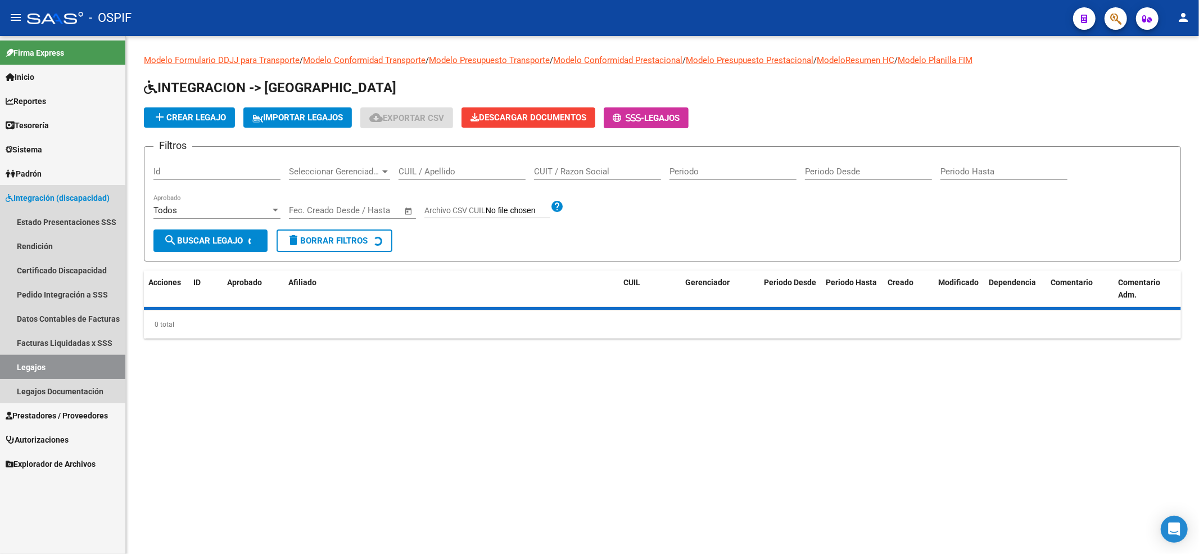
click at [47, 368] on link "Legajos" at bounding box center [62, 367] width 125 height 24
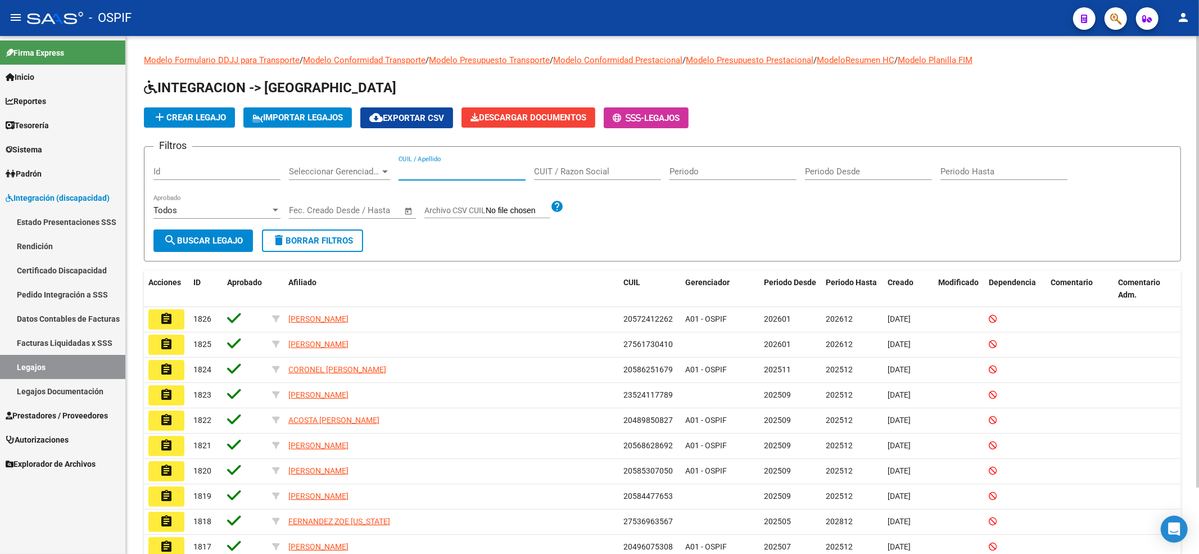
click at [467, 172] on input "CUIL / Apellido" at bounding box center [462, 171] width 127 height 10
paste input "20581045582"
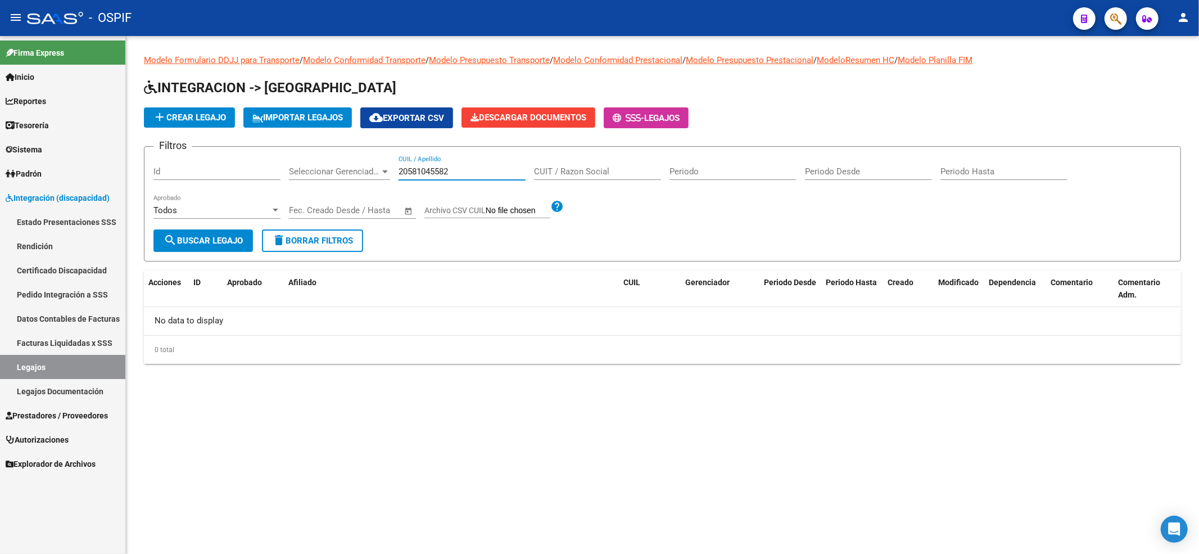
click at [401, 178] on div "20581045582 CUIL / Apellido" at bounding box center [462, 168] width 127 height 24
click at [400, 174] on input "20581045582" at bounding box center [462, 171] width 127 height 10
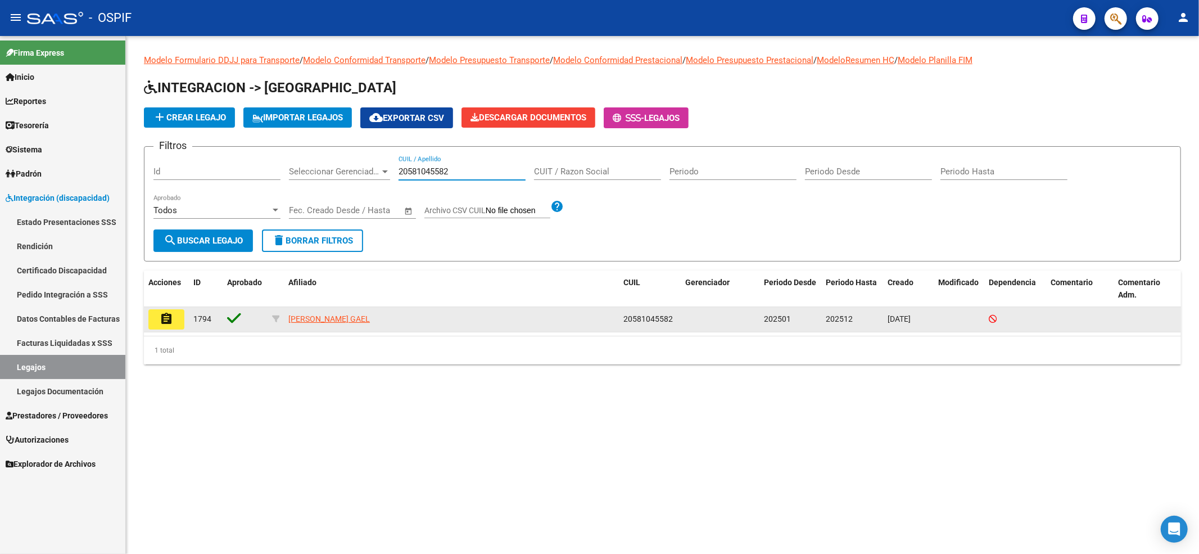
type input "20581045582"
click at [180, 328] on button "assignment" at bounding box center [166, 319] width 36 height 20
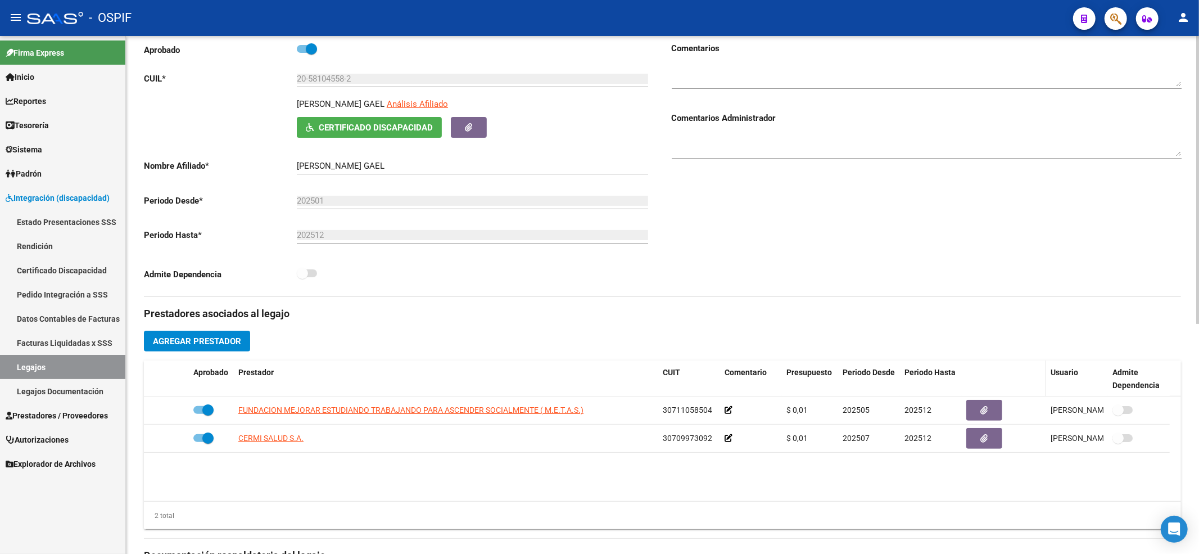
scroll to position [150, 0]
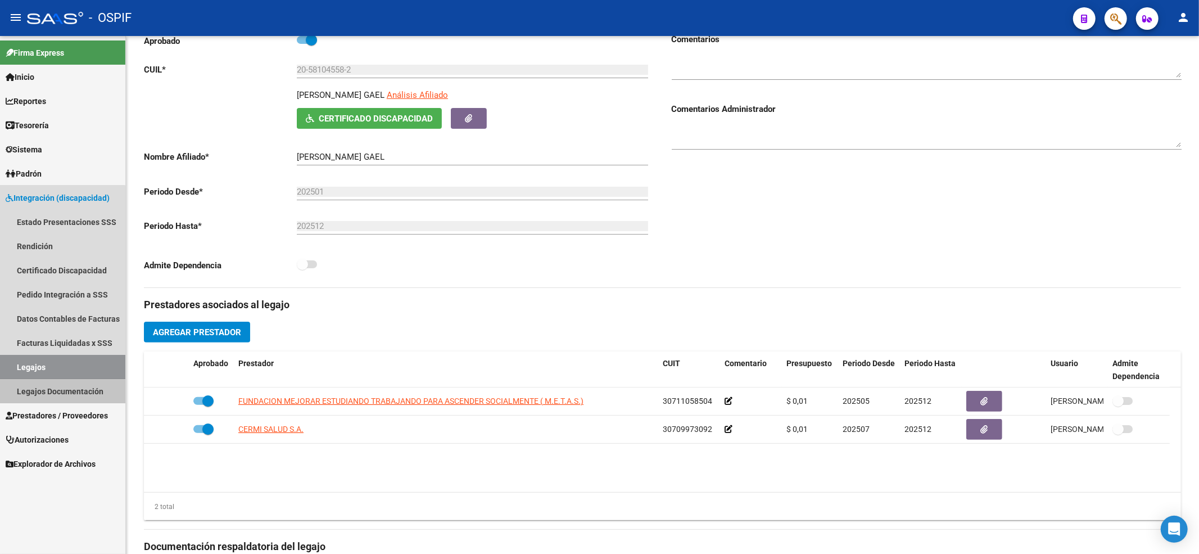
click at [23, 410] on span "Prestadores / Proveedores" at bounding box center [57, 415] width 102 height 12
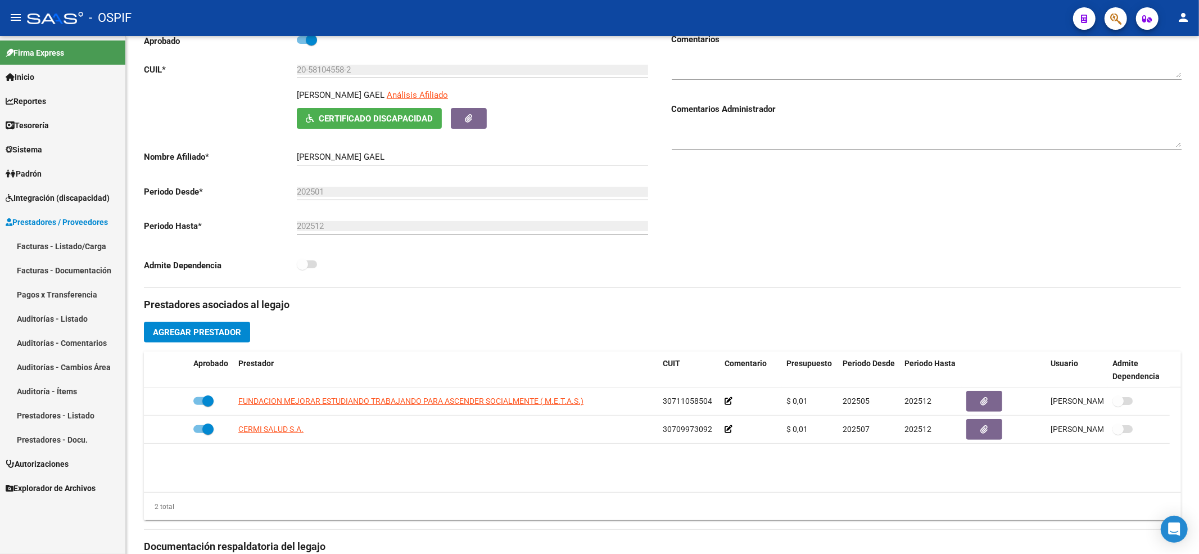
click at [92, 243] on link "Facturas - Listado/Carga" at bounding box center [62, 246] width 125 height 24
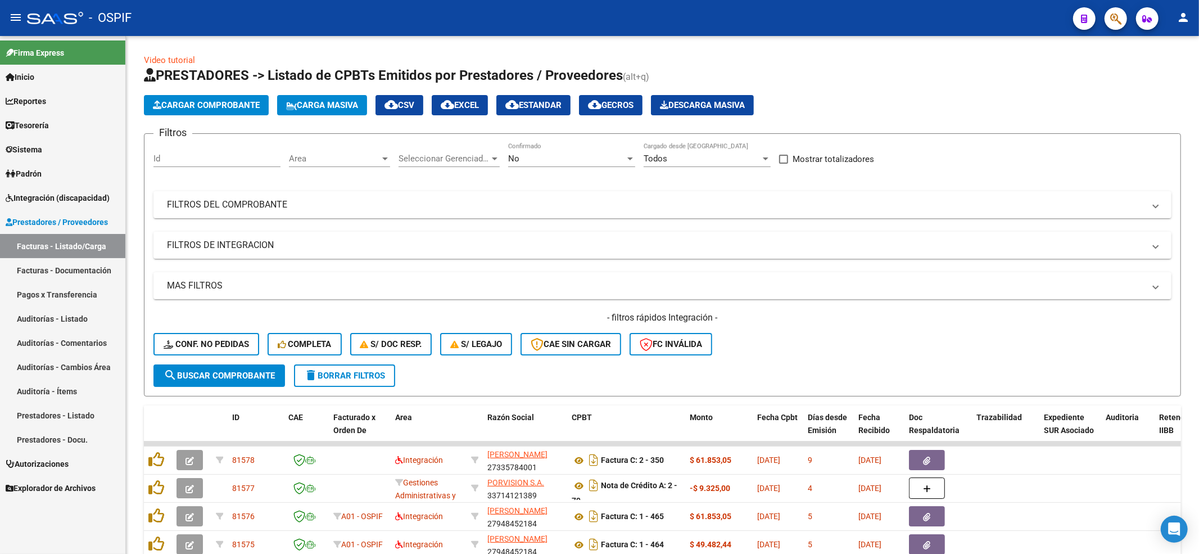
click at [49, 192] on span "Integración (discapacidad)" at bounding box center [58, 198] width 104 height 12
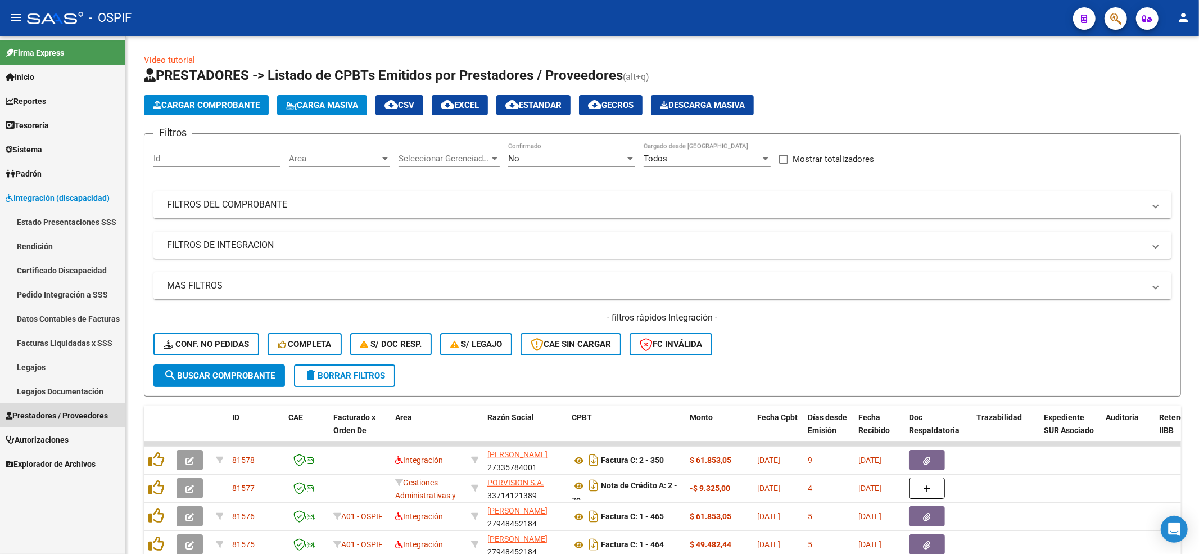
click at [37, 406] on link "Prestadores / Proveedores" at bounding box center [62, 415] width 125 height 24
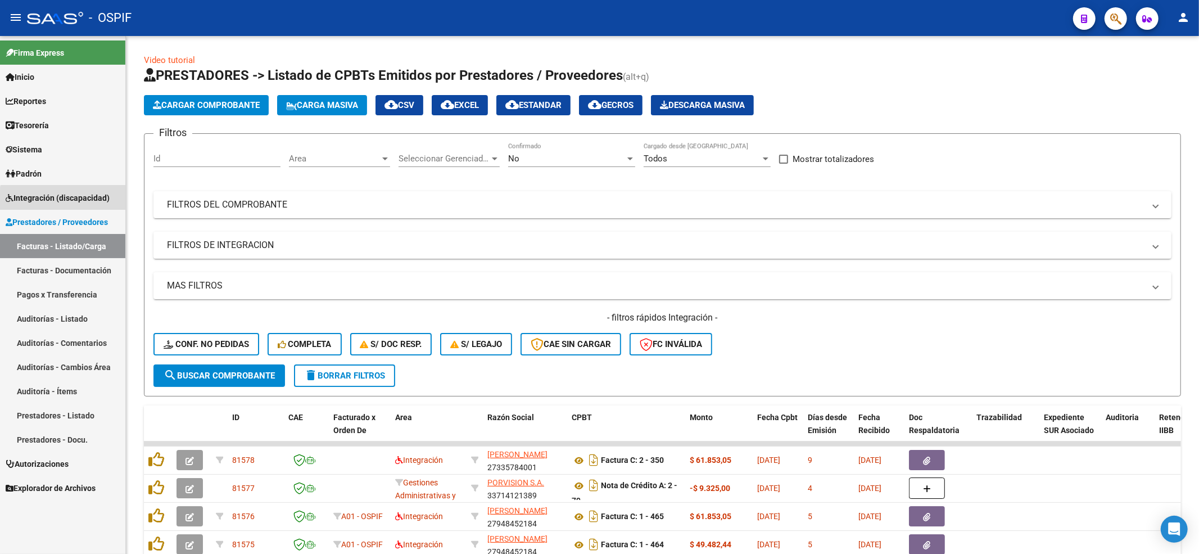
click at [63, 201] on span "Integración (discapacidad)" at bounding box center [58, 198] width 104 height 12
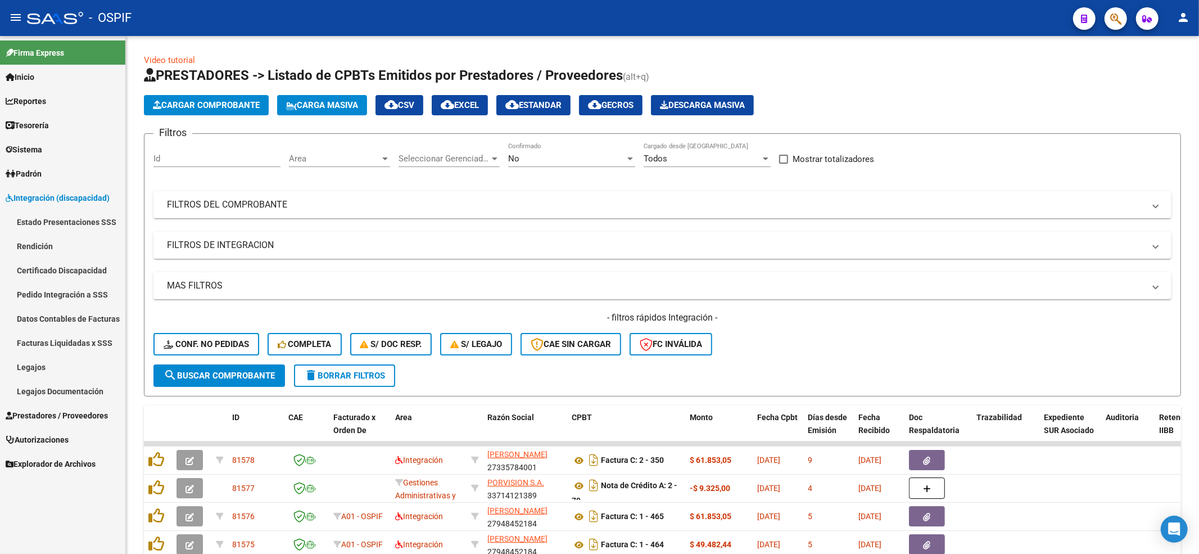
click at [59, 289] on link "Pedido Integración a SSS" at bounding box center [62, 294] width 125 height 24
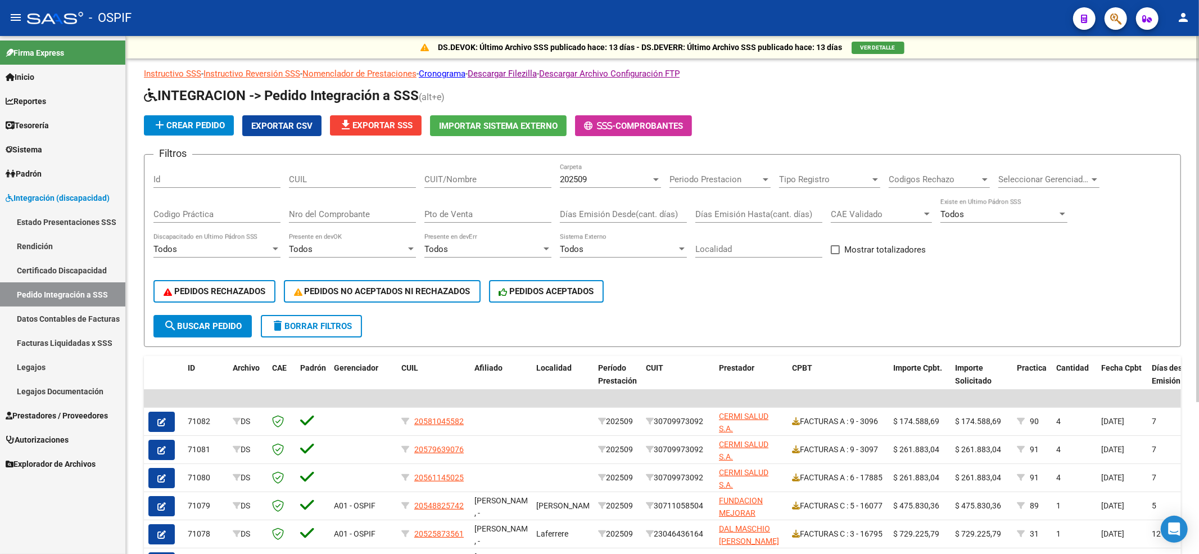
click at [392, 183] on input "CUIL" at bounding box center [352, 179] width 127 height 10
paste input "20581045582"
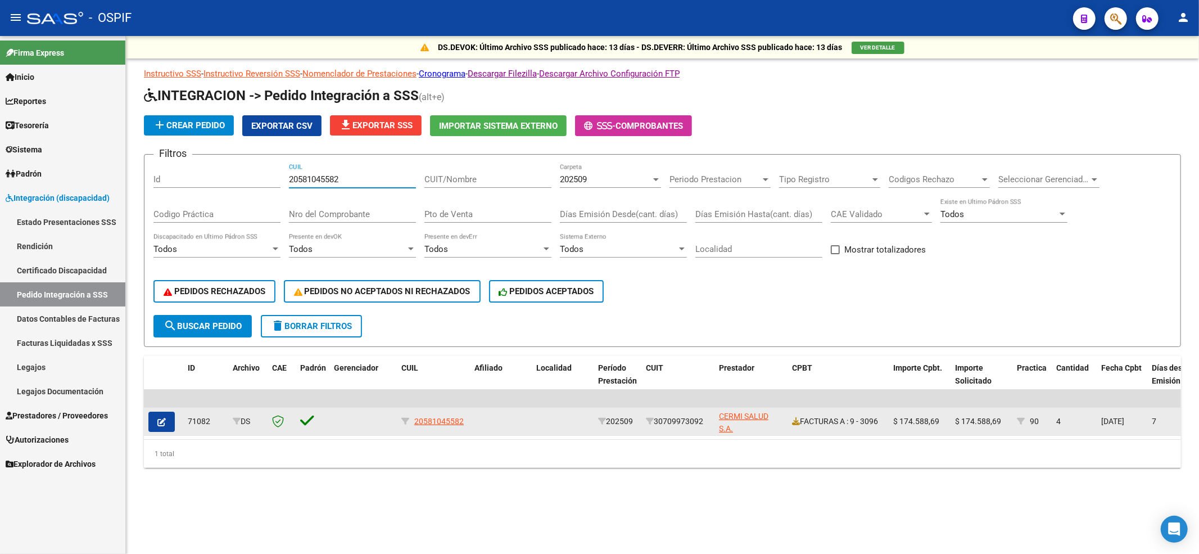
type input "20581045582"
click at [156, 423] on button "button" at bounding box center [161, 421] width 26 height 20
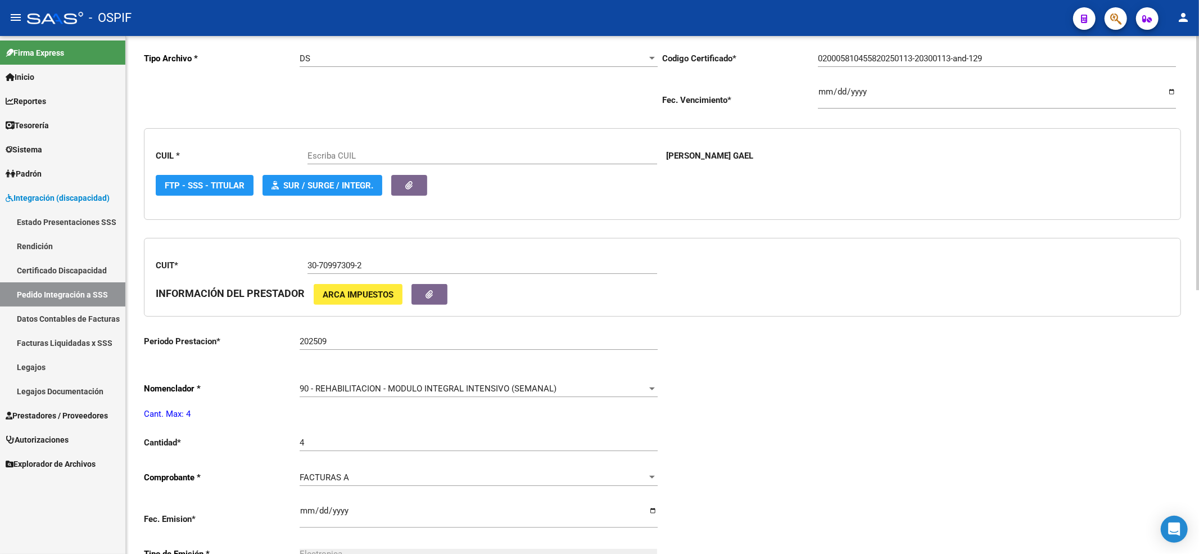
scroll to position [225, 0]
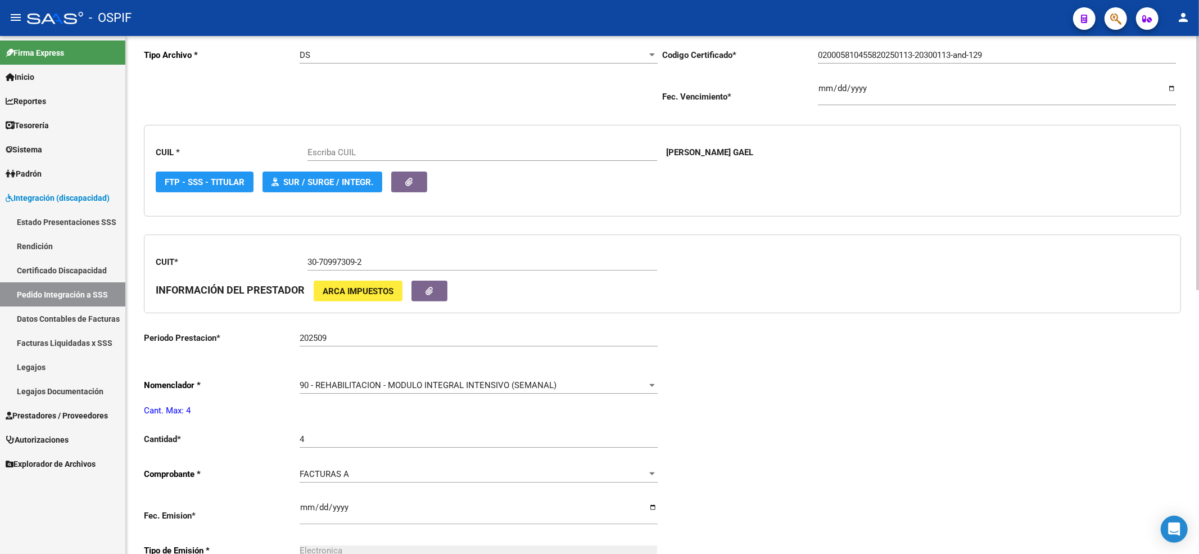
type input "20581045582"
click at [329, 392] on div "90 - REHABILITACION - MODULO INTEGRAL INTENSIVO (SEMANAL) Seleccionar nomenclad…" at bounding box center [479, 381] width 358 height 24
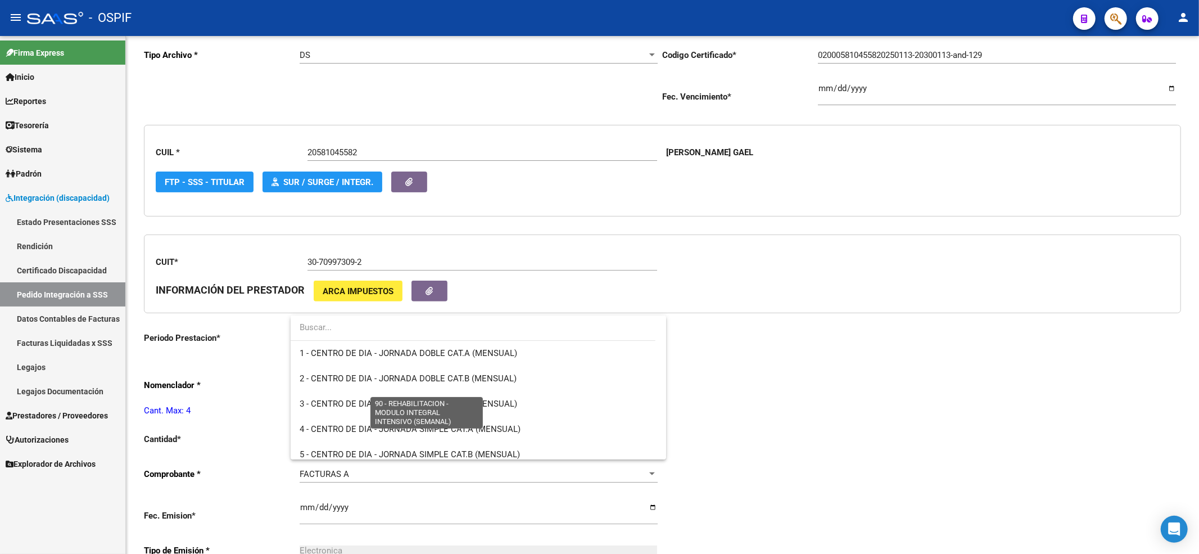
scroll to position [2217, 0]
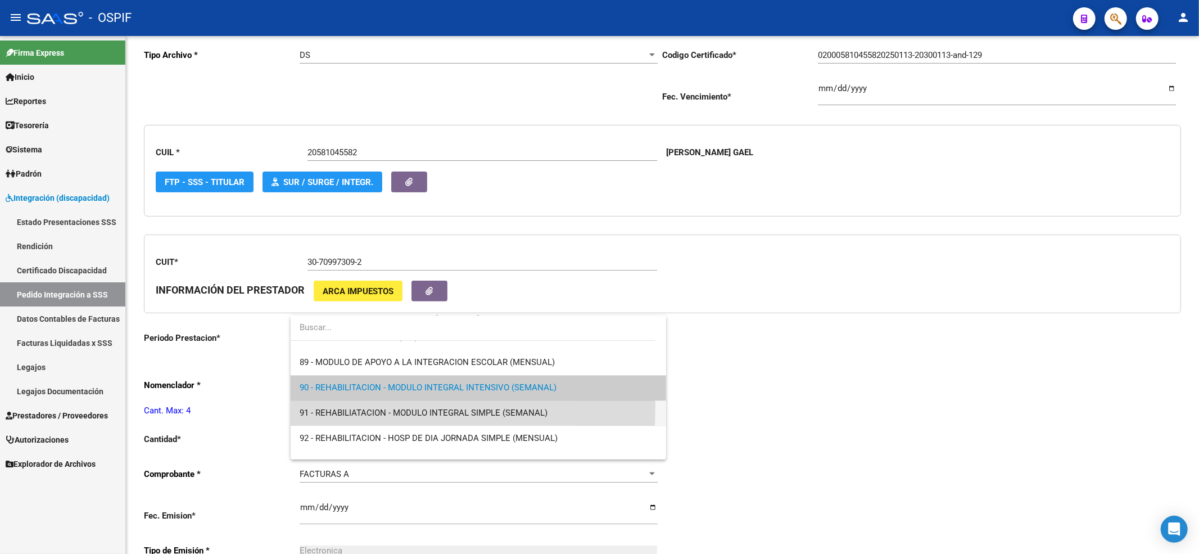
click at [329, 406] on span "91 - REHABILIATACION - MODULO INTEGRAL SIMPLE (SEMANAL)" at bounding box center [479, 412] width 358 height 25
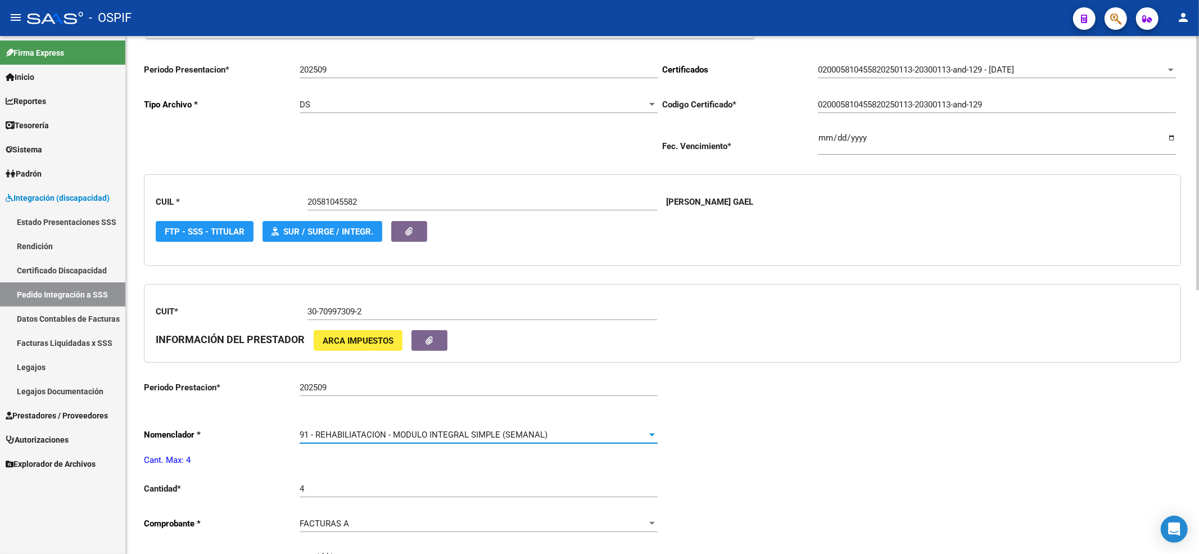
scroll to position [0, 0]
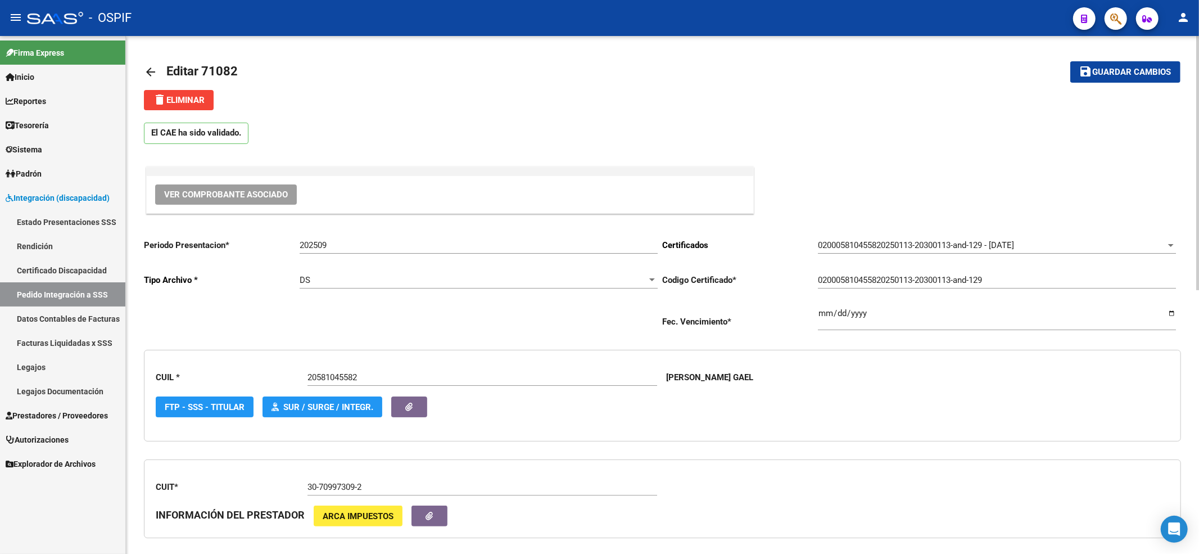
click at [1119, 67] on span "Guardar cambios" at bounding box center [1132, 72] width 79 height 10
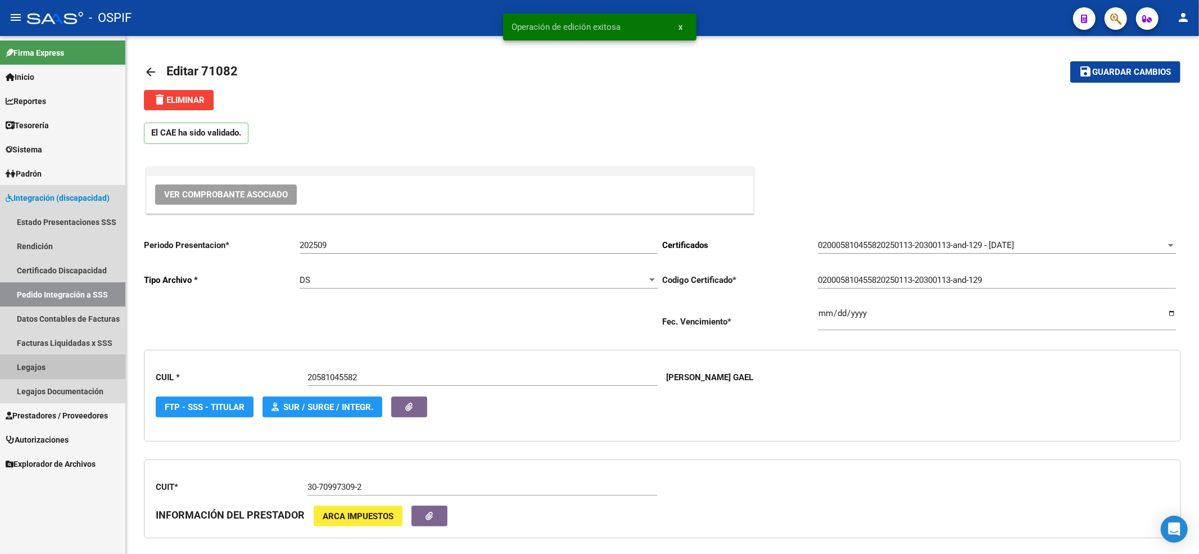
click at [34, 364] on link "Legajos" at bounding box center [62, 367] width 125 height 24
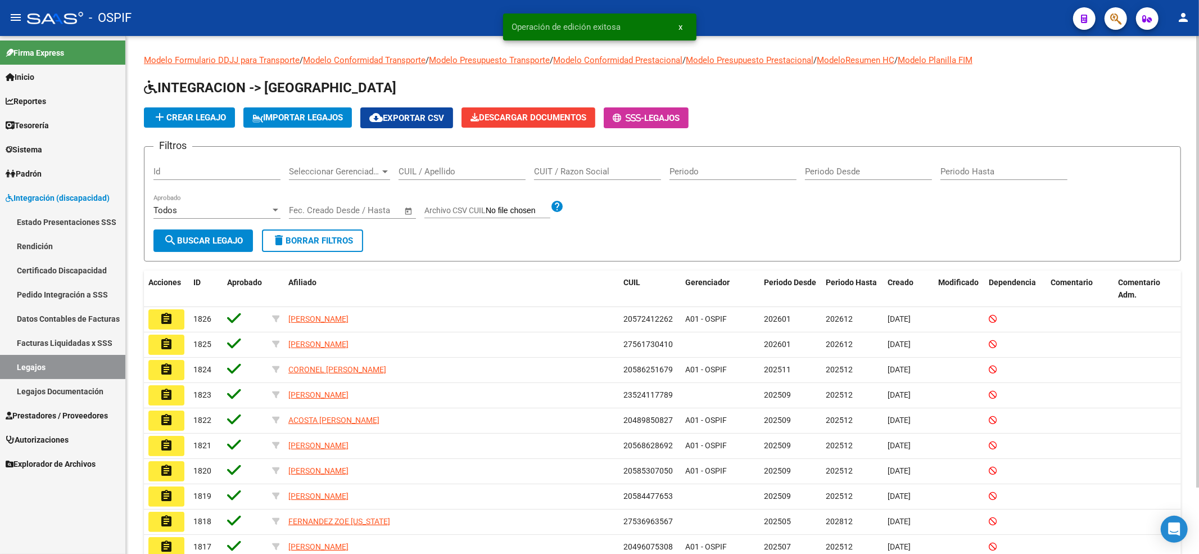
click at [441, 171] on input "CUIL / Apellido" at bounding box center [462, 171] width 127 height 10
paste input "20581045582"
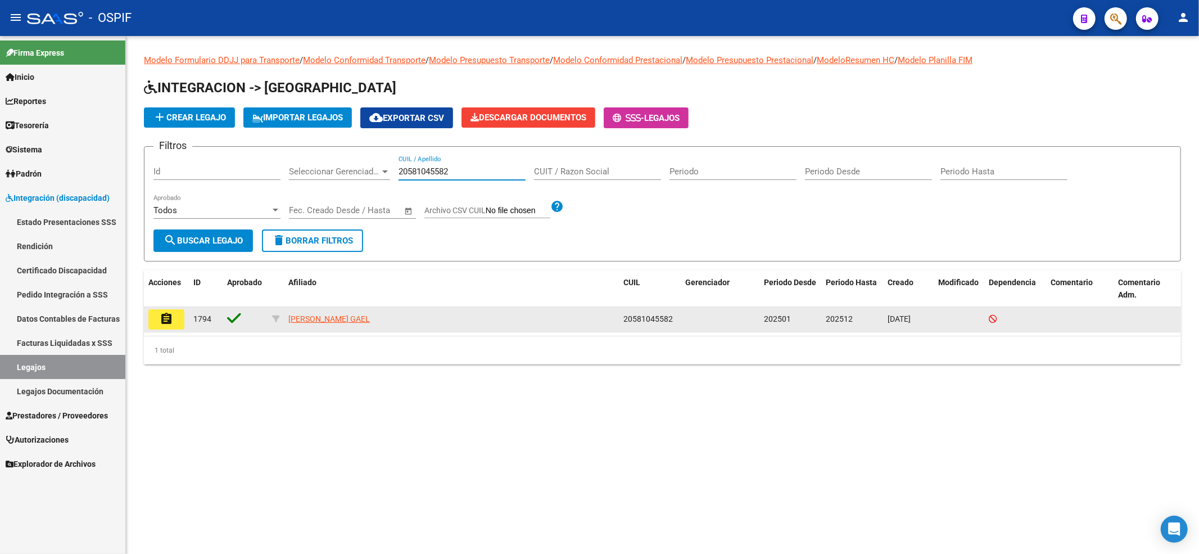
type input "20581045582"
click at [153, 318] on button "assignment" at bounding box center [166, 319] width 36 height 20
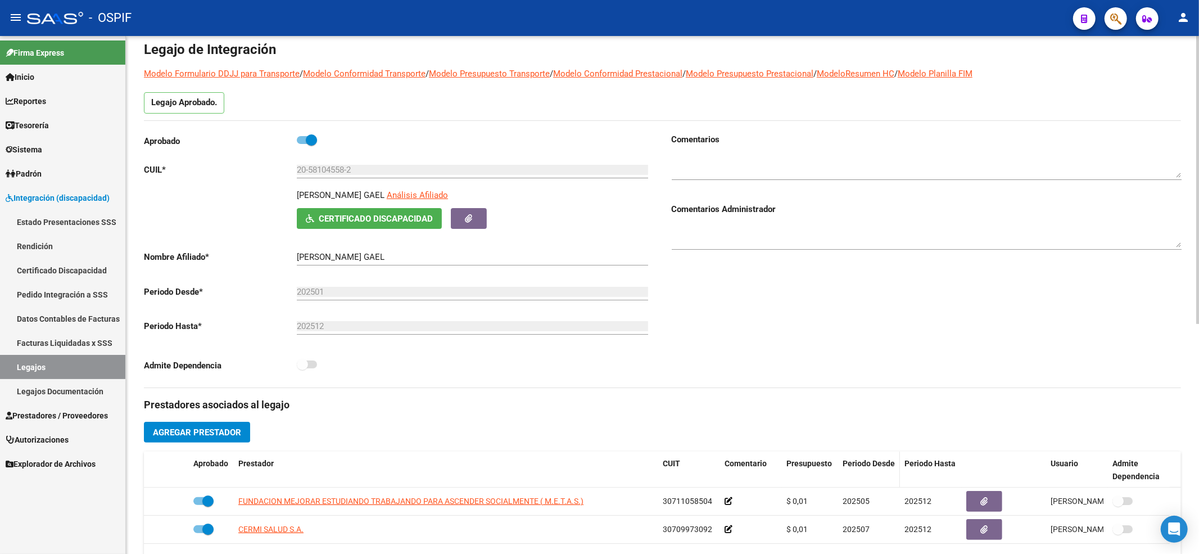
scroll to position [75, 0]
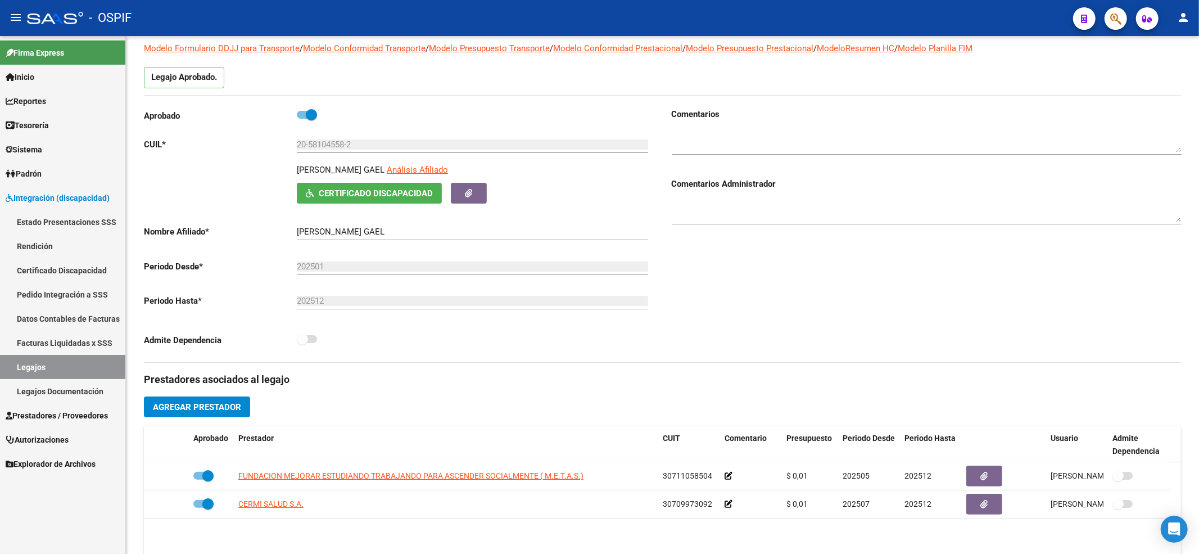
click at [22, 401] on link "Legajos Documentación" at bounding box center [62, 391] width 125 height 24
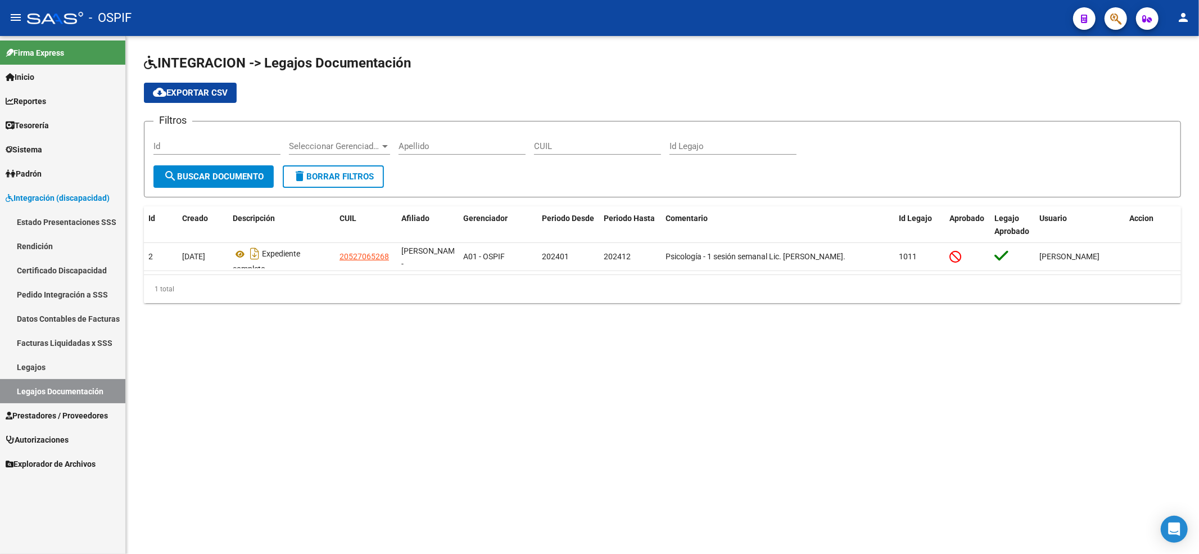
click at [50, 406] on link "Prestadores / Proveedores" at bounding box center [62, 415] width 125 height 24
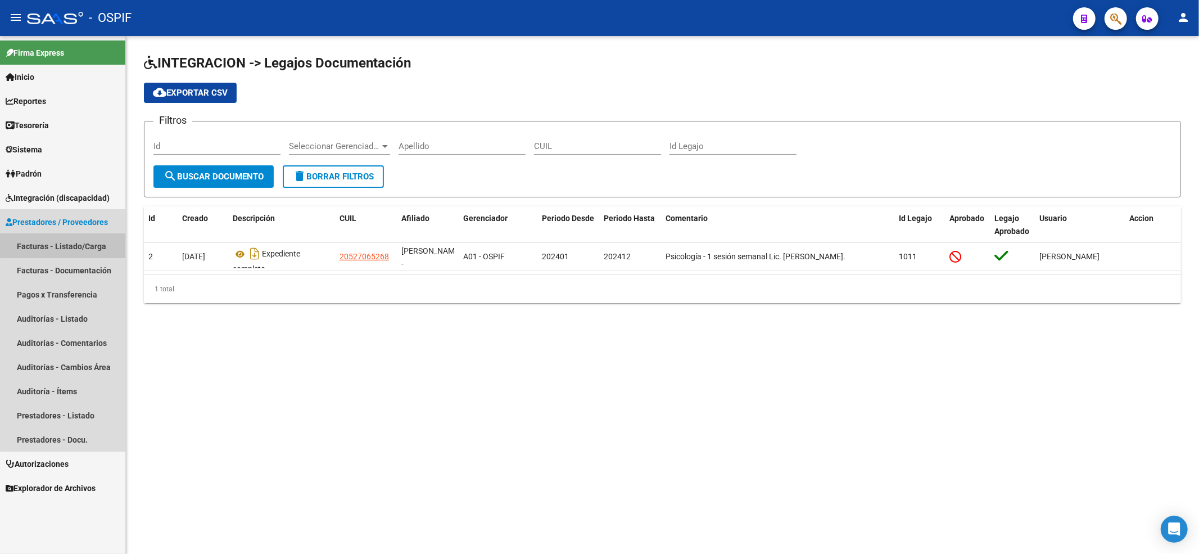
click at [72, 243] on link "Facturas - Listado/Carga" at bounding box center [62, 246] width 125 height 24
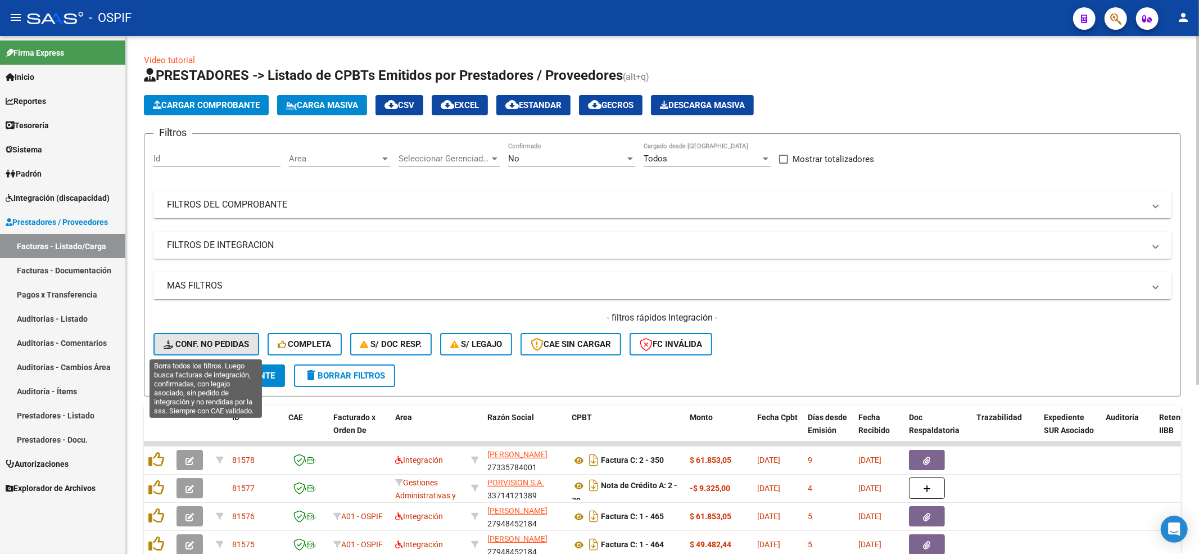
click at [217, 346] on span "Conf. no pedidas" at bounding box center [206, 344] width 85 height 10
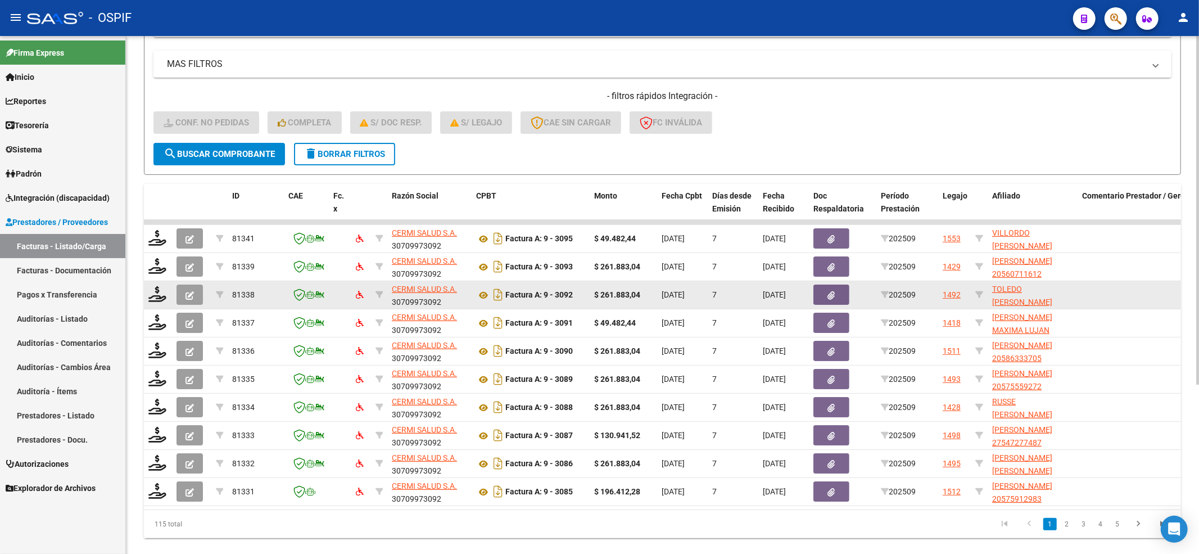
scroll to position [225, 0]
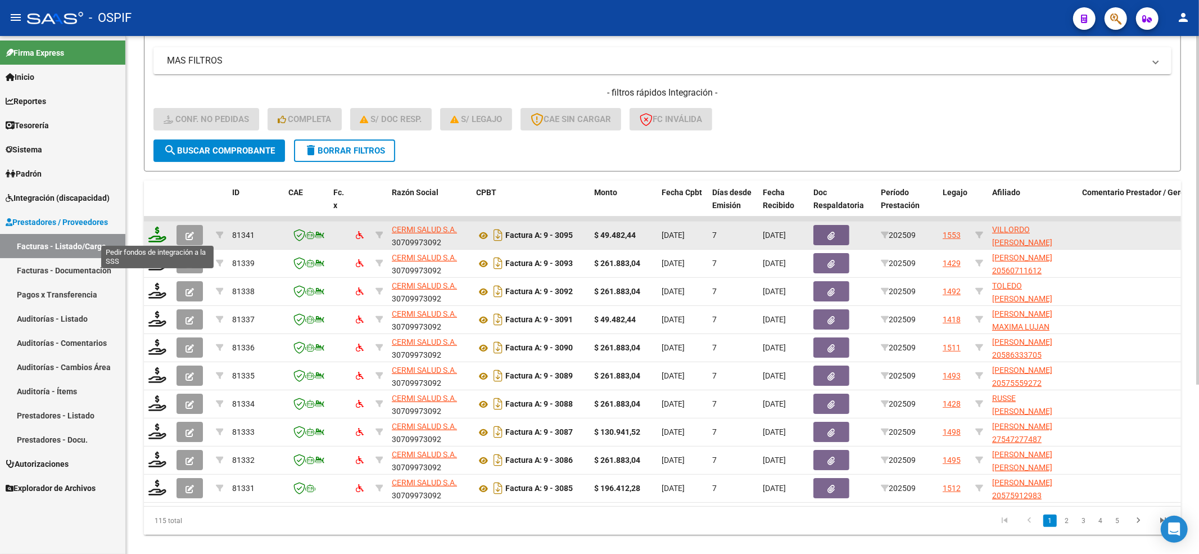
click at [154, 230] on icon at bounding box center [157, 235] width 18 height 16
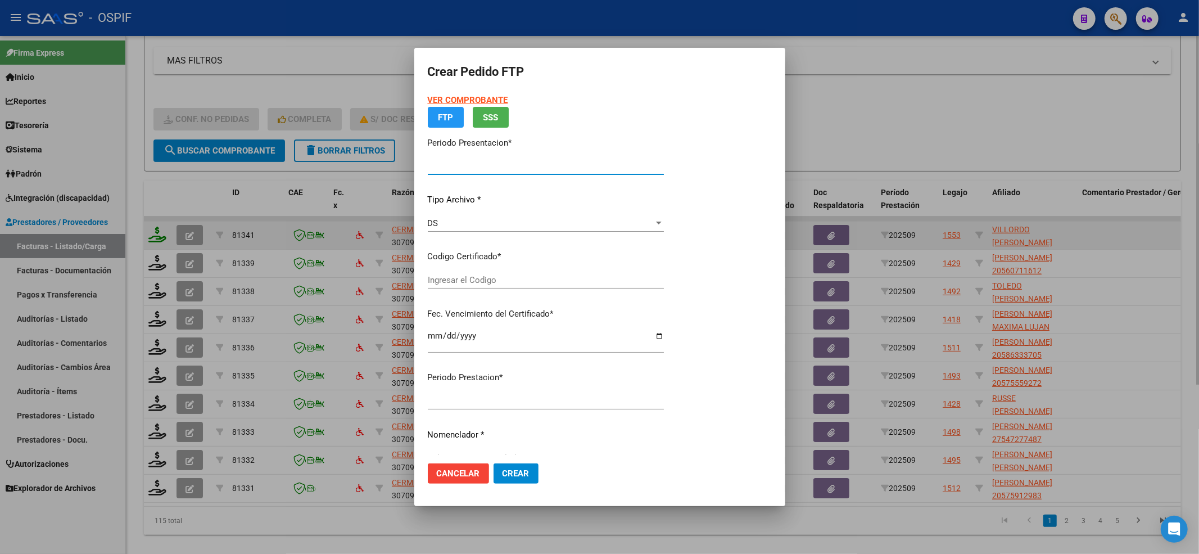
type input "202509"
type input "$ 49.482,44"
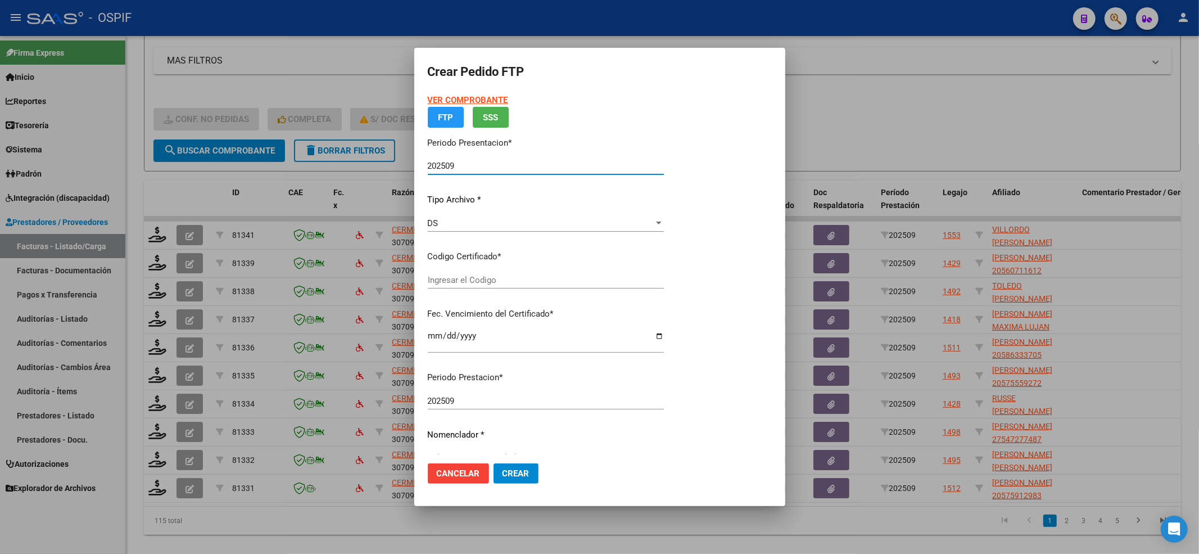
type input "02-00055067937-20240301-20290301-AS-427"
type input "2029-03-01"
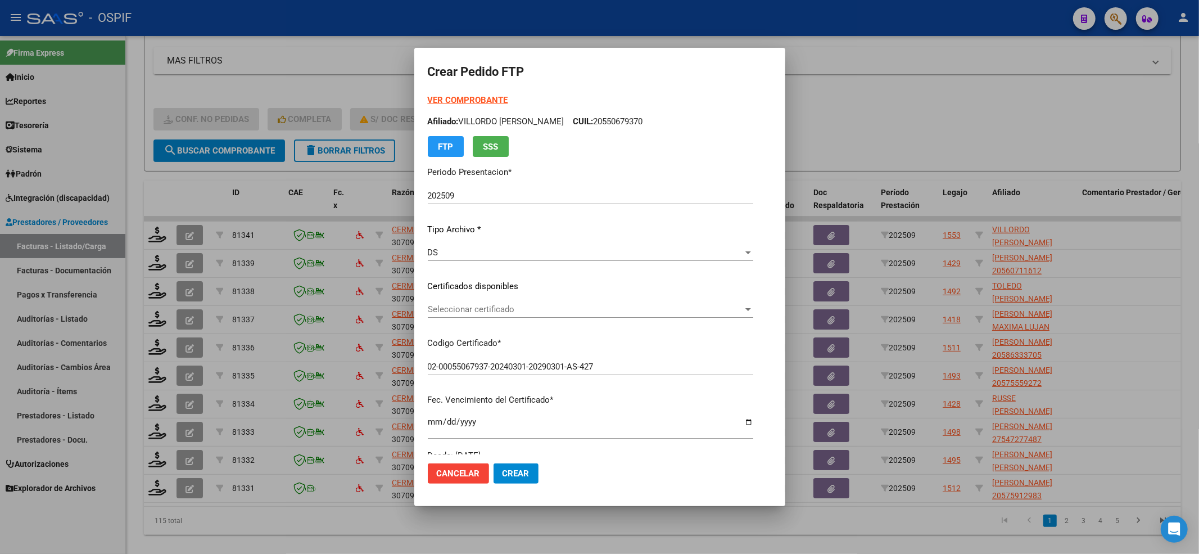
click at [460, 315] on div "Seleccionar certificado Seleccionar certificado" at bounding box center [590, 309] width 325 height 17
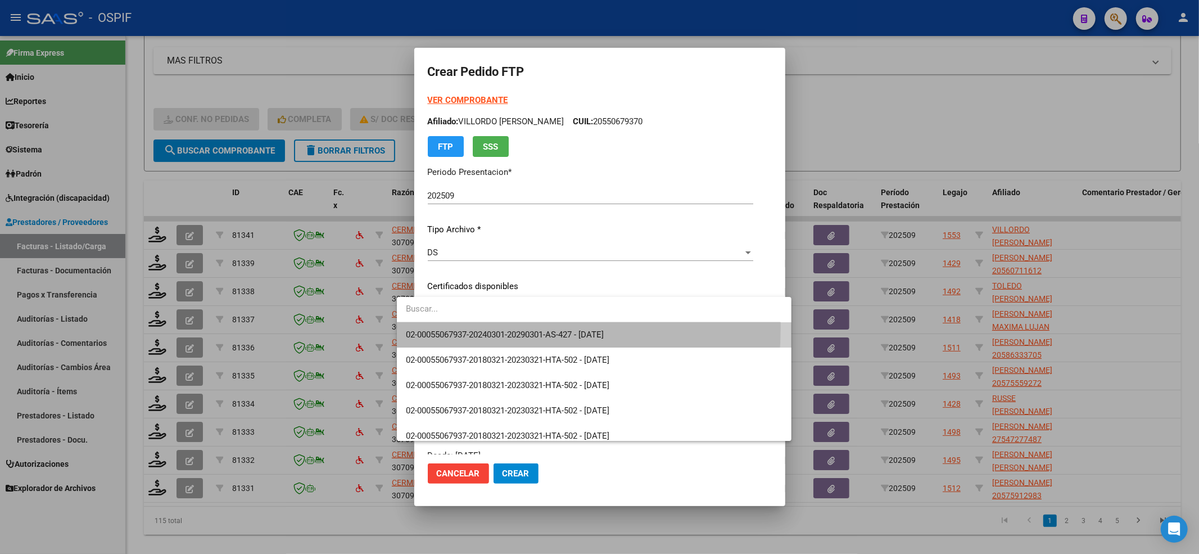
click at [456, 327] on span "02-00055067937-20240301-20290301-AS-427 - 2029-03-01" at bounding box center [594, 334] width 377 height 25
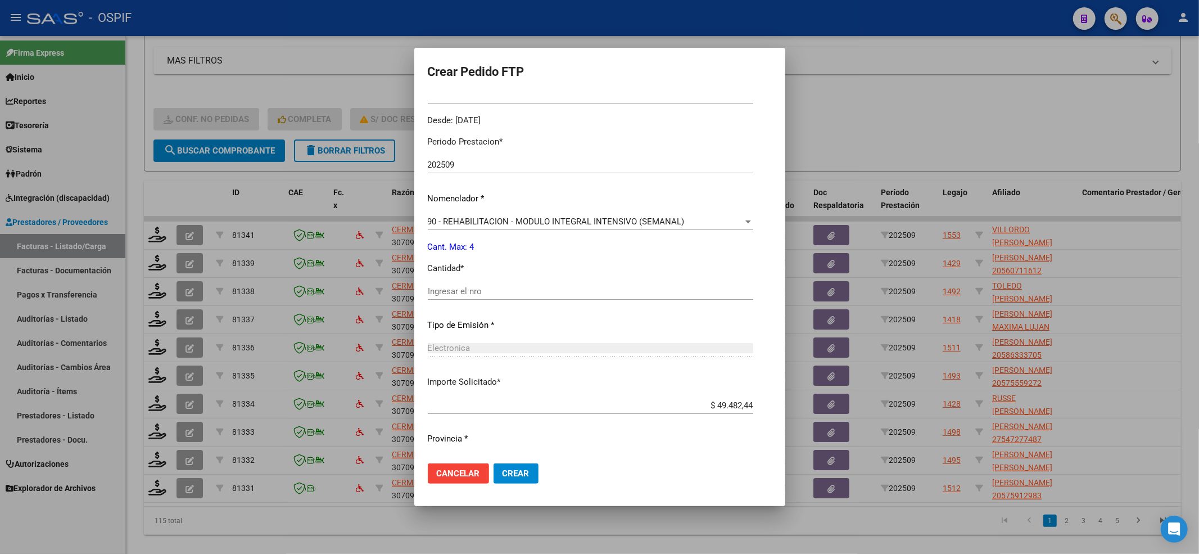
scroll to position [362, 0]
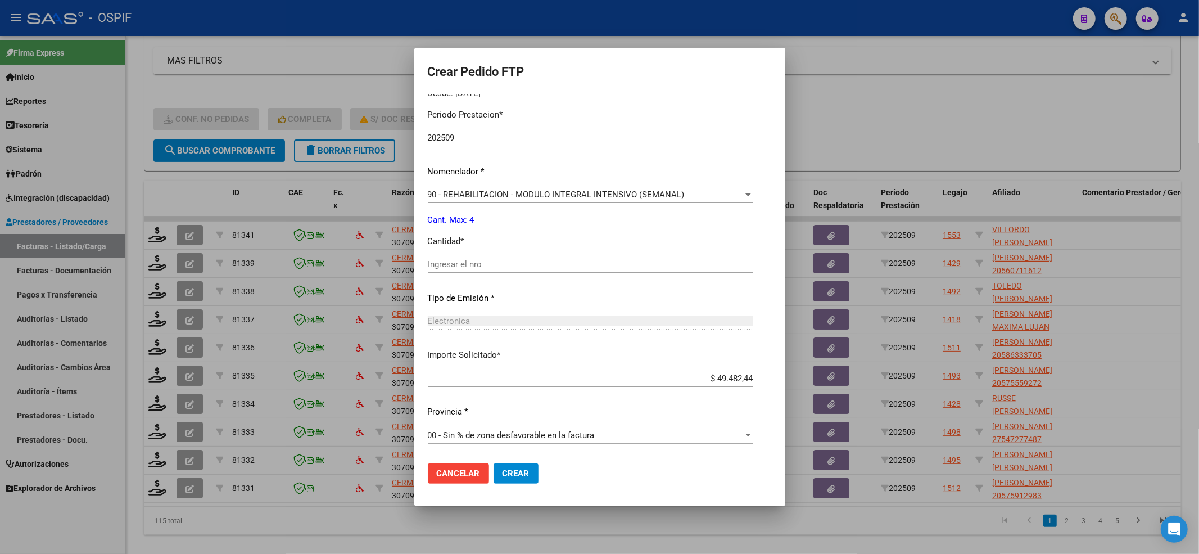
click at [503, 277] on div "Ingresar el nro" at bounding box center [590, 270] width 325 height 28
click at [515, 256] on div "Ingresar el nro" at bounding box center [590, 264] width 325 height 17
type input "4"
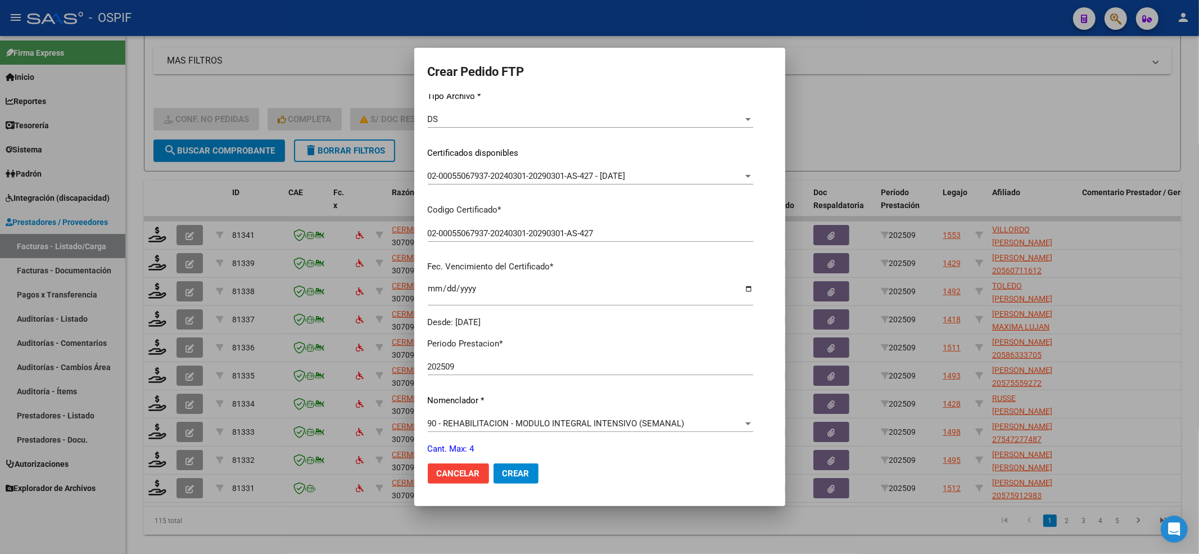
scroll to position [0, 0]
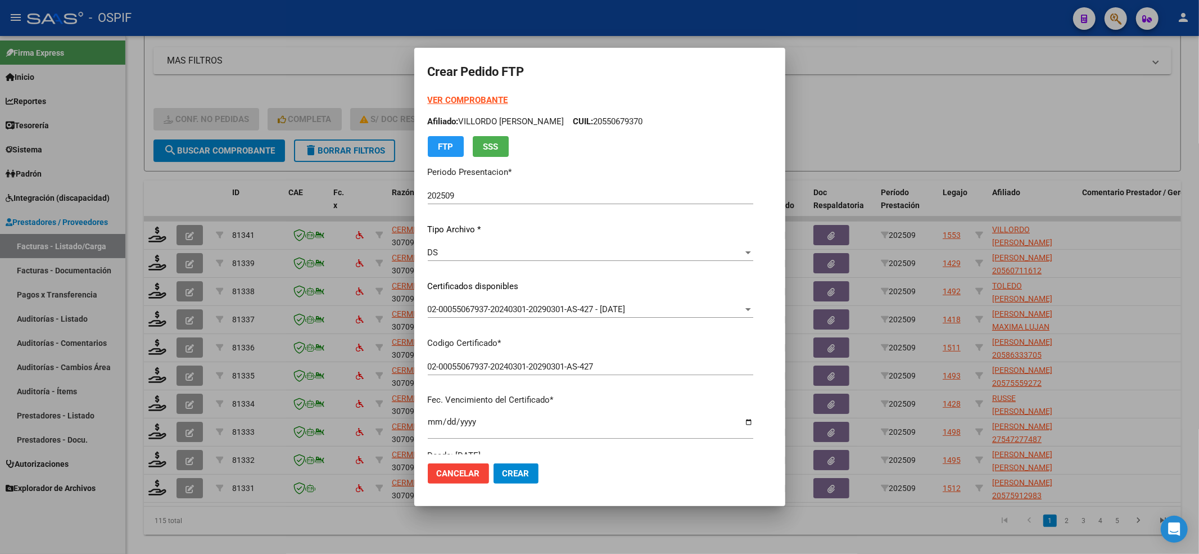
click at [499, 497] on mat-dialog-container "Crear Pedido FTP VER COMPROBANTE ARCA Padrón Afiliado: VILLORDO ALIAGA RICARDO …" at bounding box center [599, 277] width 371 height 458
click at [499, 487] on mat-dialog-actions "Cancelar Crear" at bounding box center [600, 473] width 344 height 38
click at [497, 478] on button "Crear" at bounding box center [516, 473] width 45 height 20
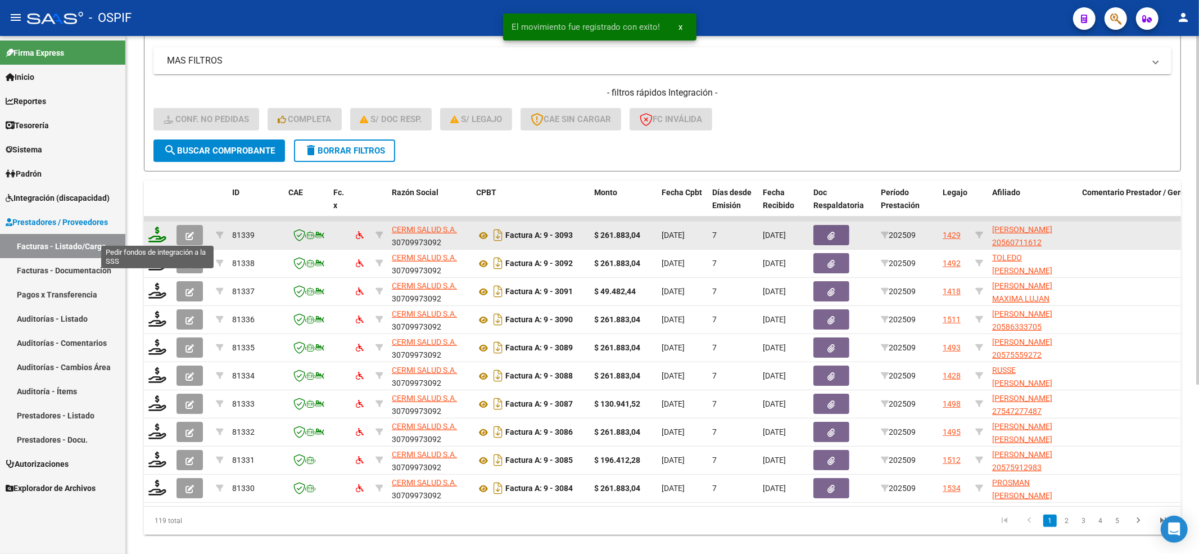
click at [154, 234] on icon at bounding box center [157, 235] width 18 height 16
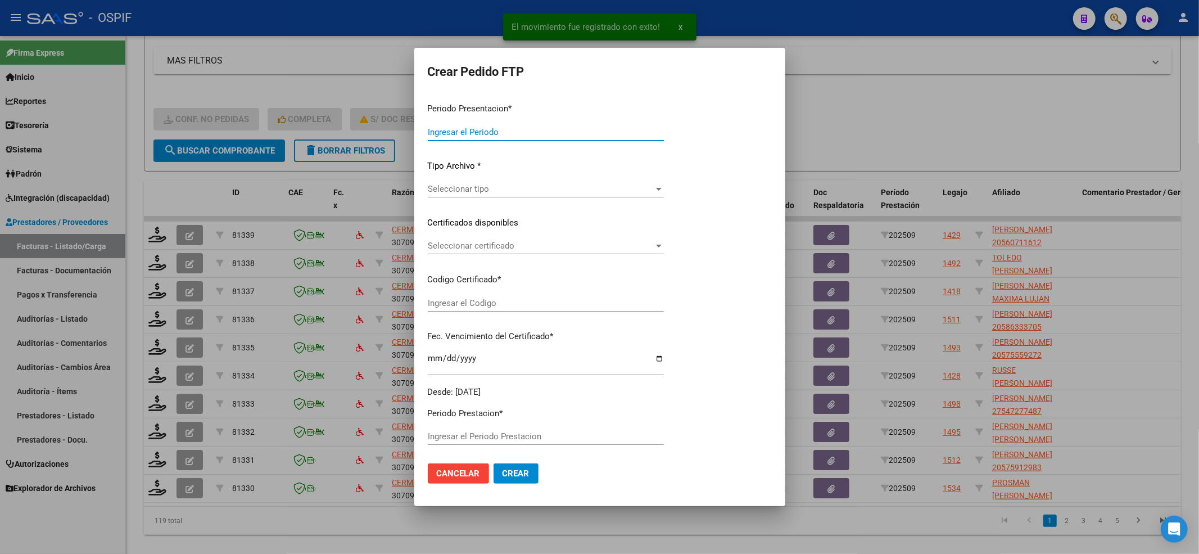
type input "202509"
type input "$ 261.883,04"
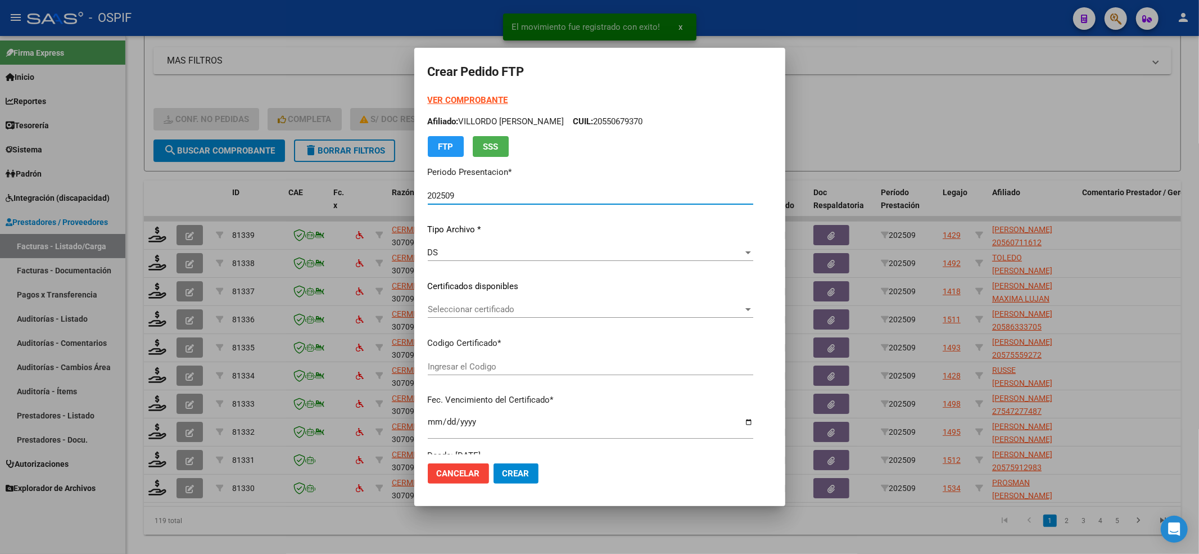
type input "0200056071161-20221011-20251011-BS-427"
type input "2025-10-11"
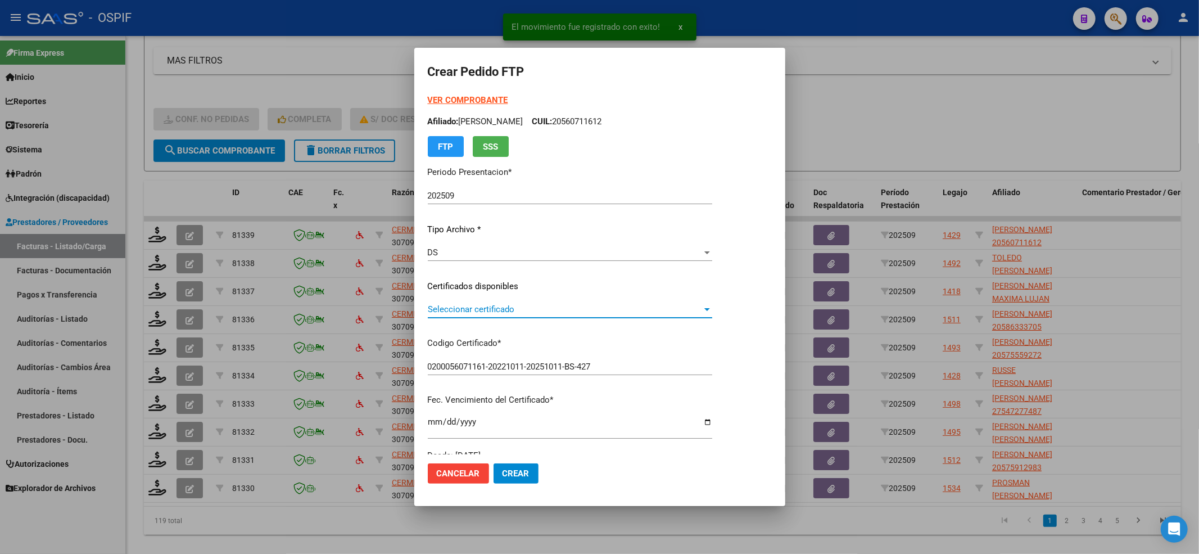
click at [653, 304] on span "Seleccionar certificado" at bounding box center [565, 309] width 274 height 10
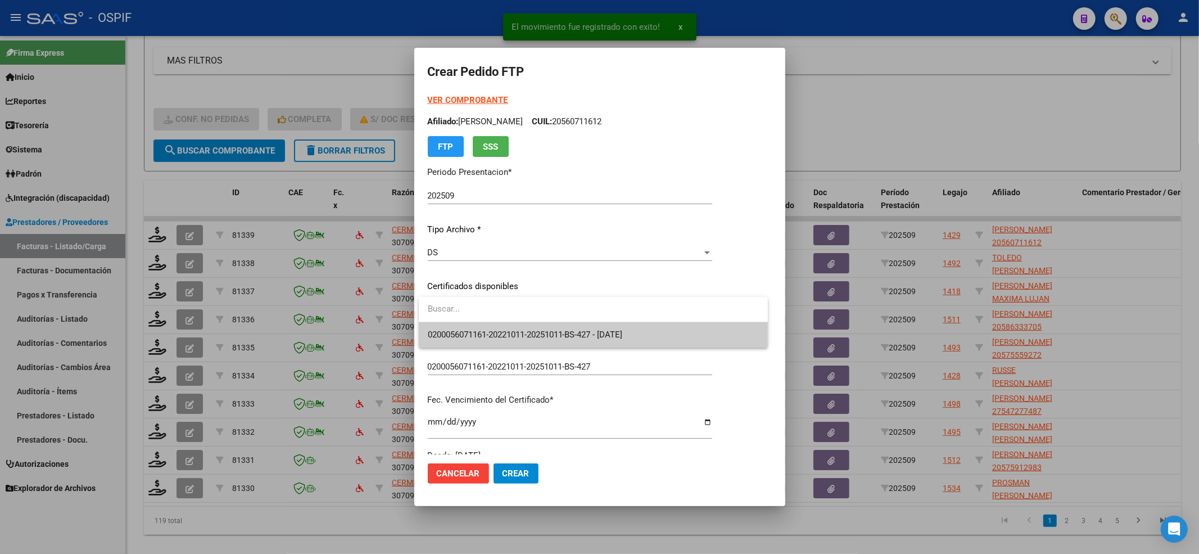
click at [633, 326] on span "0200056071161-20221011-20251011-BS-427 - 2025-10-11" at bounding box center [593, 334] width 331 height 25
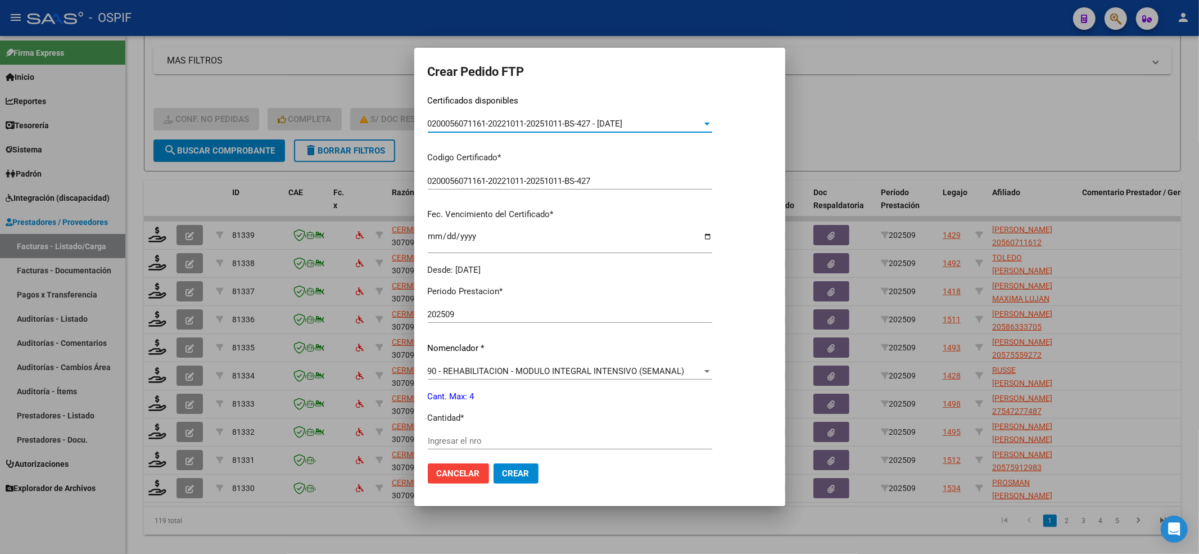
scroll to position [225, 0]
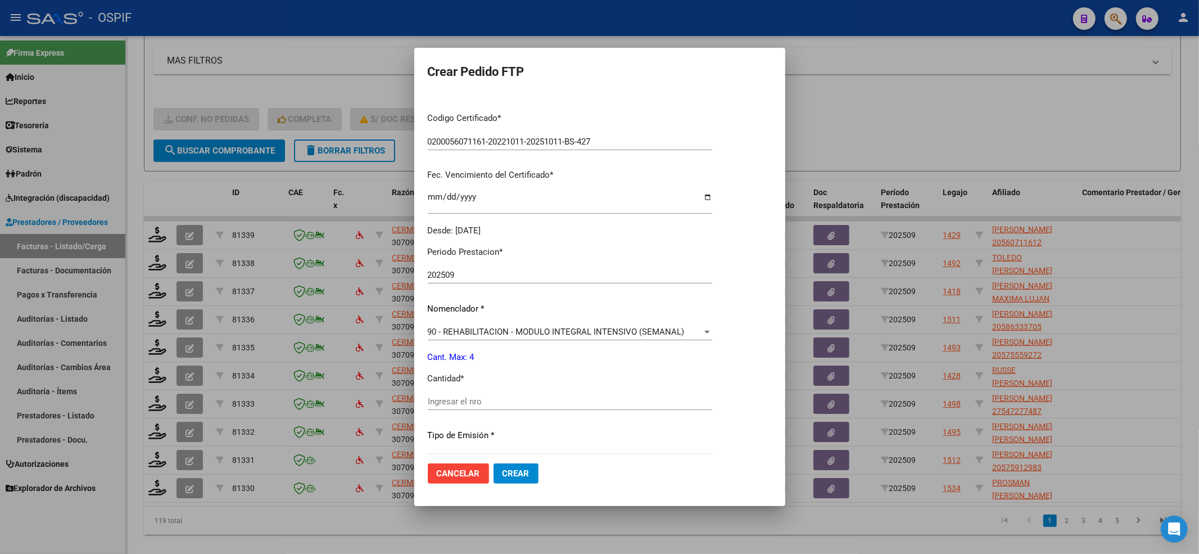
click at [542, 395] on div "Ingresar el nro" at bounding box center [570, 401] width 284 height 17
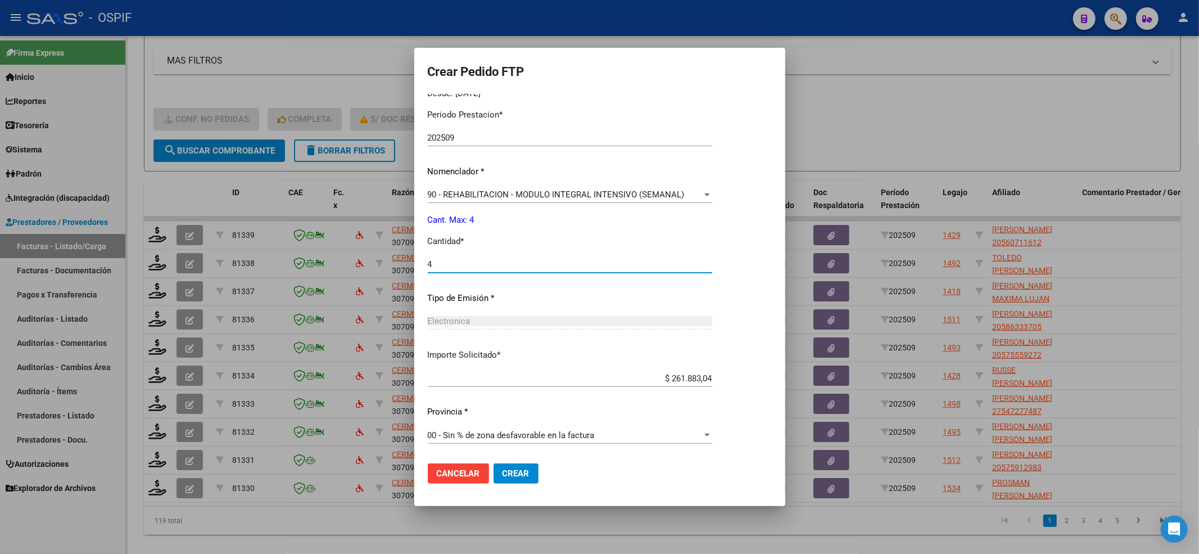
type input "4"
click at [525, 468] on span "Crear" at bounding box center [516, 473] width 27 height 10
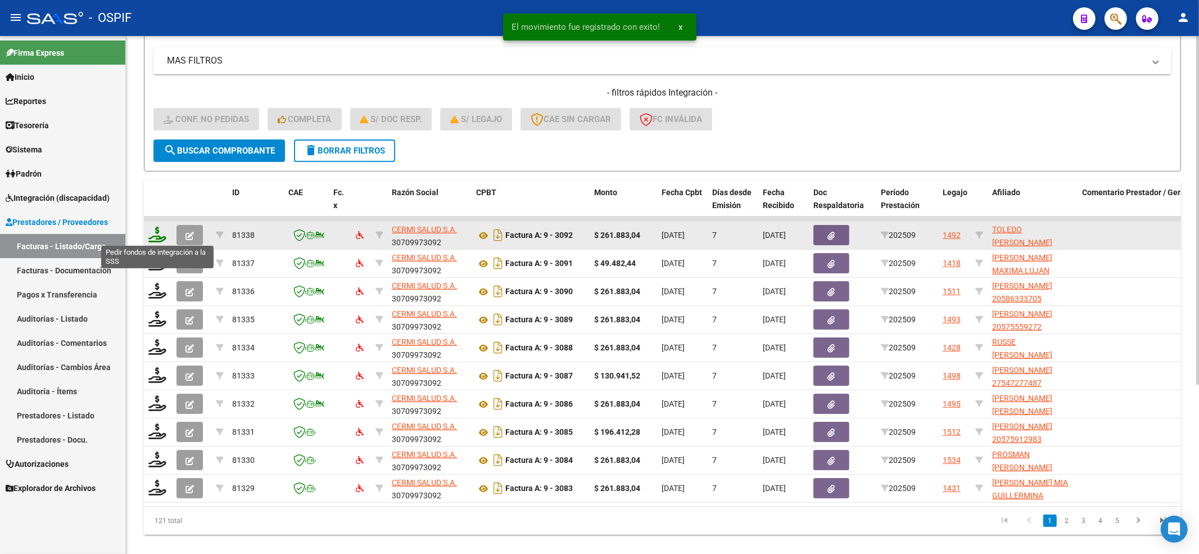
click at [156, 234] on icon at bounding box center [157, 235] width 18 height 16
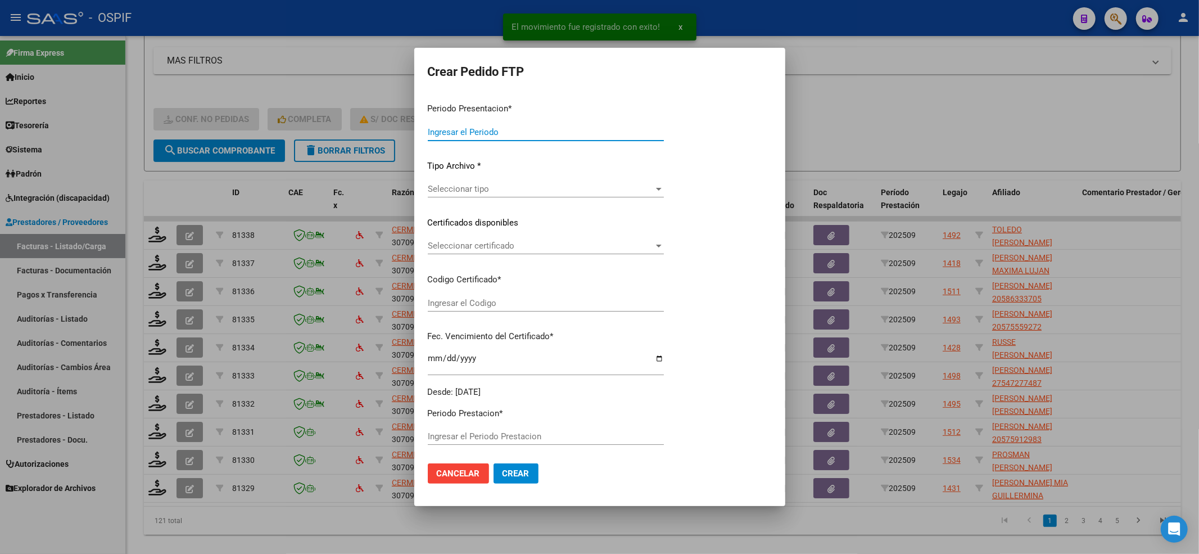
type input "202509"
type input "$ 261.883,04"
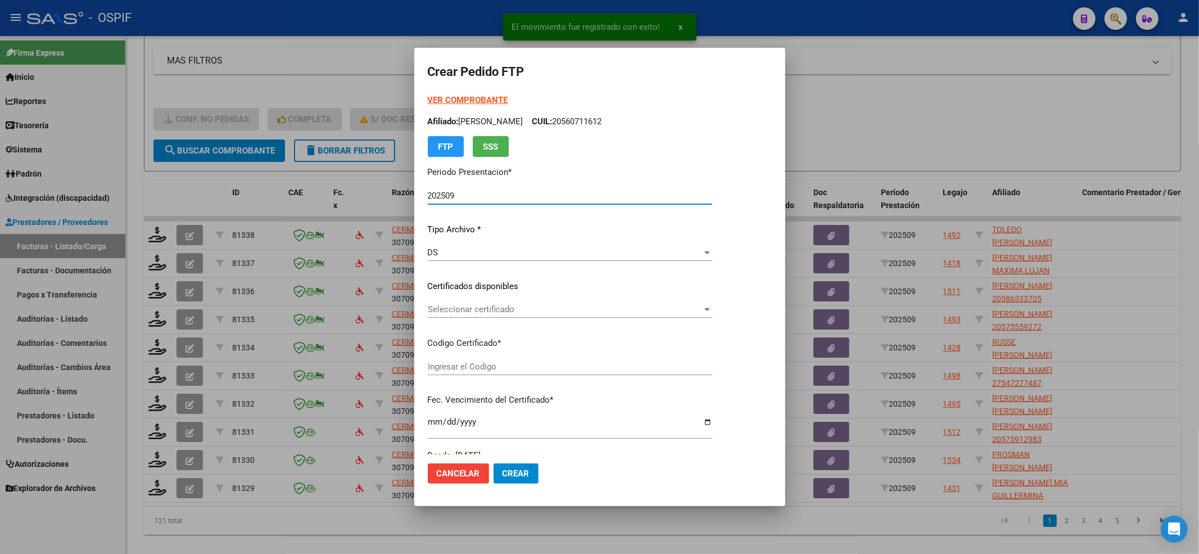
type input "02-00057375516-20220712-20250712-BS-427"
type input "2025-07-12"
click at [512, 307] on span "Seleccionar certificado" at bounding box center [582, 309] width 308 height 10
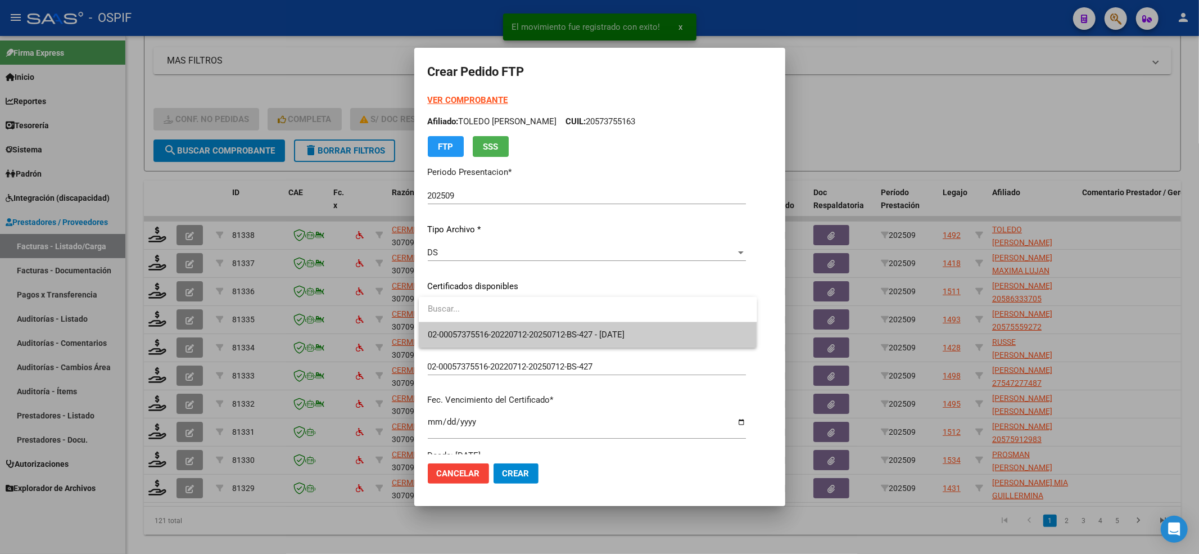
click at [518, 325] on span "02-00057375516-20220712-20250712-BS-427 - 2025-07-12" at bounding box center [588, 334] width 320 height 25
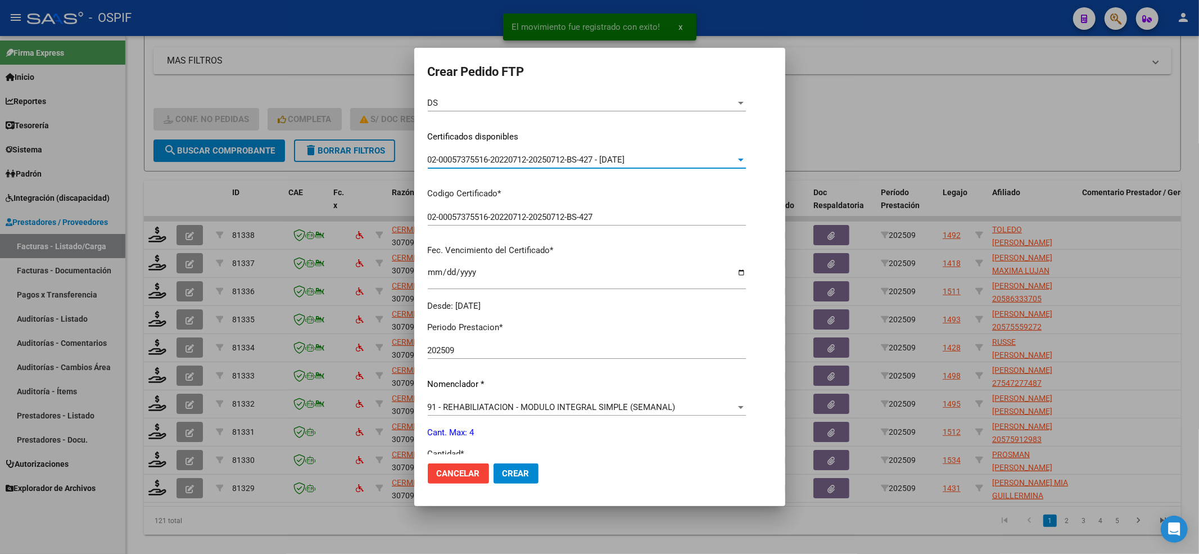
scroll to position [300, 0]
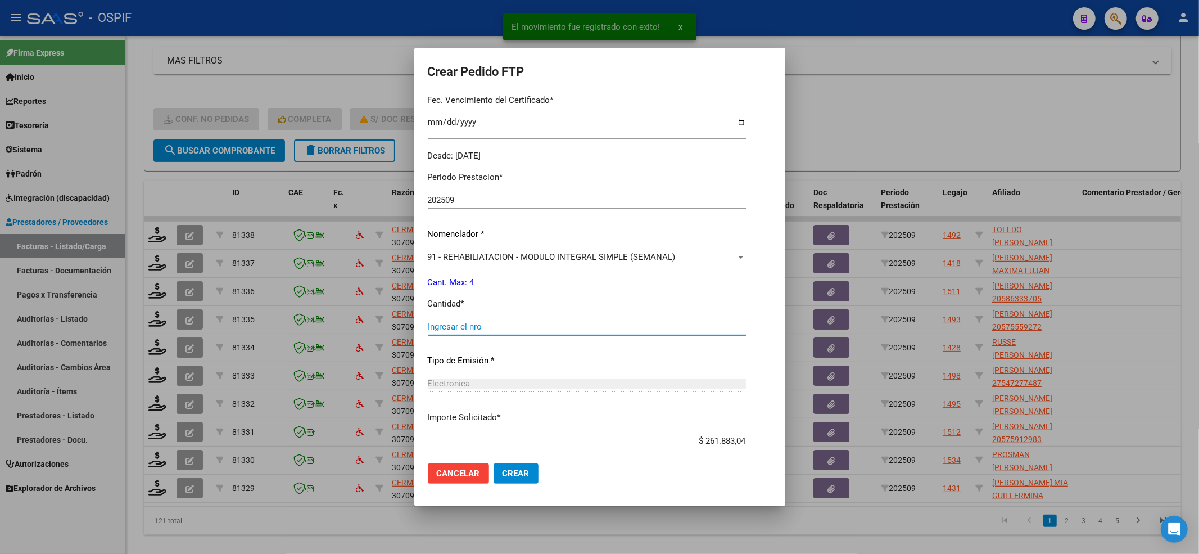
click at [512, 329] on input "Ingresar el nro" at bounding box center [587, 327] width 318 height 10
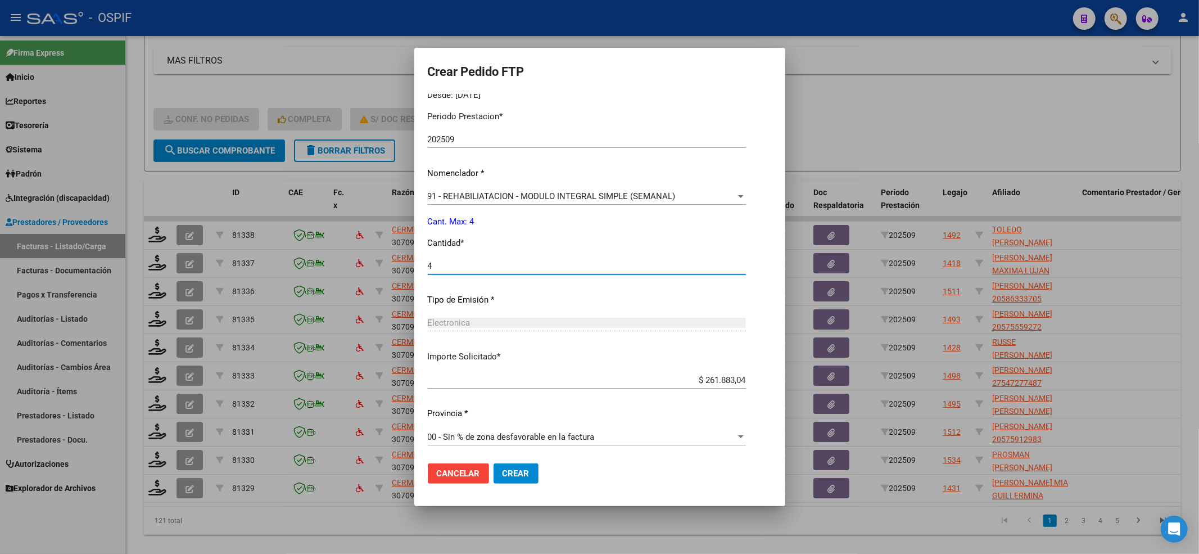
scroll to position [362, 0]
type input "4"
click at [513, 466] on button "Crear" at bounding box center [516, 473] width 45 height 20
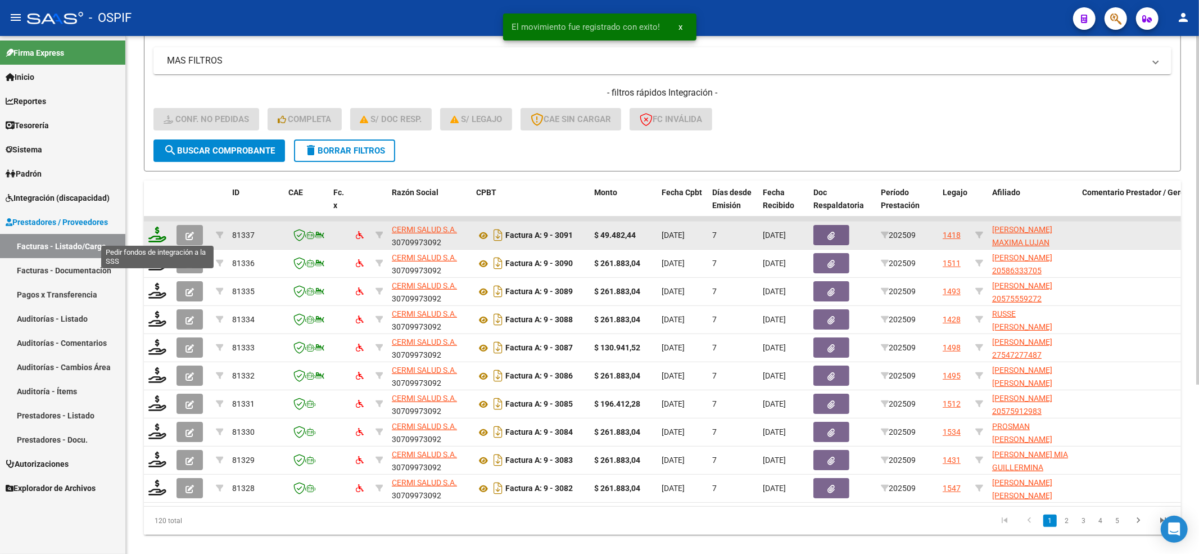
click at [151, 239] on icon at bounding box center [157, 235] width 18 height 16
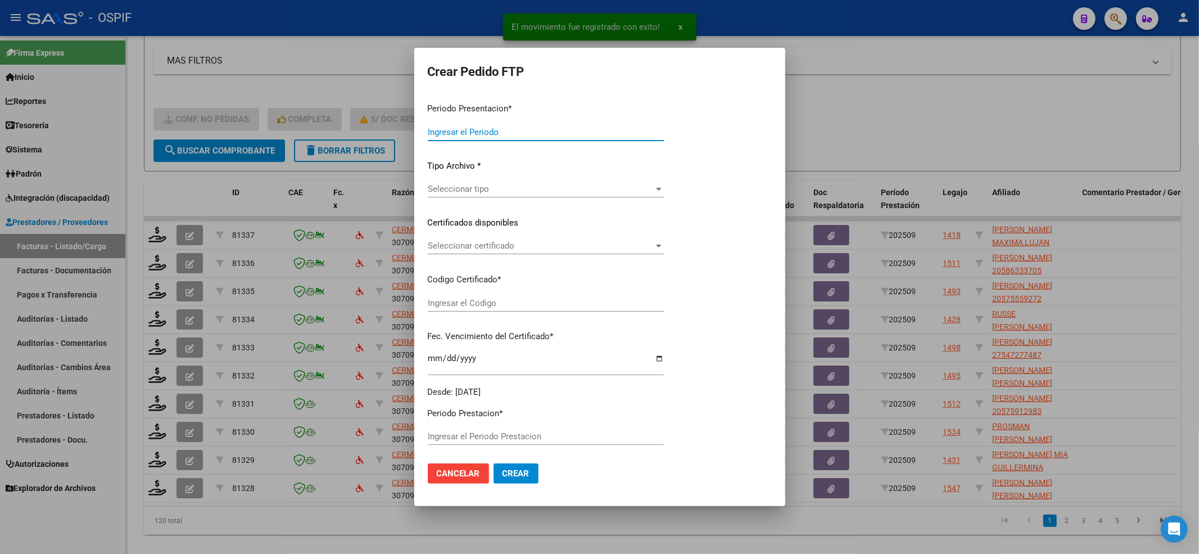
type input "202509"
type input "$ 49.482,44"
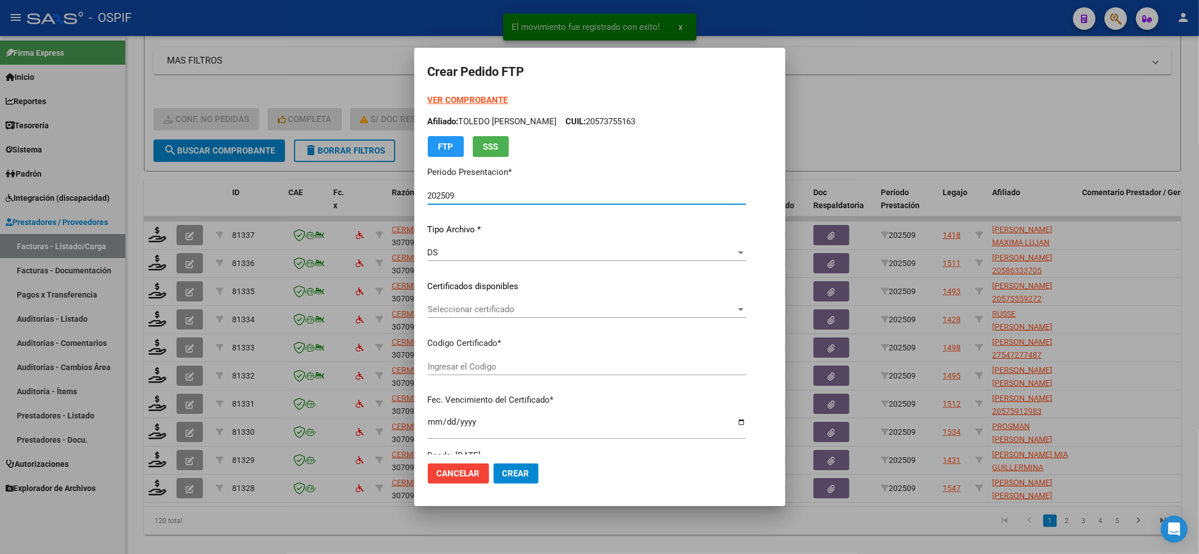
type input "01-00049314963-20220125-20320125-BS-427"
type input "2032-01-25"
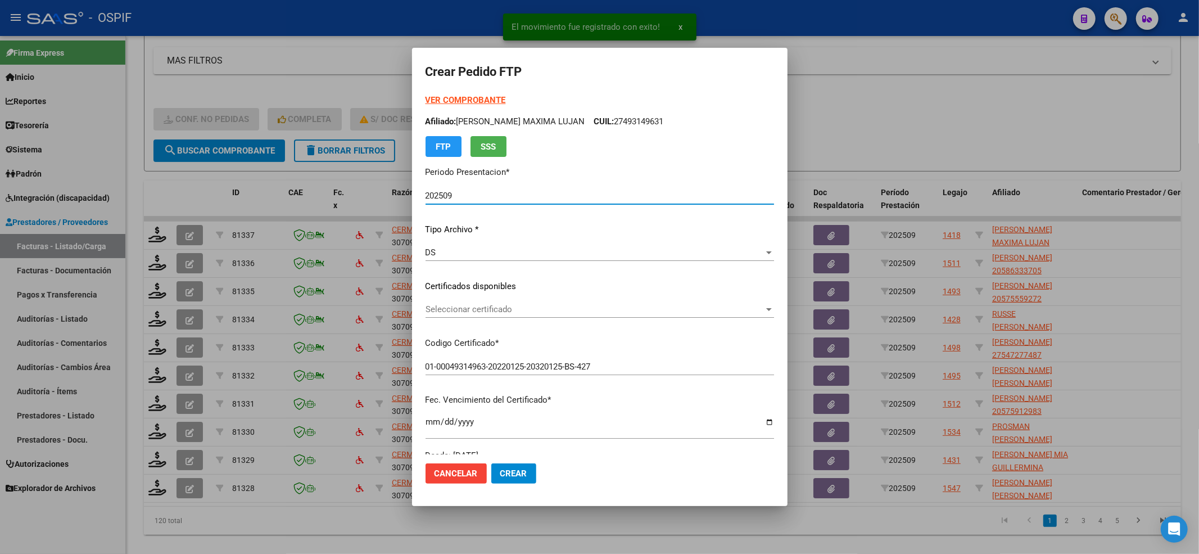
click at [504, 315] on div "Seleccionar certificado Seleccionar certificado" at bounding box center [600, 309] width 349 height 17
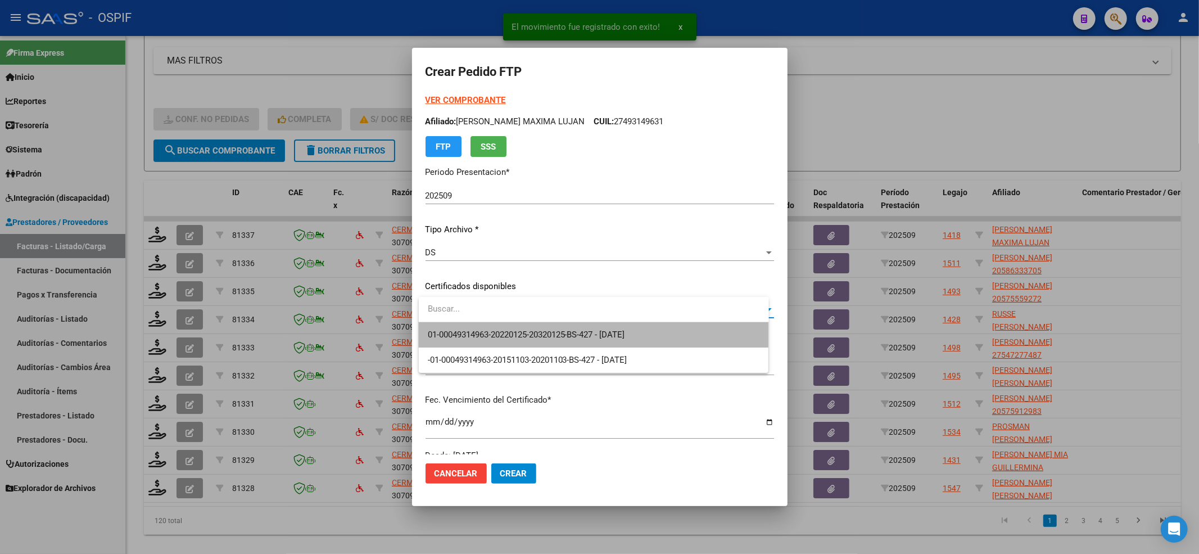
click at [504, 326] on span "01-00049314963-20220125-20320125-BS-427 - 2032-01-25" at bounding box center [594, 334] width 332 height 25
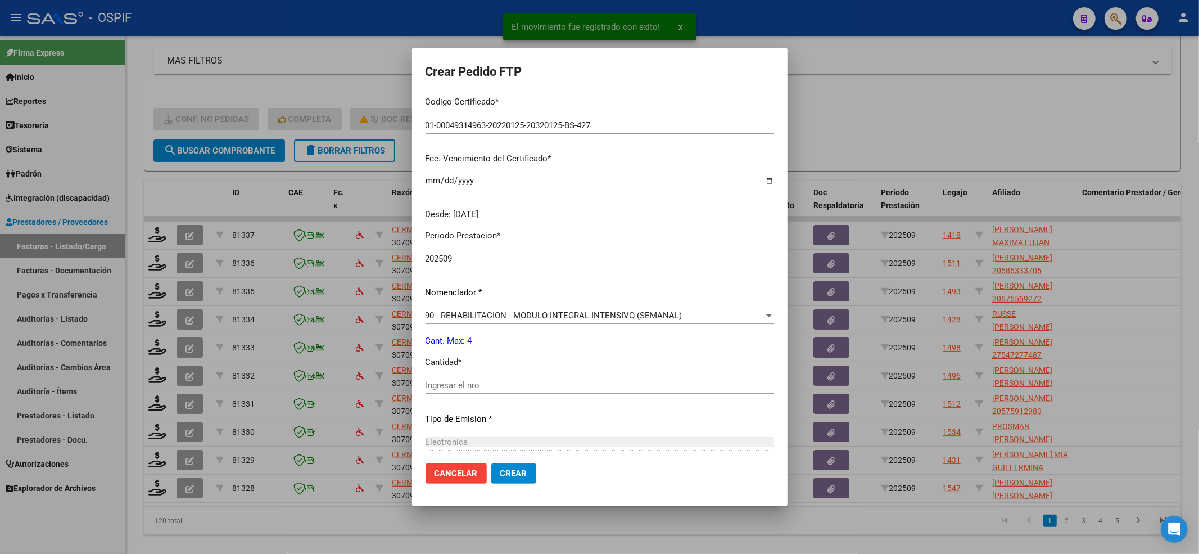
scroll to position [300, 0]
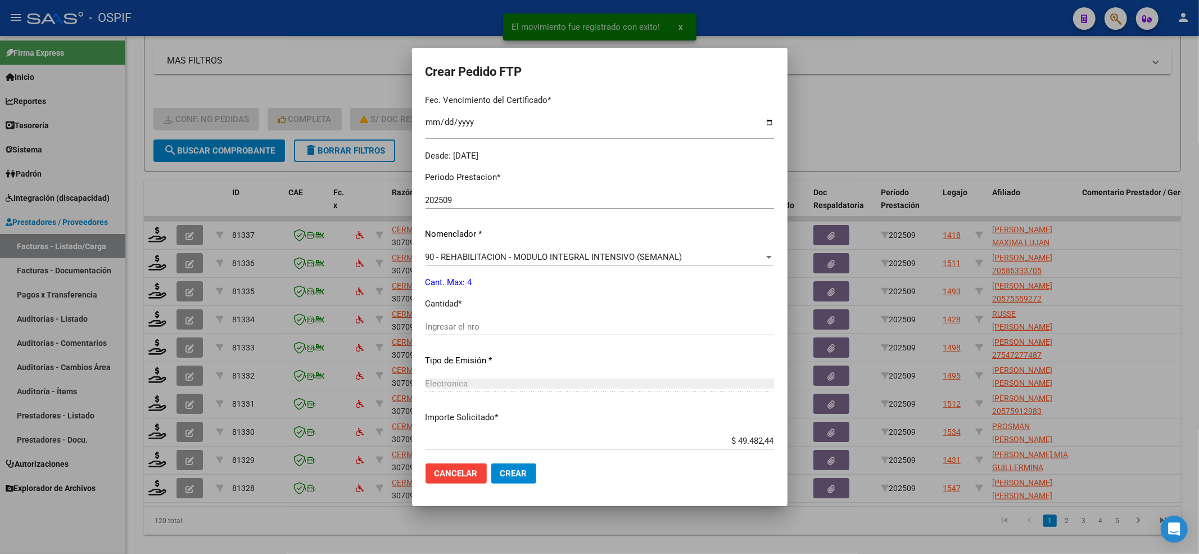
click at [504, 327] on input "Ingresar el nro" at bounding box center [600, 327] width 349 height 10
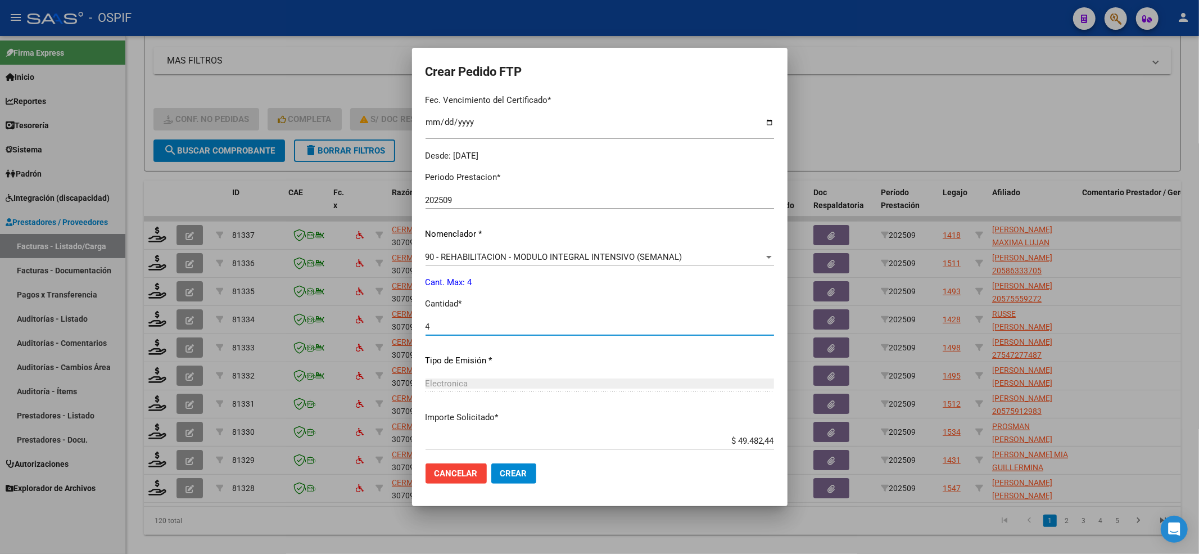
scroll to position [362, 0]
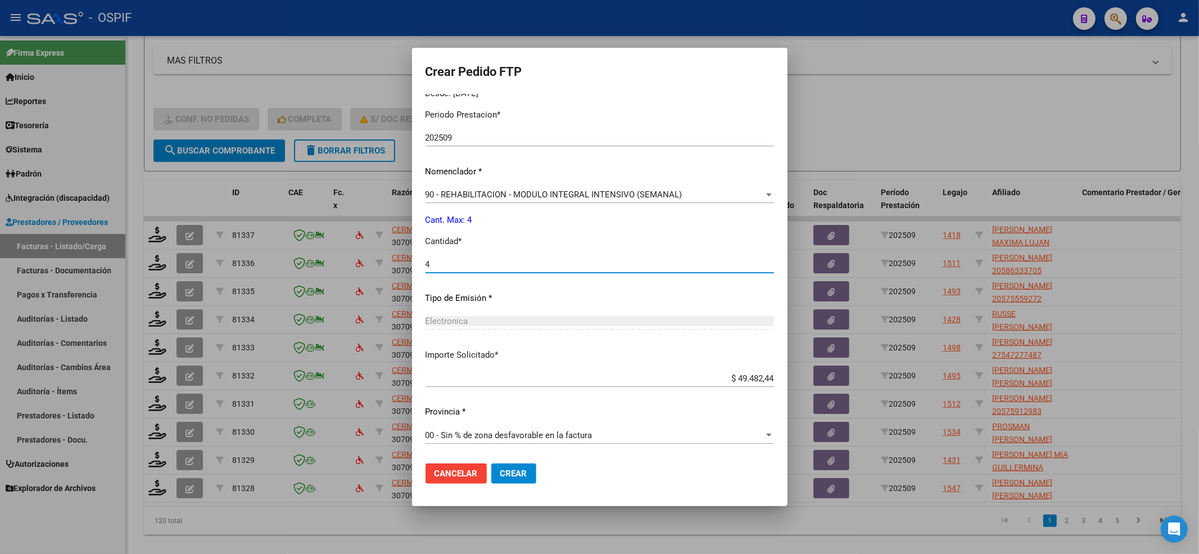
type input "4"
click at [535, 474] on button "Crear" at bounding box center [513, 473] width 45 height 20
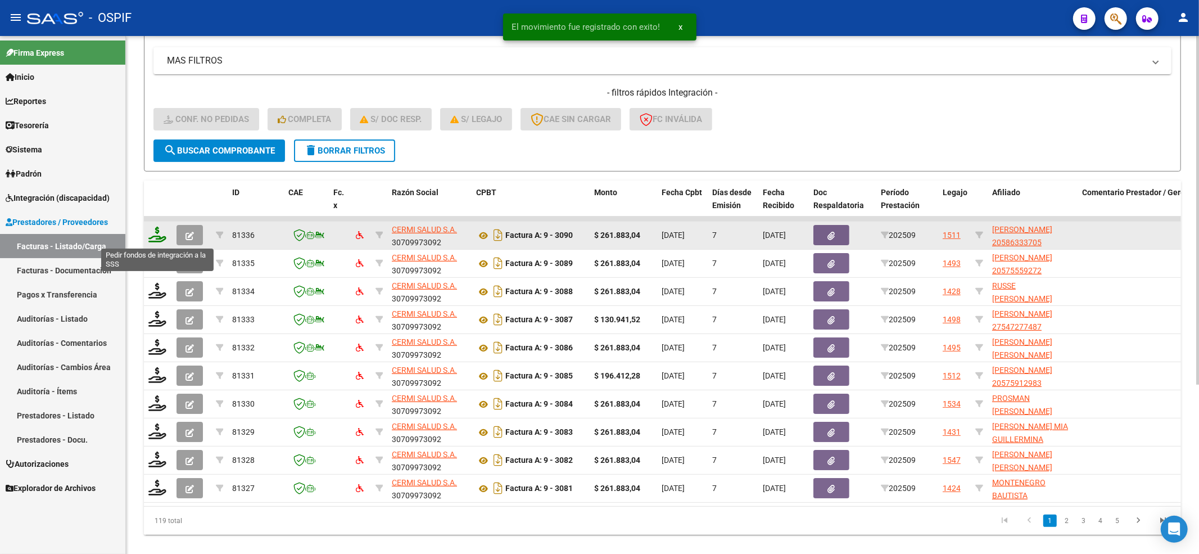
click at [156, 233] on icon at bounding box center [157, 235] width 18 height 16
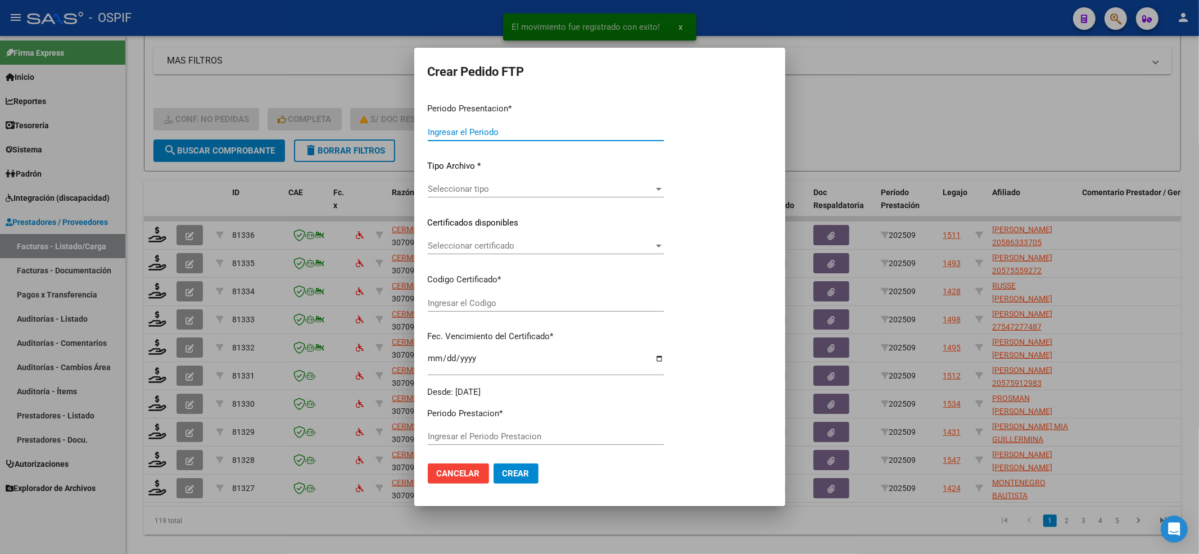
type input "202509"
type input "$ 261.883,04"
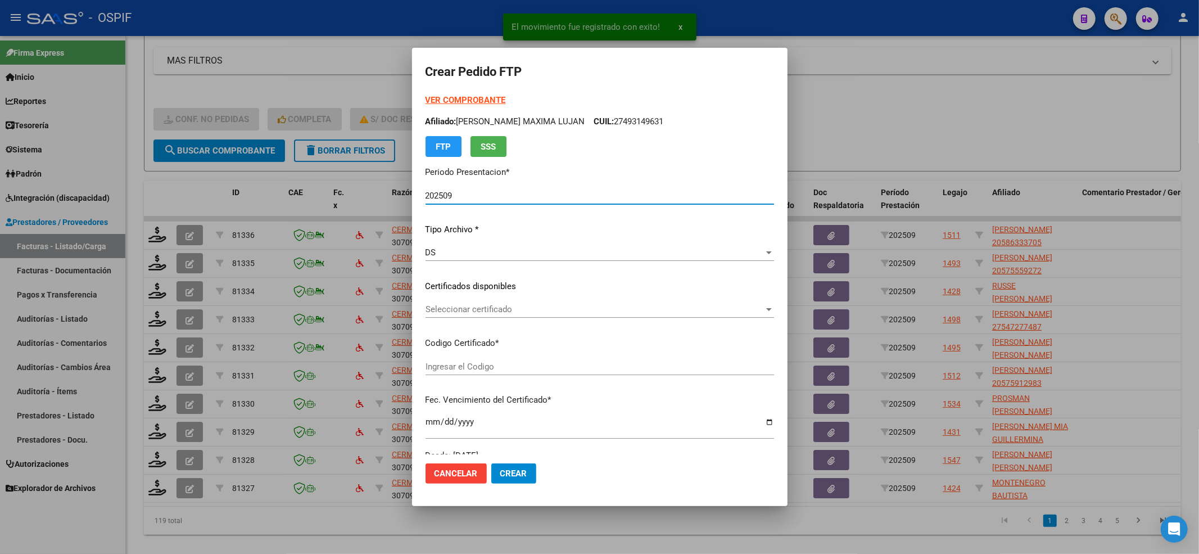
type input "0200058633370-20250930-20280930-BUE-427"
type input "2028-09-30"
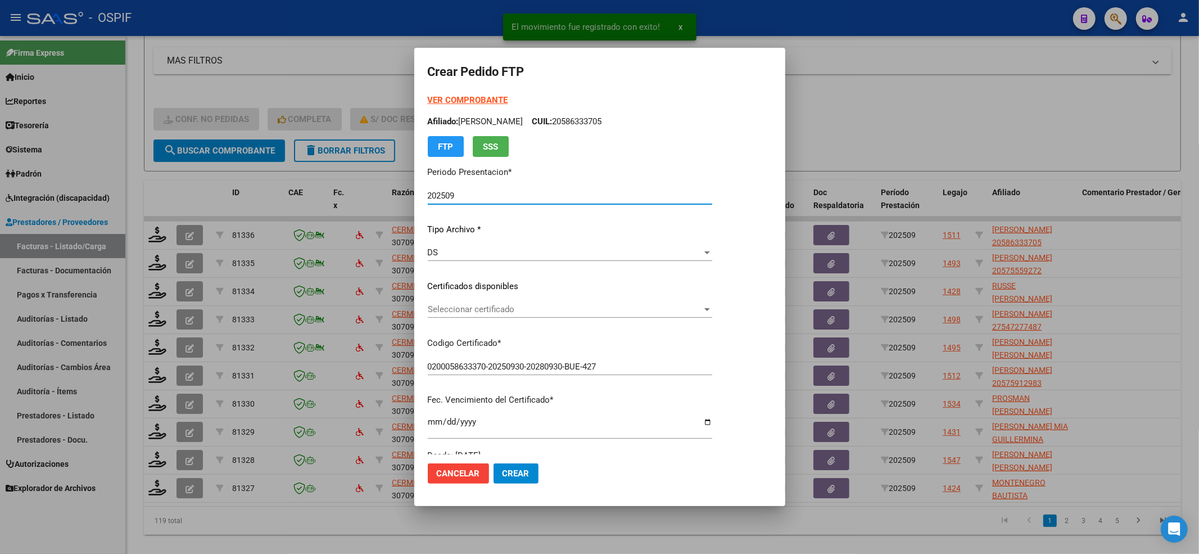
click at [482, 305] on span "Seleccionar certificado" at bounding box center [565, 309] width 274 height 10
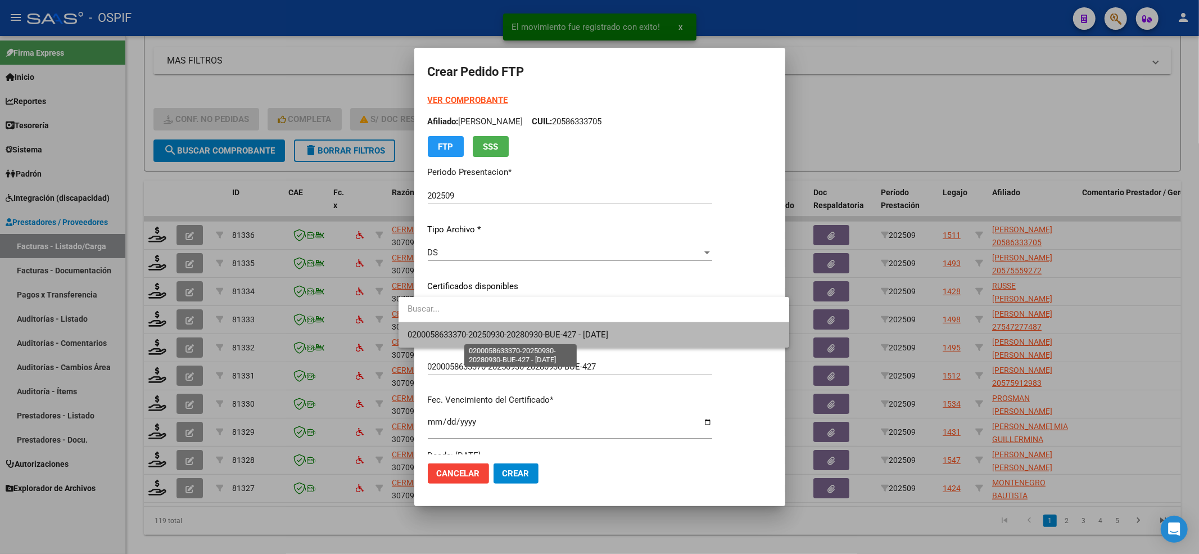
click at [460, 338] on span "0200058633370-20250930-20280930-BUE-427 - 2028-09-30" at bounding box center [508, 334] width 201 height 10
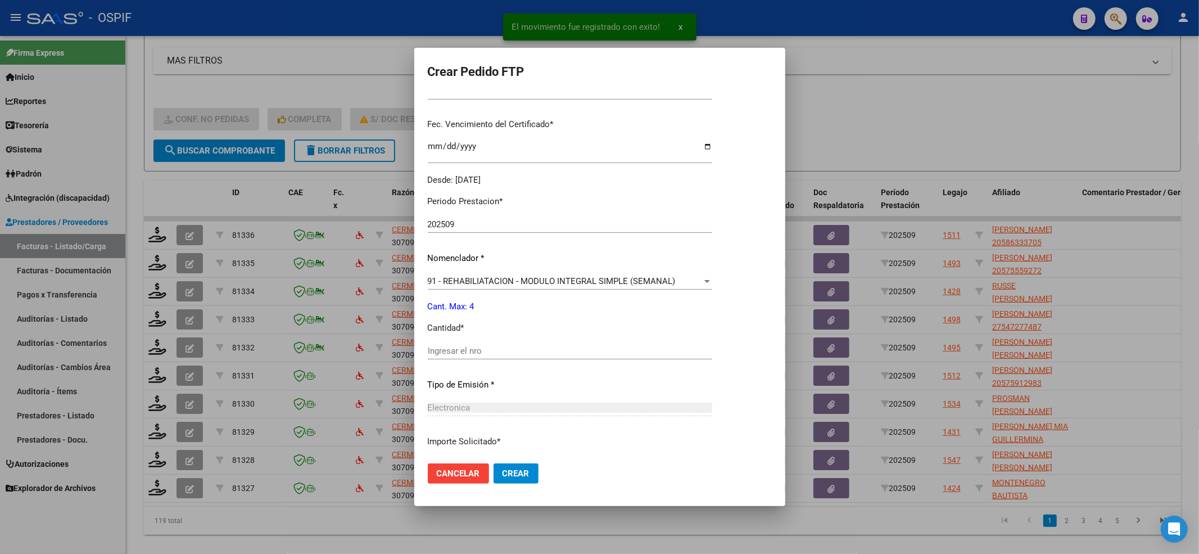
scroll to position [300, 0]
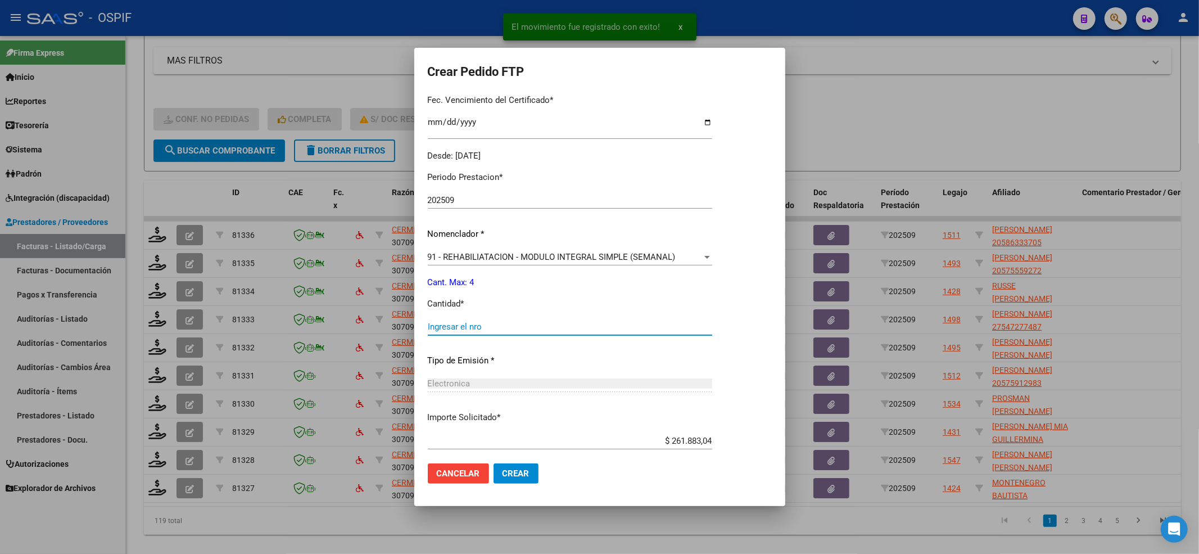
drag, startPoint x: 462, startPoint y: 323, endPoint x: 462, endPoint y: 298, distance: 24.7
click at [462, 322] on input "Ingresar el nro" at bounding box center [570, 327] width 284 height 10
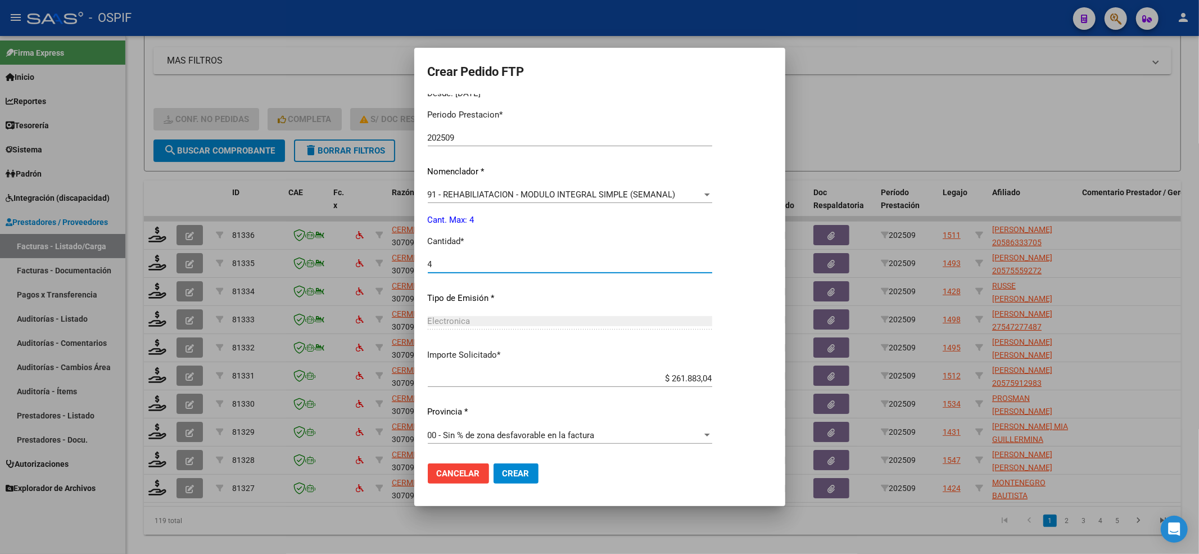
type input "4"
click at [520, 477] on mat-dialog-actions "Cancelar Crear" at bounding box center [600, 473] width 344 height 38
click at [513, 477] on button "Crear" at bounding box center [516, 473] width 45 height 20
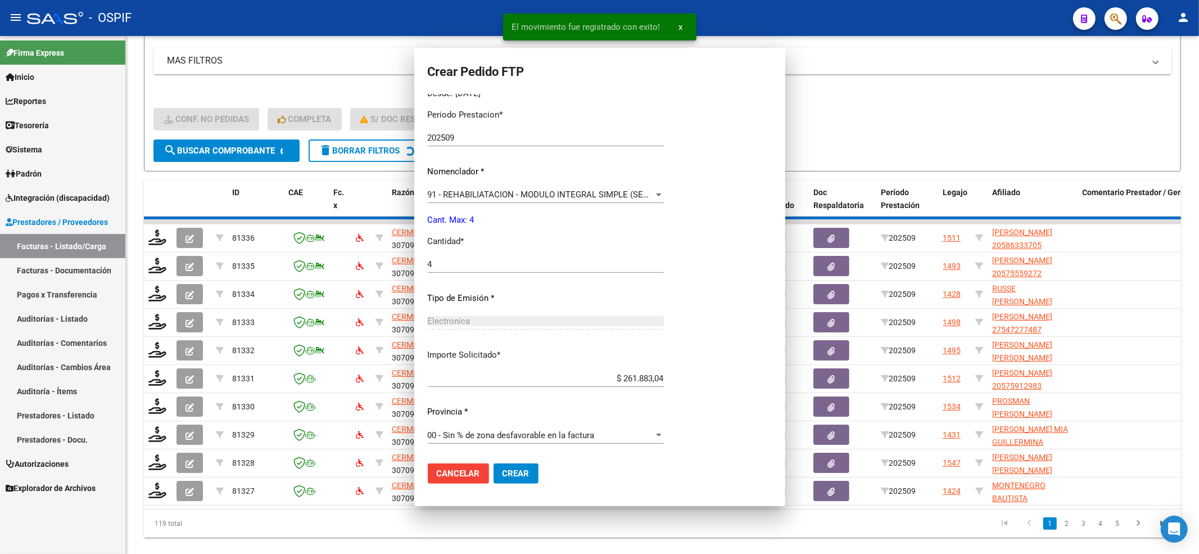
scroll to position [0, 0]
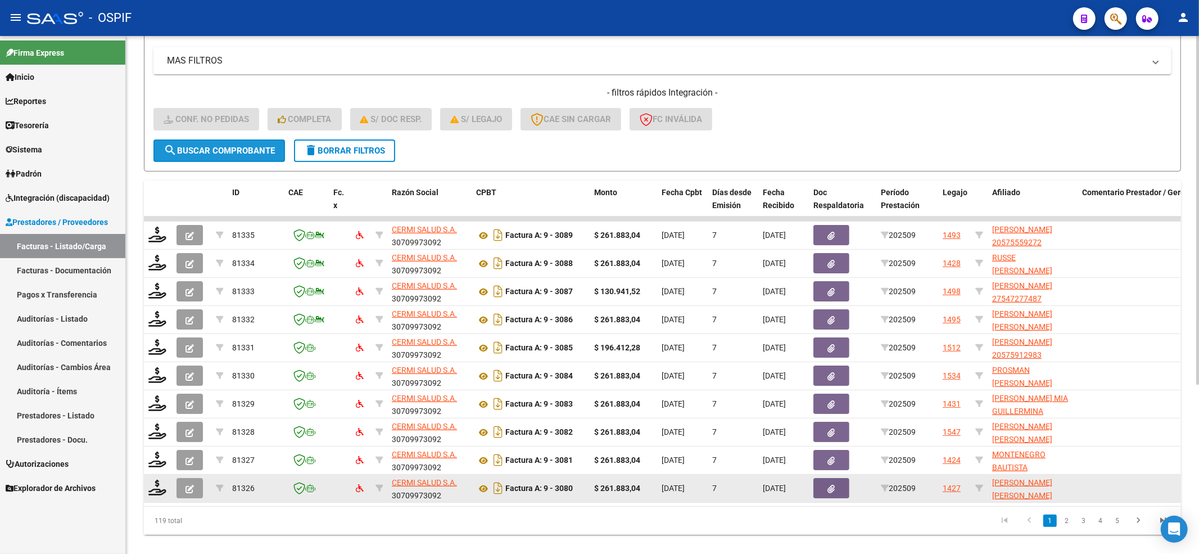
drag, startPoint x: 277, startPoint y: 153, endPoint x: 270, endPoint y: 477, distance: 324.4
click at [277, 155] on button "search Buscar Comprobante" at bounding box center [219, 150] width 132 height 22
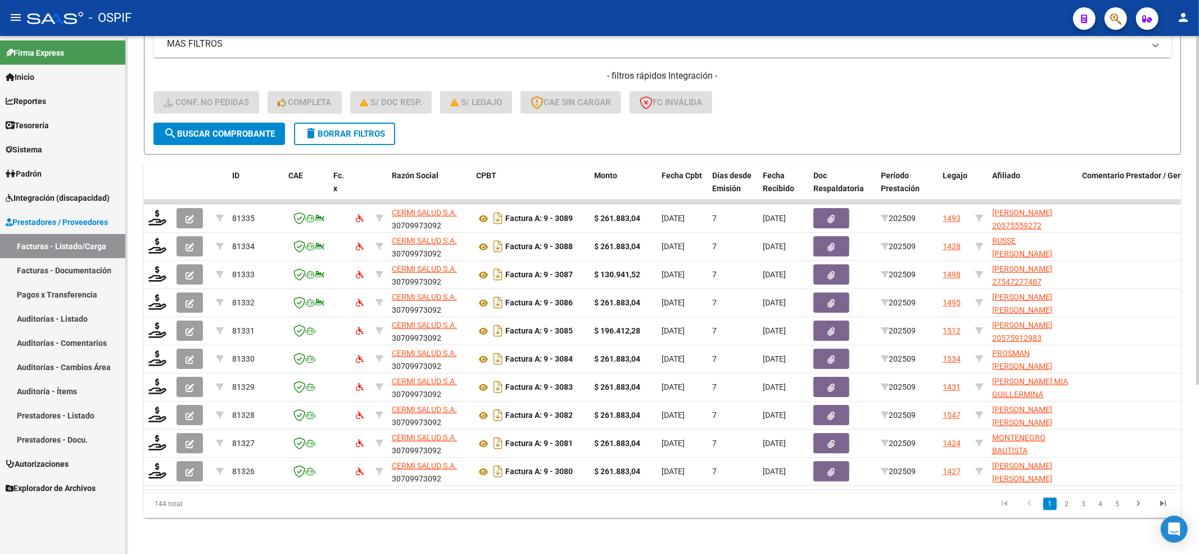
scroll to position [252, 0]
click at [255, 131] on button "search Buscar Comprobante" at bounding box center [219, 134] width 132 height 22
click at [220, 131] on button "search Buscar Comprobante" at bounding box center [219, 134] width 132 height 22
click at [192, 129] on span "search Buscar Comprobante" at bounding box center [219, 134] width 111 height 10
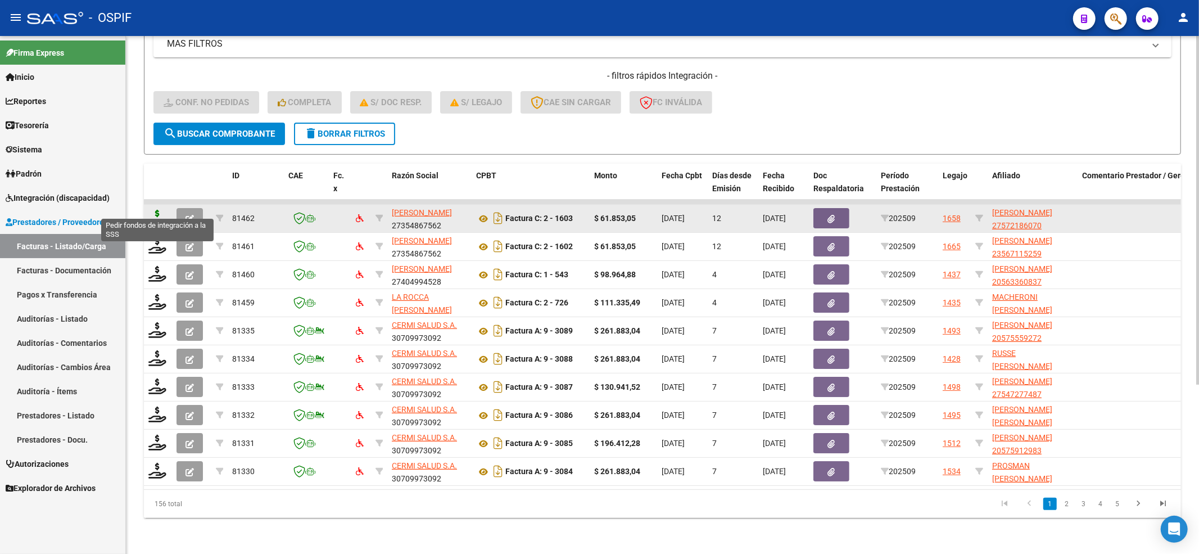
click at [161, 210] on icon at bounding box center [157, 218] width 18 height 16
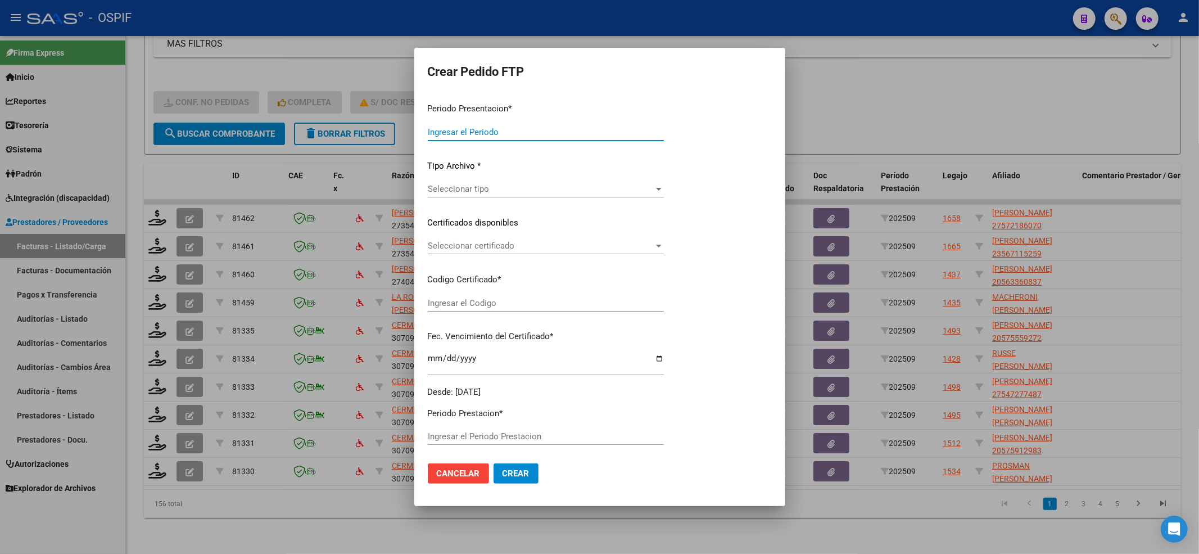
type input "202509"
type input "$ 61.853,05"
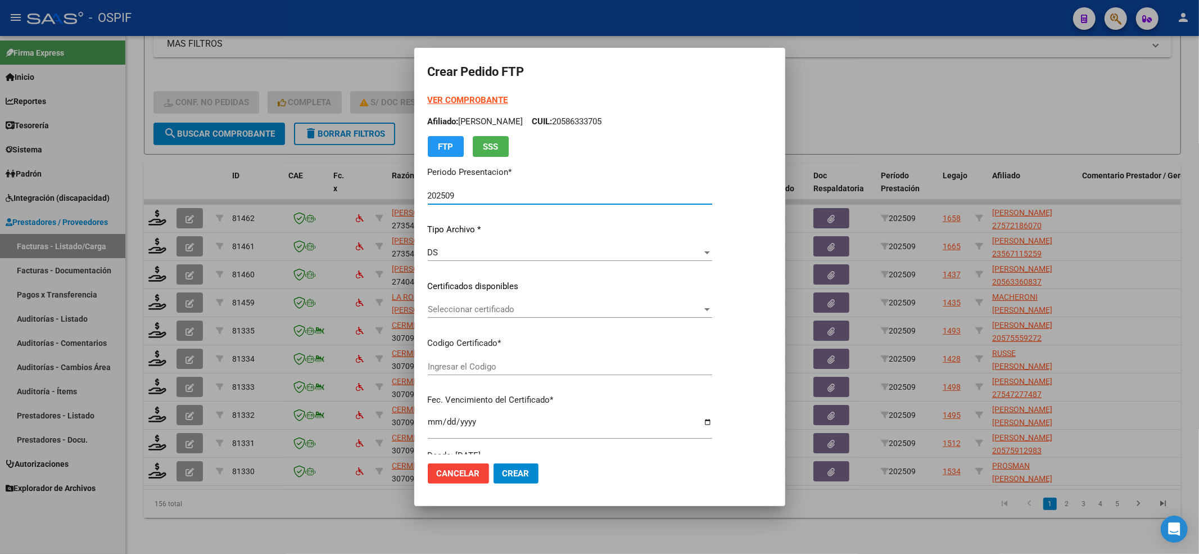
type input "010005721860720220726-20250726-BS-427"
type input "2025-07-26"
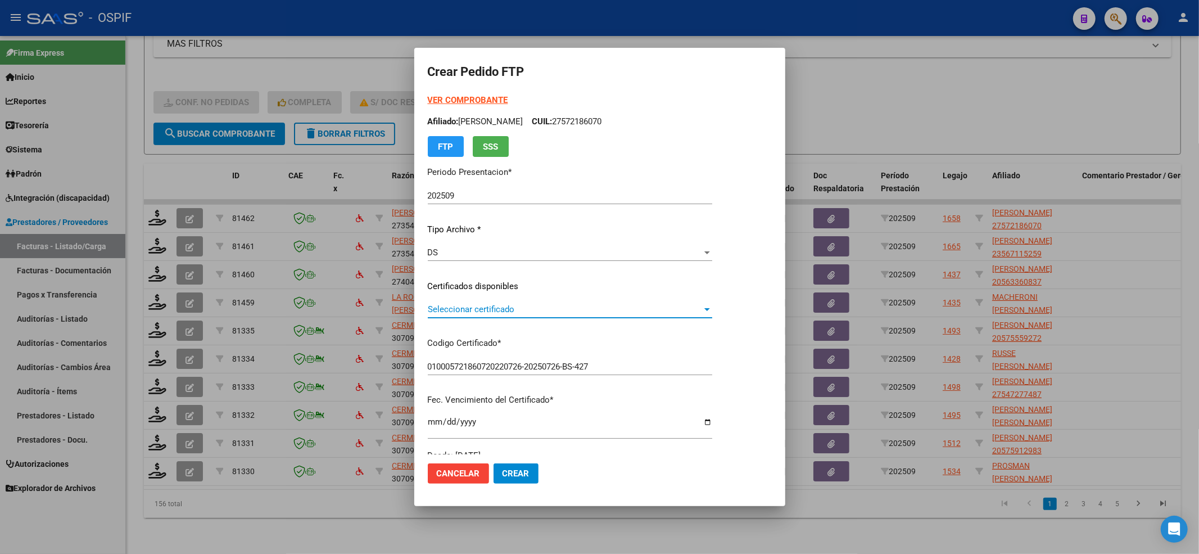
click at [522, 306] on span "Seleccionar certificado" at bounding box center [565, 309] width 274 height 10
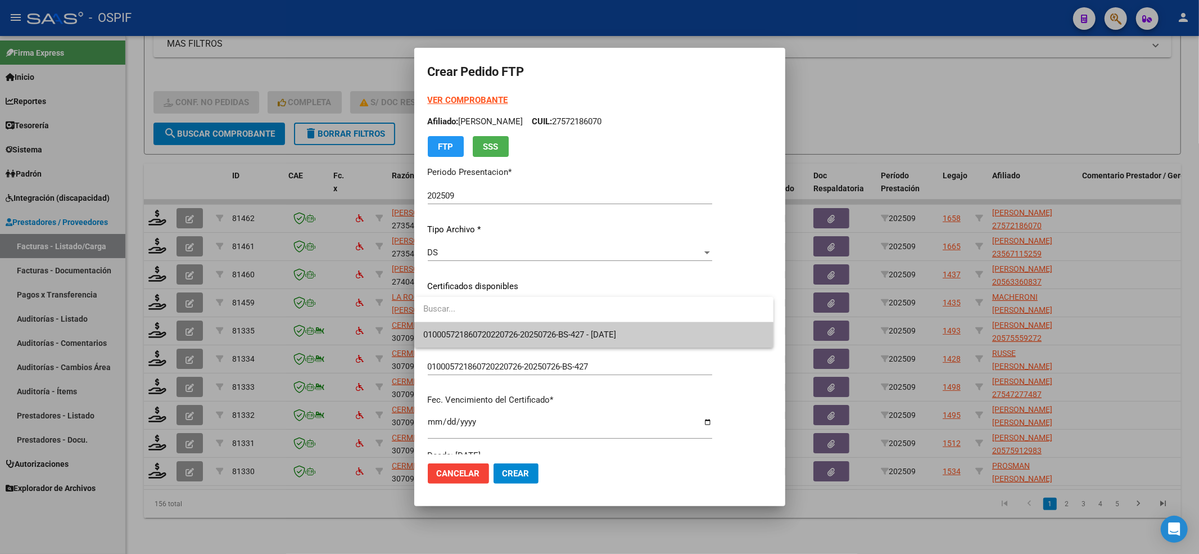
click at [516, 319] on input "dropdown search" at bounding box center [593, 308] width 359 height 25
click at [512, 332] on span "010005721860720220726-20250726-BS-427 - 2025-07-26" at bounding box center [519, 334] width 193 height 10
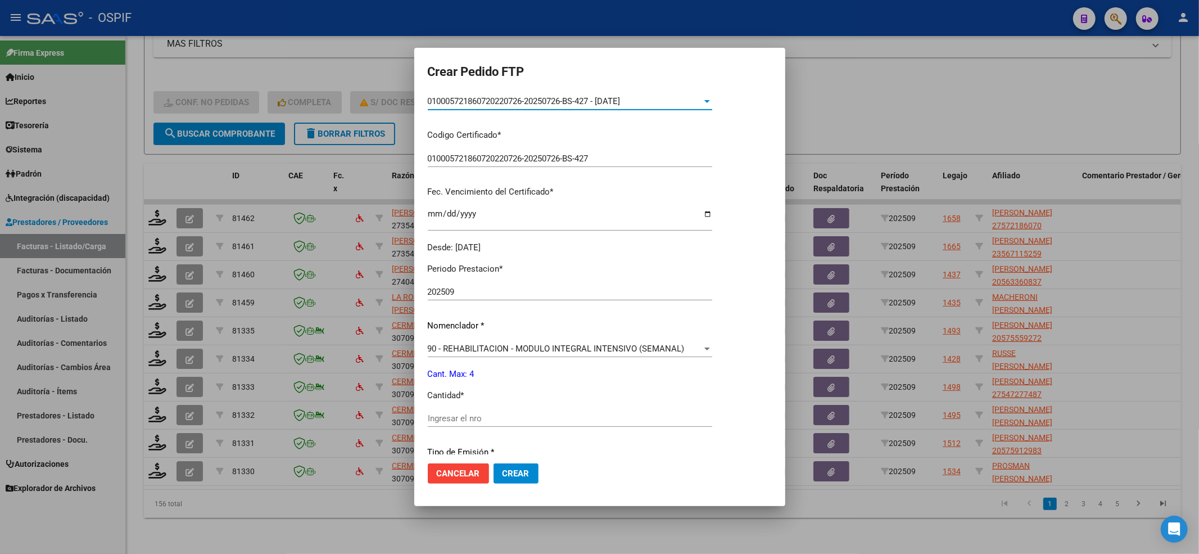
scroll to position [300, 0]
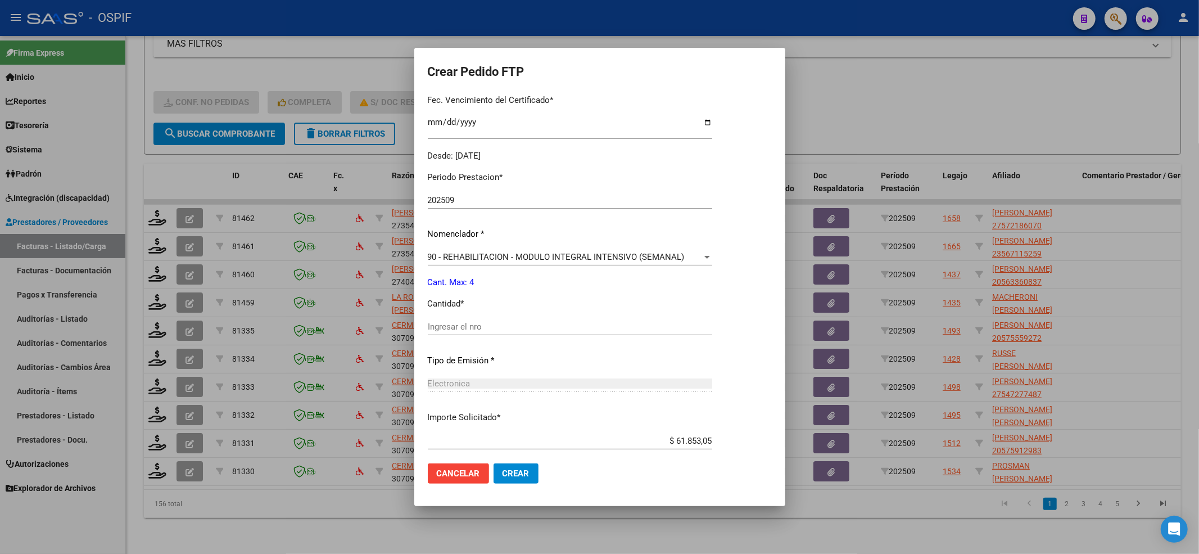
click at [512, 328] on input "Ingresar el nro" at bounding box center [570, 327] width 284 height 10
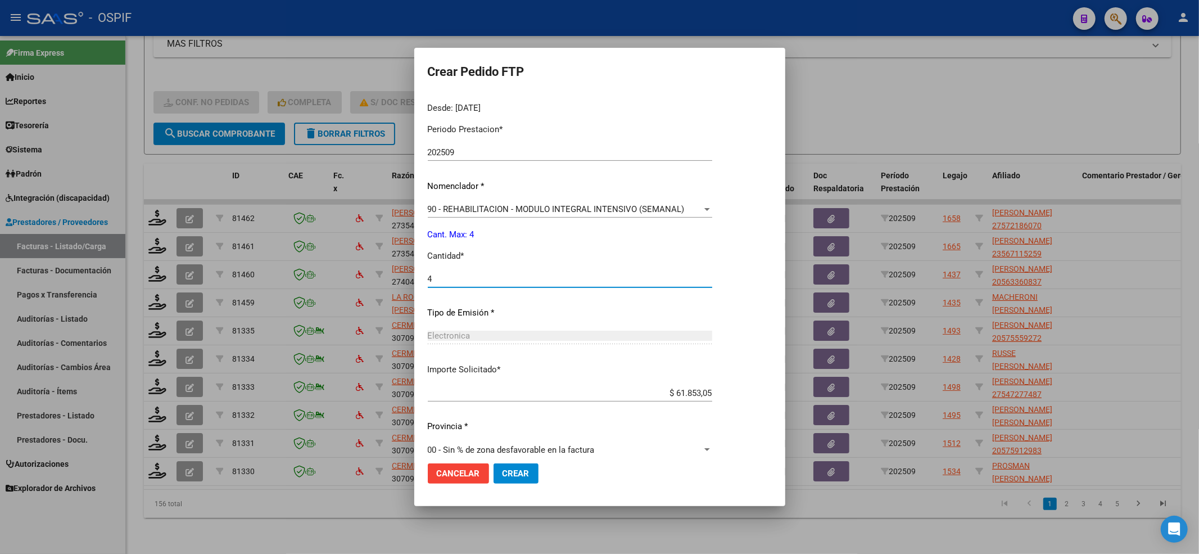
scroll to position [362, 0]
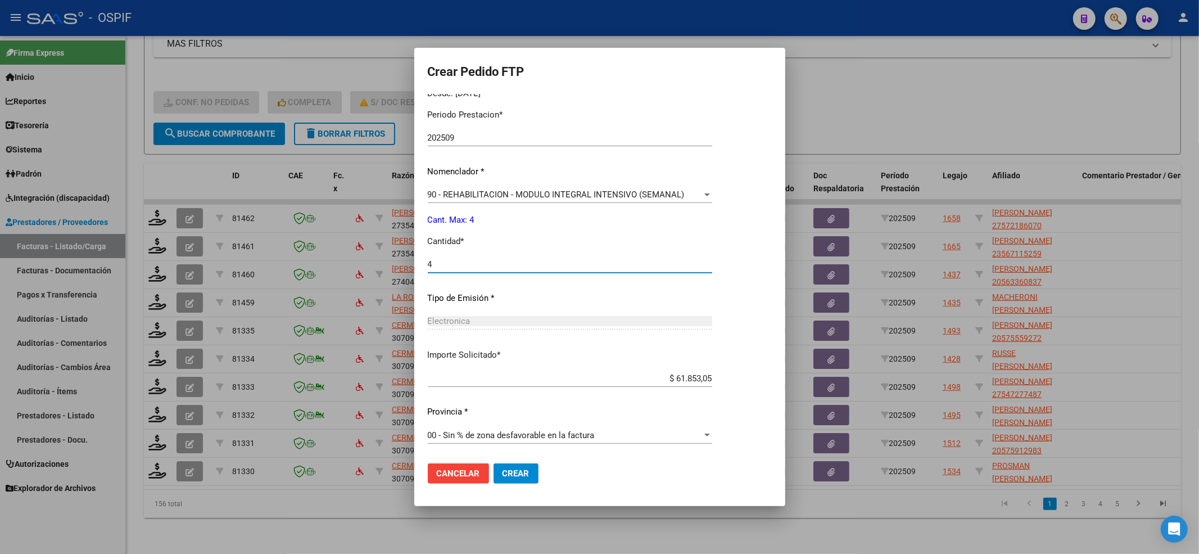
type input "4"
click at [519, 468] on span "Crear" at bounding box center [516, 473] width 27 height 10
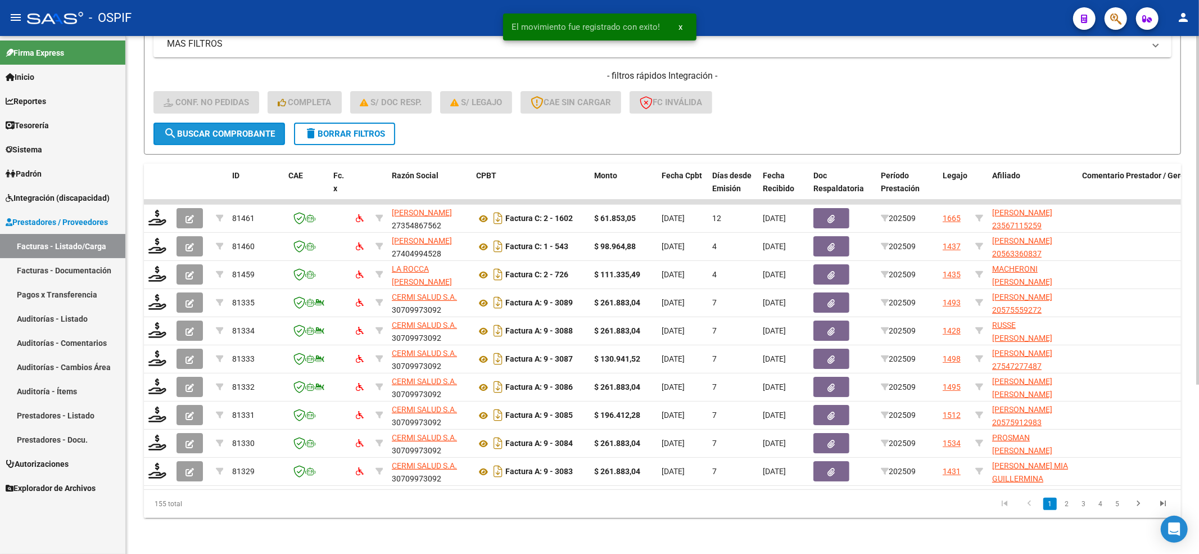
click at [245, 129] on span "search Buscar Comprobante" at bounding box center [219, 134] width 111 height 10
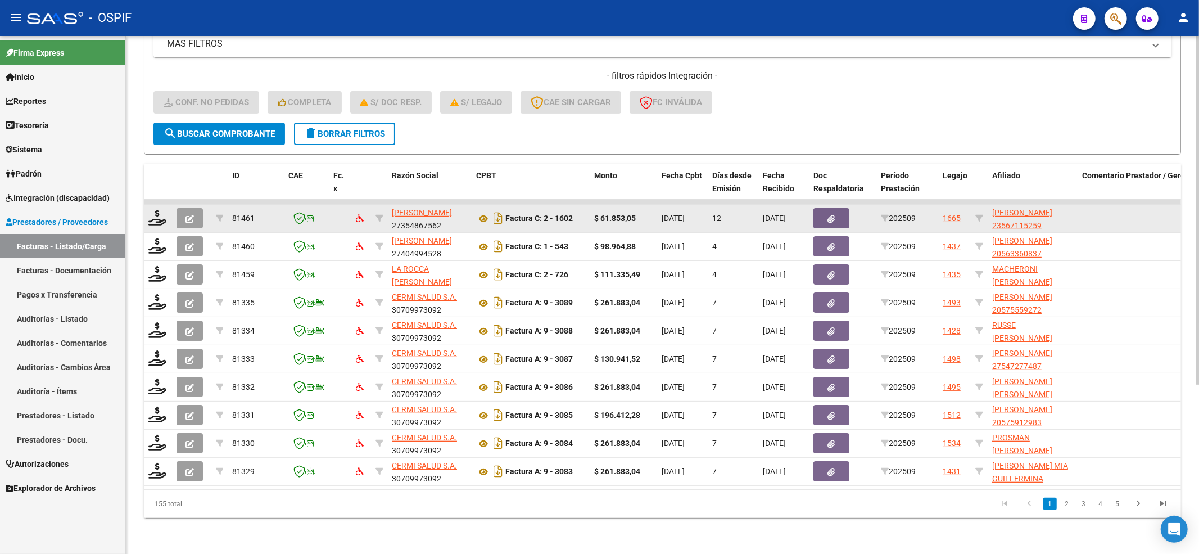
click at [149, 214] on div at bounding box center [157, 218] width 19 height 17
click at [153, 210] on icon at bounding box center [157, 218] width 18 height 16
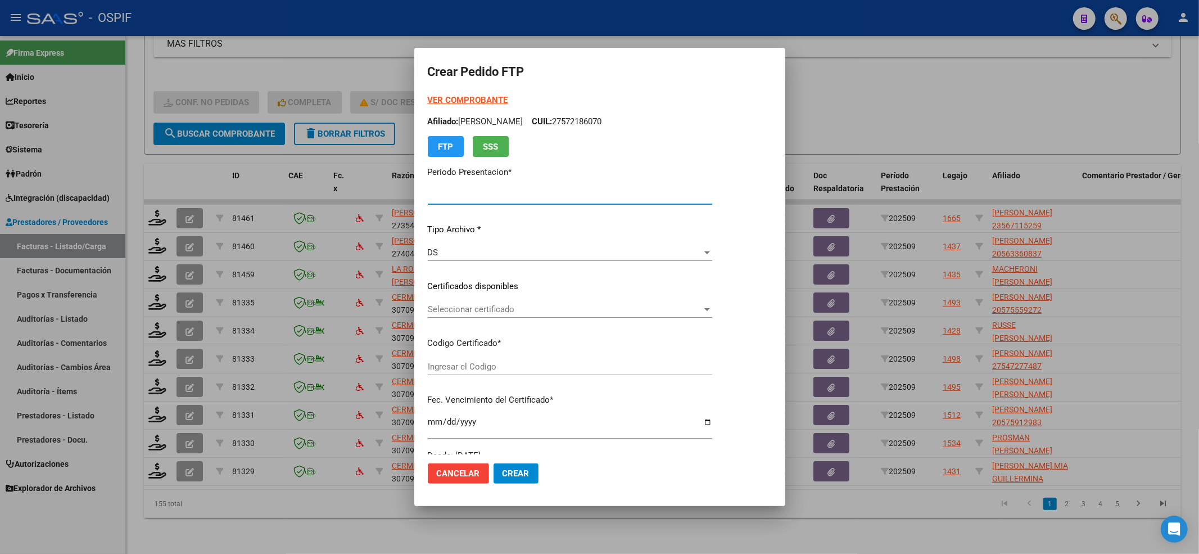
type input "202509"
type input "$ 61.853,05"
type input "0200056711525-20250325-20300325-BS"
type input "2030-03-25"
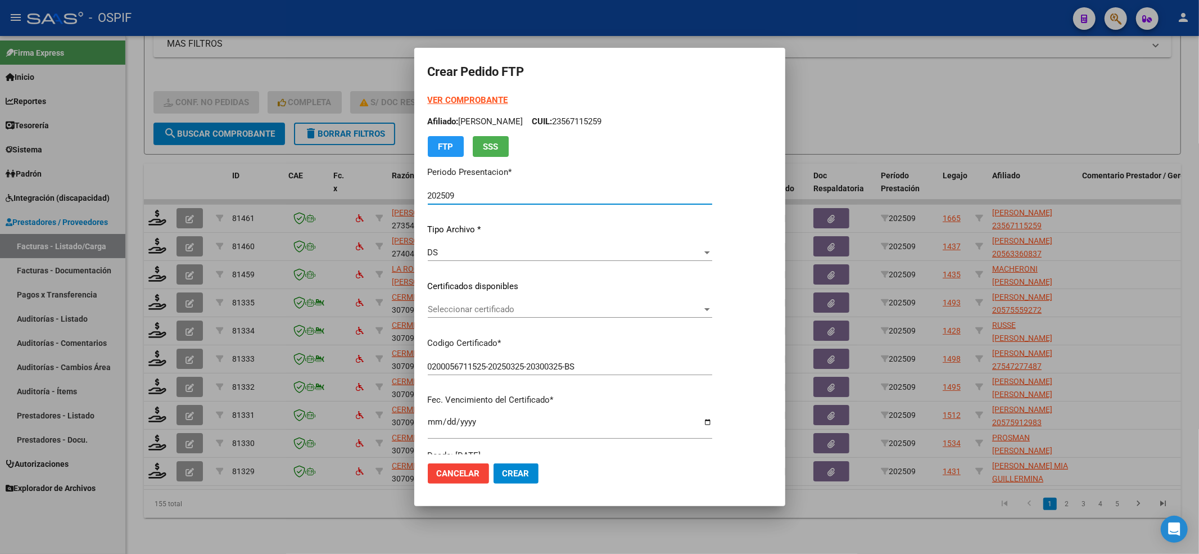
click at [455, 311] on span "Seleccionar certificado" at bounding box center [565, 309] width 274 height 10
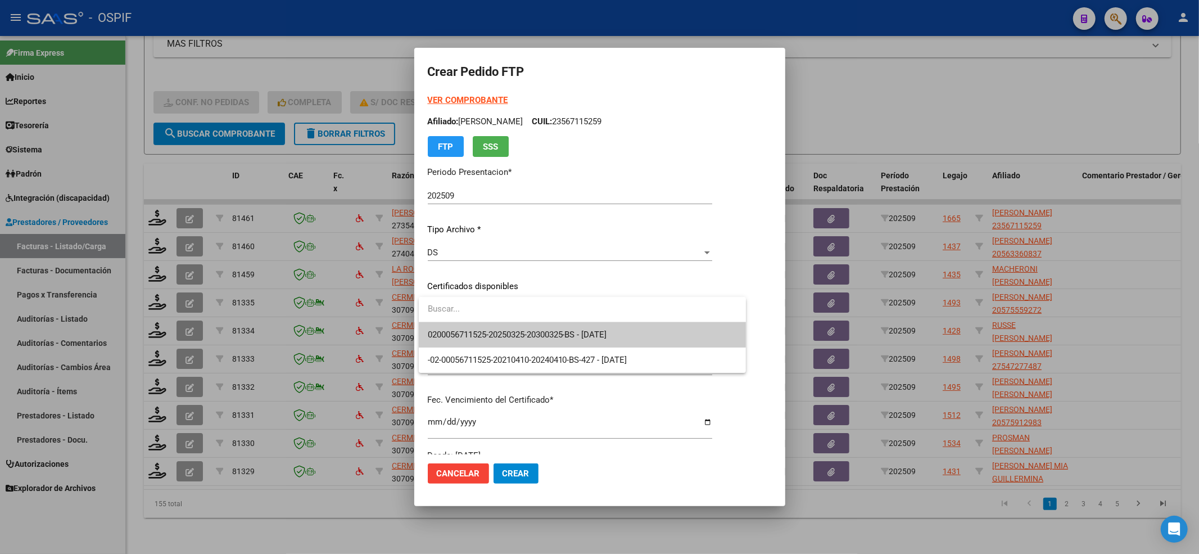
click at [452, 327] on span "0200056711525-20250325-20300325-BS - 2030-03-25" at bounding box center [583, 334] width 310 height 25
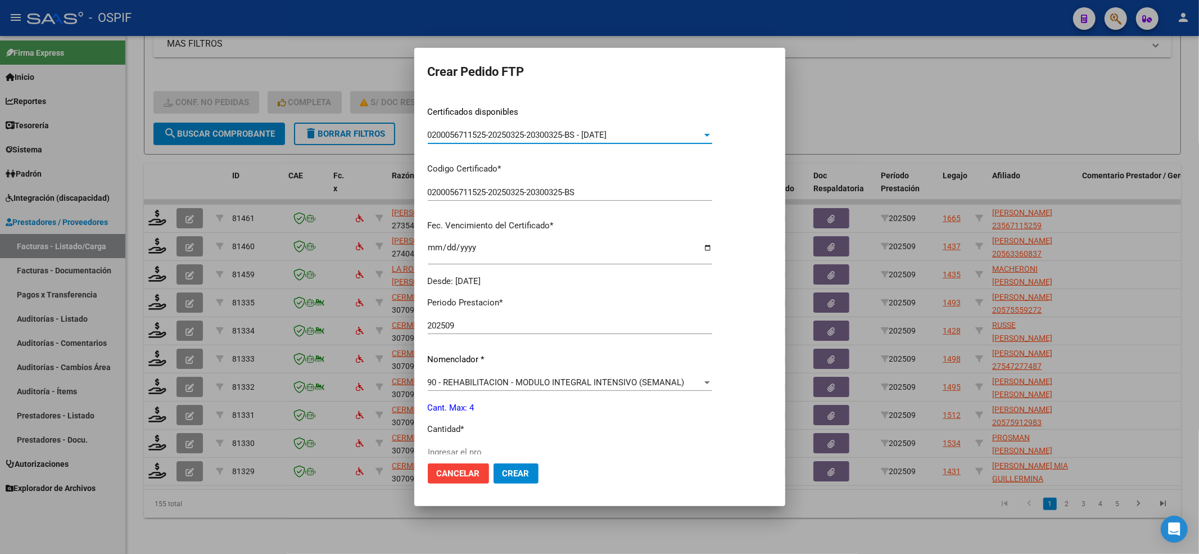
scroll to position [300, 0]
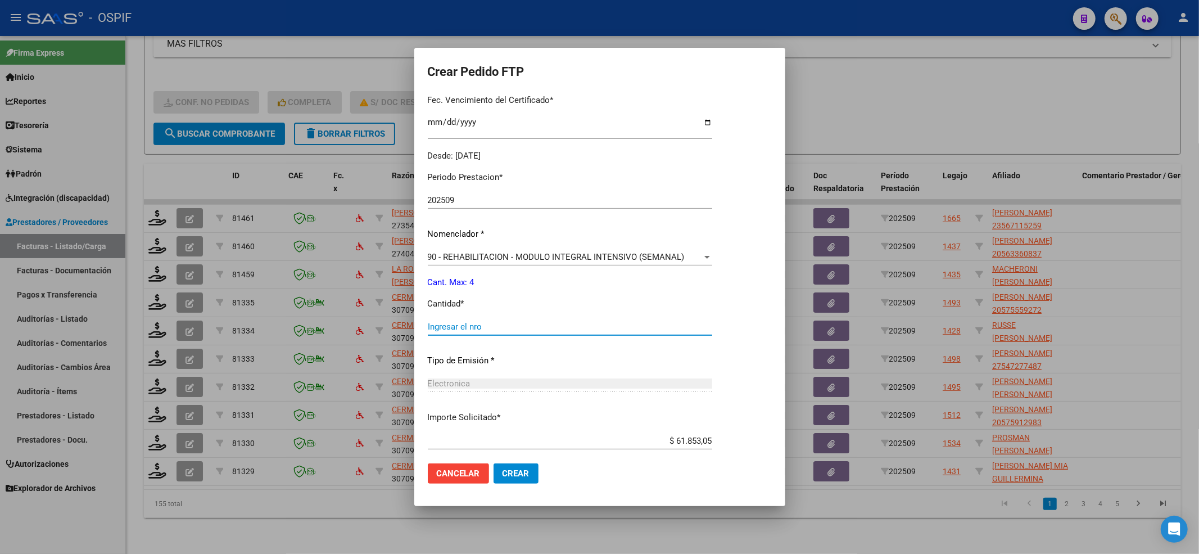
click at [452, 328] on input "Ingresar el nro" at bounding box center [570, 327] width 284 height 10
type input "7"
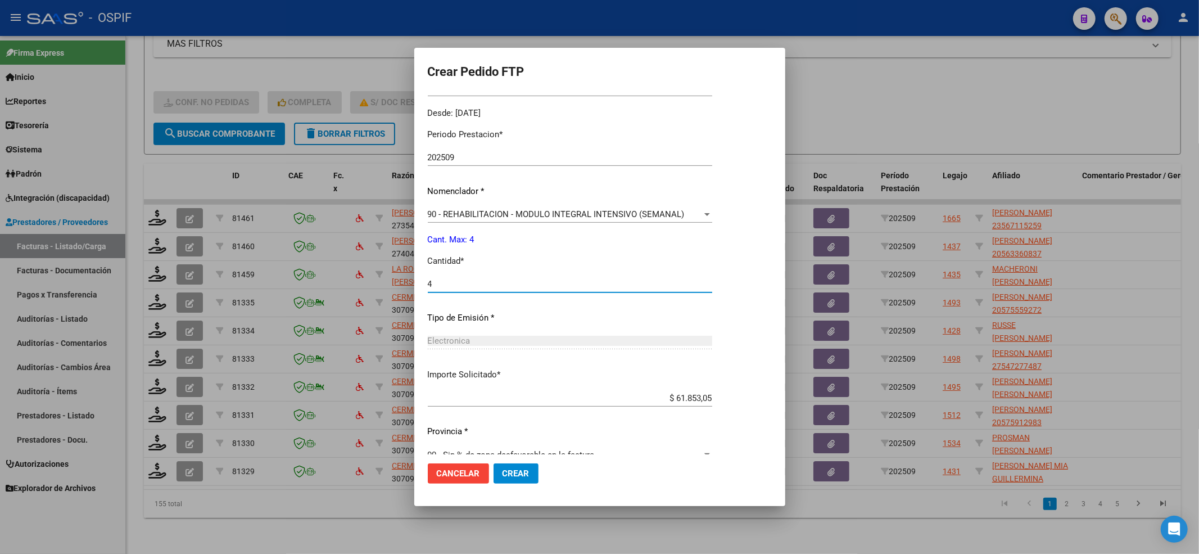
scroll to position [362, 0]
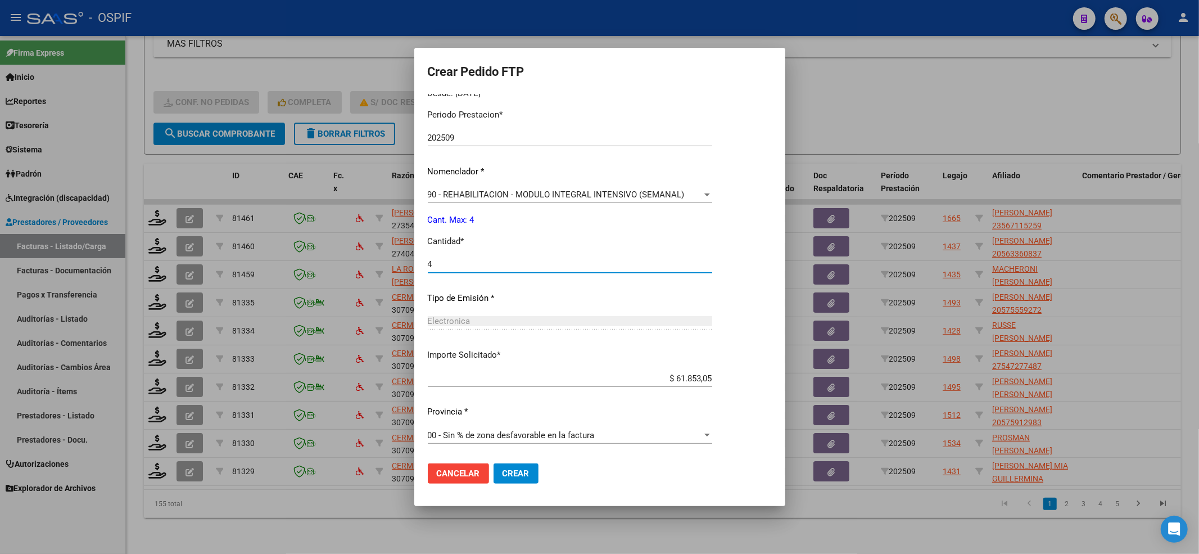
type input "4"
click at [516, 471] on span "Crear" at bounding box center [516, 473] width 27 height 10
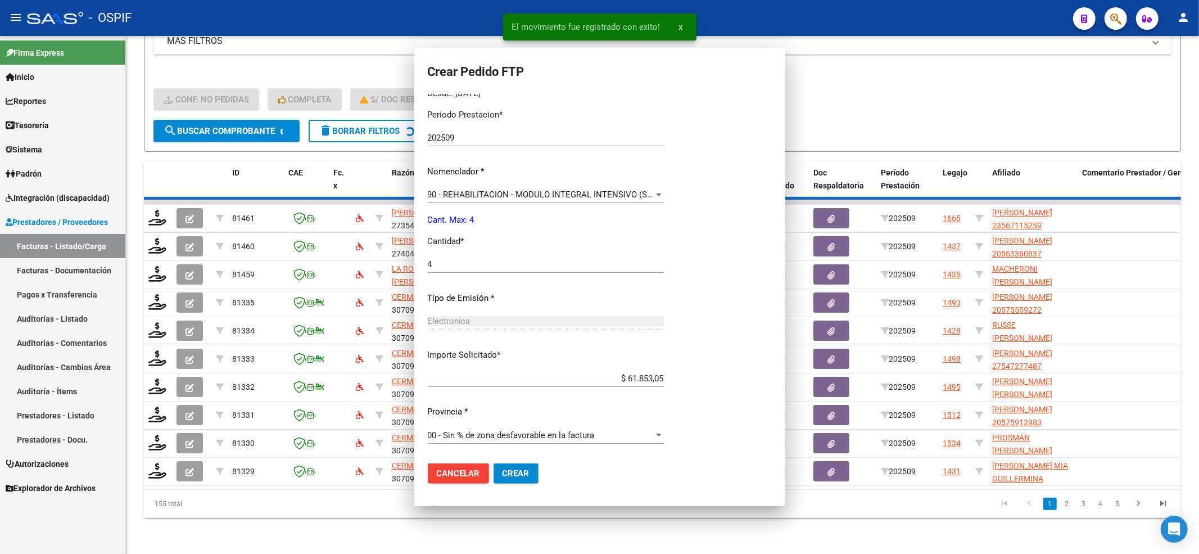
scroll to position [0, 0]
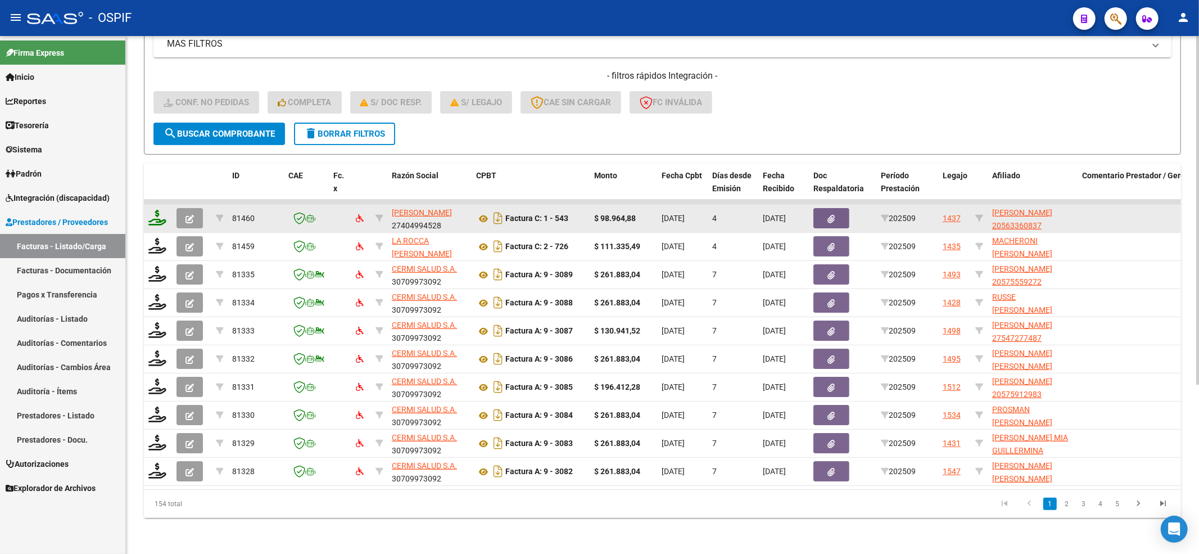
drag, startPoint x: 144, startPoint y: 219, endPoint x: 152, endPoint y: 207, distance: 13.9
click at [147, 214] on datatable-body-cell at bounding box center [158, 219] width 28 height 28
click at [154, 210] on icon at bounding box center [157, 218] width 18 height 16
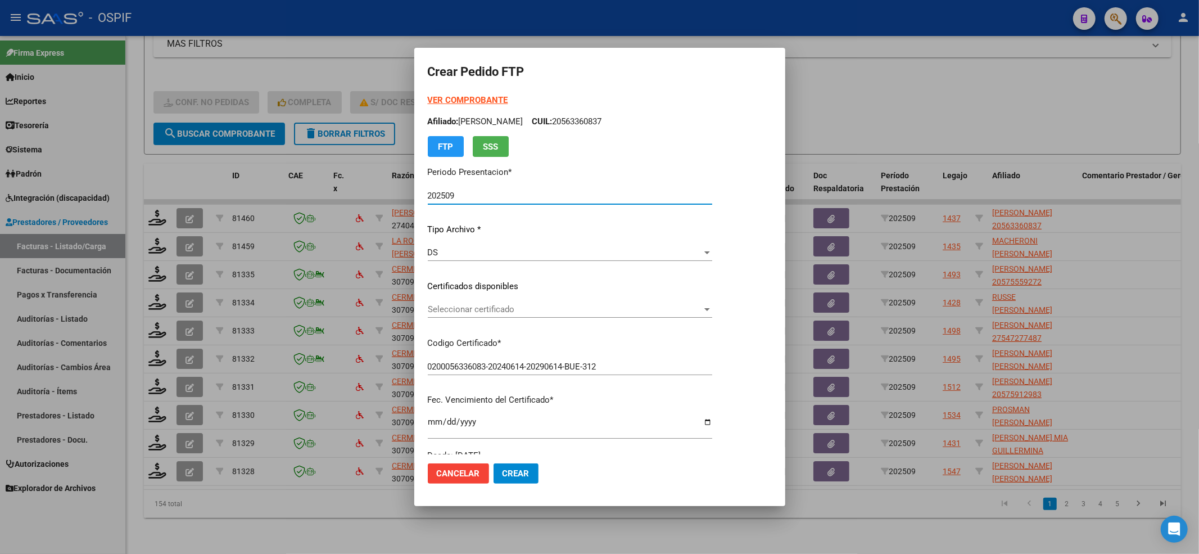
click at [447, 103] on strong "VER COMPROBANTE" at bounding box center [468, 100] width 80 height 10
click at [475, 320] on div "Seleccionar certificado Seleccionar certificado" at bounding box center [570, 315] width 284 height 28
click at [477, 309] on span "Seleccionar certificado" at bounding box center [565, 309] width 274 height 10
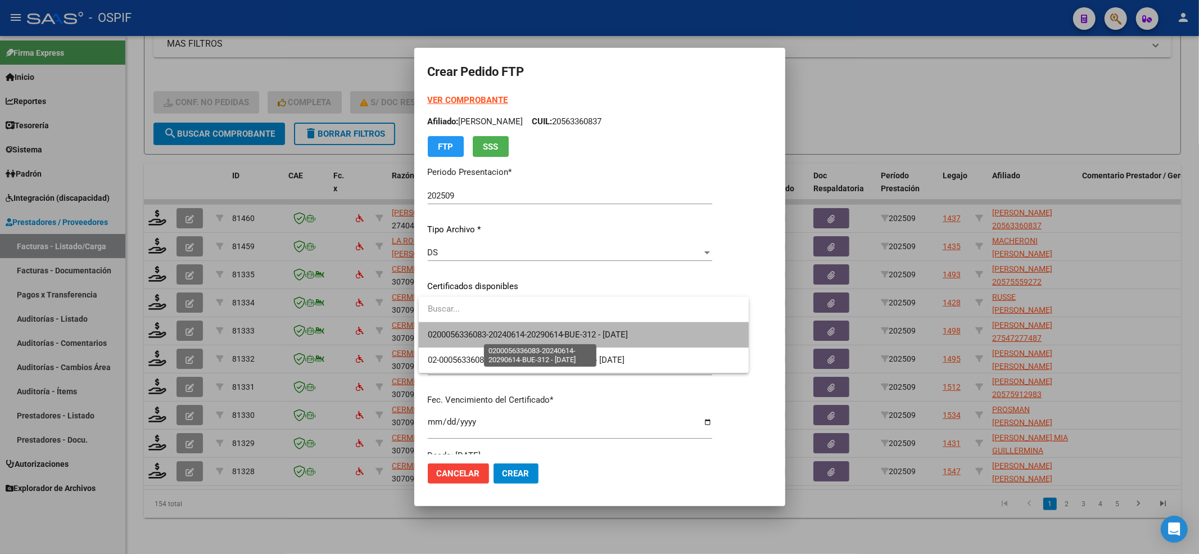
click at [472, 333] on span "0200056336083-20240614-20290614-BUE-312 - 2029-06-14" at bounding box center [528, 334] width 201 height 10
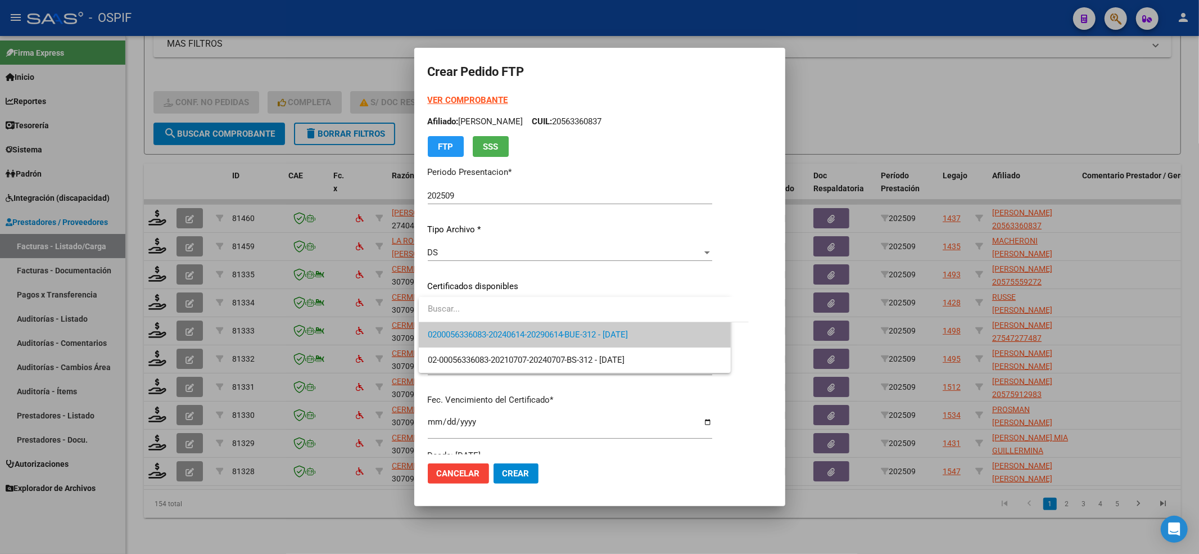
scroll to position [225, 0]
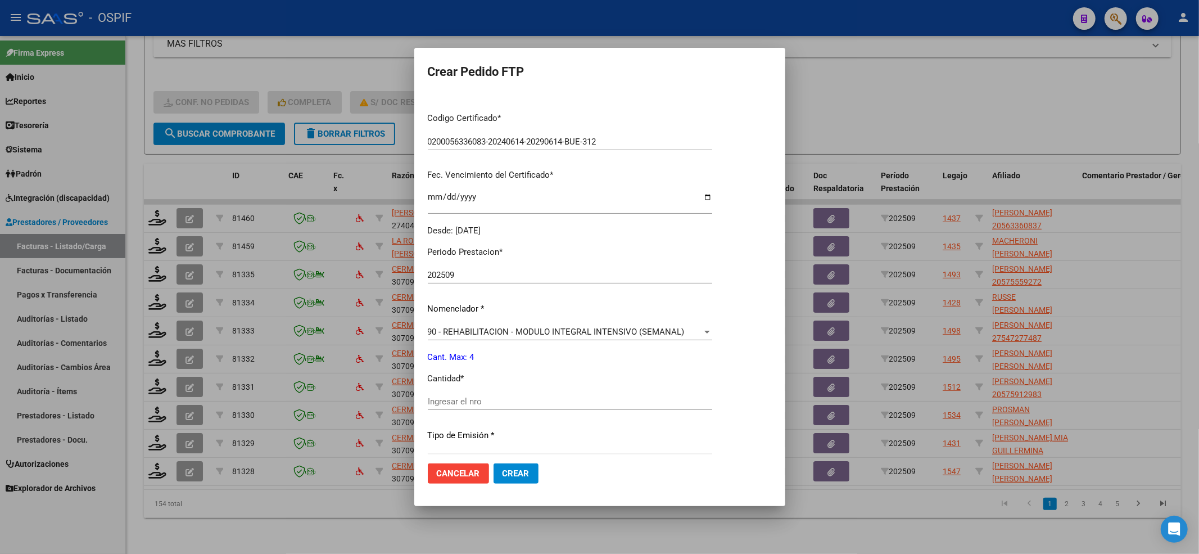
drag, startPoint x: 457, startPoint y: 414, endPoint x: 458, endPoint y: 403, distance: 10.7
click at [458, 413] on div "Ingresar el nro" at bounding box center [570, 407] width 284 height 28
click at [458, 403] on input "Ingresar el nro" at bounding box center [570, 401] width 284 height 10
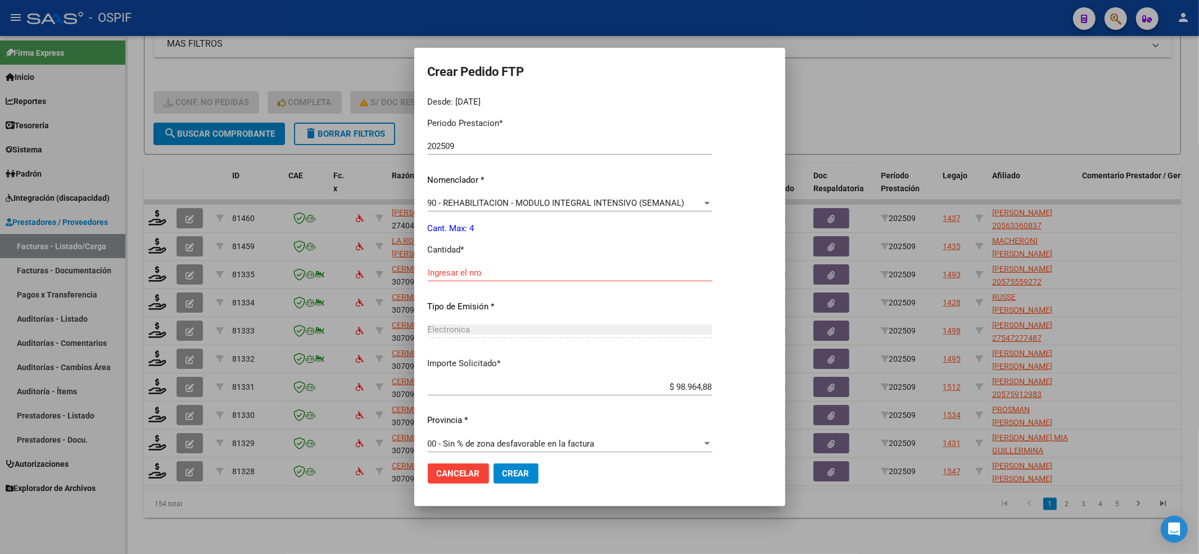
scroll to position [362, 0]
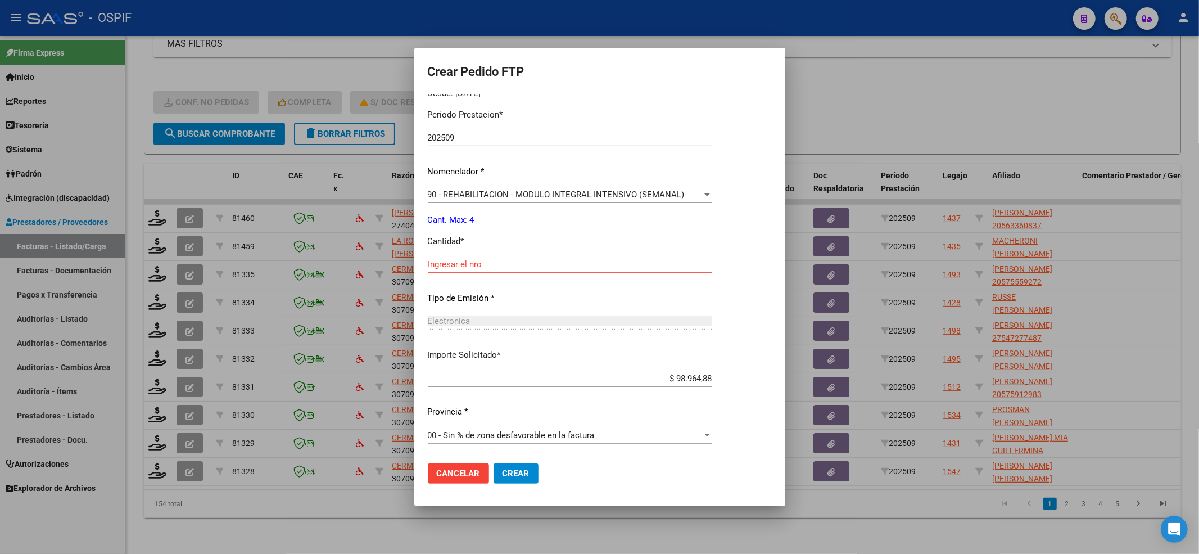
click at [471, 256] on div "Ingresar el nro" at bounding box center [570, 264] width 284 height 17
drag, startPoint x: 513, startPoint y: 470, endPoint x: 328, endPoint y: 477, distance: 185.1
click at [513, 469] on span "Crear" at bounding box center [516, 473] width 27 height 10
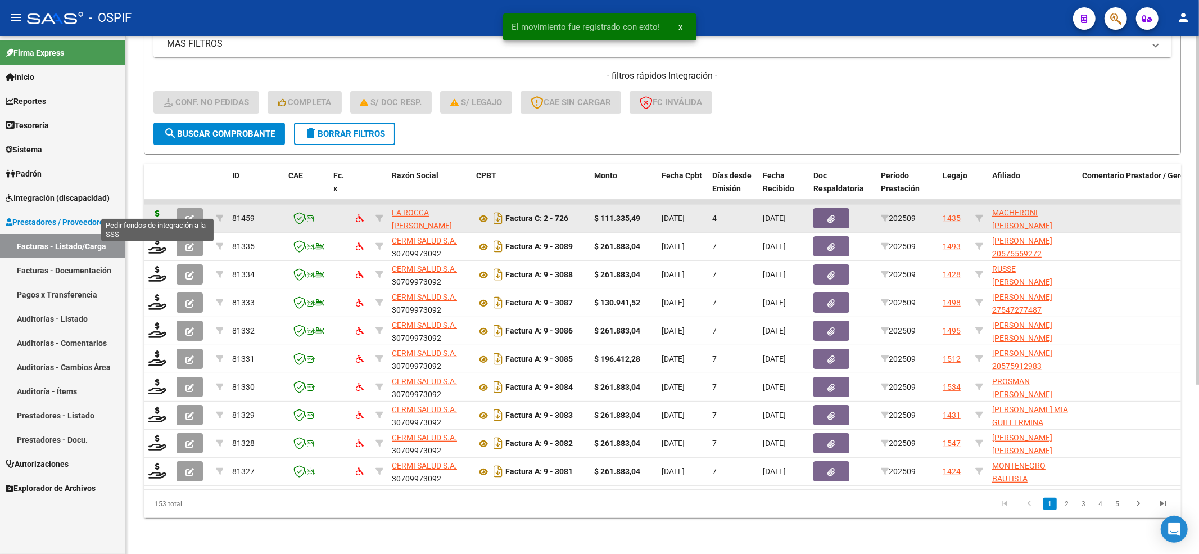
click at [160, 210] on icon at bounding box center [157, 218] width 18 height 16
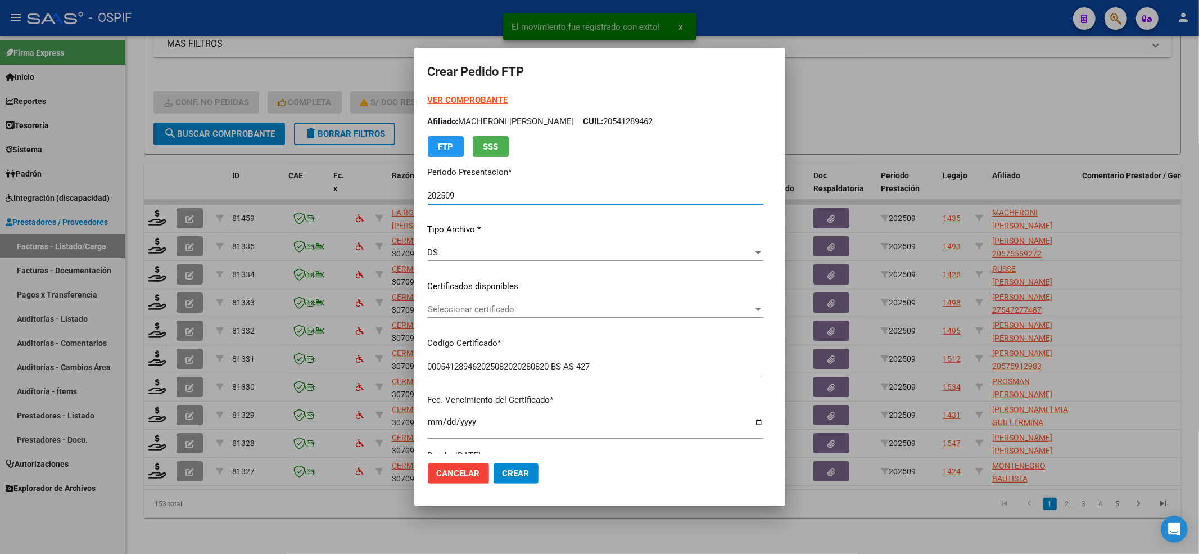
click at [441, 95] on strong "VER COMPROBANTE" at bounding box center [468, 100] width 80 height 10
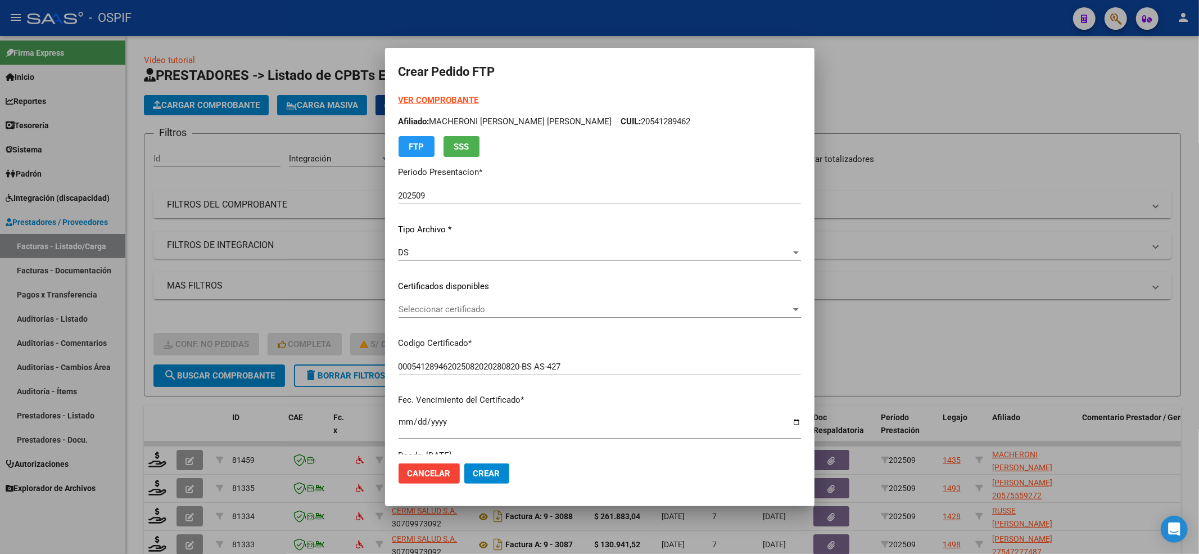
scroll to position [252, 0]
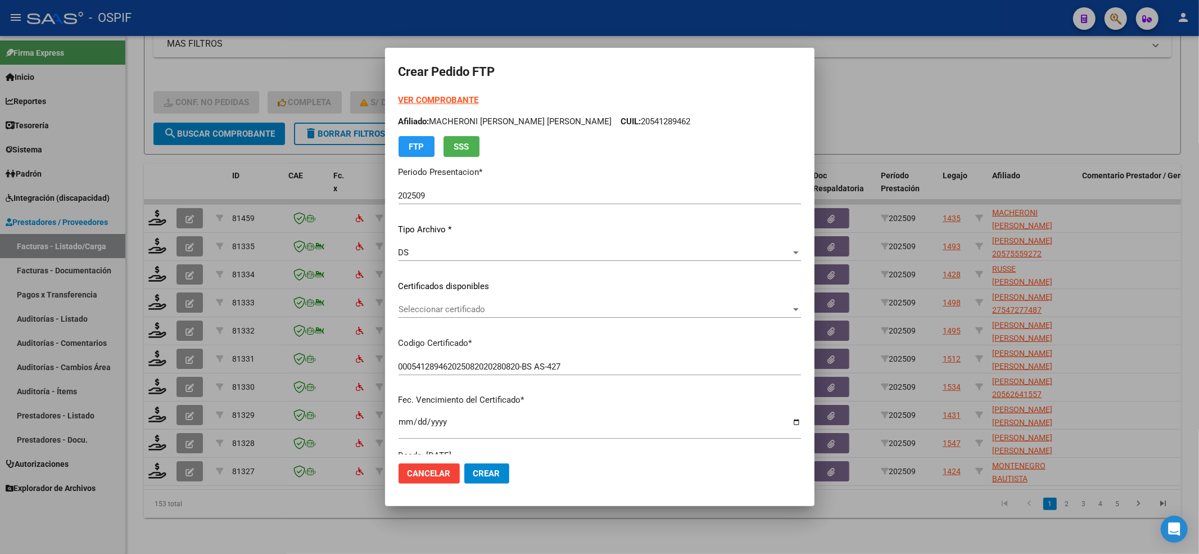
click at [477, 300] on div "VER COMPROBANTE ARCA Padrón Afiliado: MACHERONI CASTILLO NOAH VALENTIN CUIL: 20…" at bounding box center [600, 278] width 402 height 368
click at [438, 306] on span "Seleccionar certificado" at bounding box center [595, 309] width 392 height 10
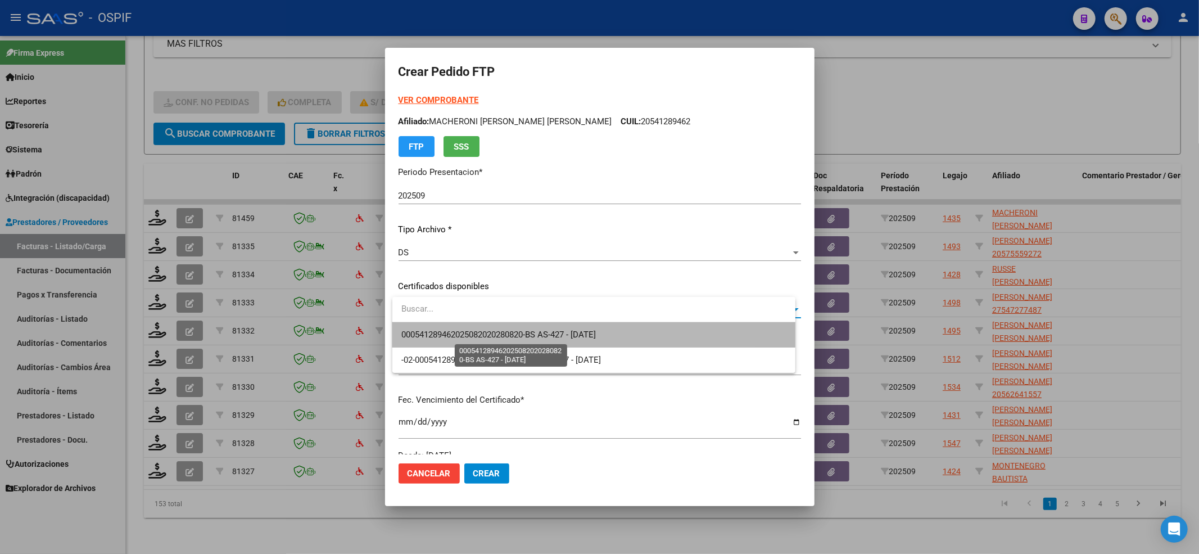
click at [418, 332] on span "000541289462025082020280820-BS AS-427 - 2028-08-20" at bounding box center [498, 334] width 194 height 10
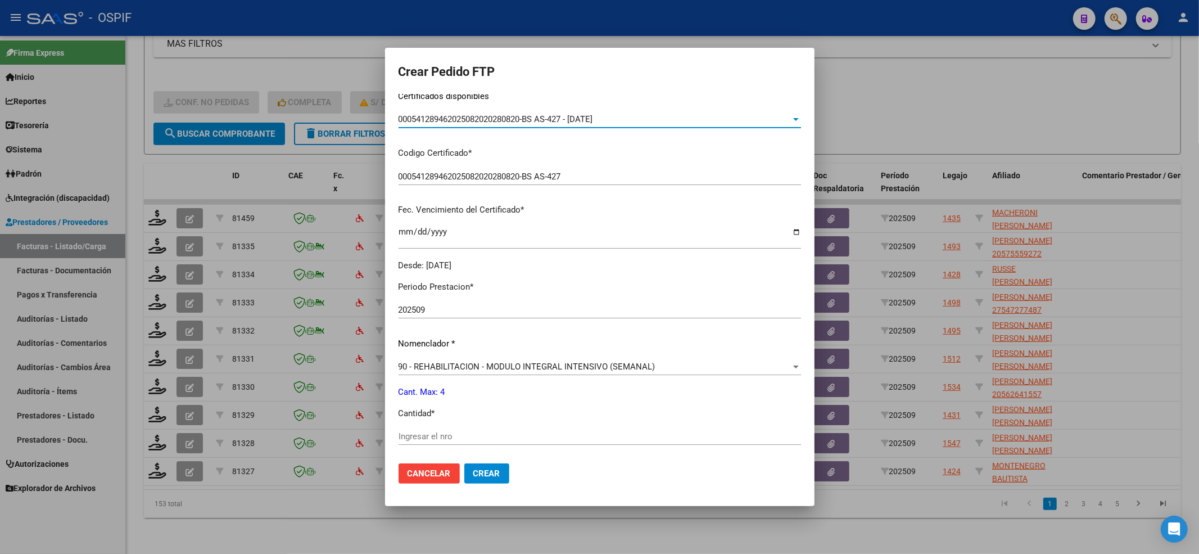
scroll to position [225, 0]
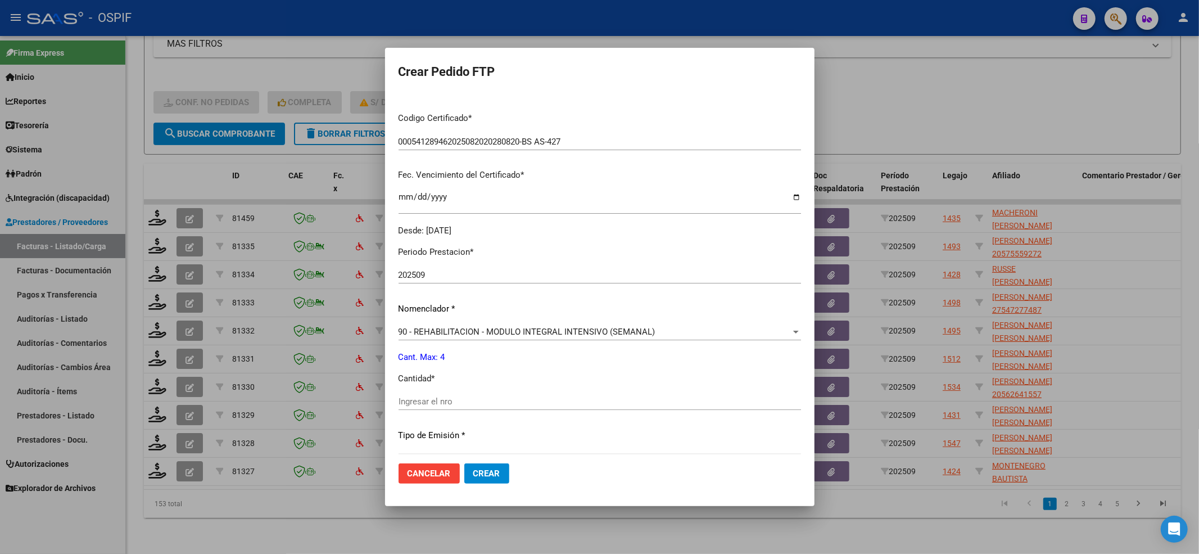
drag, startPoint x: 468, startPoint y: 406, endPoint x: 462, endPoint y: 395, distance: 13.1
click at [468, 405] on div "Ingresar el nro" at bounding box center [600, 401] width 402 height 17
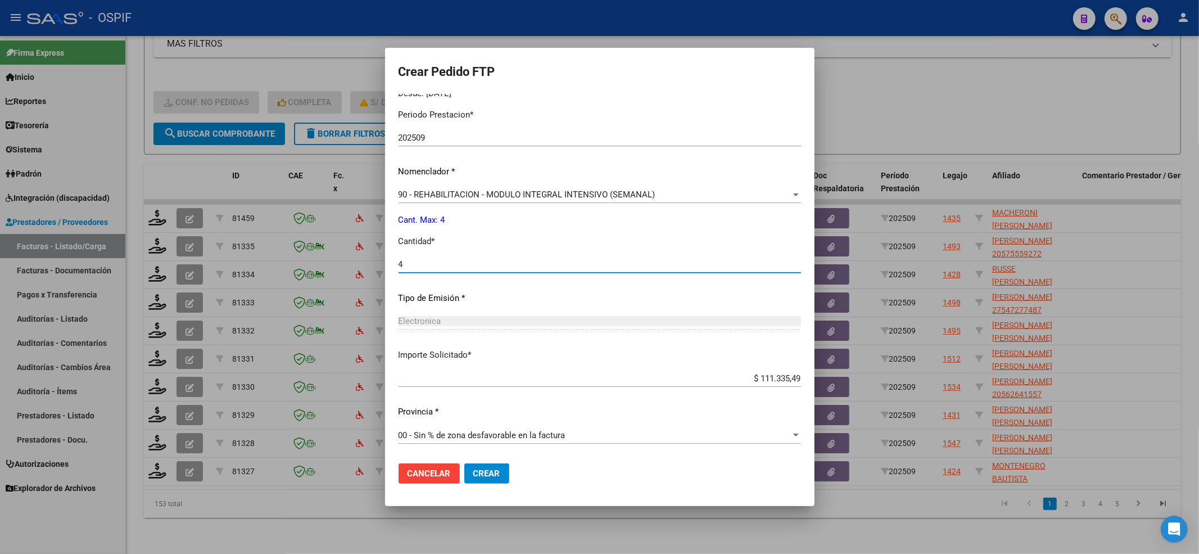
type input "4"
click at [489, 471] on span "Crear" at bounding box center [486, 473] width 27 height 10
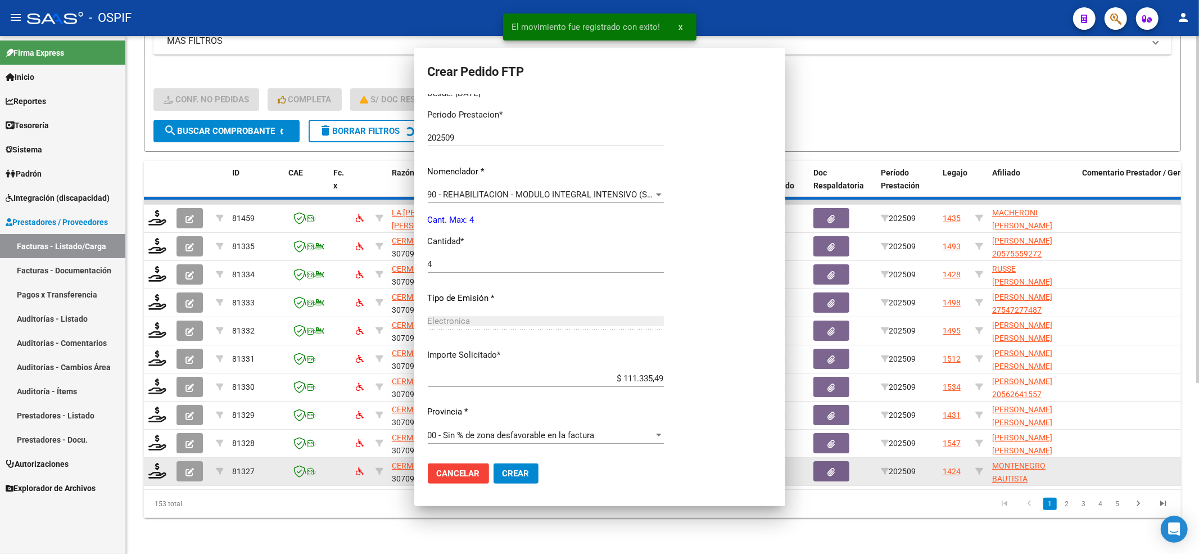
scroll to position [0, 0]
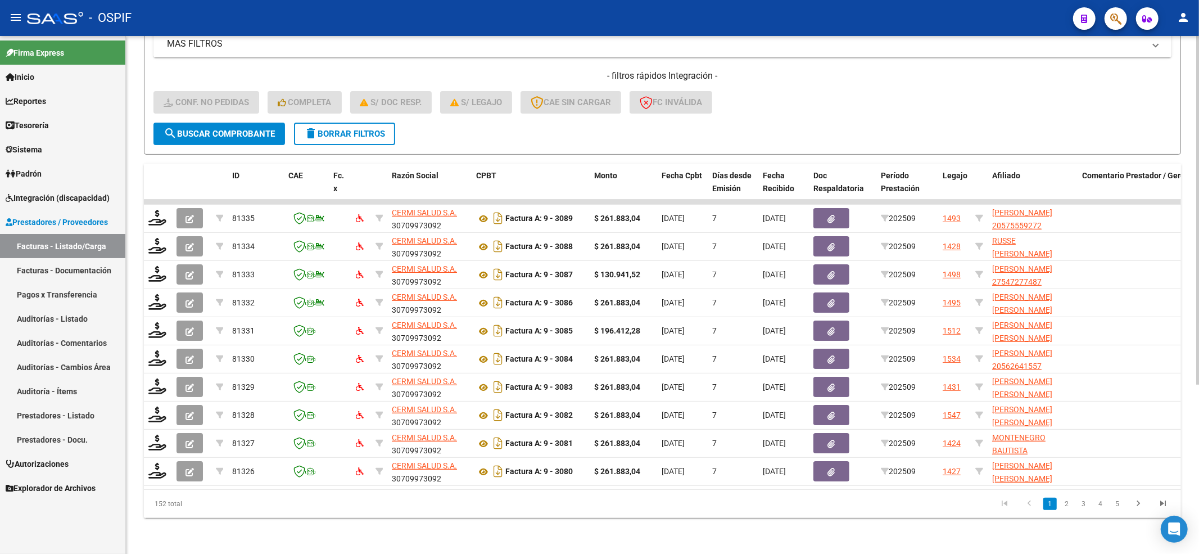
click at [245, 131] on button "search Buscar Comprobante" at bounding box center [219, 134] width 132 height 22
click at [160, 104] on div "- filtros rápidos Integración - Conf. no pedidas Completa S/ Doc Resp. S/ legaj…" at bounding box center [662, 96] width 1018 height 53
click at [168, 126] on mat-icon "search" at bounding box center [170, 132] width 13 height 13
click at [212, 129] on span "search Buscar Comprobante" at bounding box center [219, 134] width 111 height 10
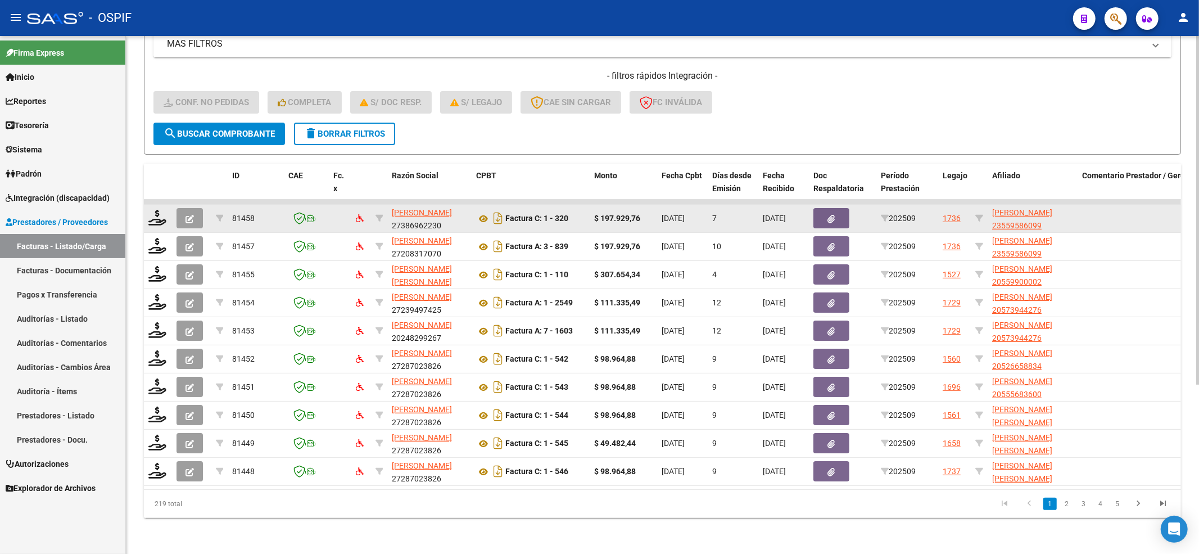
click at [147, 205] on datatable-body-cell at bounding box center [158, 219] width 28 height 28
click at [151, 210] on icon at bounding box center [157, 218] width 18 height 16
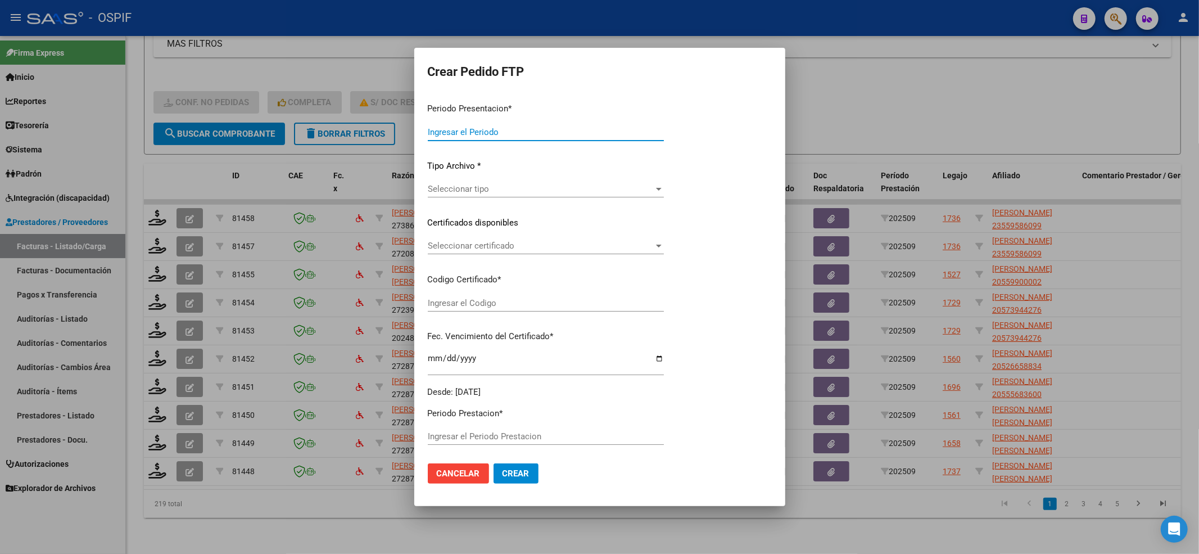
type input "202509"
type input "$ 197.929,76"
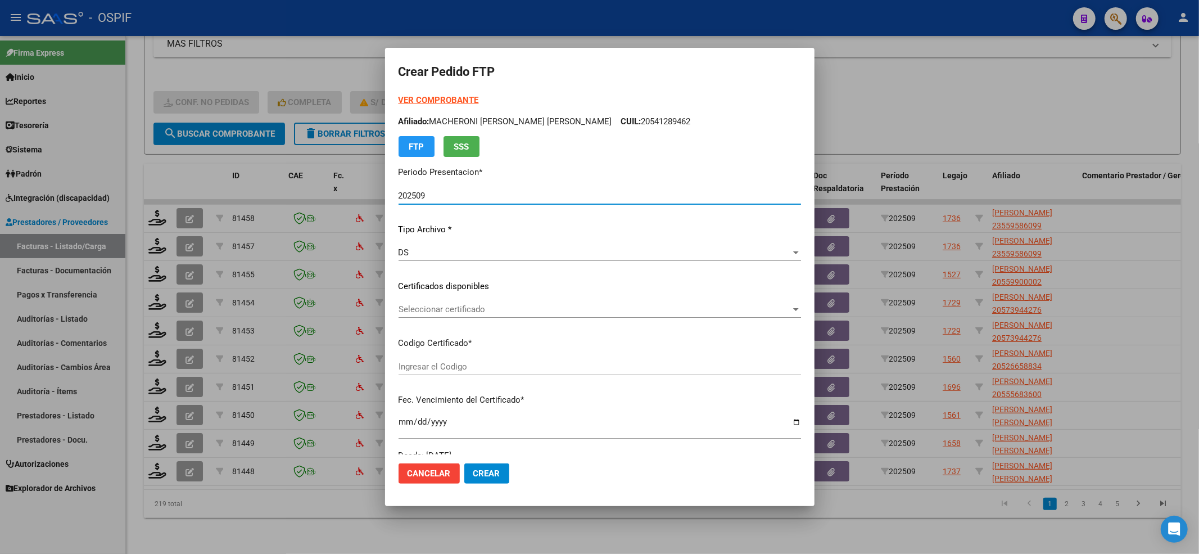
type input "02-00055958609-20220419-20270419-BS-436"
type input "2027-04-19"
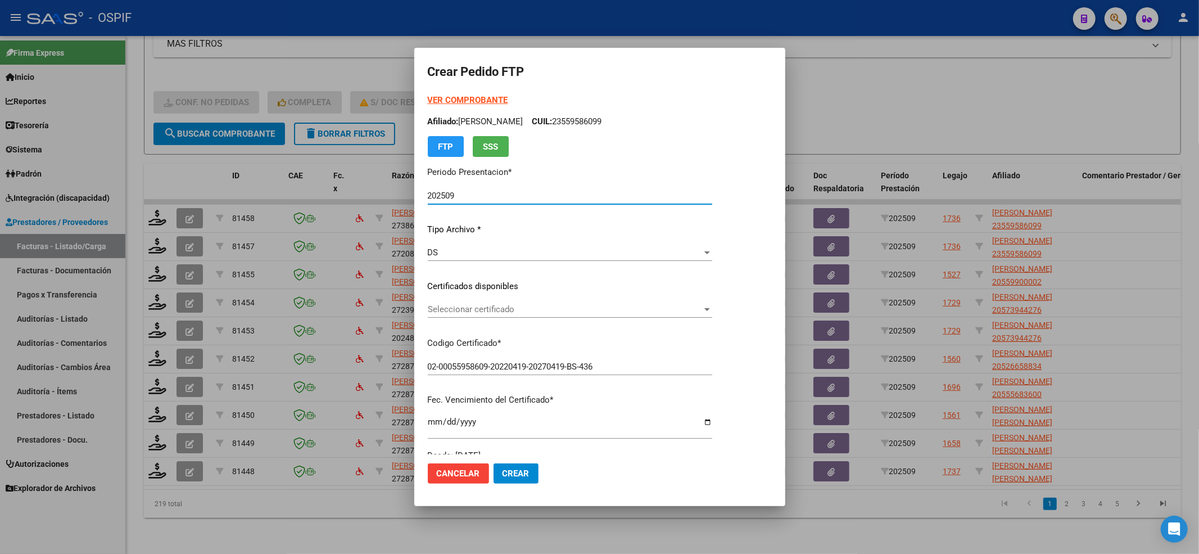
click at [558, 314] on span "Seleccionar certificado" at bounding box center [565, 309] width 274 height 10
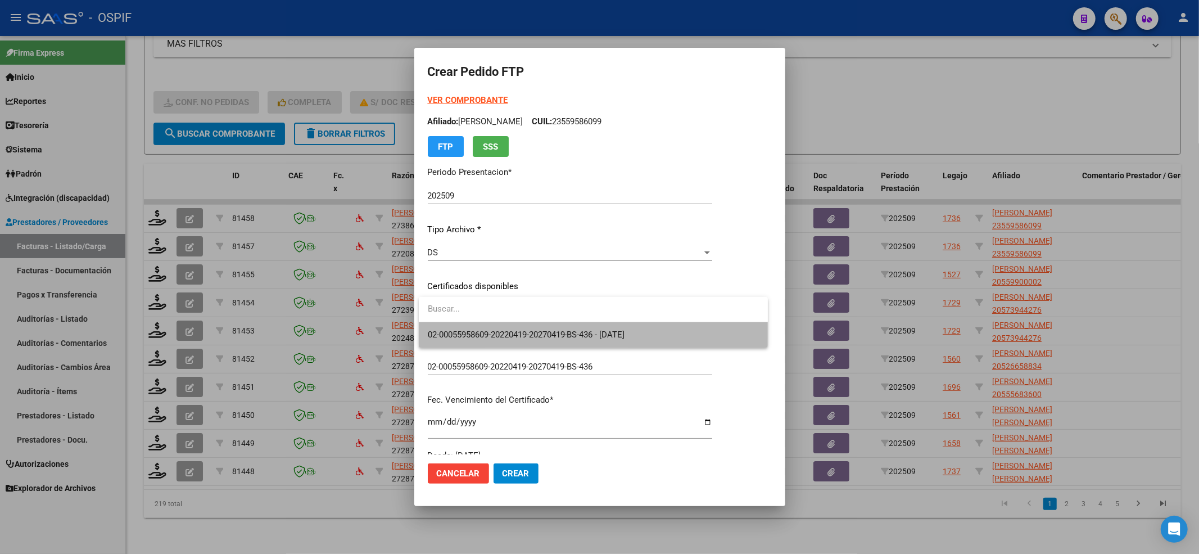
click at [555, 325] on span "02-00055958609-20220419-20270419-BS-436 - 2027-04-19" at bounding box center [593, 334] width 331 height 25
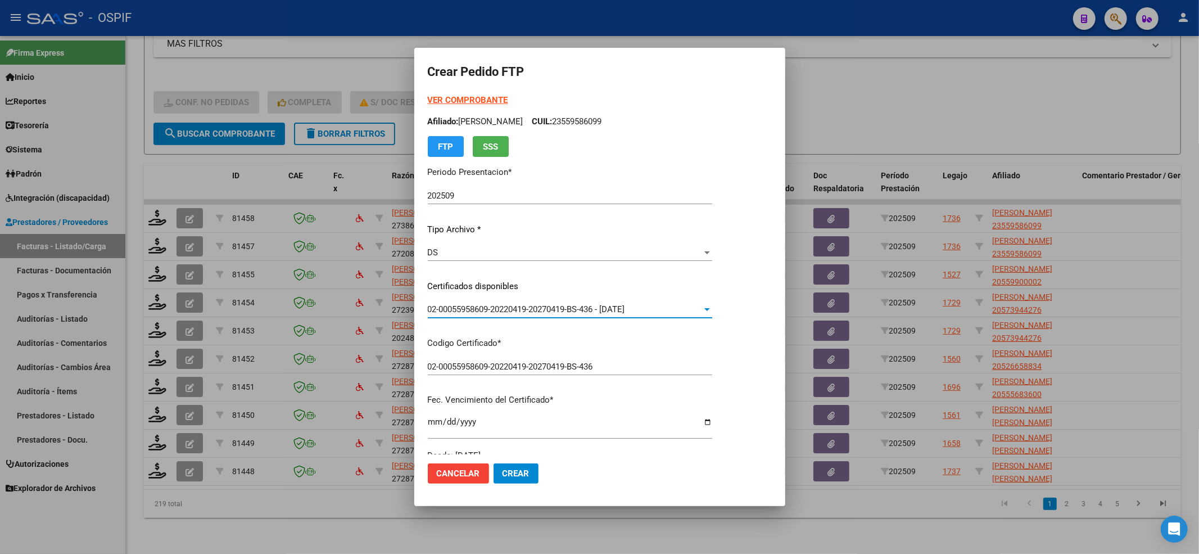
scroll to position [225, 0]
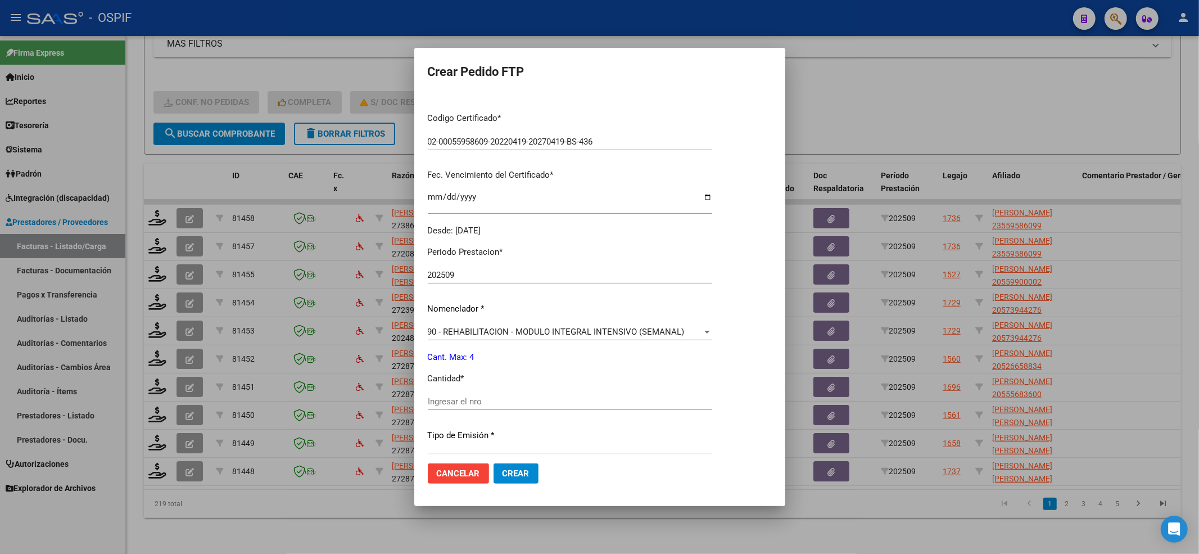
click at [488, 395] on div "Ingresar el nro" at bounding box center [570, 401] width 284 height 17
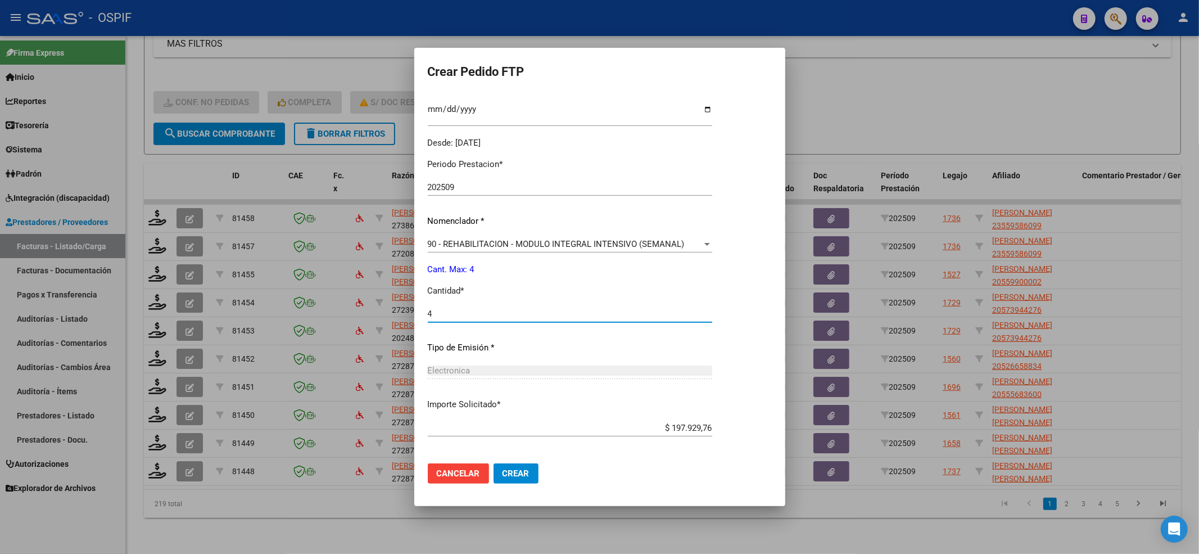
scroll to position [362, 0]
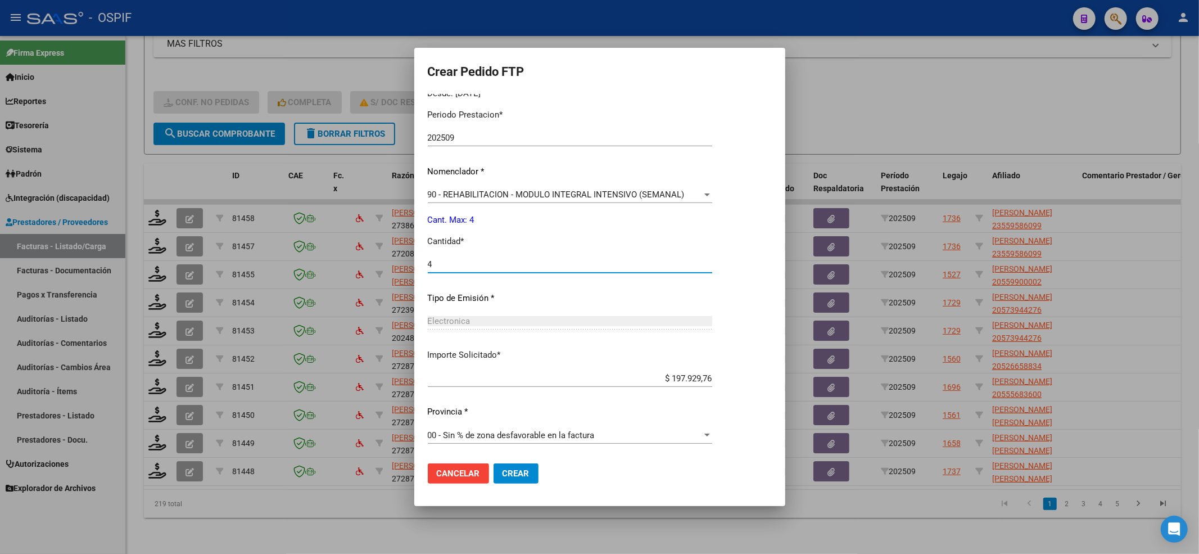
type input "4"
click at [537, 463] on div "Cancelar Crear" at bounding box center [483, 473] width 111 height 20
click at [527, 463] on button "Crear" at bounding box center [516, 473] width 45 height 20
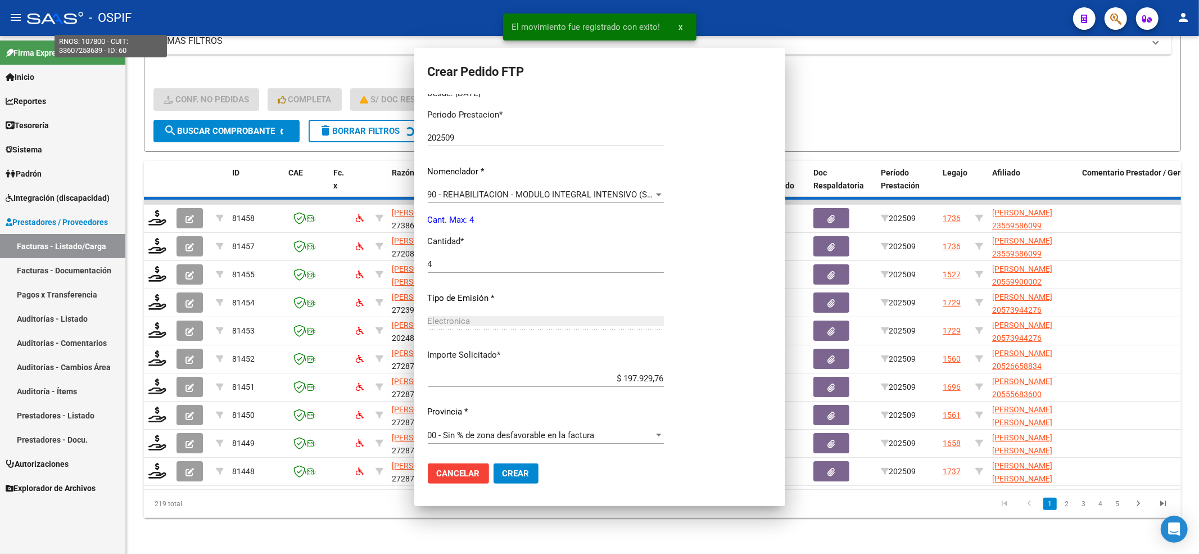
scroll to position [0, 0]
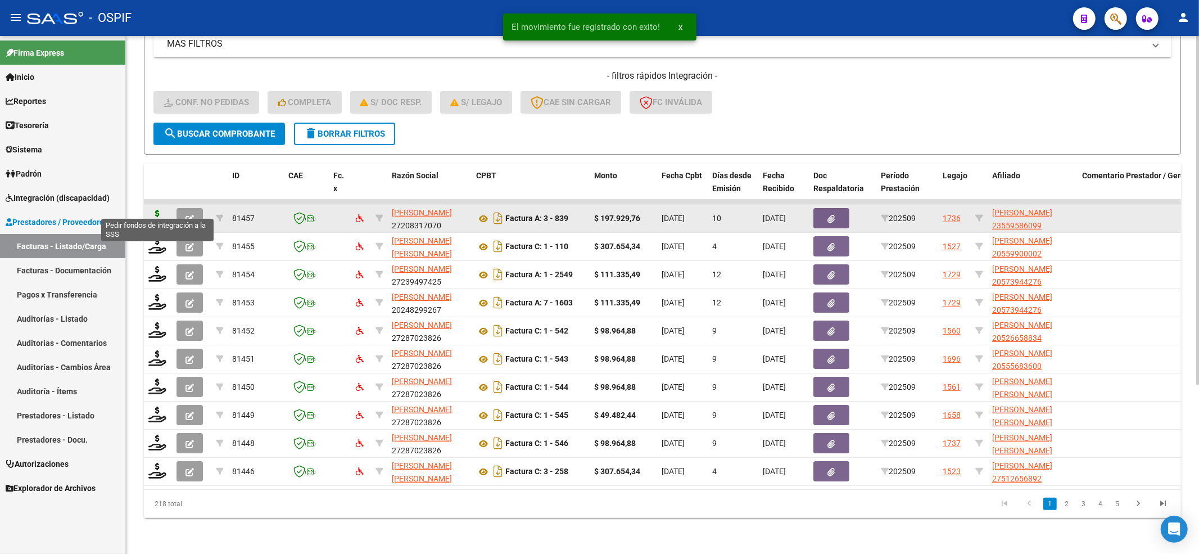
click at [162, 210] on icon at bounding box center [157, 218] width 18 height 16
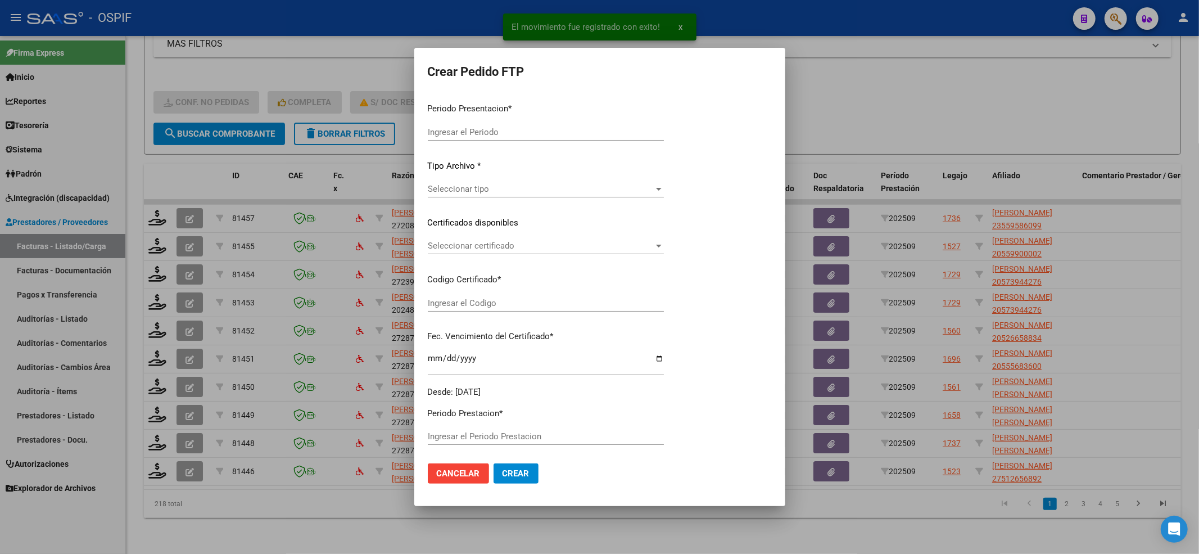
type input "202509"
type input "$ 197.929,76"
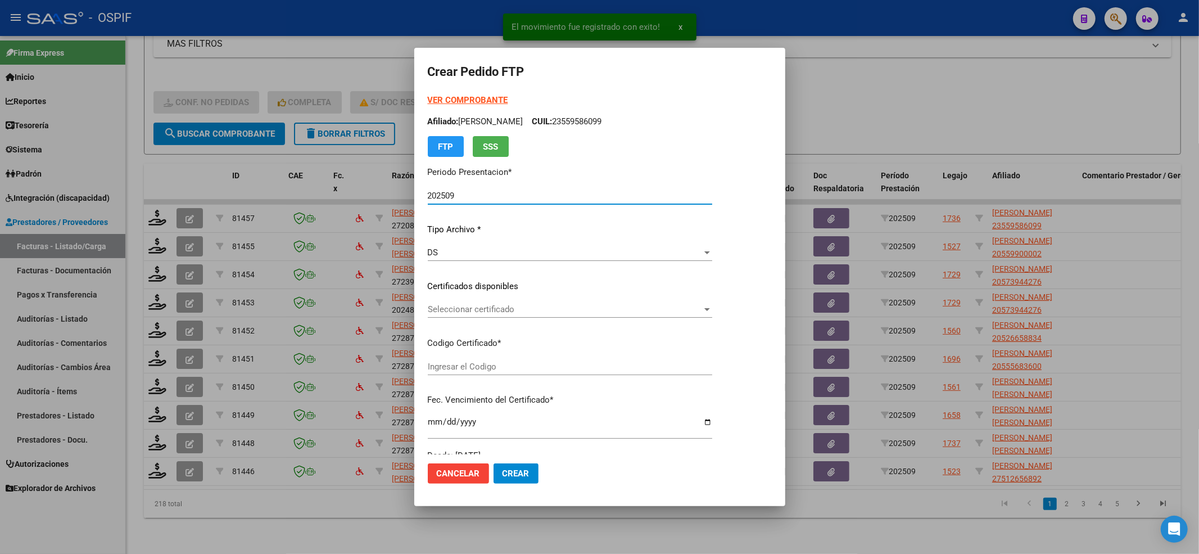
type input "02-00055958609-20220419-20270419-BS-436"
type input "2027-04-19"
click at [520, 315] on div "Seleccionar certificado Seleccionar certificado" at bounding box center [570, 309] width 284 height 17
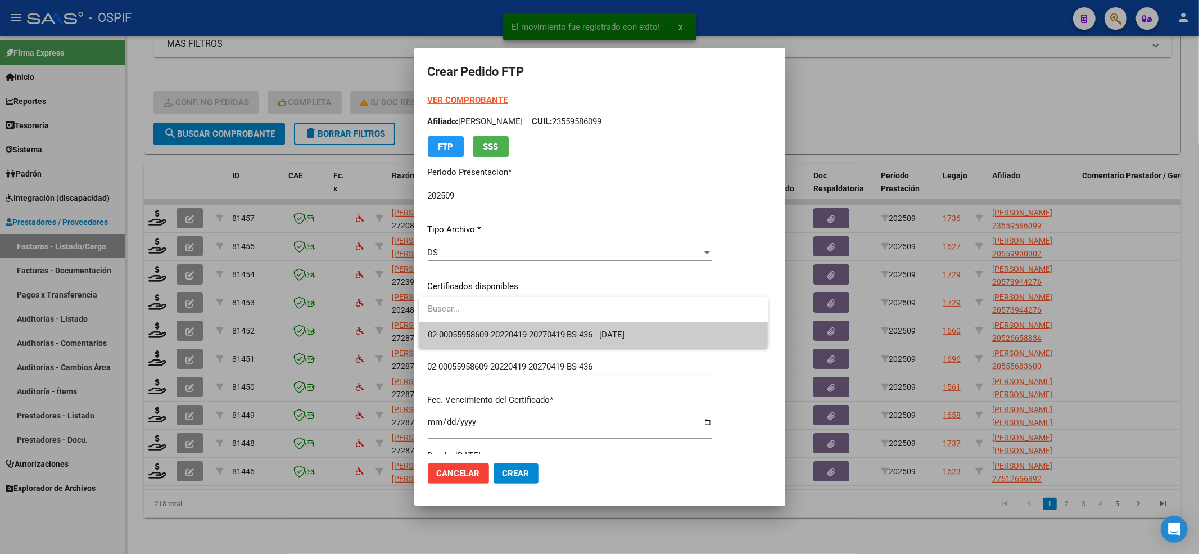
click at [520, 319] on input "dropdown search" at bounding box center [593, 308] width 349 height 25
click at [514, 342] on span "02-00055958609-20220419-20270419-BS-436 - 2027-04-19" at bounding box center [593, 334] width 331 height 25
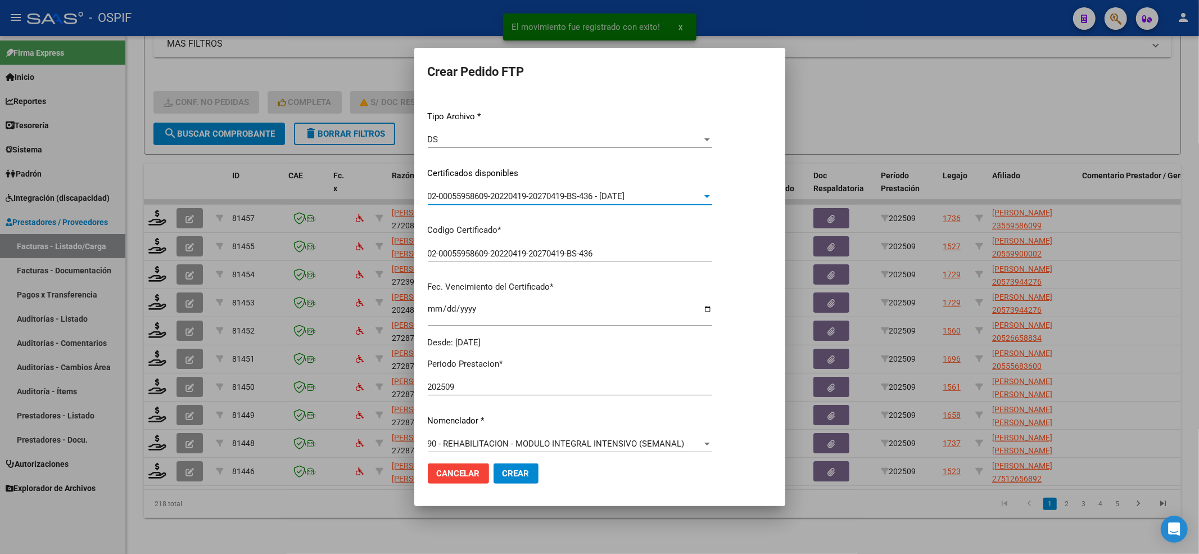
scroll to position [362, 0]
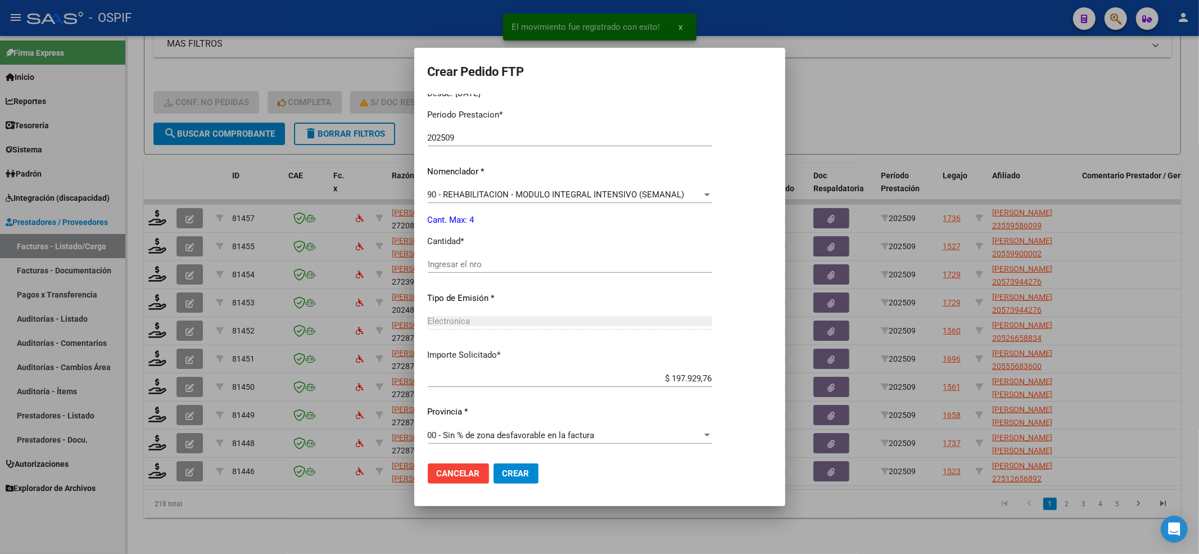
click at [489, 268] on input "Ingresar el nro" at bounding box center [570, 264] width 284 height 10
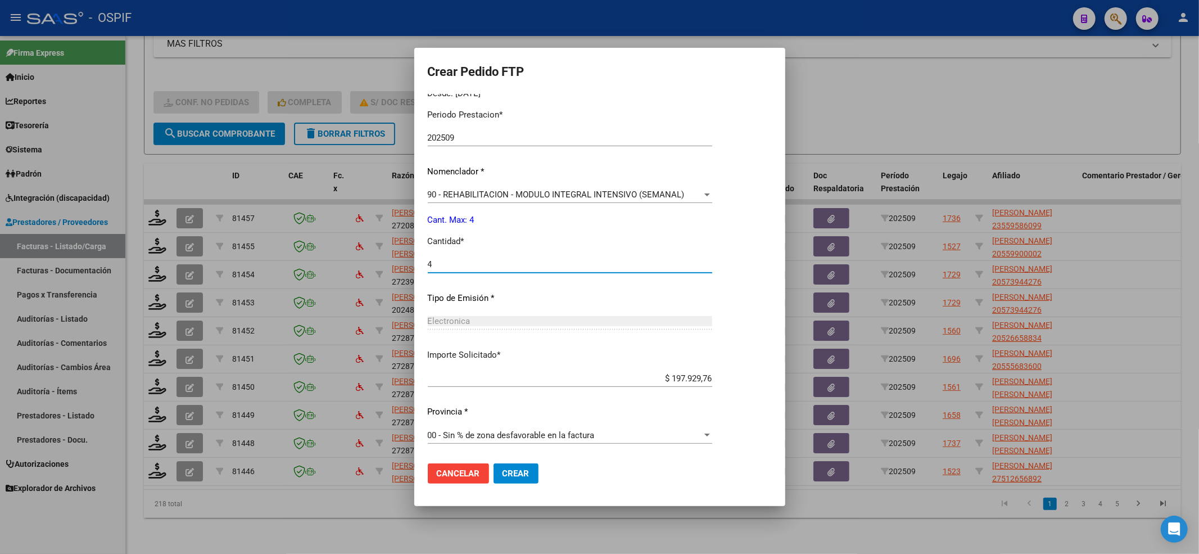
type input "4"
click at [496, 481] on button "Crear" at bounding box center [516, 473] width 45 height 20
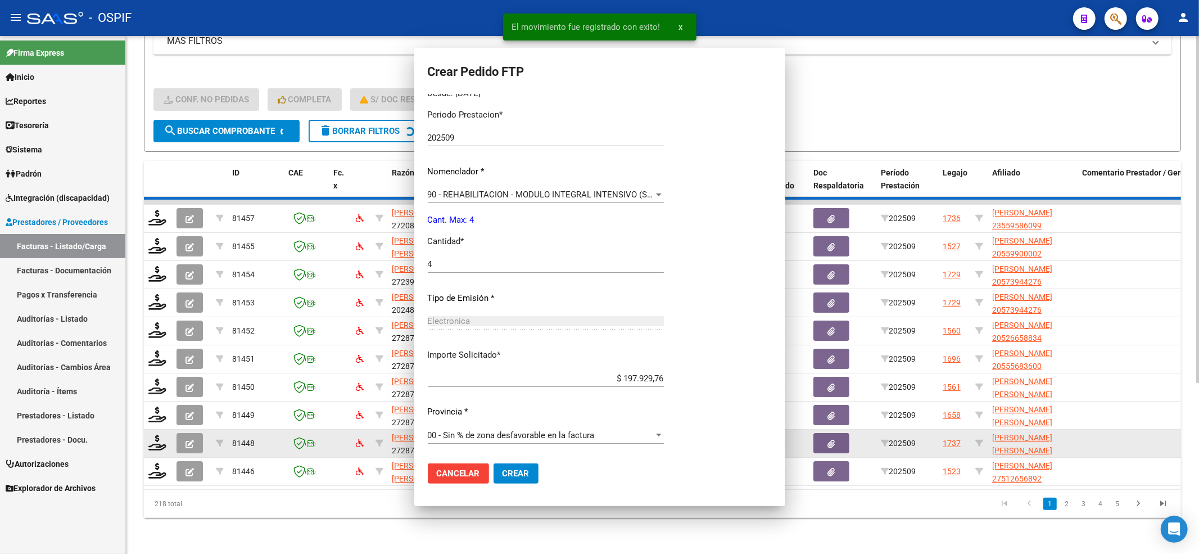
scroll to position [0, 0]
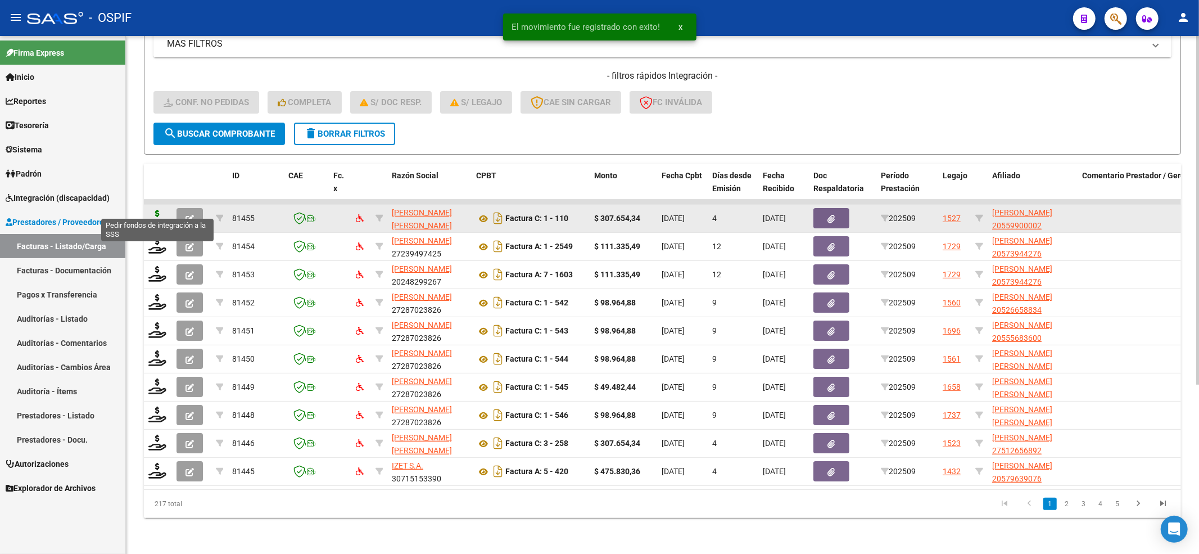
click at [155, 210] on icon at bounding box center [157, 218] width 18 height 16
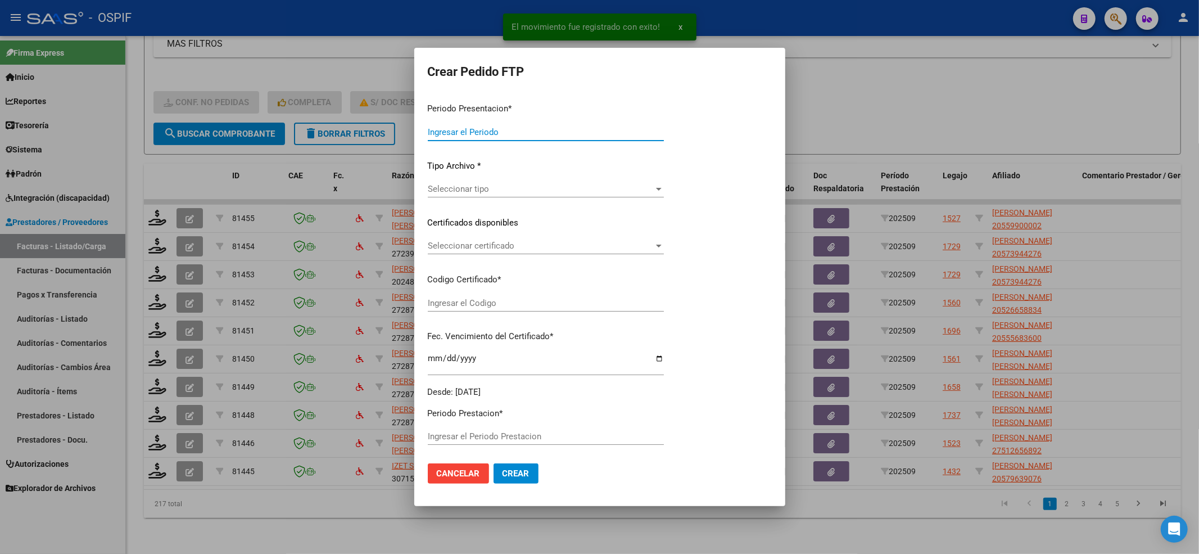
type input "202509"
type input "$ 307.654,34"
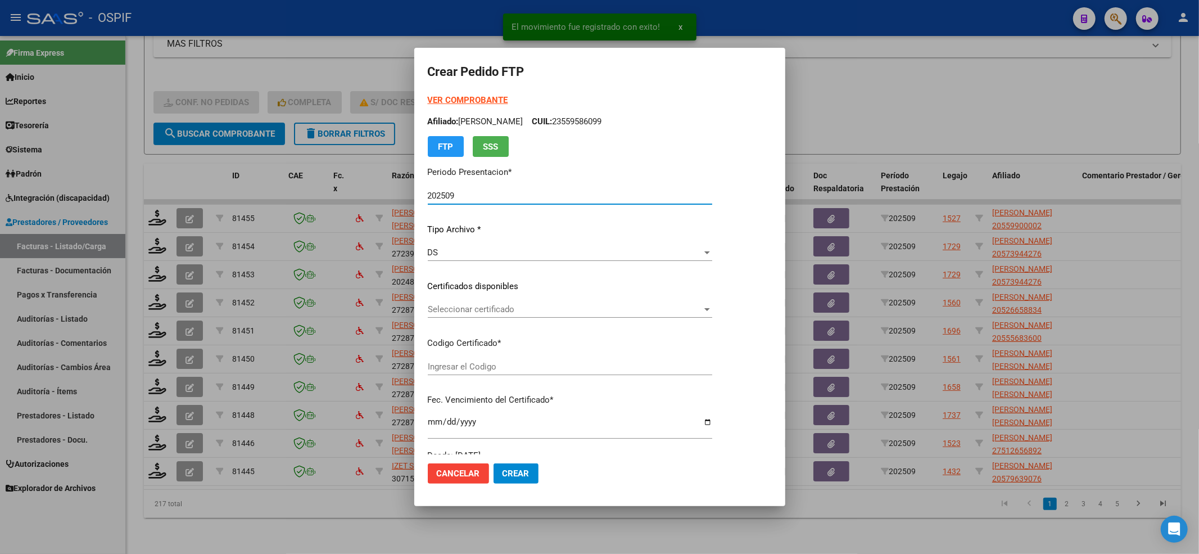
type input "02-00055990000-20220307-20250307-BS-427"
type input "2025-03-07"
click at [511, 299] on div "VER COMPROBANTE ARCA Padrón Afiliado: REYNOSO FRANCO AGUSTIN CUIL: 20559900002 …" at bounding box center [570, 278] width 284 height 368
click at [484, 304] on div "Seleccionar certificado Seleccionar certificado" at bounding box center [570, 309] width 284 height 17
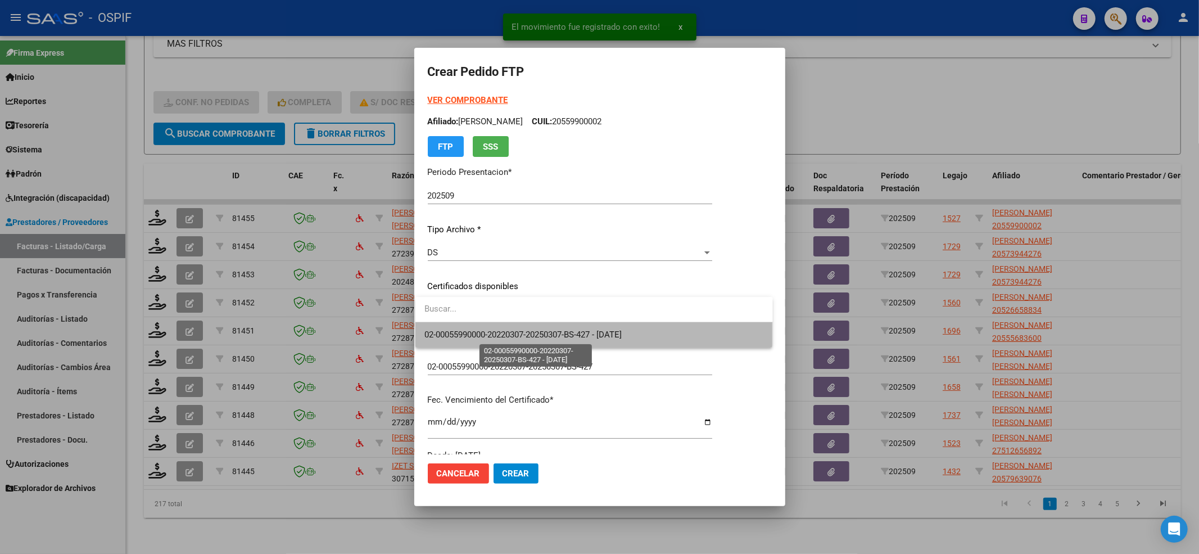
click at [455, 329] on span "02-00055990000-20220307-20250307-BS-427 - 2025-03-07" at bounding box center [522, 334] width 197 height 10
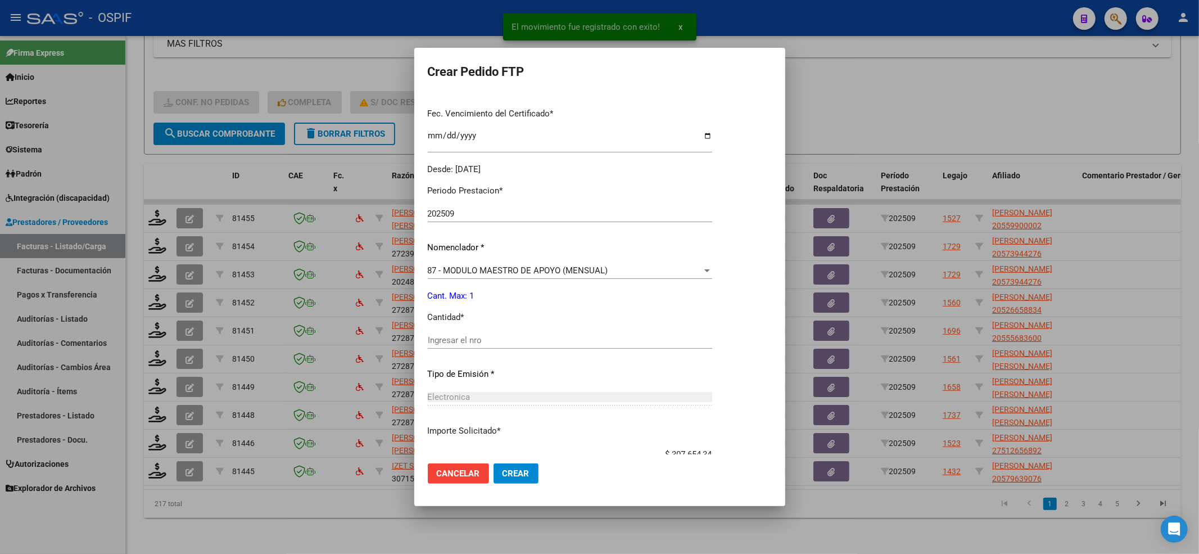
scroll to position [300, 0]
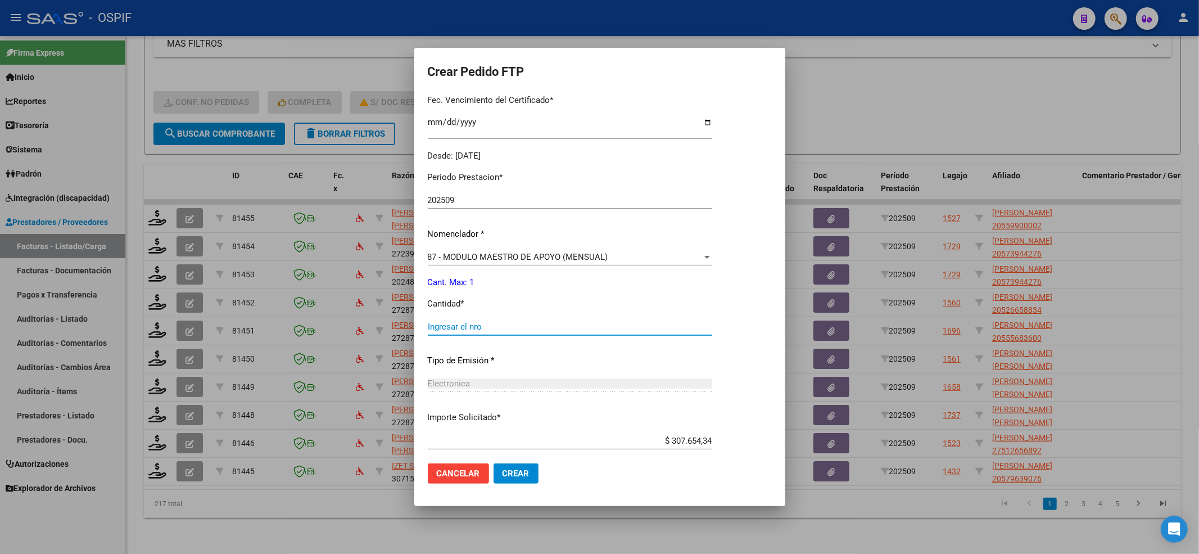
click at [499, 322] on input "Ingresar el nro" at bounding box center [570, 327] width 284 height 10
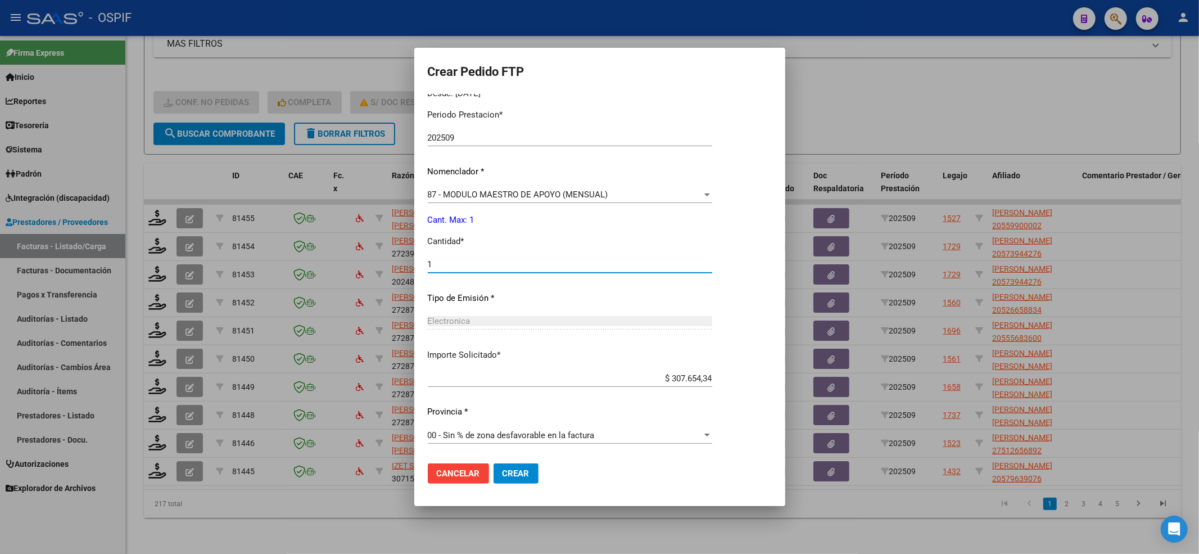
type input "1"
click at [536, 477] on mat-dialog-actions "Cancelar Crear" at bounding box center [600, 473] width 344 height 38
click at [492, 488] on mat-dialog-actions "Cancelar Crear" at bounding box center [600, 473] width 344 height 38
click at [506, 472] on span "Crear" at bounding box center [516, 473] width 27 height 10
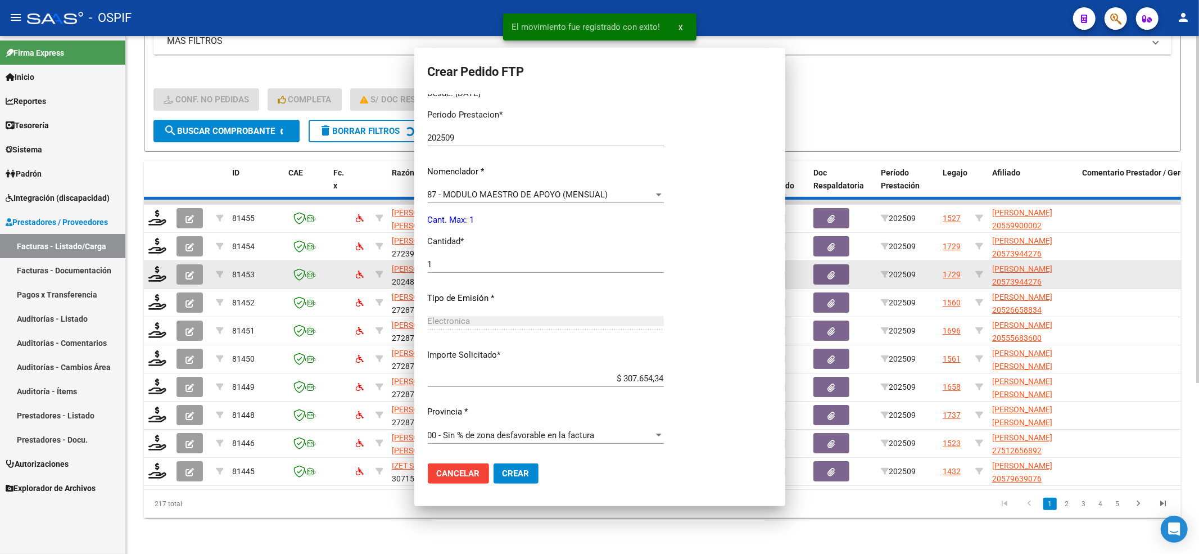
scroll to position [0, 0]
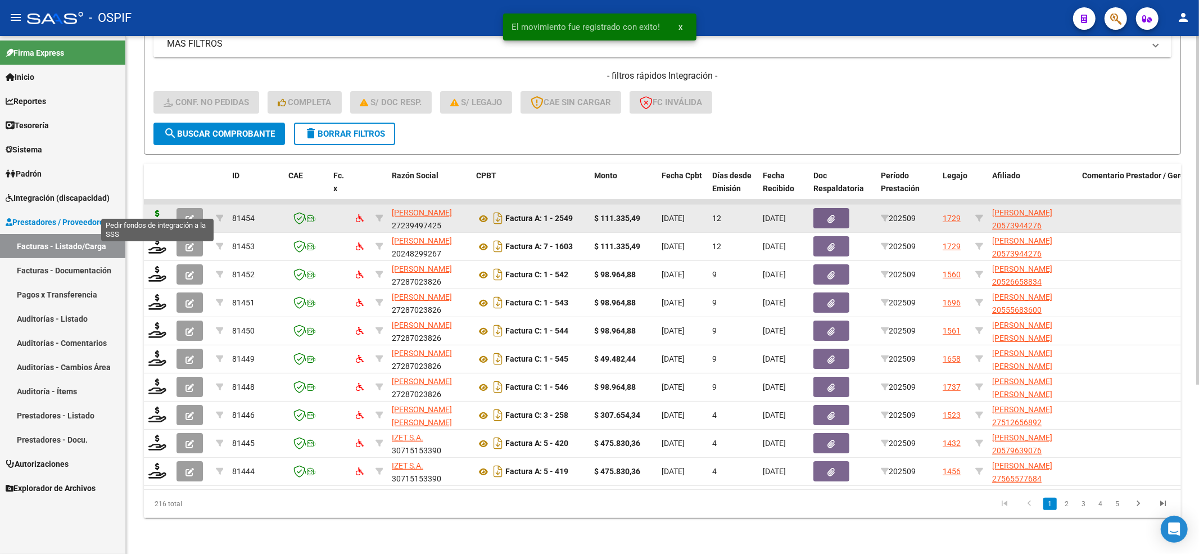
click at [152, 210] on icon at bounding box center [157, 218] width 18 height 16
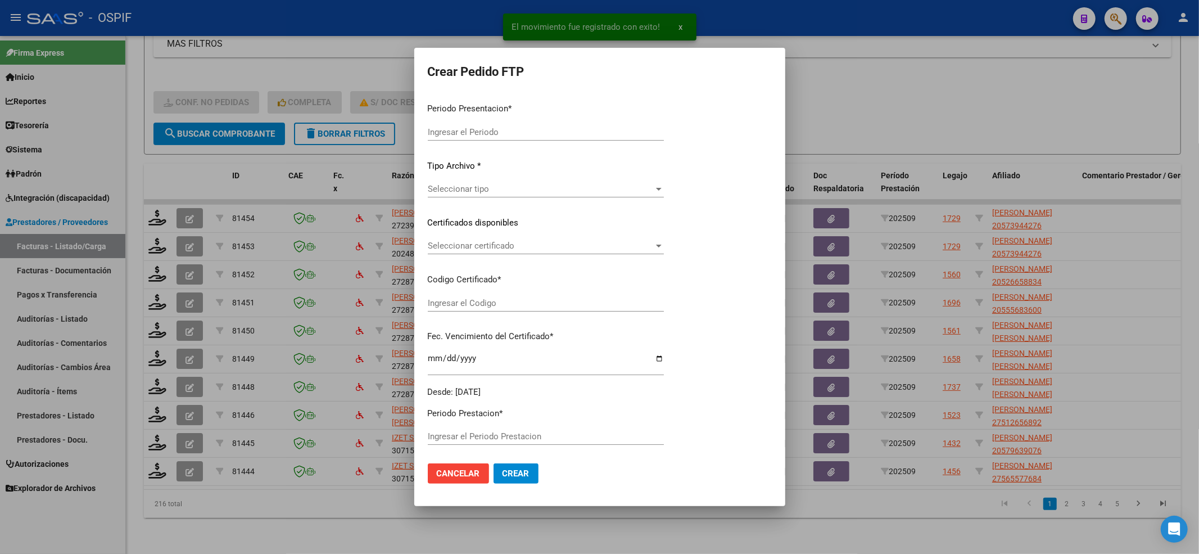
type input "202509"
type input "$ 111.335,49"
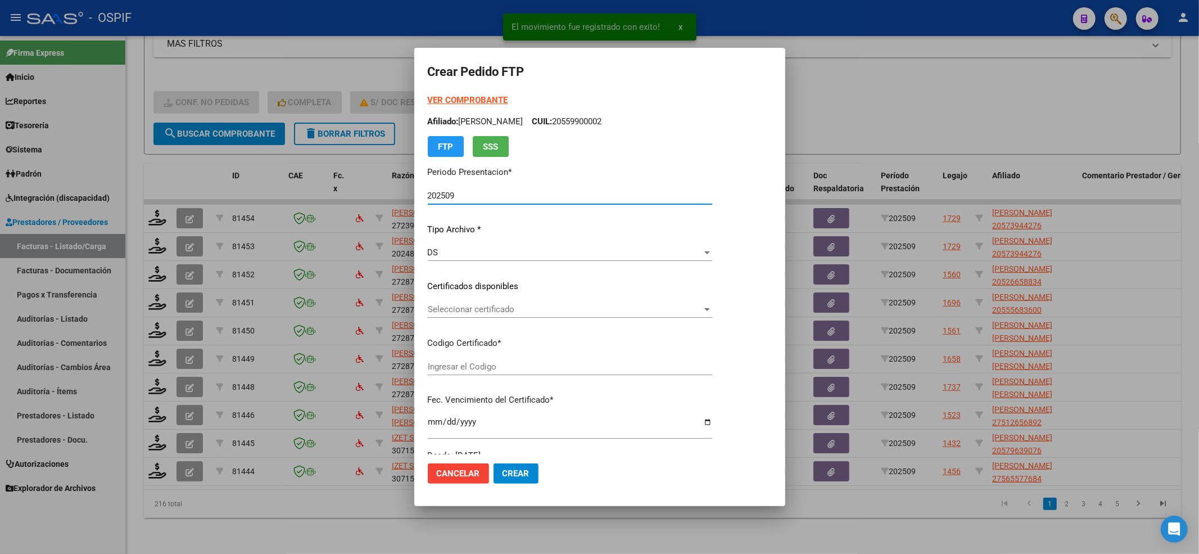
type input "0200057394427-20230511-20260511-bs-427"
type input "2026-05-11"
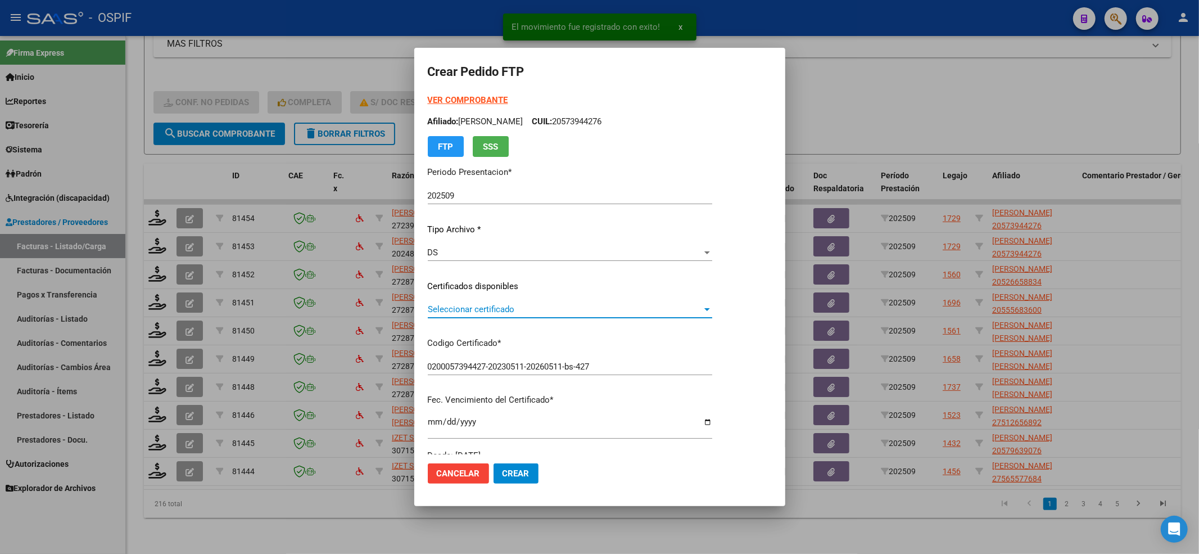
click at [682, 311] on span "Seleccionar certificado" at bounding box center [565, 309] width 274 height 10
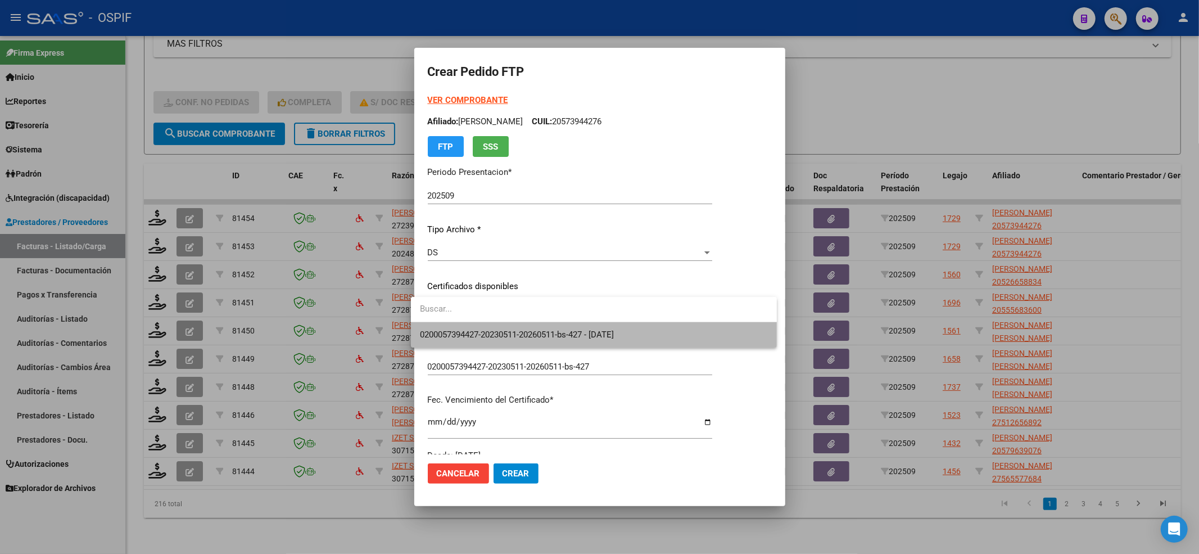
click at [671, 329] on span "0200057394427-20230511-20260511-bs-427 - 2026-05-11" at bounding box center [594, 334] width 348 height 25
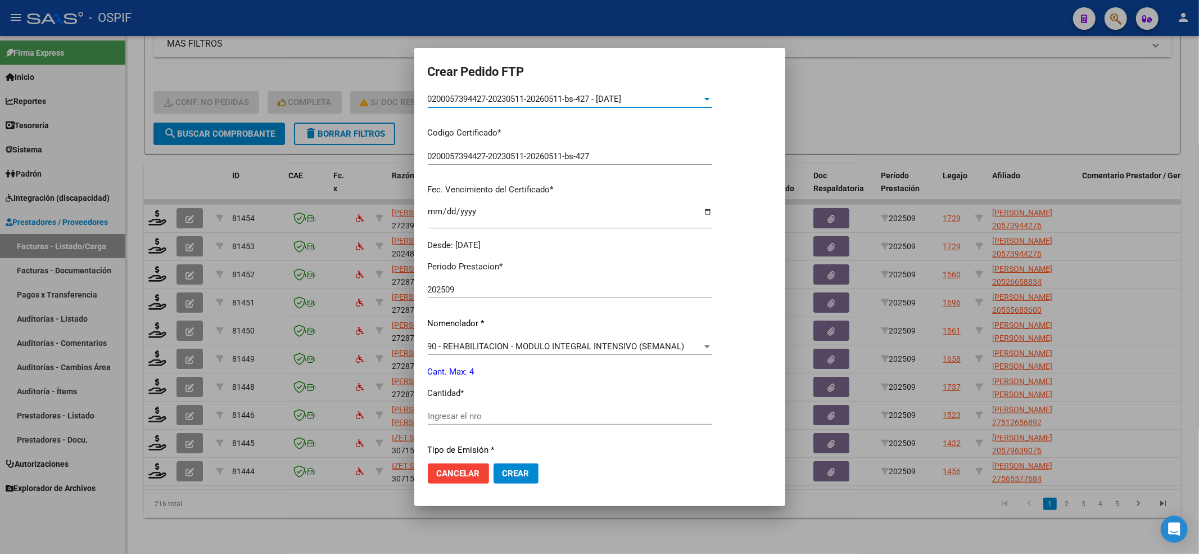
scroll to position [225, 0]
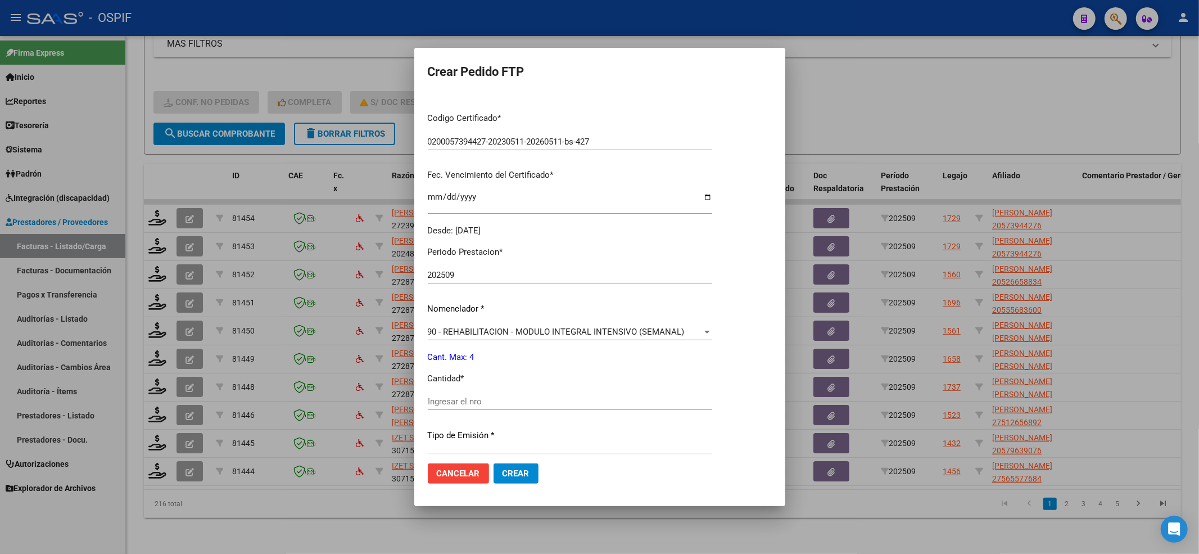
click at [681, 414] on div "Ingresar el nro" at bounding box center [570, 407] width 284 height 28
click at [680, 404] on input "Ingresar el nro" at bounding box center [570, 401] width 284 height 10
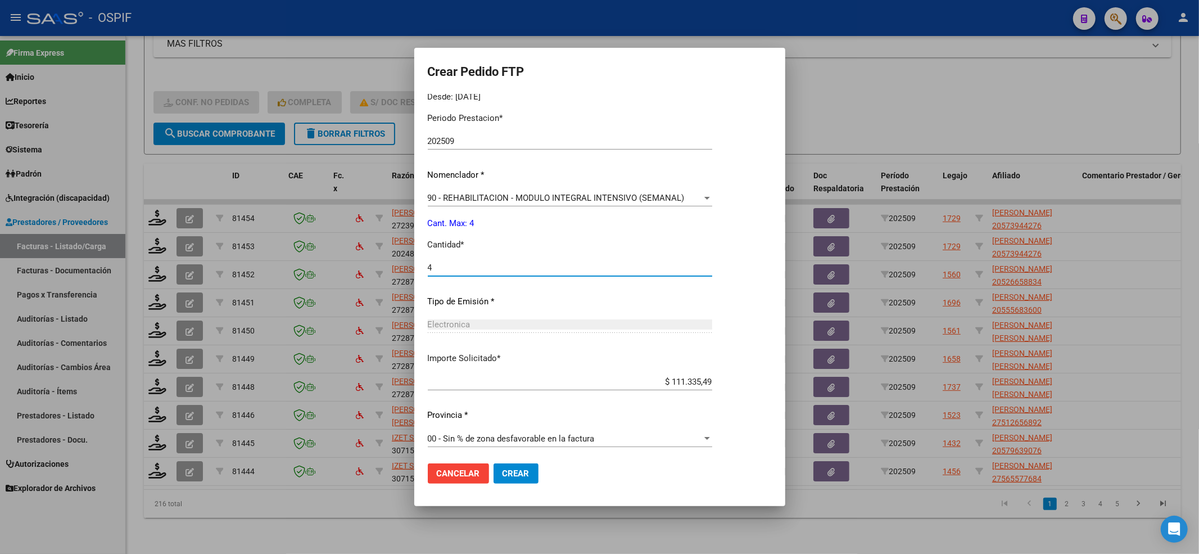
scroll to position [362, 0]
type input "4"
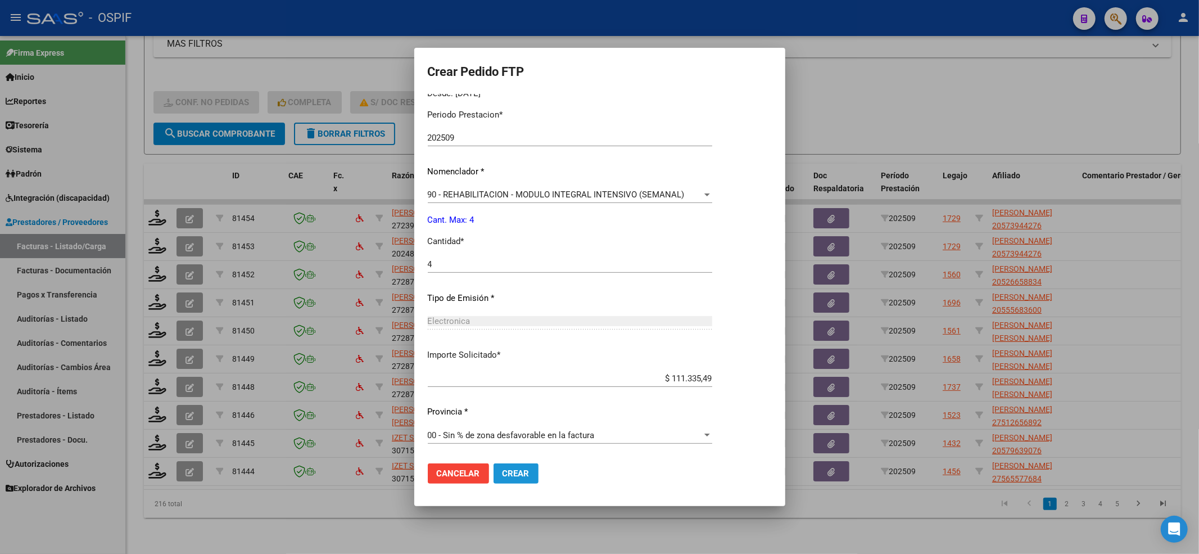
click at [508, 468] on span "Crear" at bounding box center [516, 473] width 27 height 10
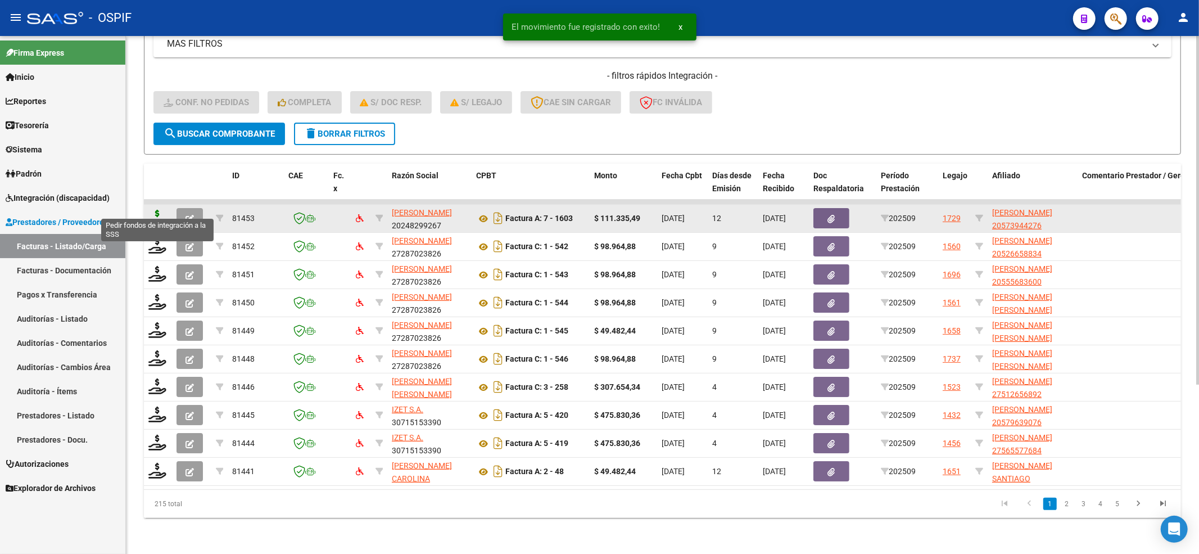
click at [156, 210] on icon at bounding box center [157, 218] width 18 height 16
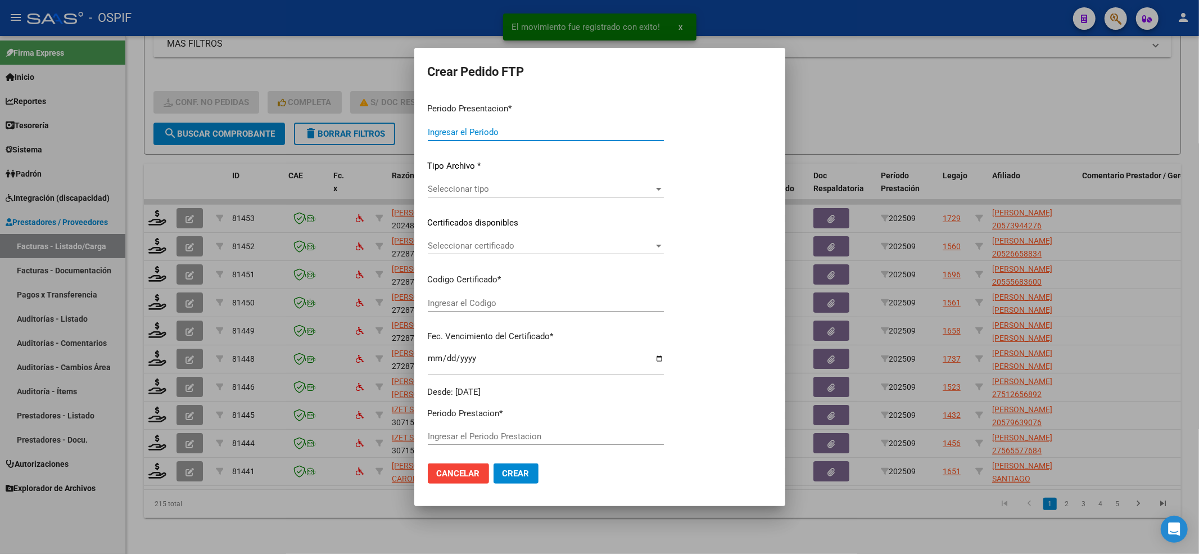
type input "202509"
type input "$ 111.335,49"
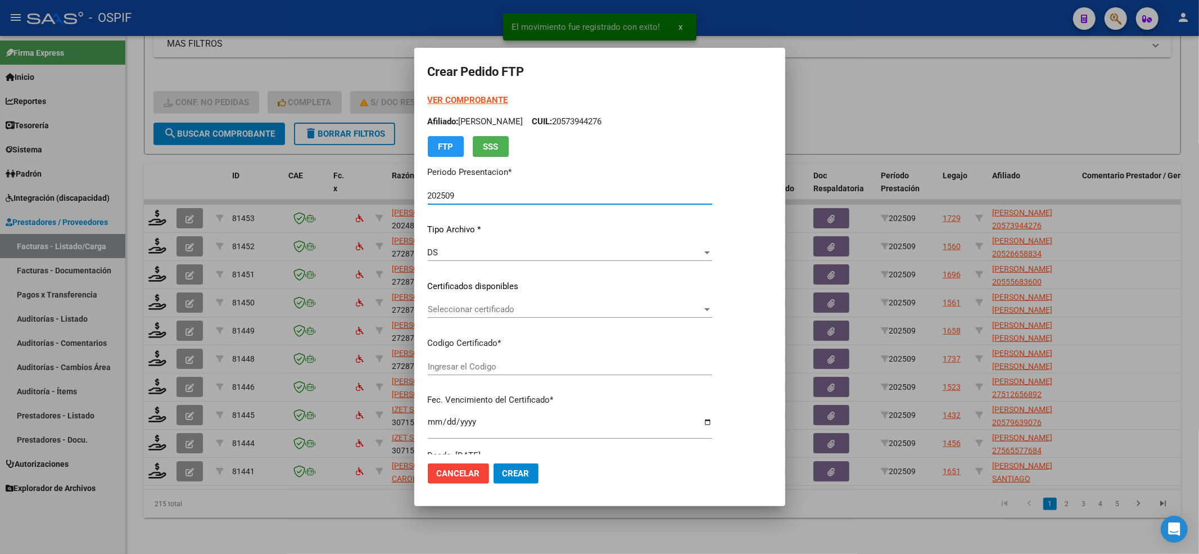
type input "0200057394427-20230511-20260511-bs-427"
type input "2026-05-11"
click at [470, 99] on strong "VER COMPROBANTE" at bounding box center [468, 100] width 80 height 10
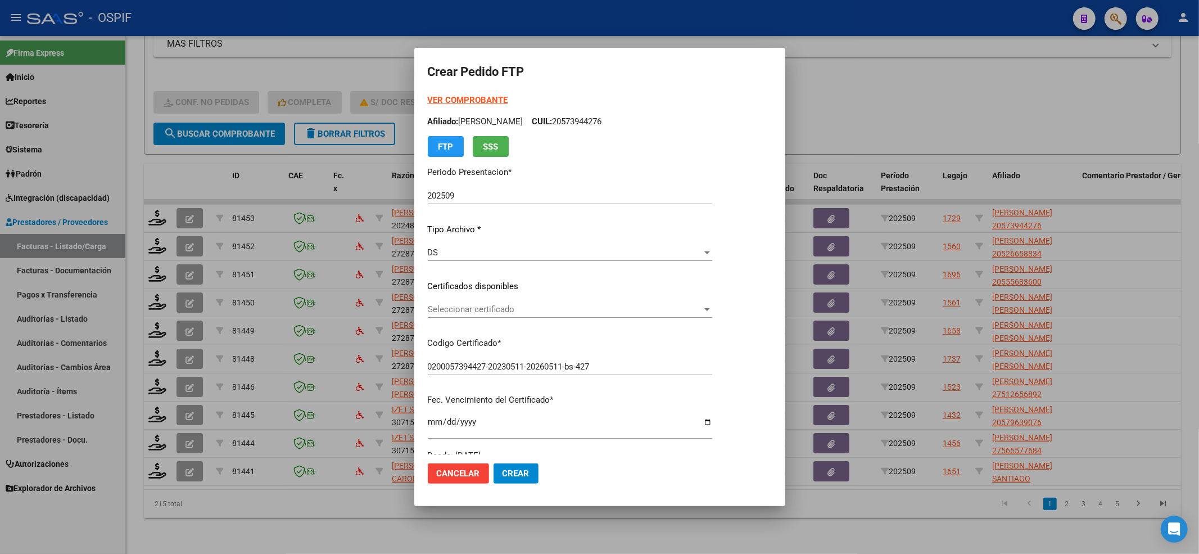
click at [464, 315] on div "Seleccionar certificado Seleccionar certificado" at bounding box center [570, 309] width 284 height 17
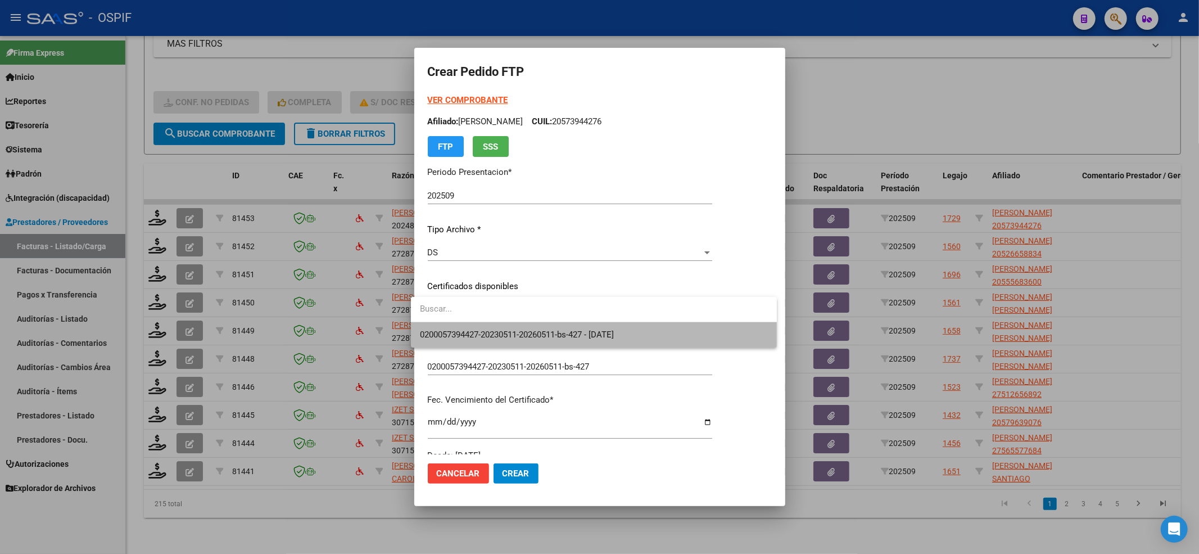
click at [455, 325] on span "0200057394427-20230511-20260511-bs-427 - 2026-05-11" at bounding box center [594, 334] width 348 height 25
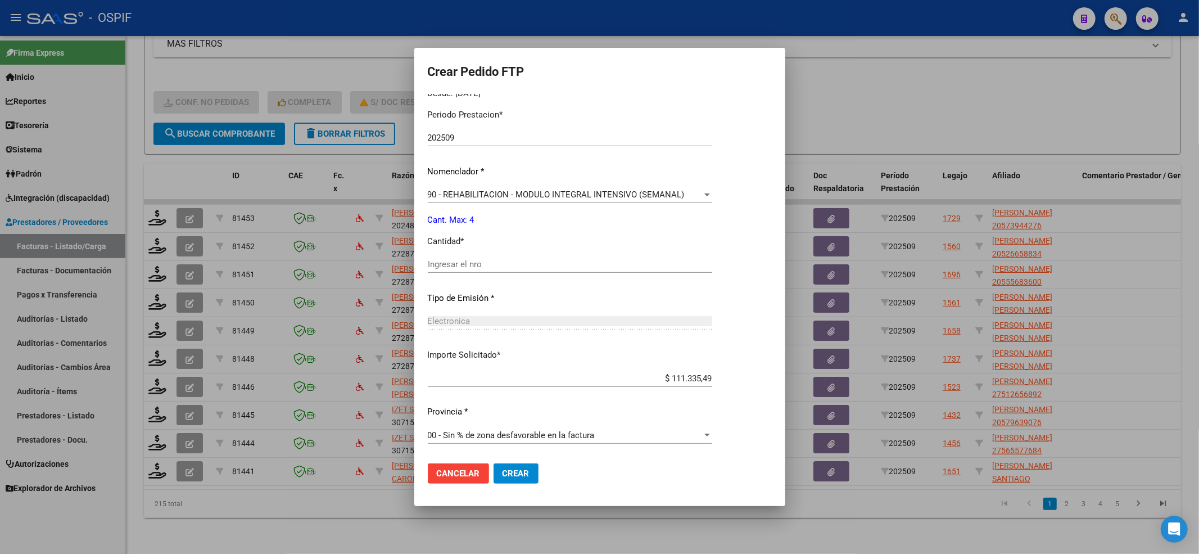
click at [463, 272] on div "Ingresar el nro" at bounding box center [570, 264] width 284 height 17
type input "4"
click at [521, 466] on button "Crear" at bounding box center [516, 473] width 45 height 20
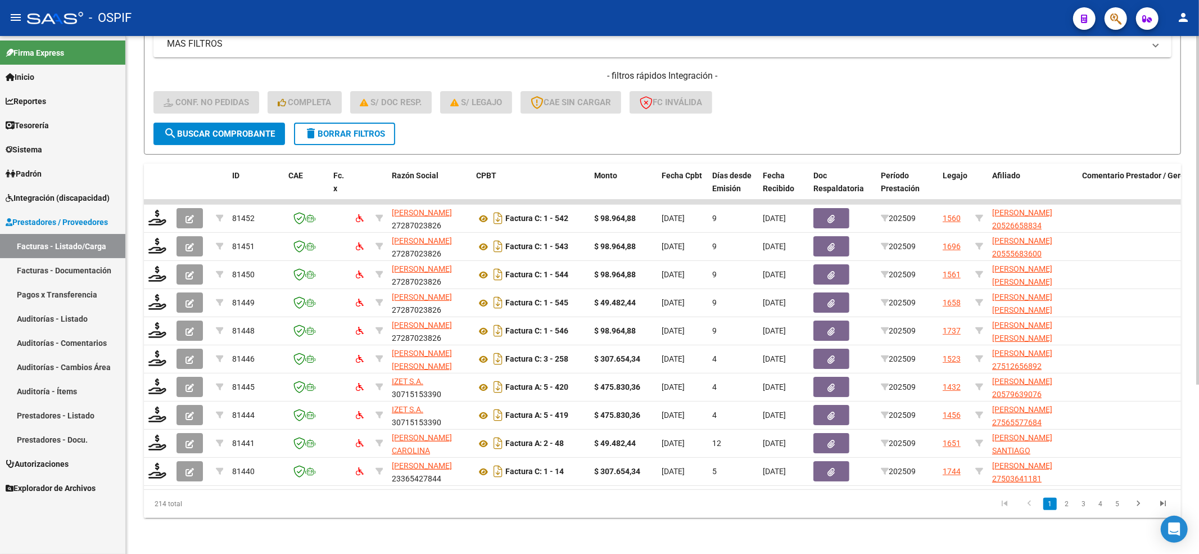
click at [1056, 70] on h4 "- filtros rápidos Integración -" at bounding box center [662, 76] width 1018 height 12
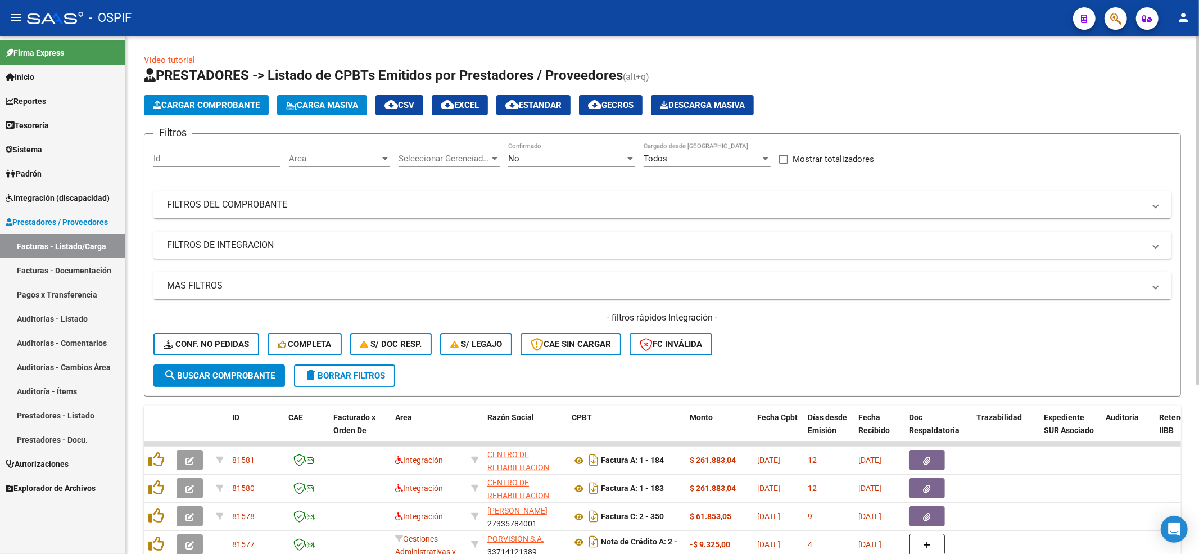
click at [190, 327] on div "- filtros rápidos Integración - Conf. no pedidas Completa S/ Doc Resp. S/ legaj…" at bounding box center [662, 337] width 1018 height 53
click at [189, 340] on span "Conf. no pedidas" at bounding box center [206, 344] width 85 height 10
